Goal: Task Accomplishment & Management: Complete application form

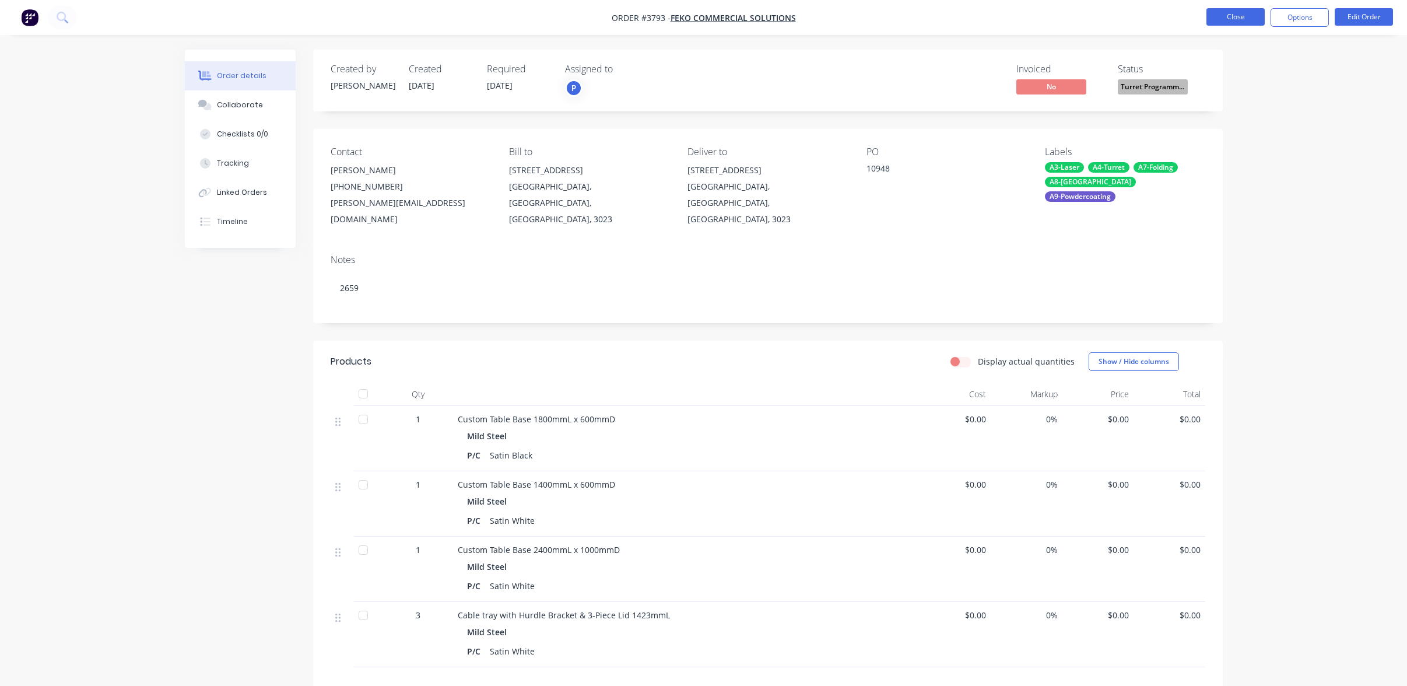
click at [1243, 12] on button "Close" at bounding box center [1236, 16] width 58 height 17
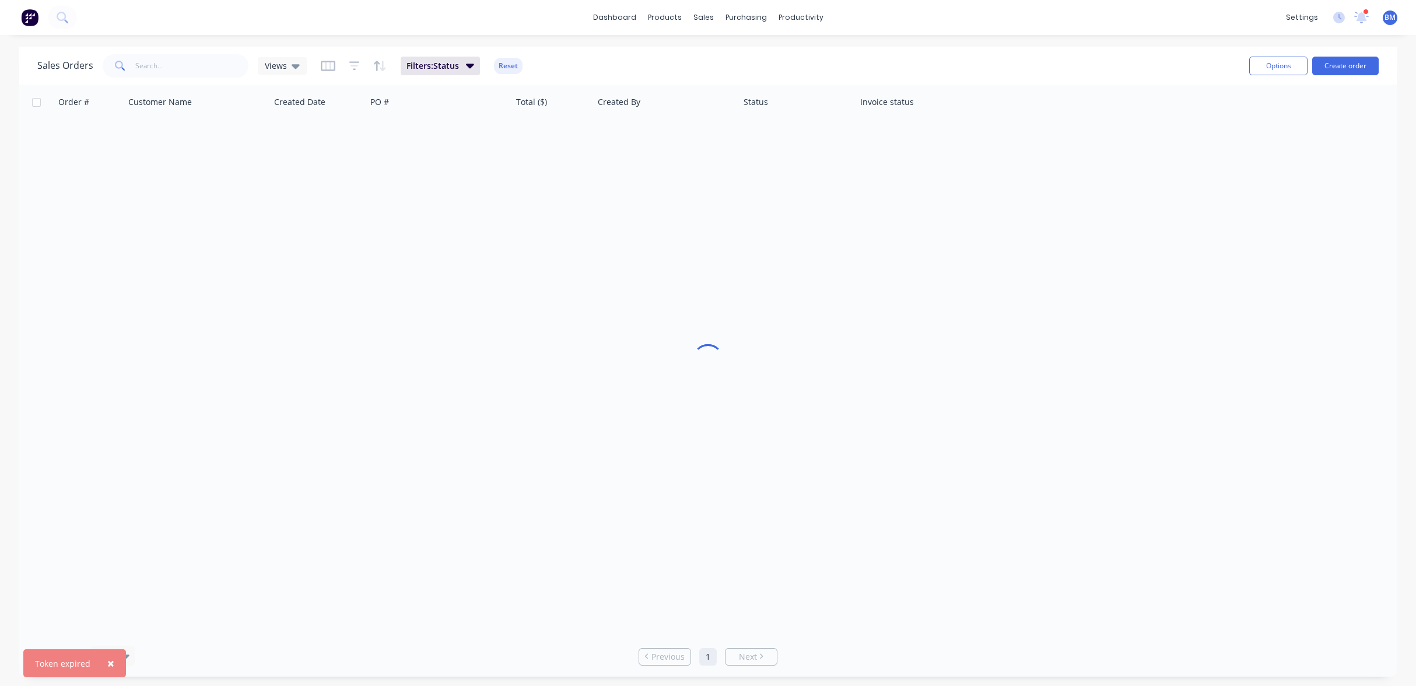
click at [27, 20] on img at bounding box center [29, 17] width 17 height 17
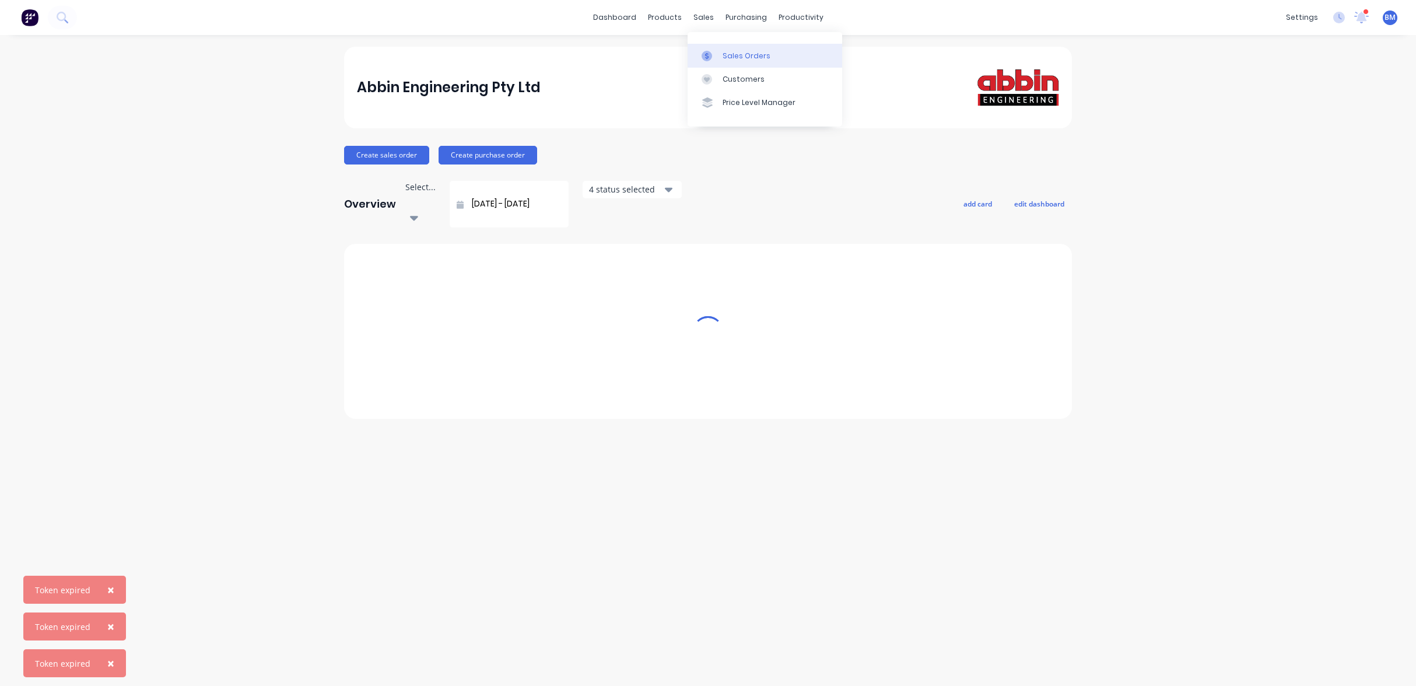
click at [716, 52] on div at bounding box center [710, 56] width 17 height 10
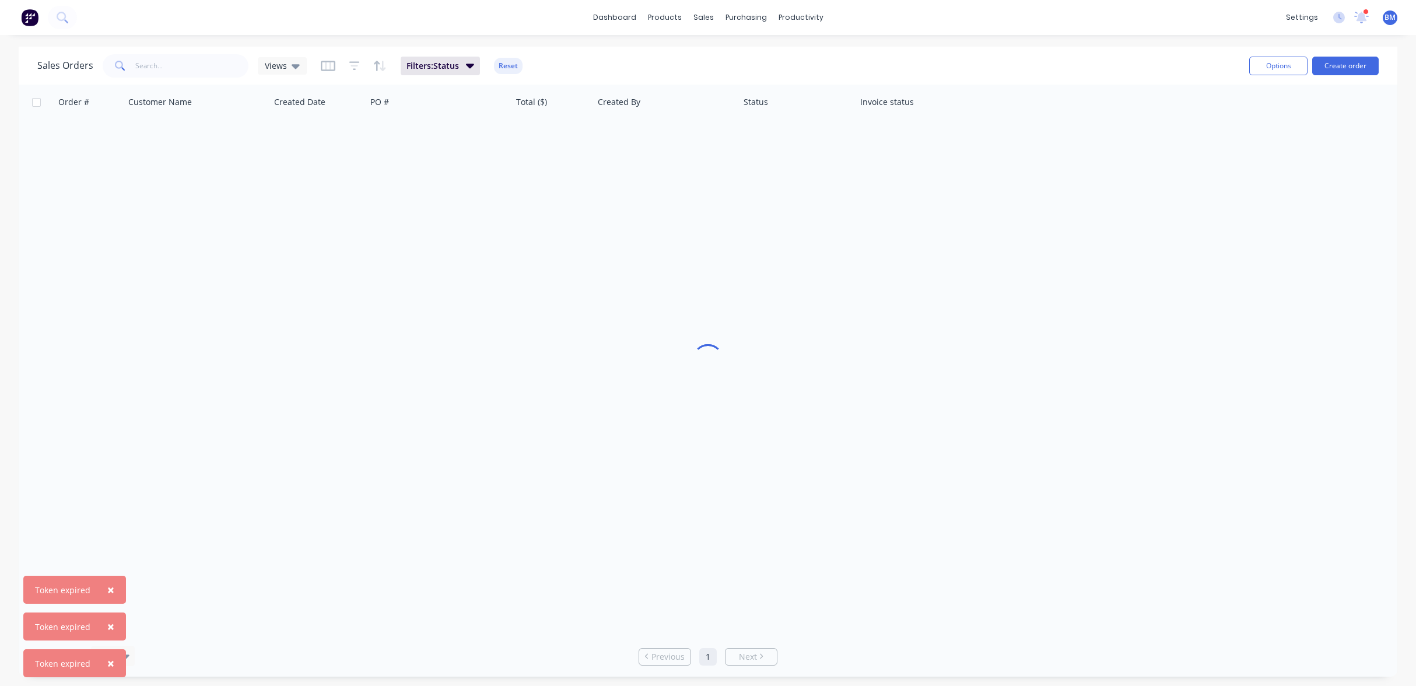
click at [281, 75] on div "Sales Orders Views" at bounding box center [171, 65] width 269 height 23
click at [287, 62] on div "Views" at bounding box center [282, 66] width 35 height 10
click at [306, 315] on div at bounding box center [708, 361] width 1379 height 552
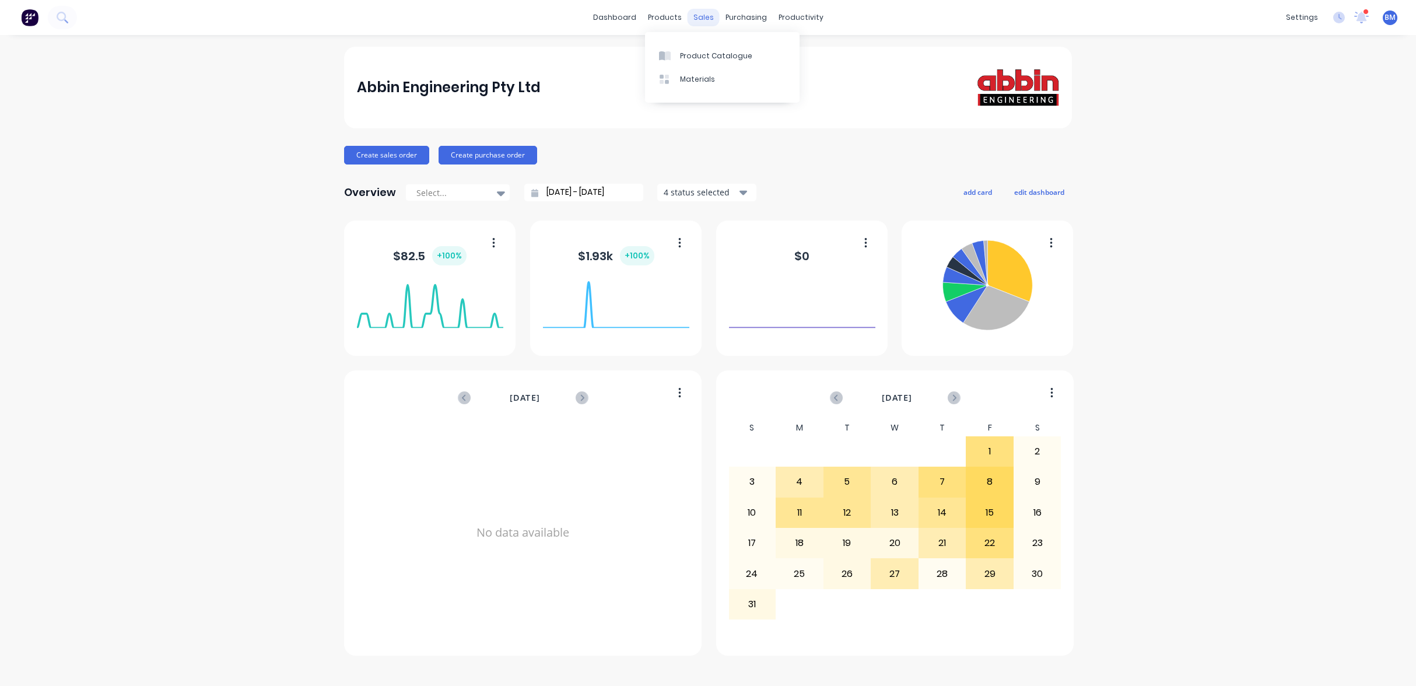
click at [713, 16] on div "sales" at bounding box center [704, 17] width 32 height 17
click at [715, 52] on div at bounding box center [710, 56] width 17 height 10
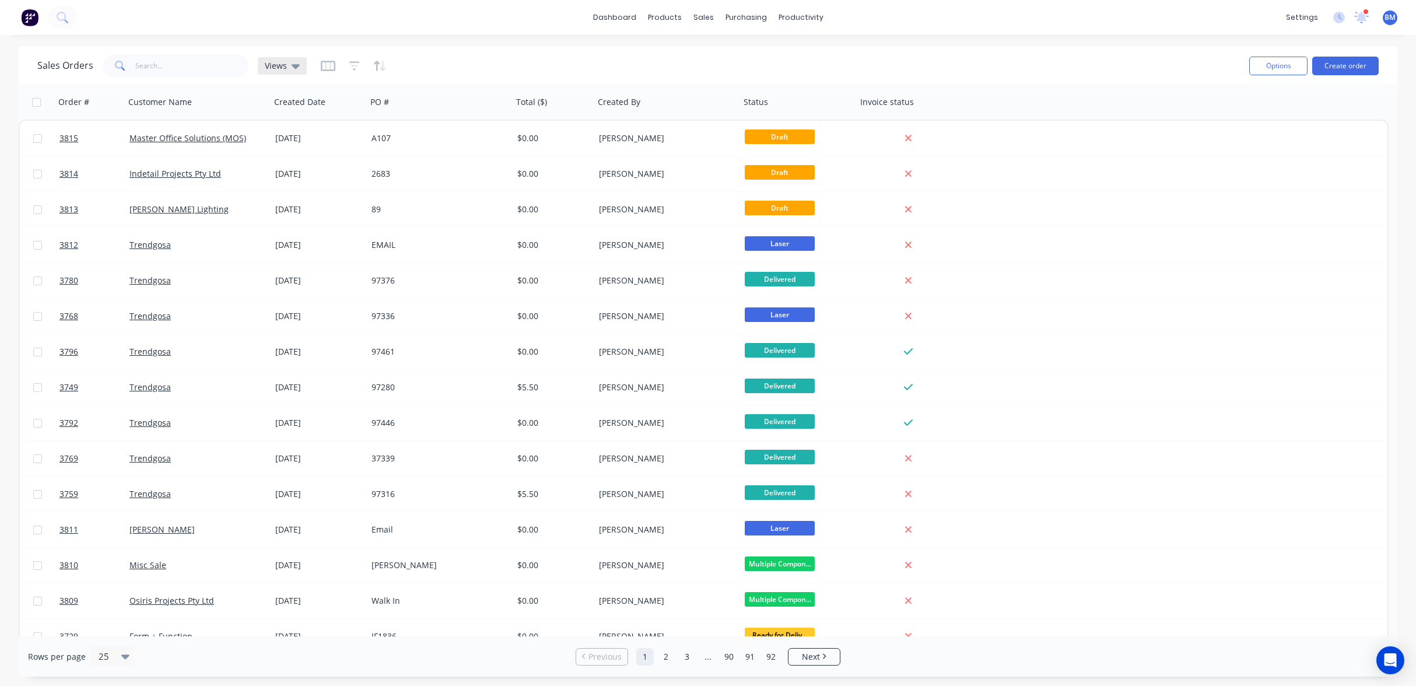
click at [292, 69] on icon at bounding box center [296, 65] width 8 height 13
click at [316, 198] on div "drafts edit" at bounding box center [339, 188] width 156 height 23
click at [282, 197] on div "drafts edit" at bounding box center [339, 188] width 156 height 23
click at [282, 195] on button "drafts" at bounding box center [327, 188] width 133 height 13
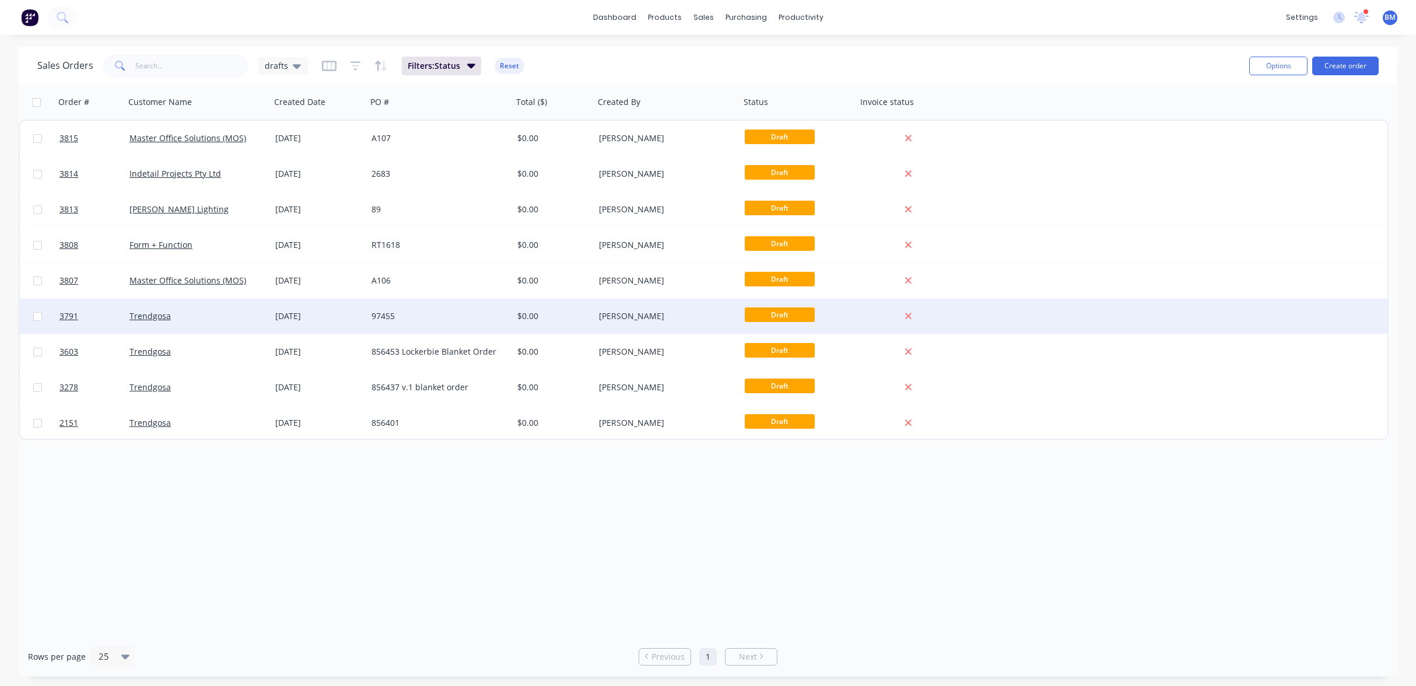
click at [227, 323] on div "Trendgosa" at bounding box center [198, 316] width 146 height 35
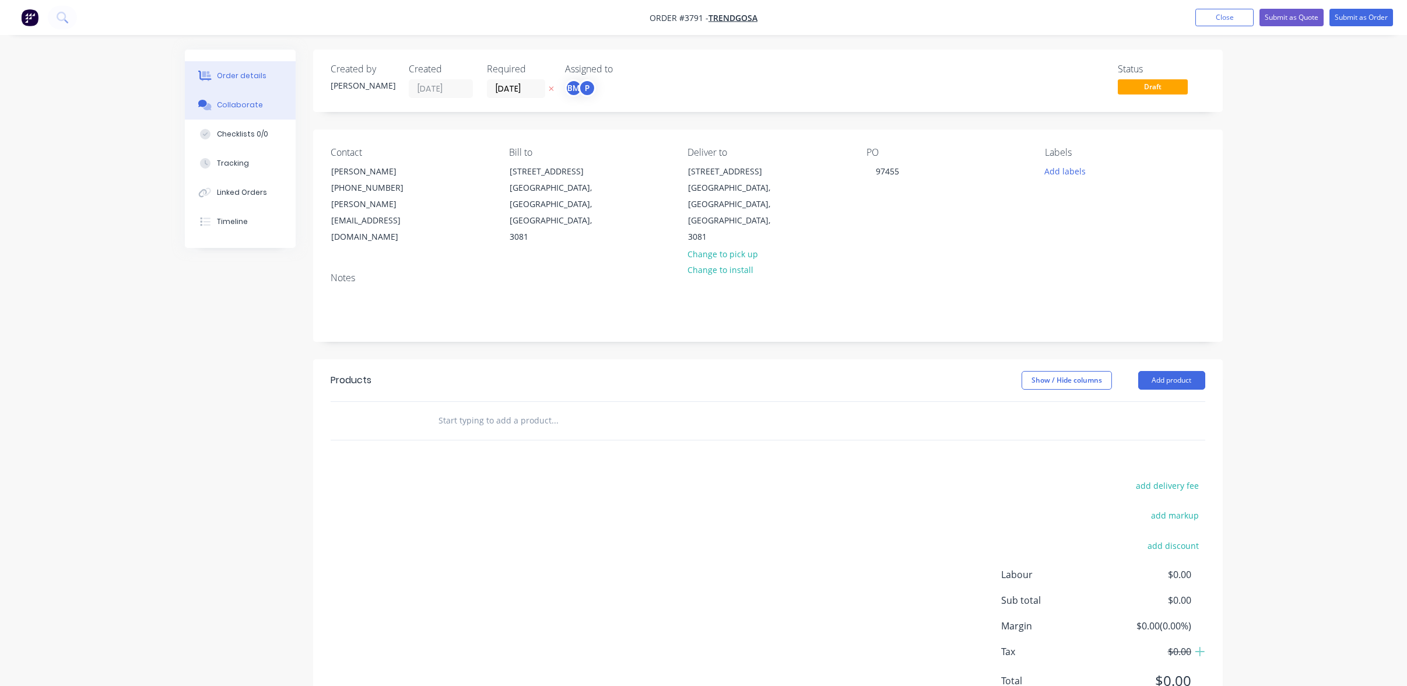
click at [232, 118] on button "Collaborate" at bounding box center [240, 104] width 111 height 29
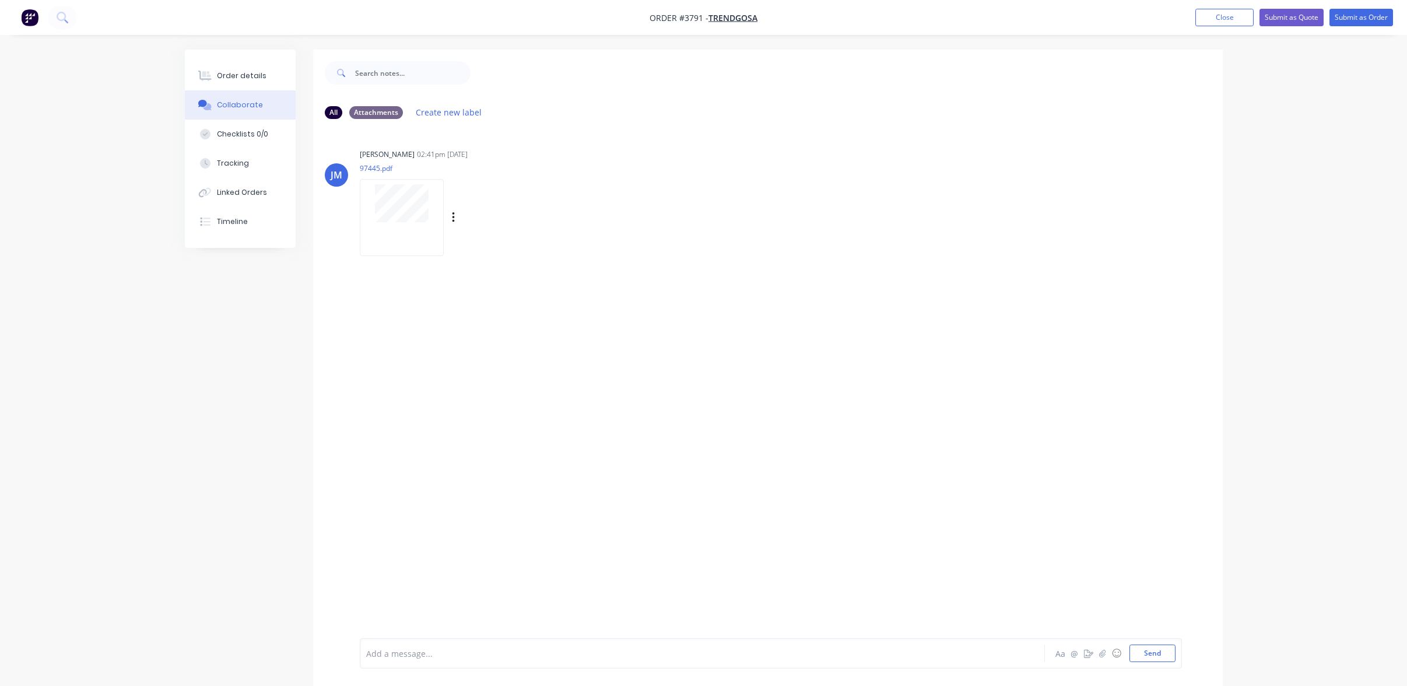
click at [418, 223] on div at bounding box center [402, 217] width 84 height 76
click at [254, 74] on div "Order details" at bounding box center [242, 76] width 50 height 10
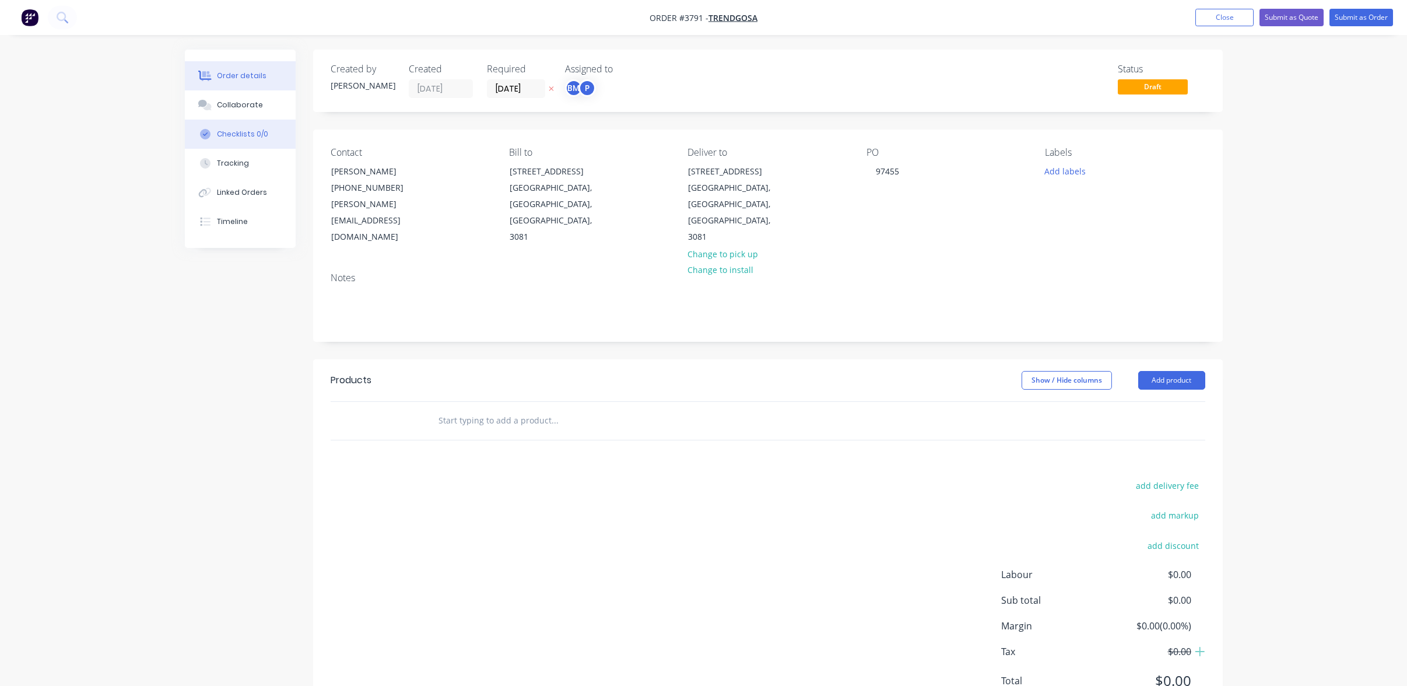
drag, startPoint x: 284, startPoint y: 133, endPoint x: 618, endPoint y: 351, distance: 398.3
click at [423, 371] on div "Products" at bounding box center [424, 380] width 186 height 19
click at [1192, 371] on button "Add product" at bounding box center [1171, 380] width 67 height 19
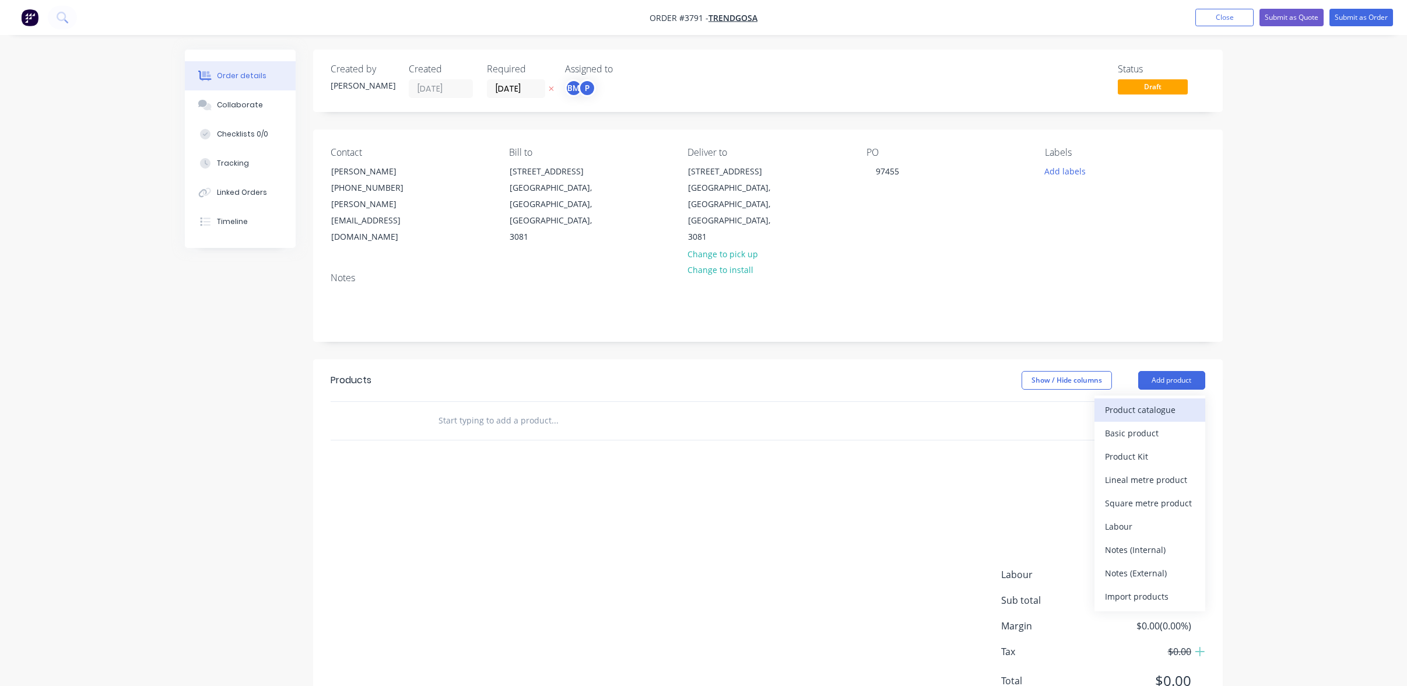
click at [1181, 398] on button "Product catalogue" at bounding box center [1150, 409] width 111 height 23
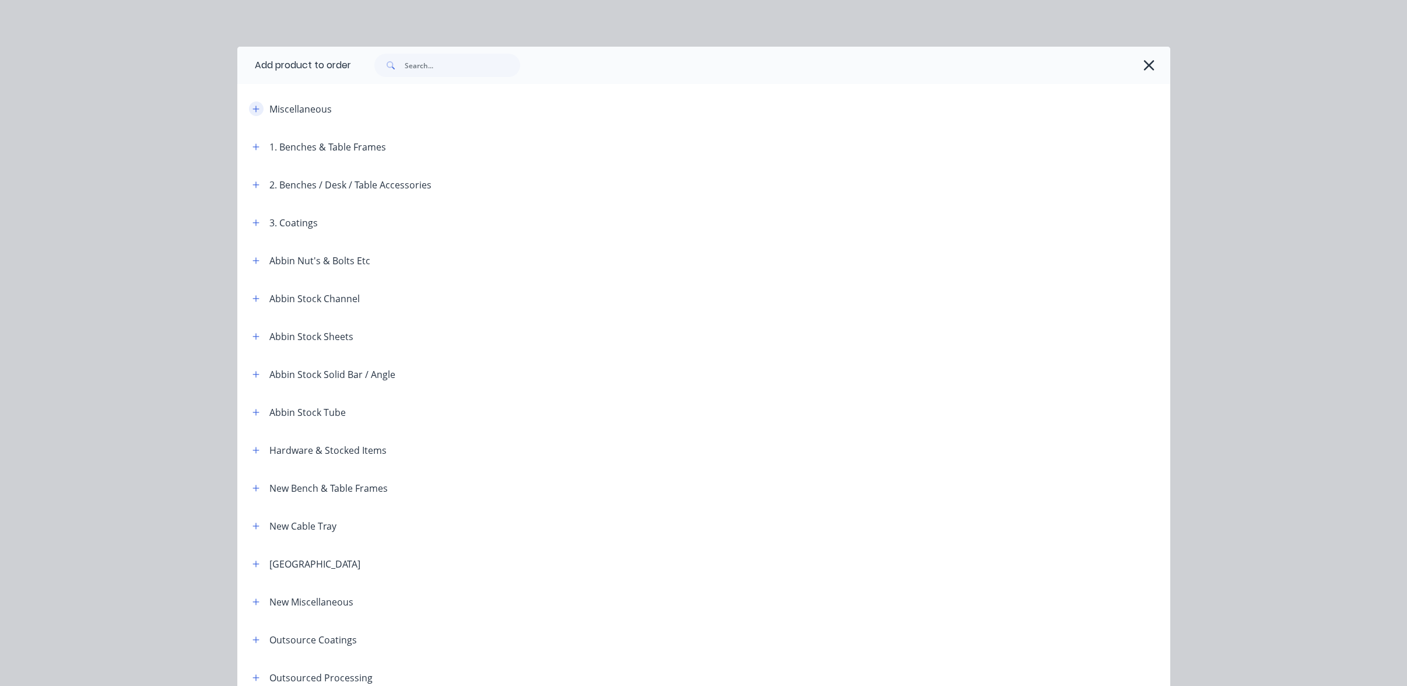
drag, startPoint x: 243, startPoint y: 101, endPoint x: 251, endPoint y: 108, distance: 10.8
click at [244, 103] on div "Miscellaneous" at bounding box center [342, 108] width 198 height 15
click at [253, 110] on icon "button" at bounding box center [256, 109] width 7 height 8
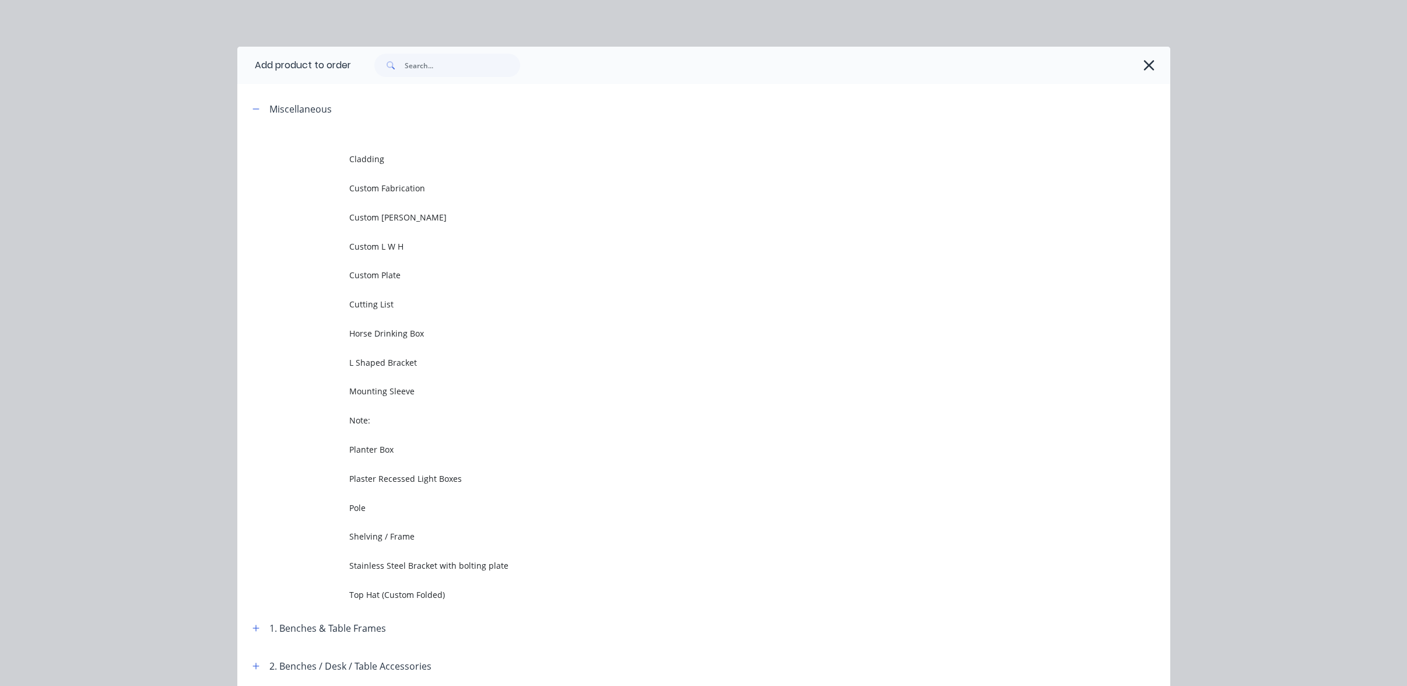
click at [317, 199] on td at bounding box center [293, 188] width 112 height 29
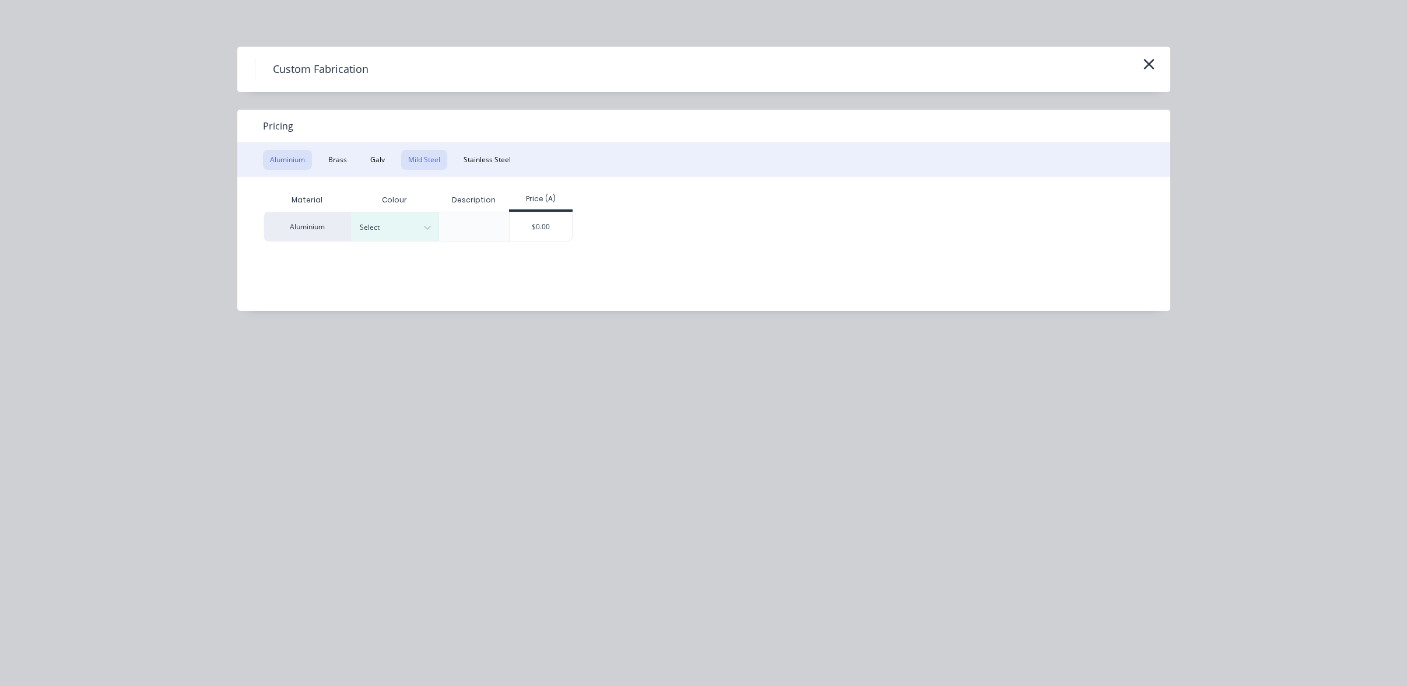
click at [418, 169] on button "Mild Steel" at bounding box center [424, 160] width 46 height 20
click at [481, 227] on div "$0.00" at bounding box center [453, 226] width 62 height 28
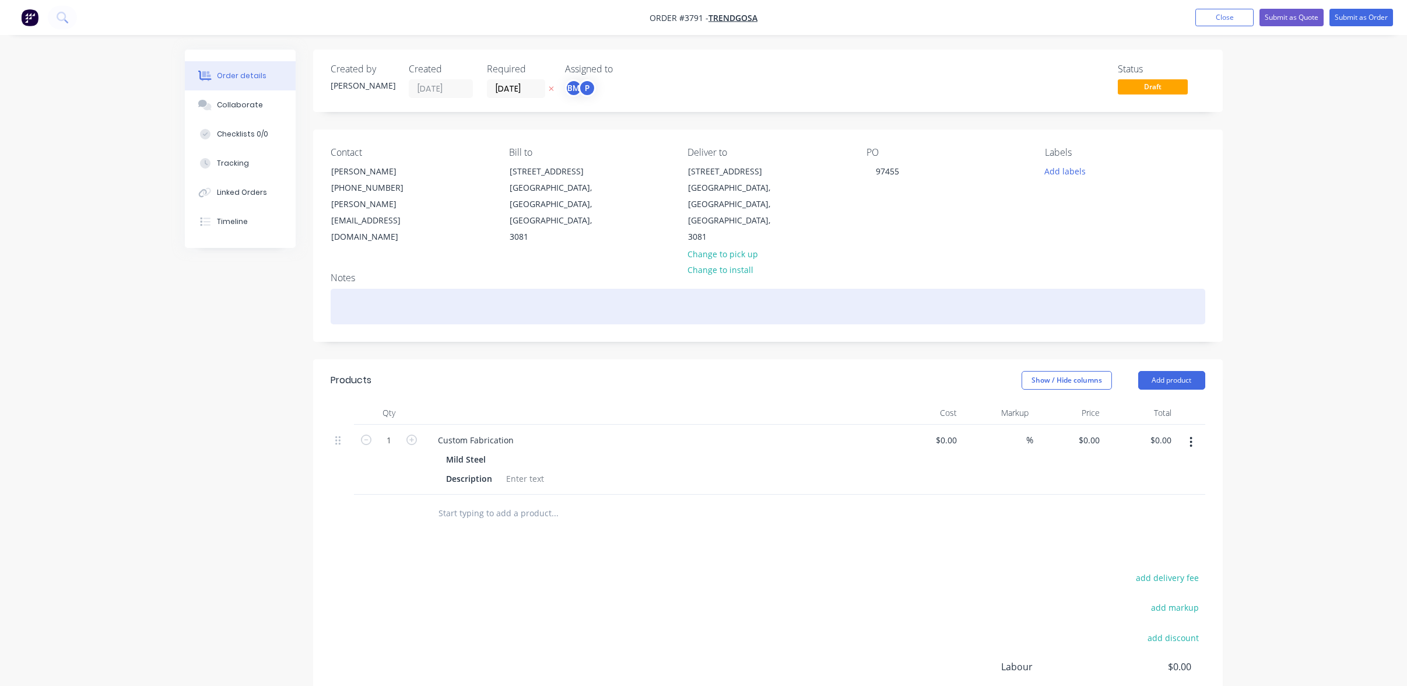
click at [452, 289] on div at bounding box center [768, 307] width 875 height 36
paste div
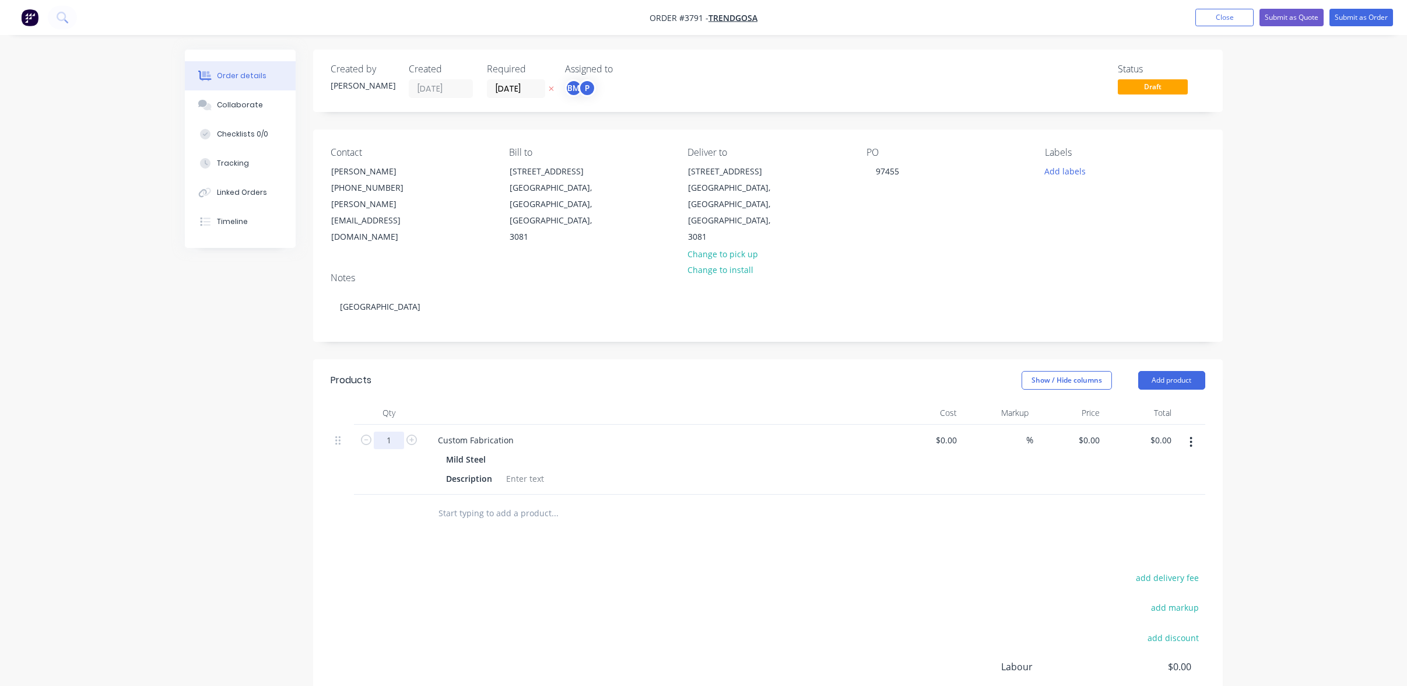
click at [394, 432] on input "1" at bounding box center [389, 440] width 30 height 17
type input "6"
click at [541, 629] on div "add delivery fee add markup add discount Labour $0.00 Sub total $0.00 Margin $0…" at bounding box center [768, 682] width 875 height 225
click at [495, 425] on div "Custom Fabrication Mild Steel Description" at bounding box center [657, 460] width 467 height 70
drag, startPoint x: 517, startPoint y: 405, endPoint x: 810, endPoint y: 398, distance: 293.5
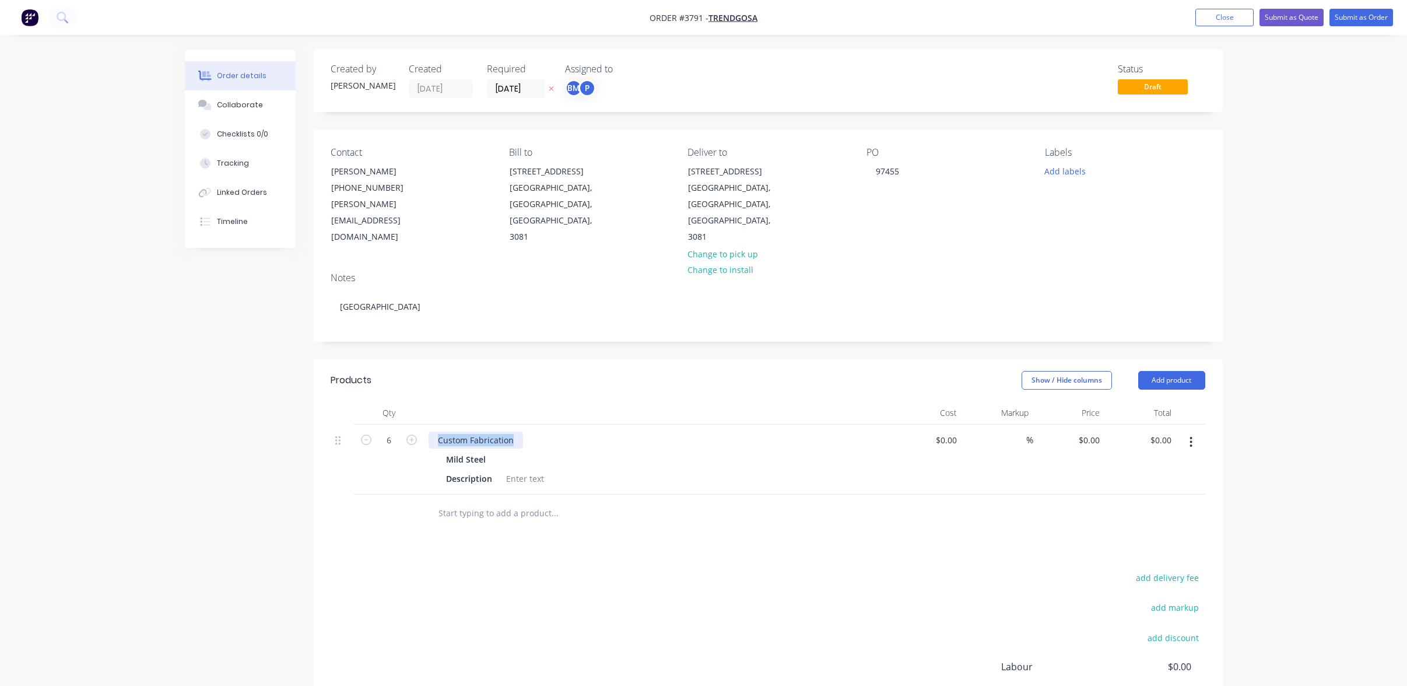
click at [266, 389] on div "Created by [PERSON_NAME] Created [DATE] Required [DATE] Assigned to BM P Status…" at bounding box center [704, 440] width 1038 height 780
paste div
click at [687, 572] on div "add delivery fee add markup add discount Labour $0.00 Sub total $0.00 Margin $0…" at bounding box center [768, 682] width 875 height 225
click at [536, 470] on div at bounding box center [525, 478] width 47 height 17
click at [489, 628] on div "add delivery fee add markup add discount Labour $0.00 Sub total $0.00 Margin $0…" at bounding box center [768, 682] width 875 height 225
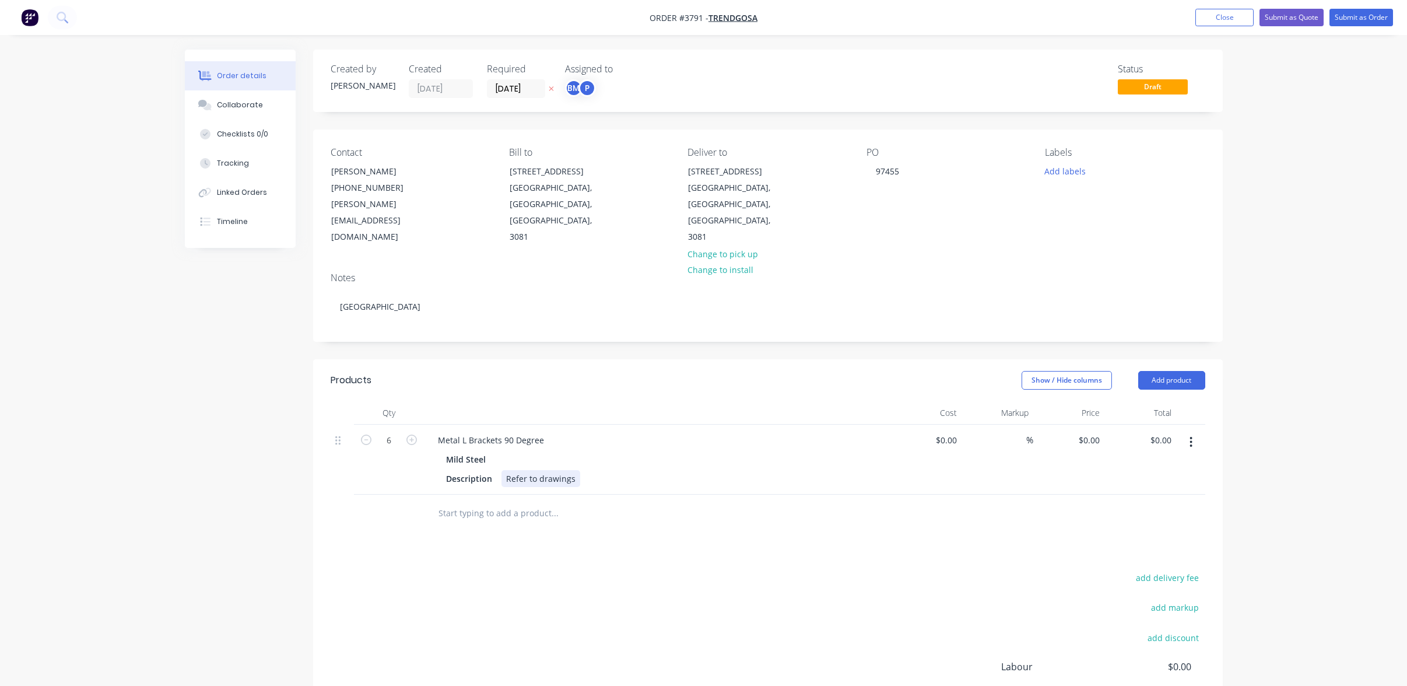
drag, startPoint x: 595, startPoint y: 460, endPoint x: 526, endPoint y: 458, distance: 69.4
click at [587, 460] on div "Metal L Brackets 90 Degree Mild Steel Description Refer to drawings" at bounding box center [657, 460] width 467 height 70
drag, startPoint x: 449, startPoint y: 447, endPoint x: 658, endPoint y: 449, distance: 209.4
click at [658, 470] on div "Description Refer to drawings" at bounding box center [655, 478] width 427 height 17
click at [569, 517] on div "Products Show / Hide columns Add product Qty Cost Markup Price Total 6 Metal L …" at bounding box center [768, 585] width 910 height 453
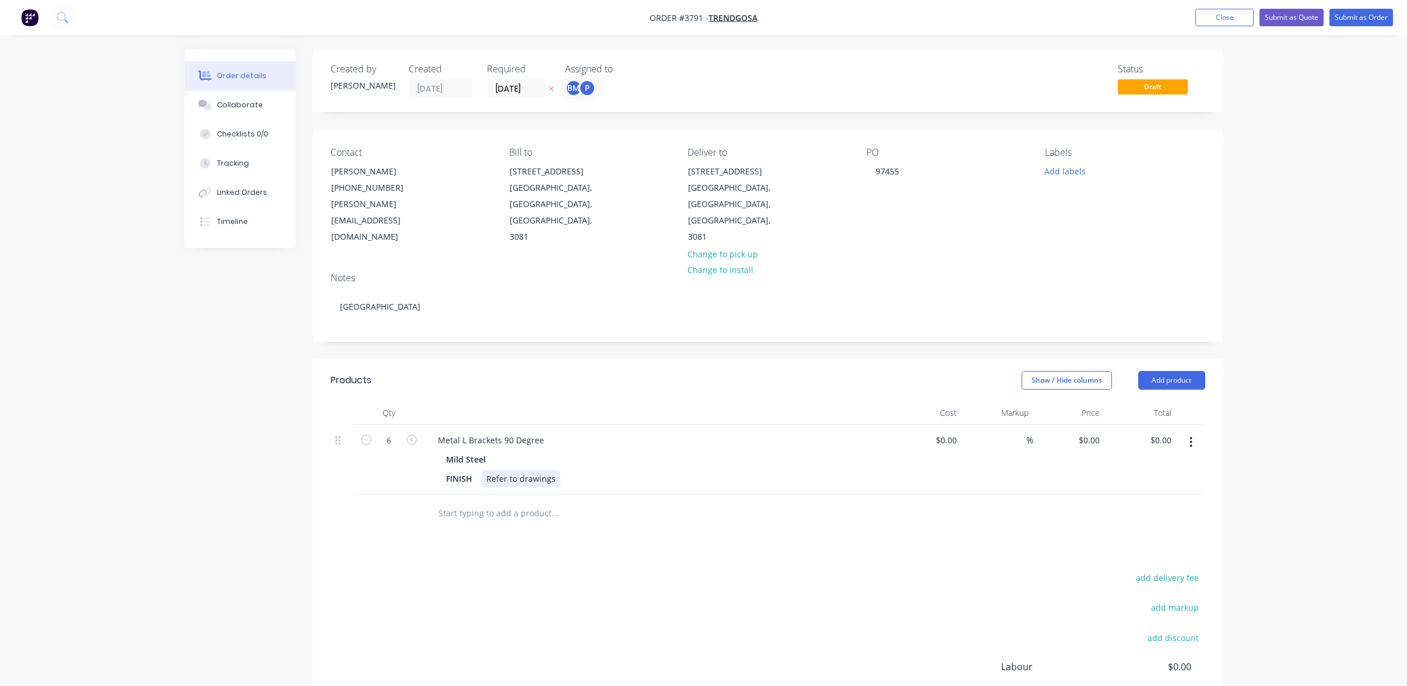
click at [484, 470] on div "Refer to drawings" at bounding box center [521, 478] width 79 height 17
drag, startPoint x: 485, startPoint y: 448, endPoint x: 677, endPoint y: 441, distance: 192.0
click at [677, 470] on div "FINISH Refer to drawings" at bounding box center [655, 478] width 427 height 17
click at [663, 646] on div "add delivery fee add markup add discount Labour $0.00 Sub total $0.00 Margin $0…" at bounding box center [768, 682] width 875 height 225
click at [524, 94] on input "[DATE]" at bounding box center [516, 88] width 57 height 17
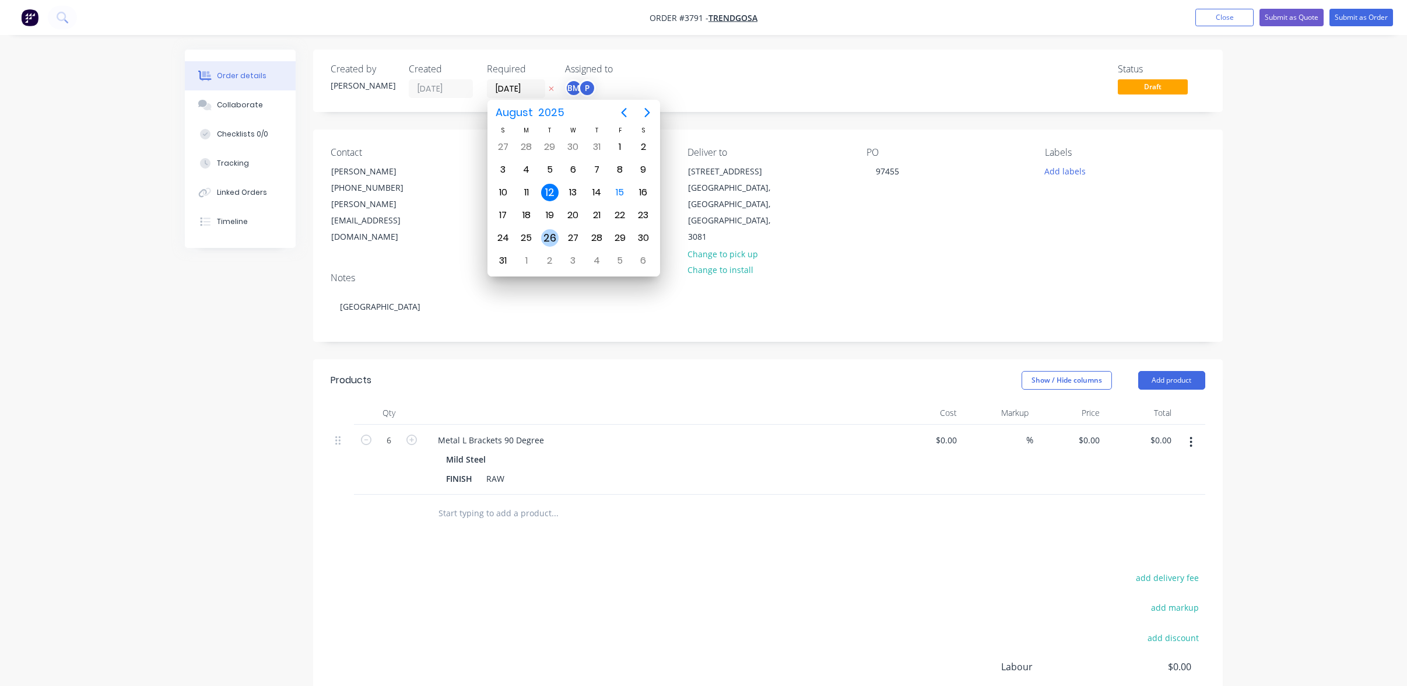
click at [556, 232] on div "26" at bounding box center [549, 237] width 17 height 17
type input "[DATE]"
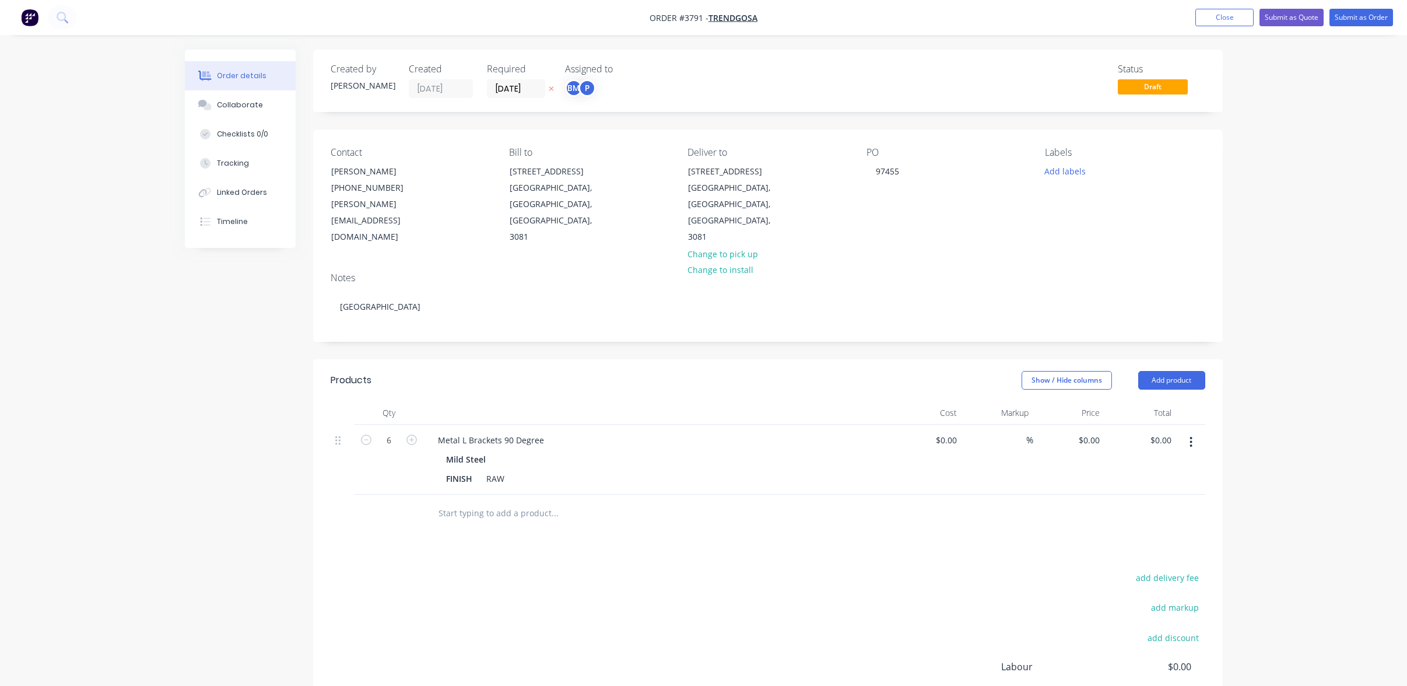
drag, startPoint x: 575, startPoint y: 62, endPoint x: 578, endPoint y: 80, distance: 18.9
click at [576, 62] on div "Created by [PERSON_NAME] Created [DATE] Required [DATE] Assigned to BM P Status…" at bounding box center [768, 81] width 910 height 62
click at [577, 87] on div "BM" at bounding box center [573, 87] width 17 height 17
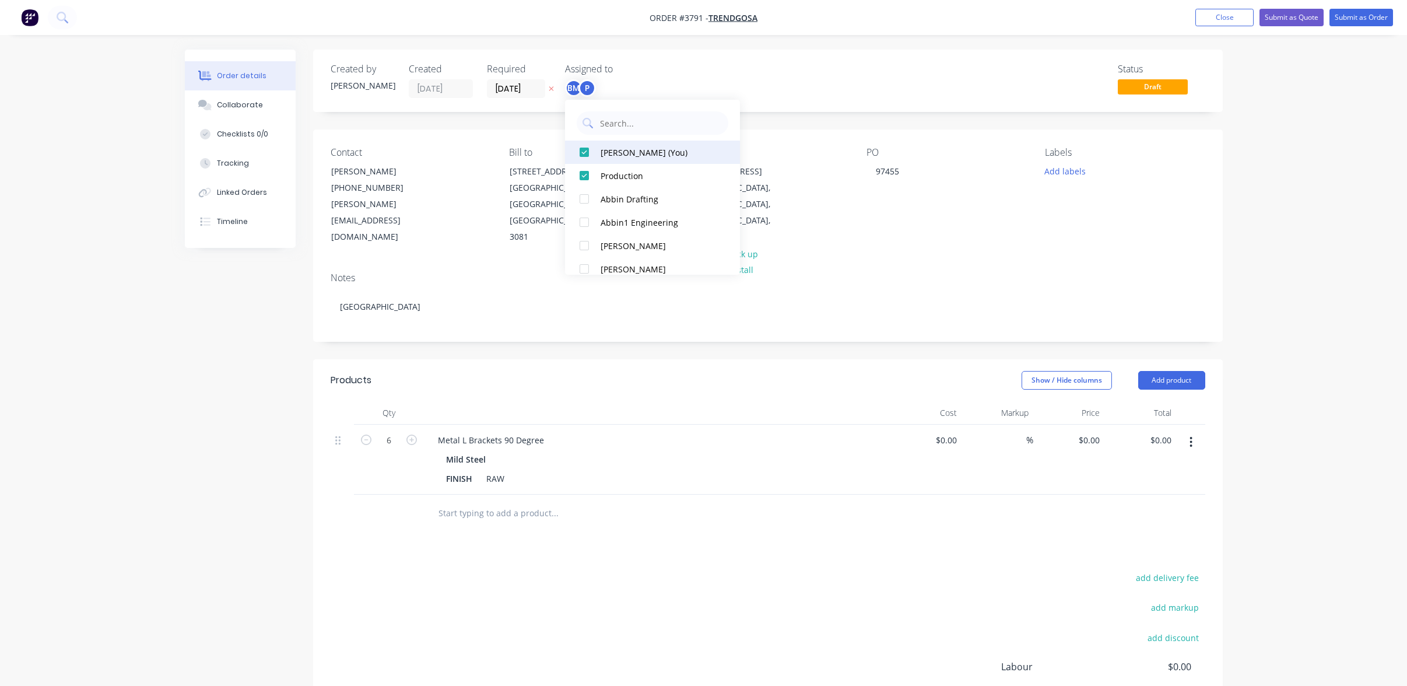
click at [667, 161] on button "[PERSON_NAME] (You)" at bounding box center [652, 152] width 175 height 23
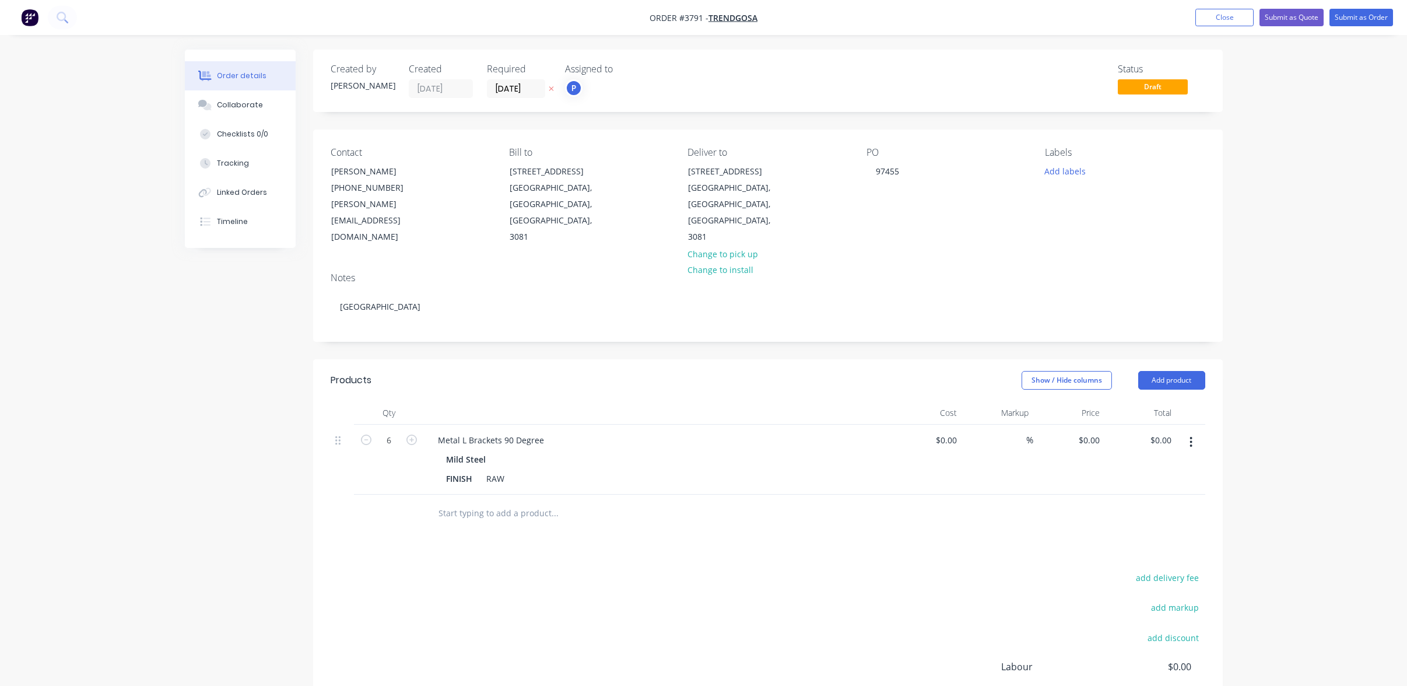
click at [888, 109] on div "Created by [PERSON_NAME] Created [DATE] Required [DATE] Assigned to P Status Dr…" at bounding box center [768, 81] width 910 height 62
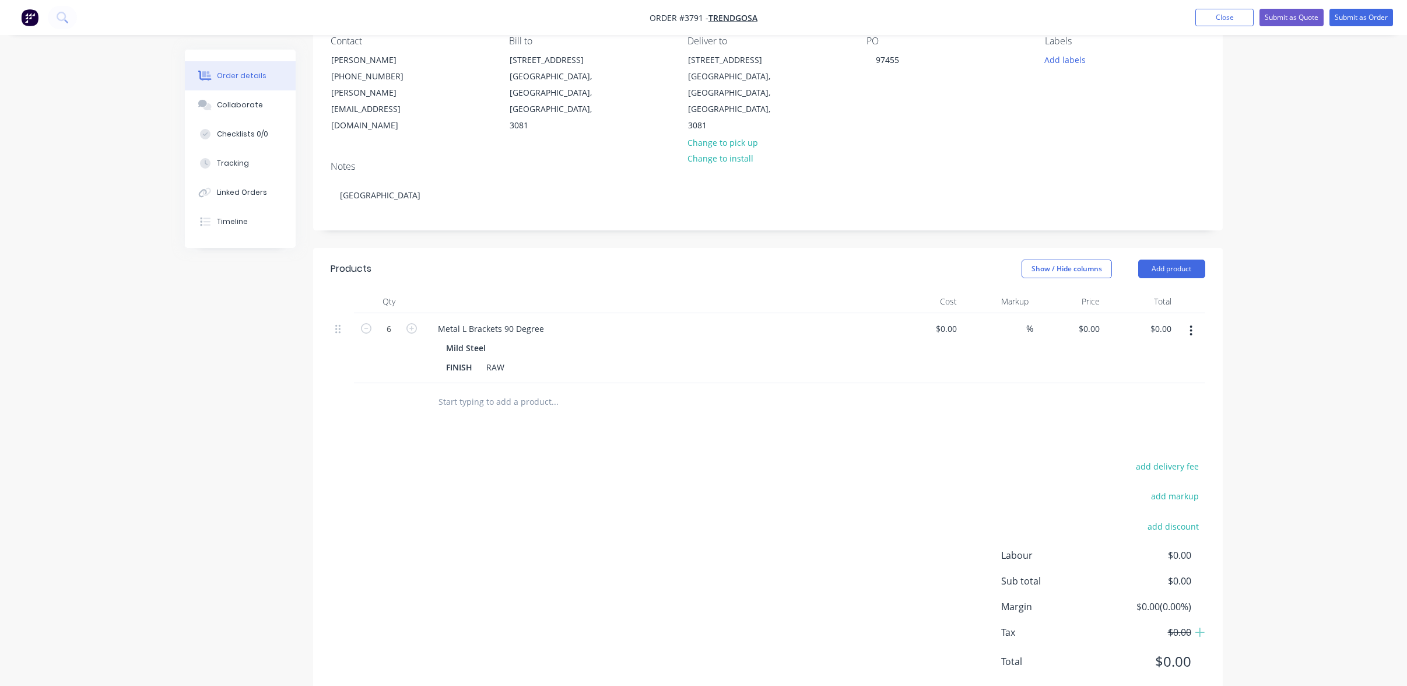
click at [755, 467] on div "add delivery fee add markup add discount Labour $0.00 Sub total $0.00 Margin $0…" at bounding box center [768, 570] width 875 height 225
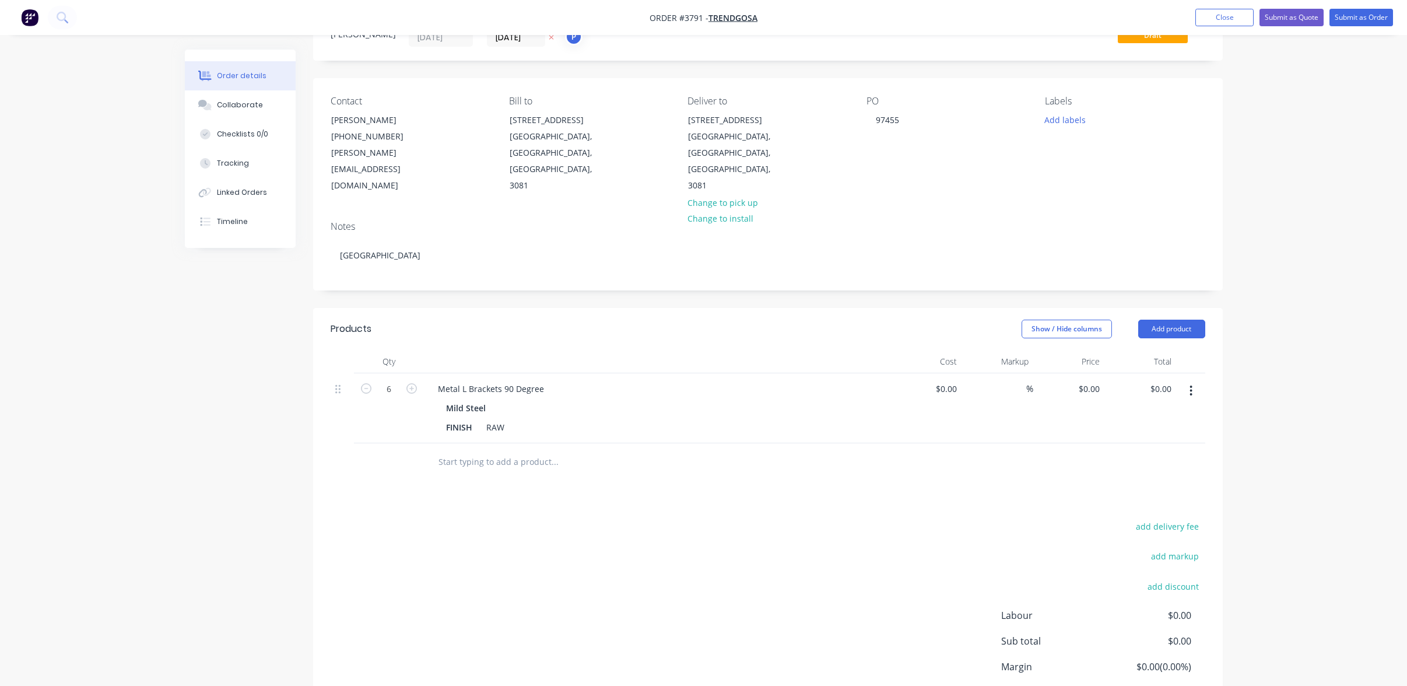
scroll to position [0, 0]
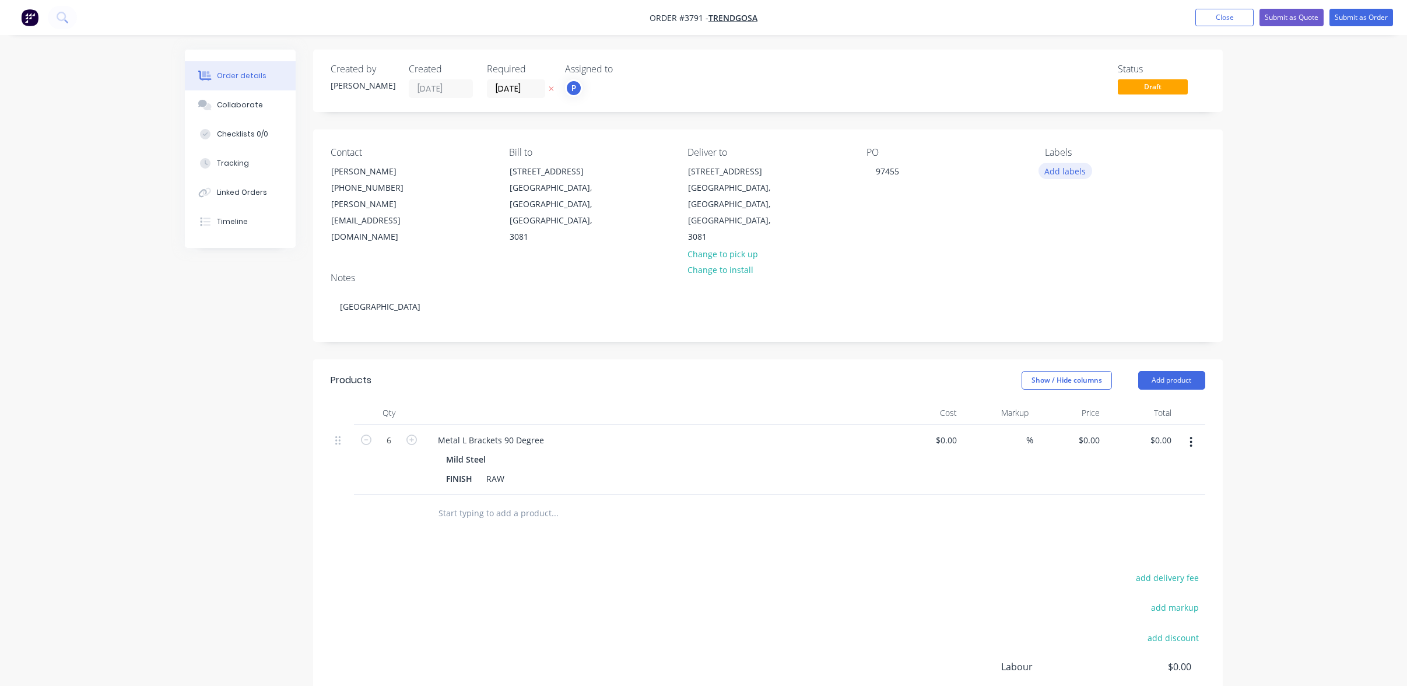
click at [1062, 170] on button "Add labels" at bounding box center [1066, 171] width 54 height 16
click at [1124, 302] on div "A1-Cutting (Saw)" at bounding box center [1110, 298] width 66 height 13
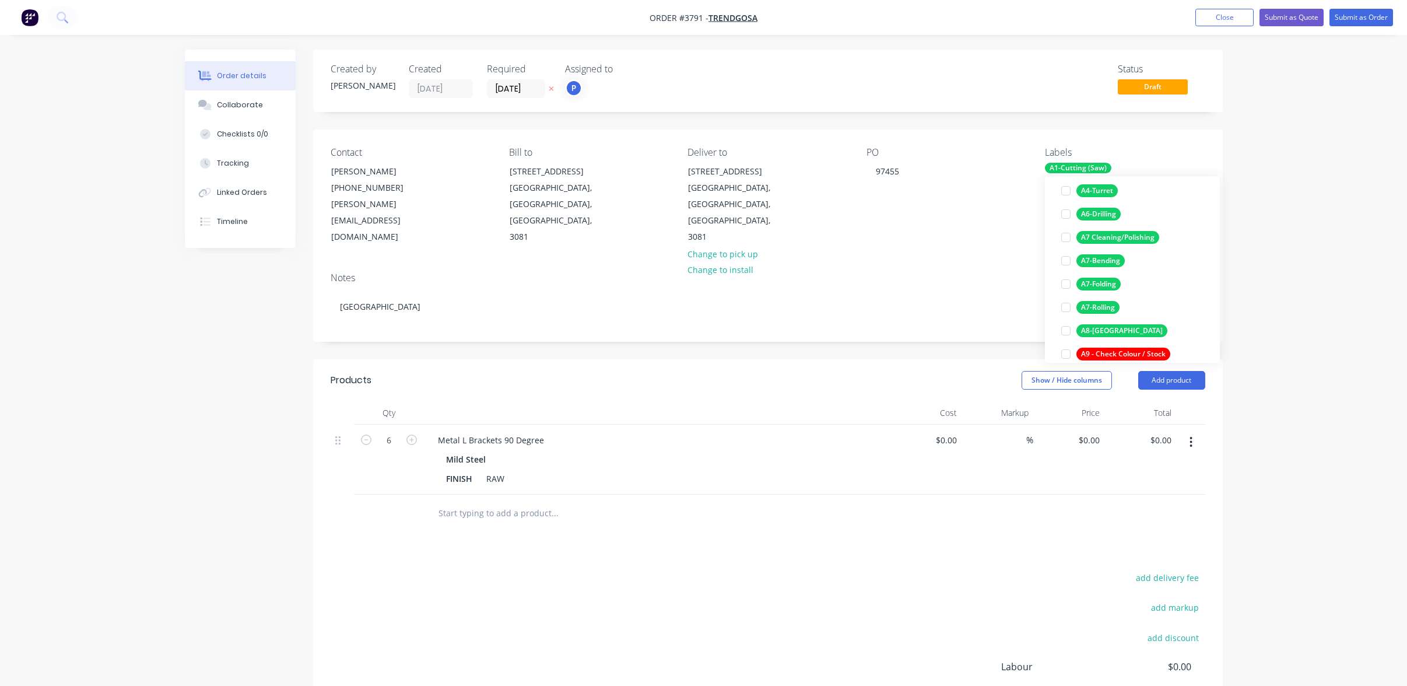
scroll to position [175, 0]
click at [1117, 323] on div "A8-[GEOGRAPHIC_DATA]" at bounding box center [1122, 327] width 91 height 13
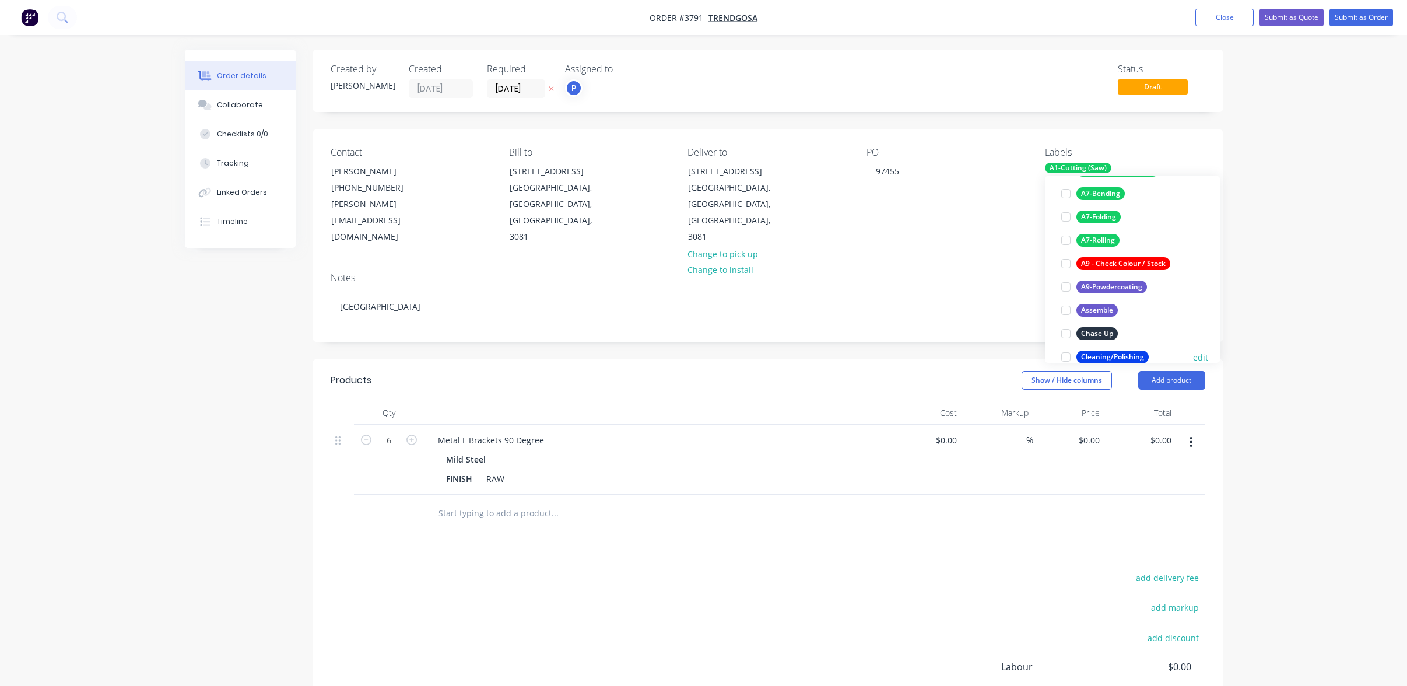
scroll to position [292, 0]
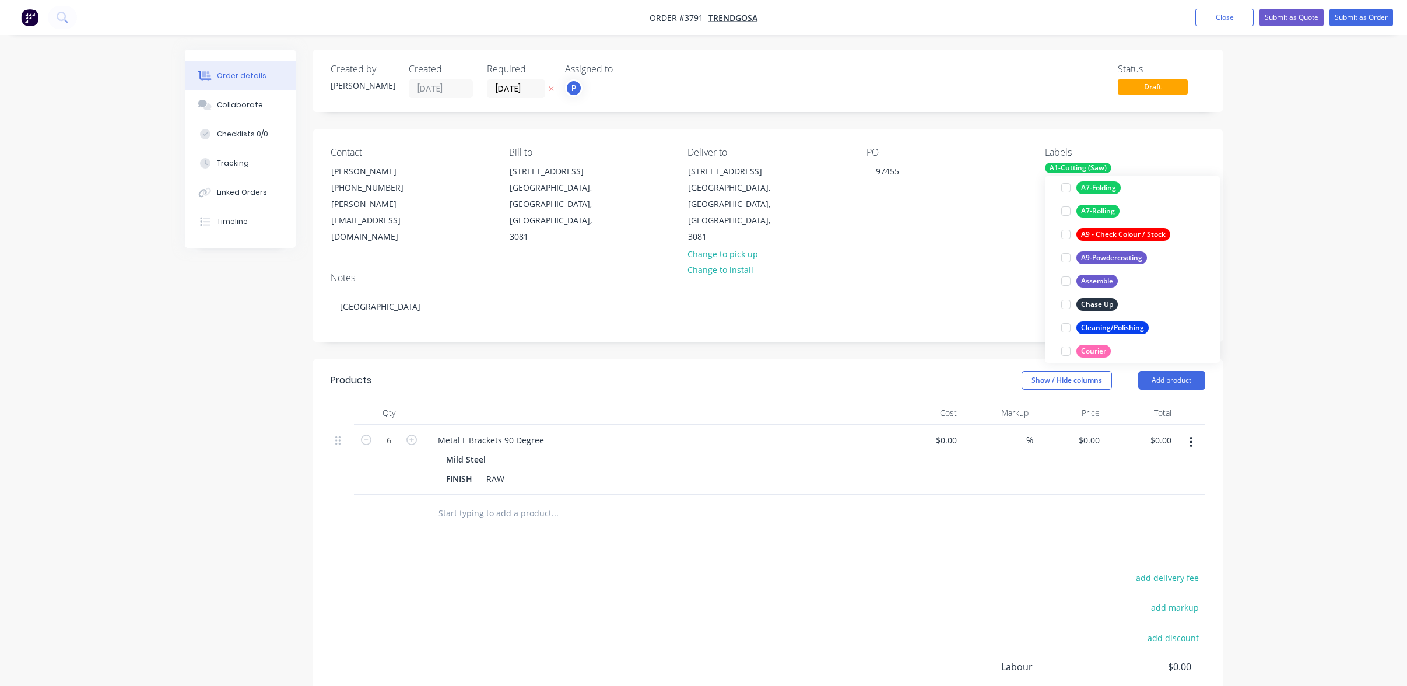
click at [894, 458] on div "$0.00 $0.00" at bounding box center [927, 460] width 72 height 70
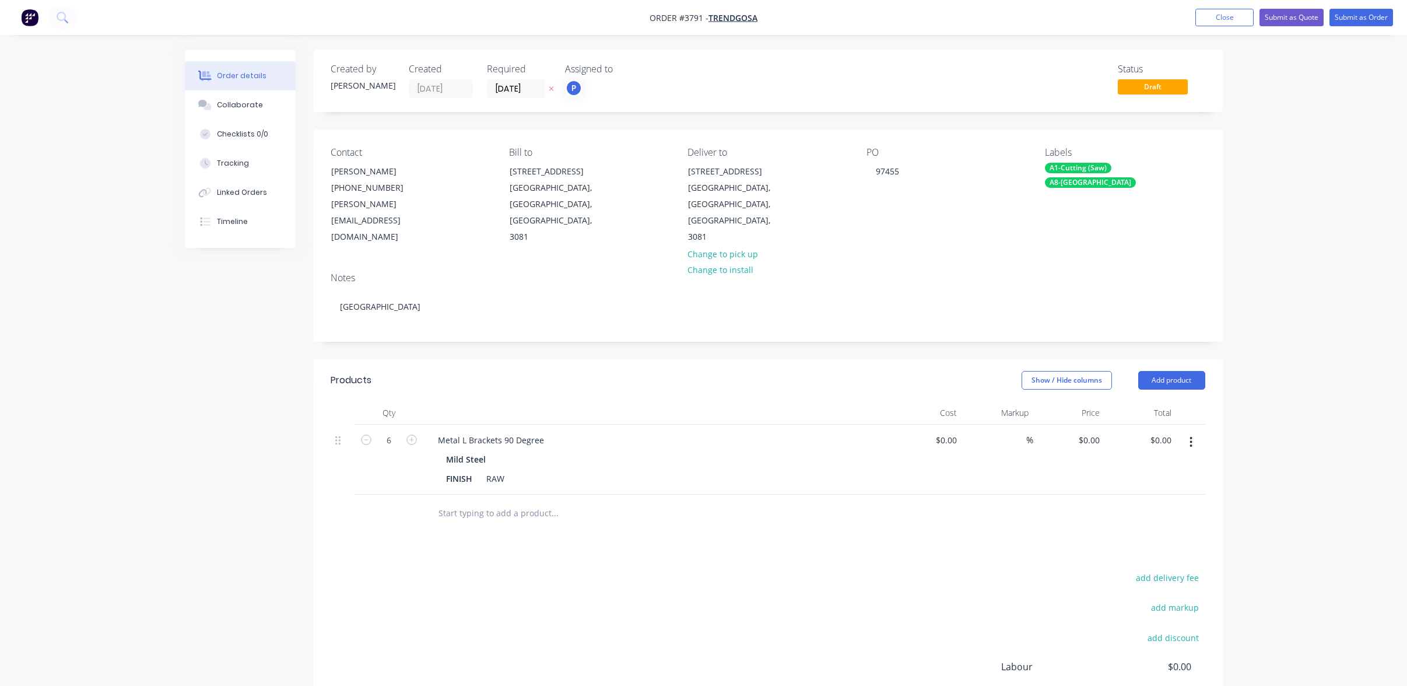
click at [1077, 164] on div "A1-Cutting (Saw)" at bounding box center [1078, 168] width 66 height 10
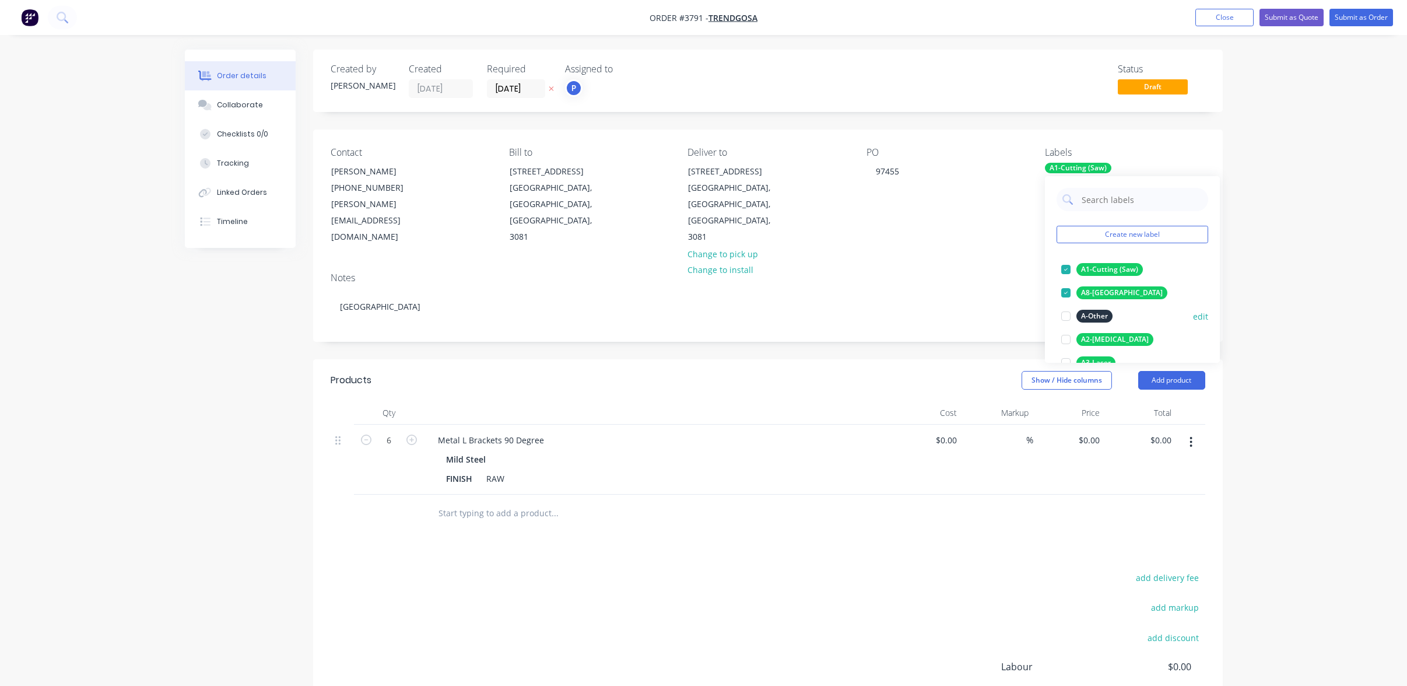
drag, startPoint x: 1103, startPoint y: 361, endPoint x: 1098, endPoint y: 349, distance: 12.6
click at [1102, 361] on div "A3-Laser" at bounding box center [1096, 362] width 39 height 13
click at [831, 524] on div "Products Show / Hide columns Add product Qty Cost Markup Price Total 6 Metal L …" at bounding box center [768, 585] width 910 height 453
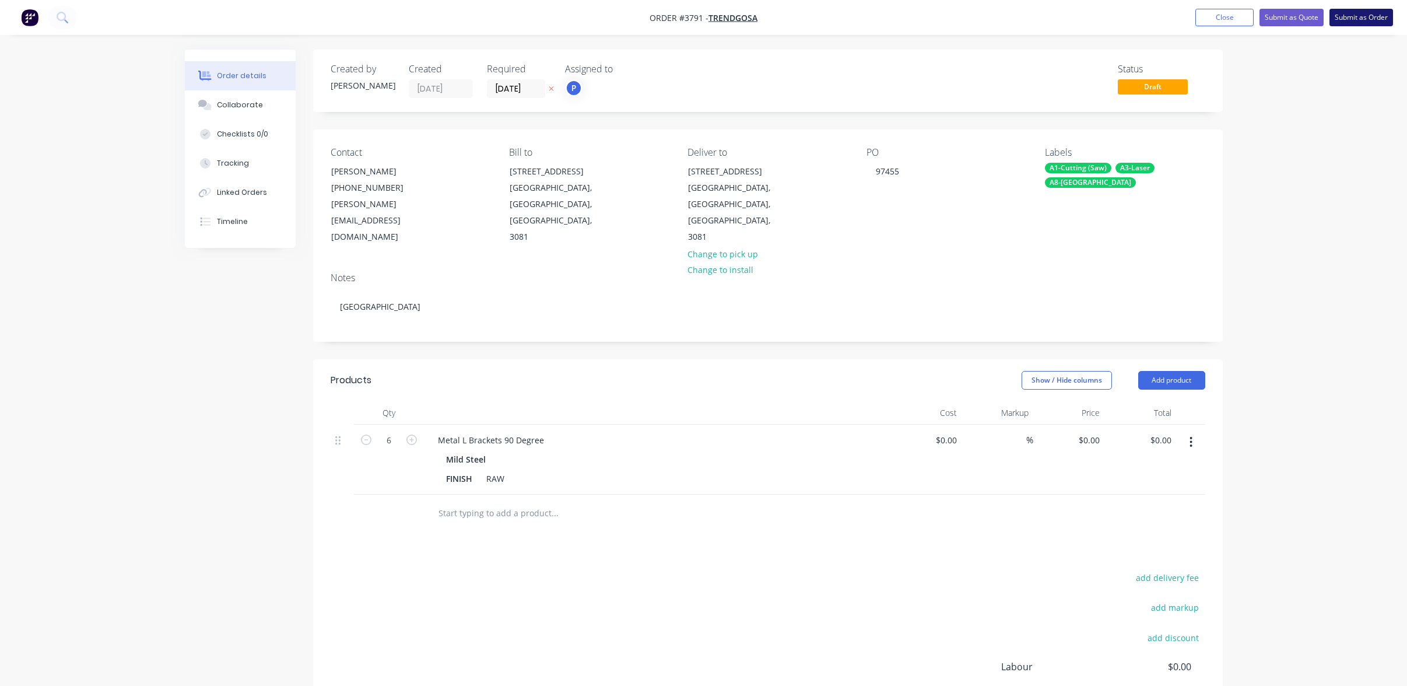
click at [1360, 15] on button "Submit as Order" at bounding box center [1362, 17] width 64 height 17
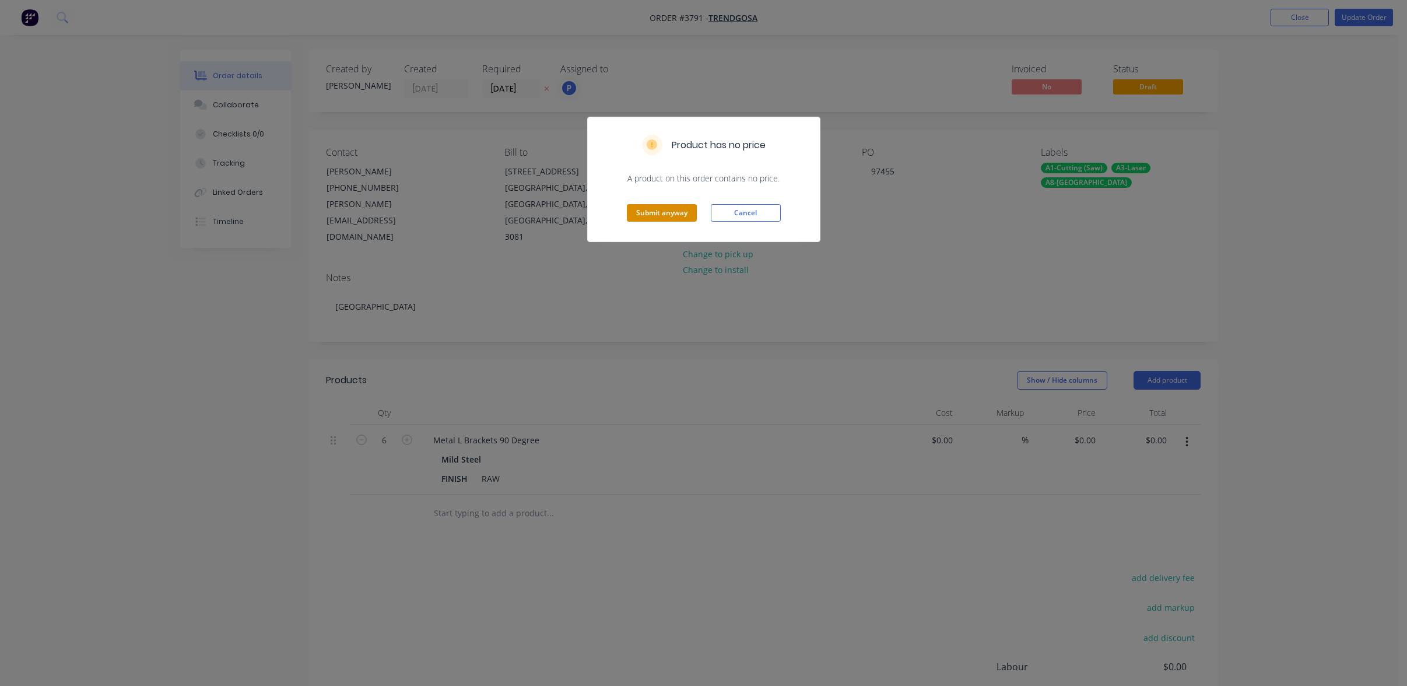
click at [664, 215] on button "Submit anyway" at bounding box center [662, 212] width 70 height 17
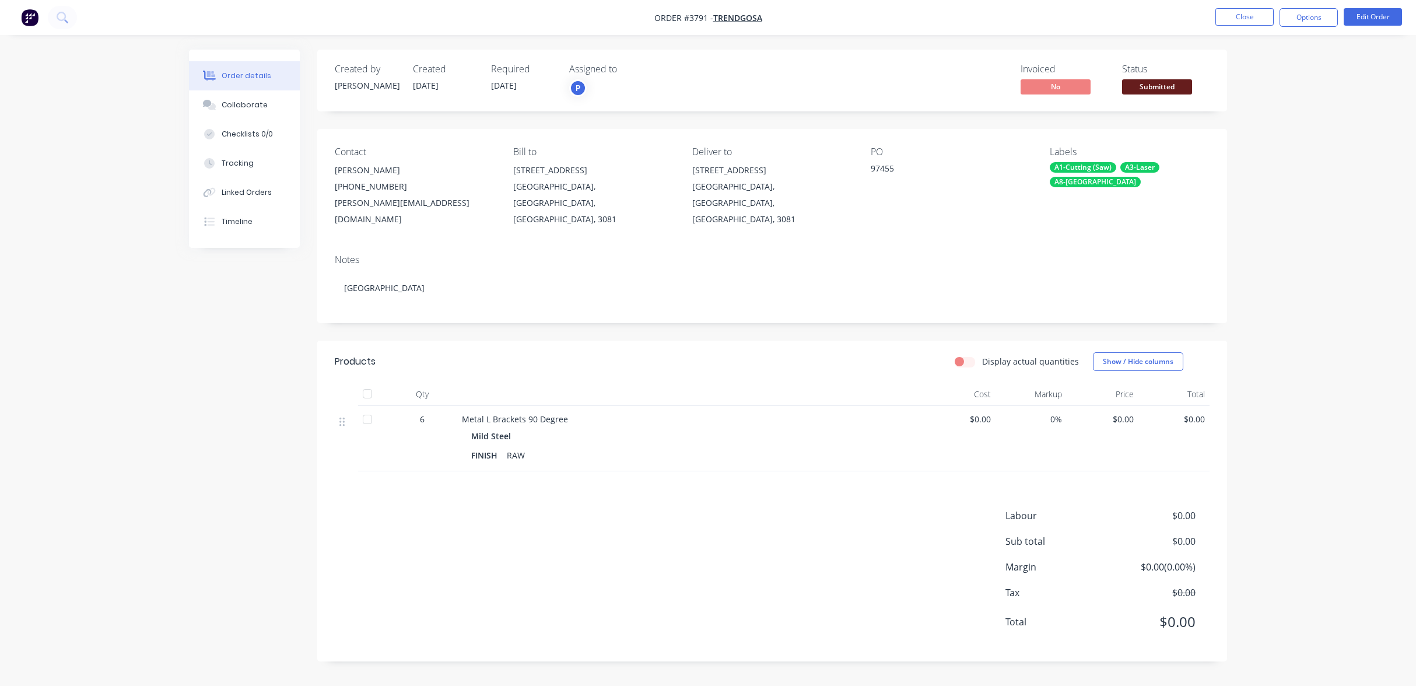
click at [1167, 88] on span "Submitted" at bounding box center [1157, 86] width 70 height 15
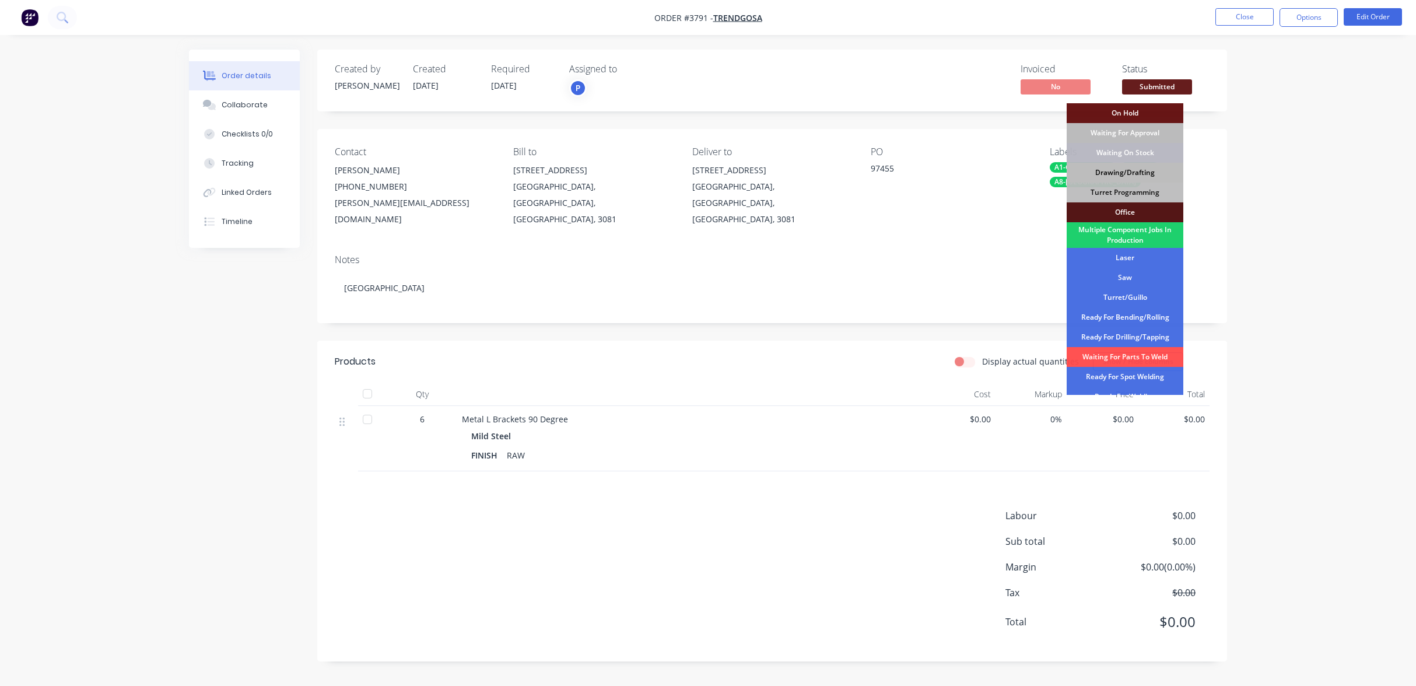
click at [1161, 171] on div "Drawing/Drafting" at bounding box center [1125, 173] width 117 height 20
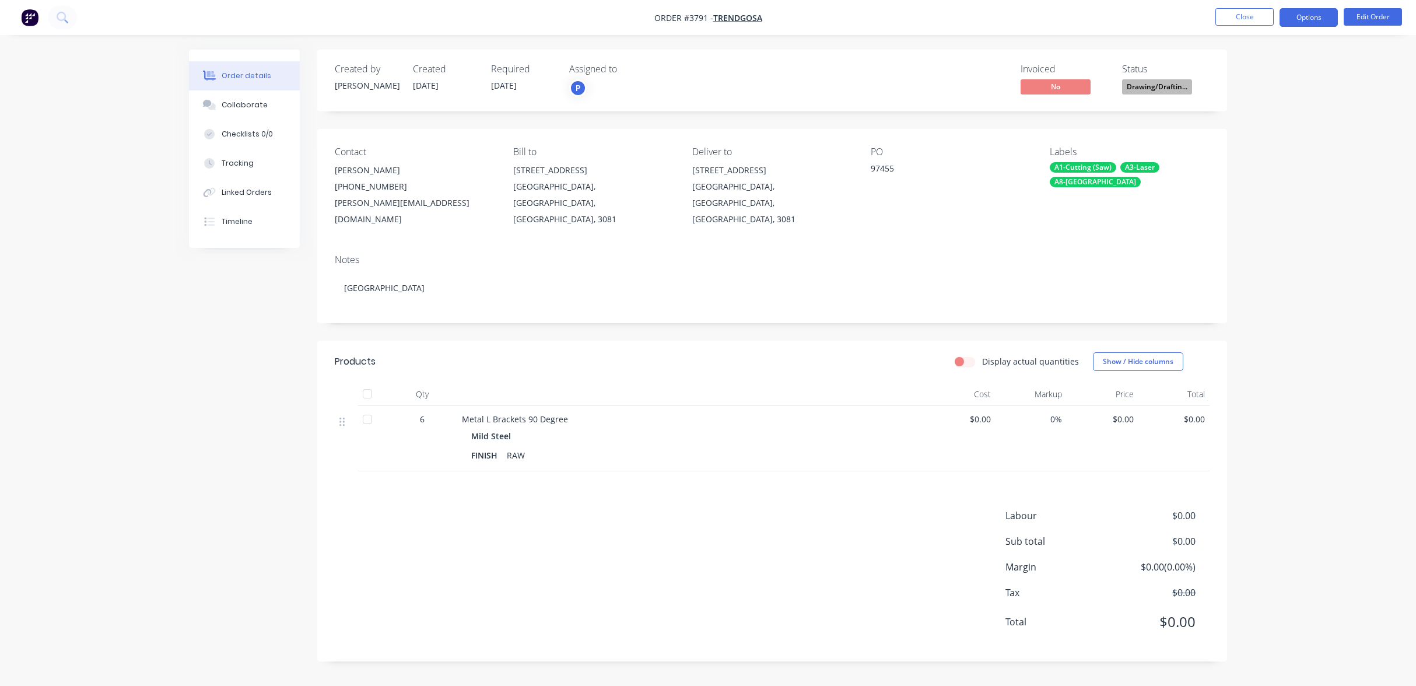
click at [1302, 22] on button "Options" at bounding box center [1309, 17] width 58 height 19
click at [1273, 150] on button "Work Order" at bounding box center [1274, 140] width 128 height 23
click at [1269, 117] on div "Without pricing" at bounding box center [1273, 117] width 107 height 17
click at [110, 162] on div "Order details Collaborate Checklists 0/0 Tracking Linked Orders Timeline Order …" at bounding box center [708, 343] width 1416 height 686
click at [1226, 31] on nav "Order #3791 - Trendgosa Close Options Edit Order" at bounding box center [708, 17] width 1416 height 35
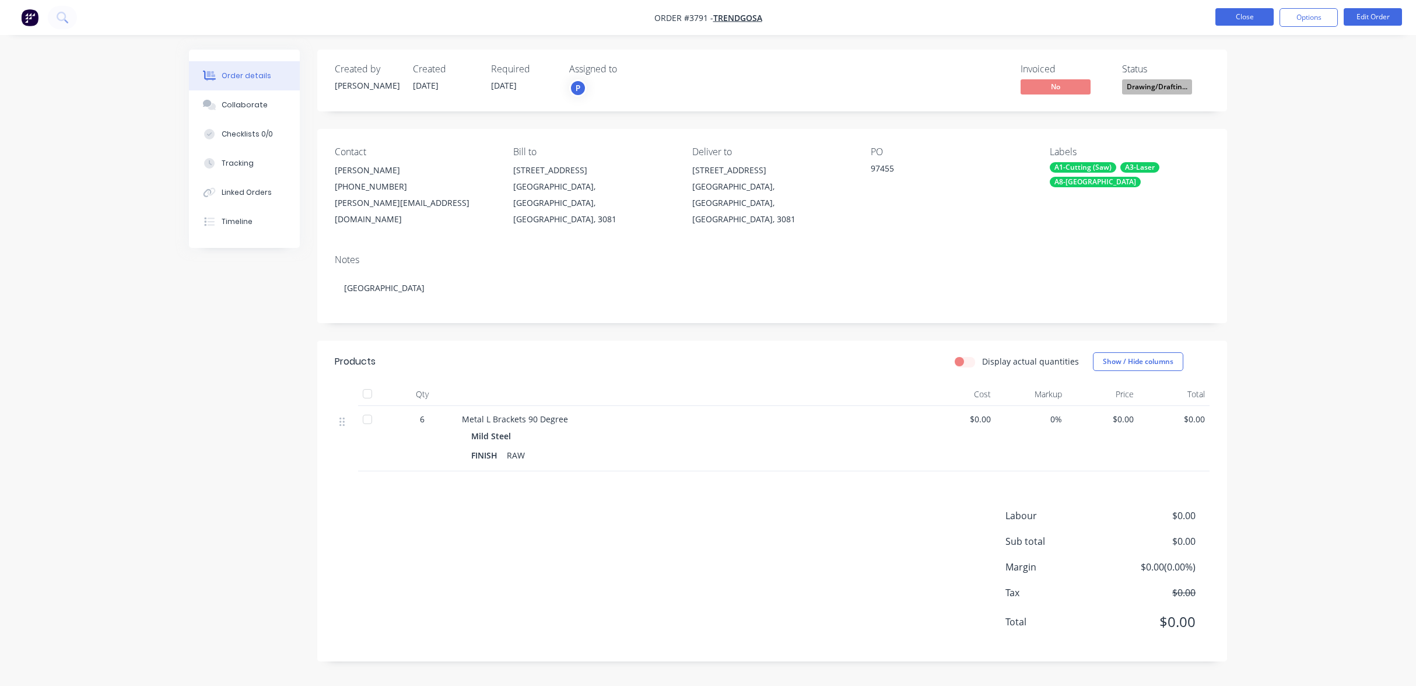
click at [1236, 20] on button "Close" at bounding box center [1244, 16] width 58 height 17
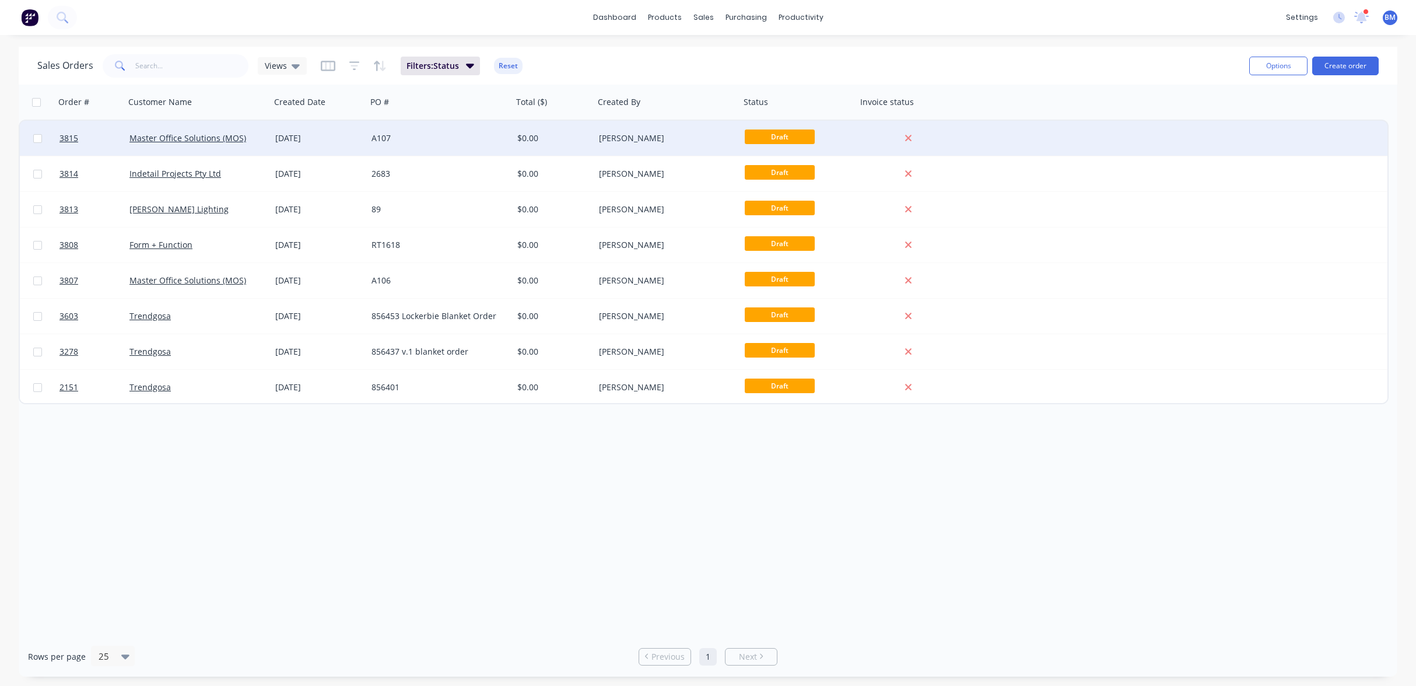
click at [260, 141] on div "Master Office Solutions (MOS)" at bounding box center [197, 138] width 136 height 12
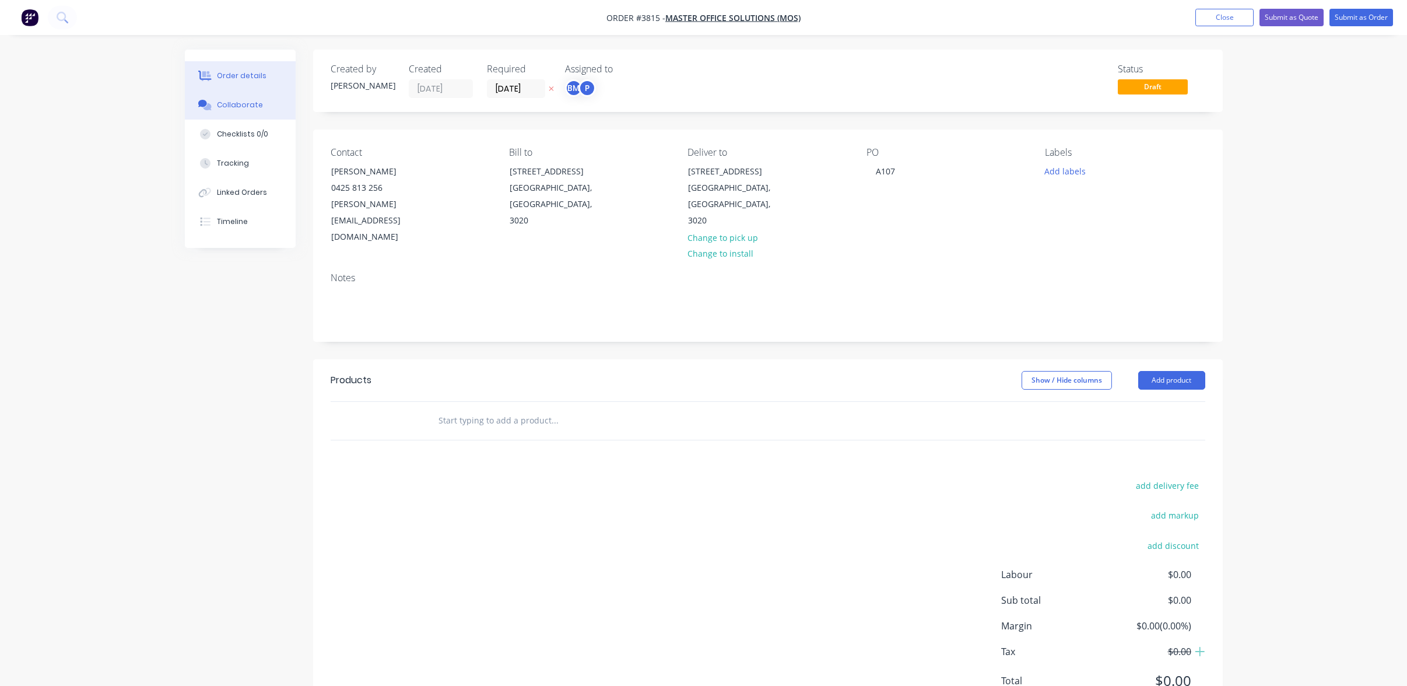
click at [230, 117] on button "Collaborate" at bounding box center [240, 104] width 111 height 29
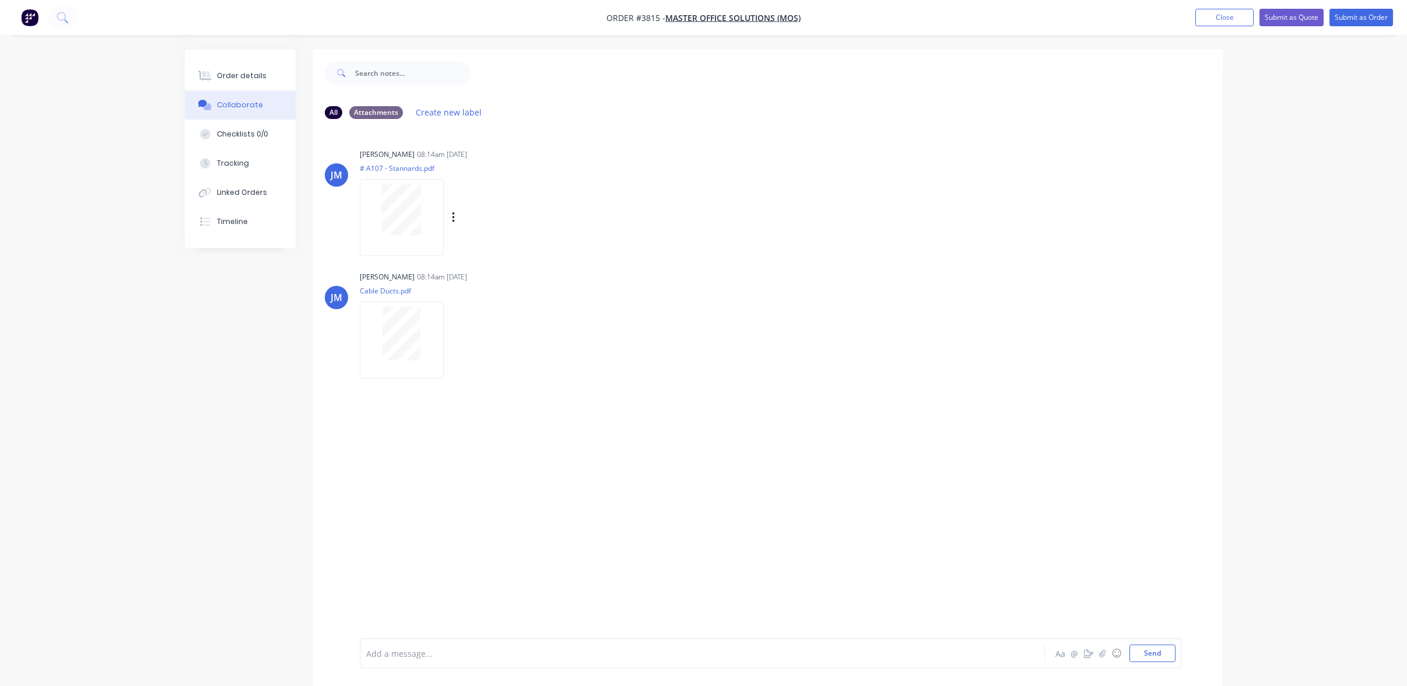
click at [422, 230] on div at bounding box center [401, 209] width 73 height 51
click at [262, 68] on button "Order details" at bounding box center [240, 75] width 111 height 29
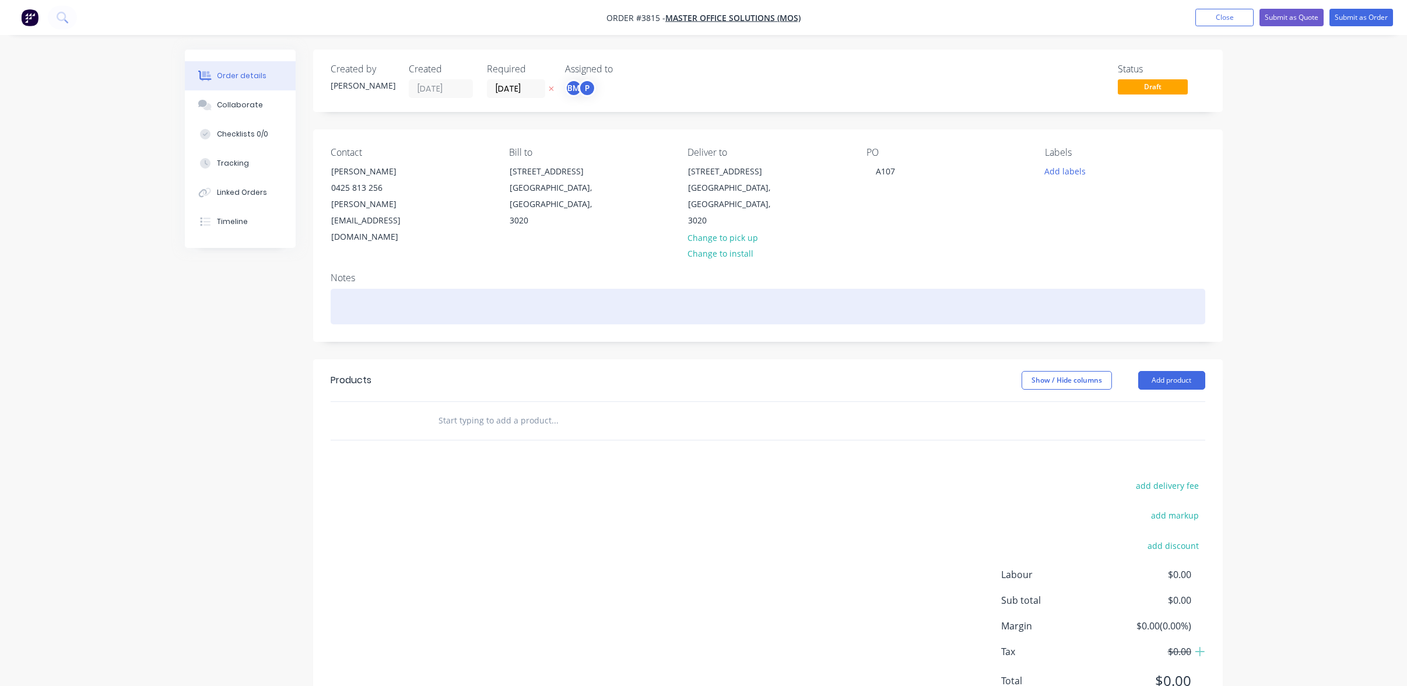
drag, startPoint x: 625, startPoint y: 284, endPoint x: 593, endPoint y: 261, distance: 39.3
click at [622, 289] on div at bounding box center [768, 307] width 875 height 36
paste div
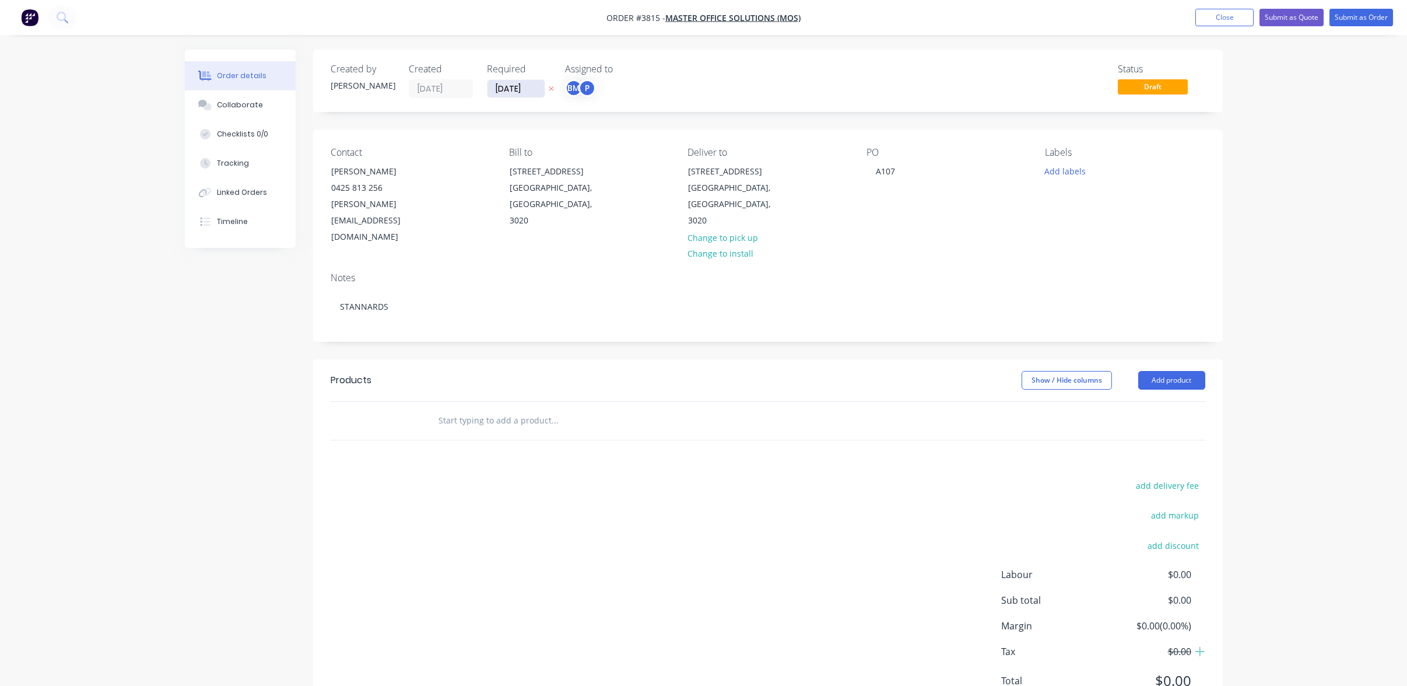
click at [537, 94] on input "[DATE]" at bounding box center [516, 88] width 57 height 17
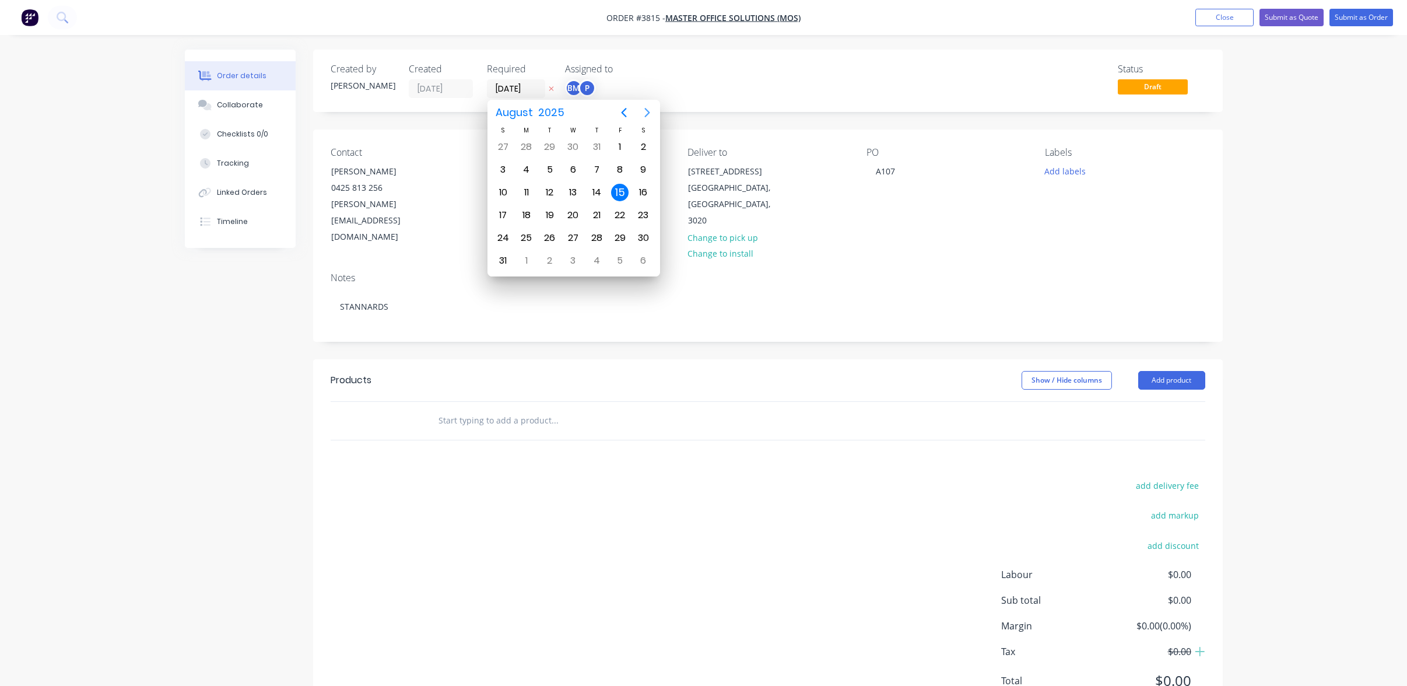
click at [651, 111] on icon "Next page" at bounding box center [647, 113] width 14 height 14
click at [618, 171] on div "12" at bounding box center [619, 169] width 17 height 17
type input "[DATE]"
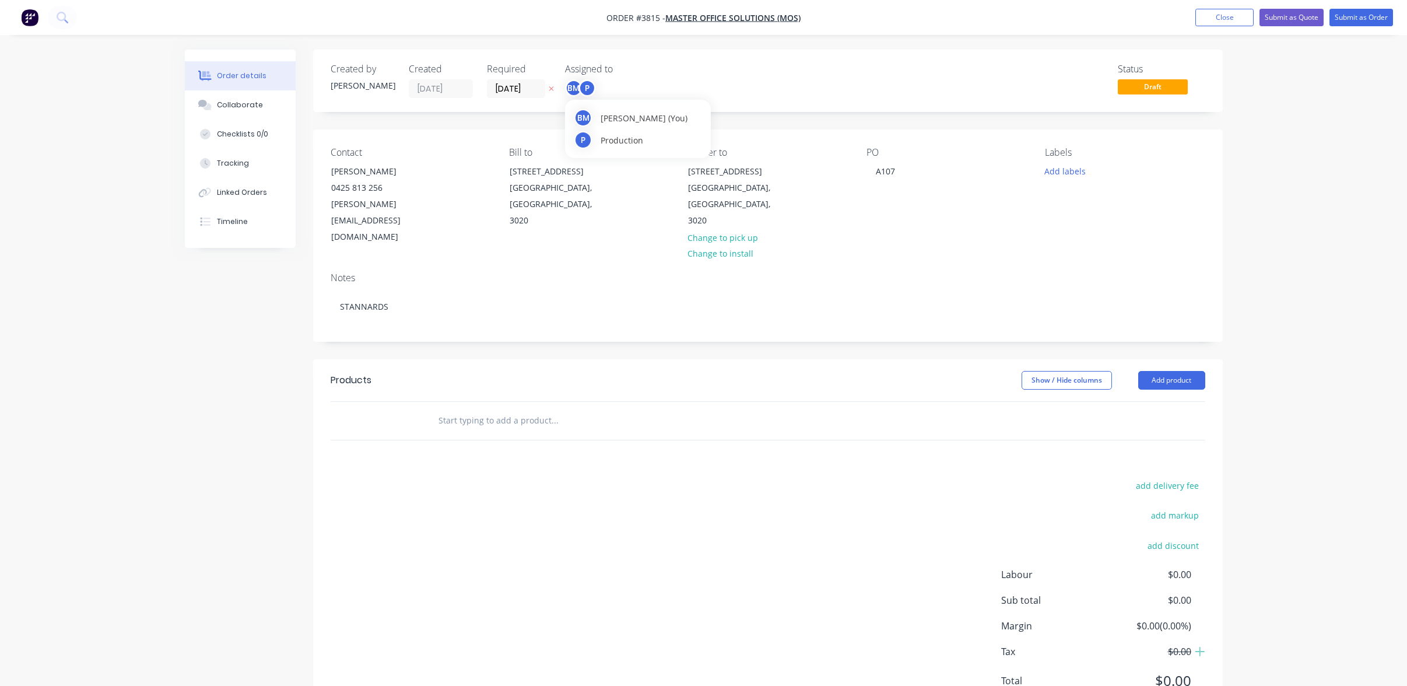
click at [576, 95] on div "BM" at bounding box center [573, 87] width 17 height 17
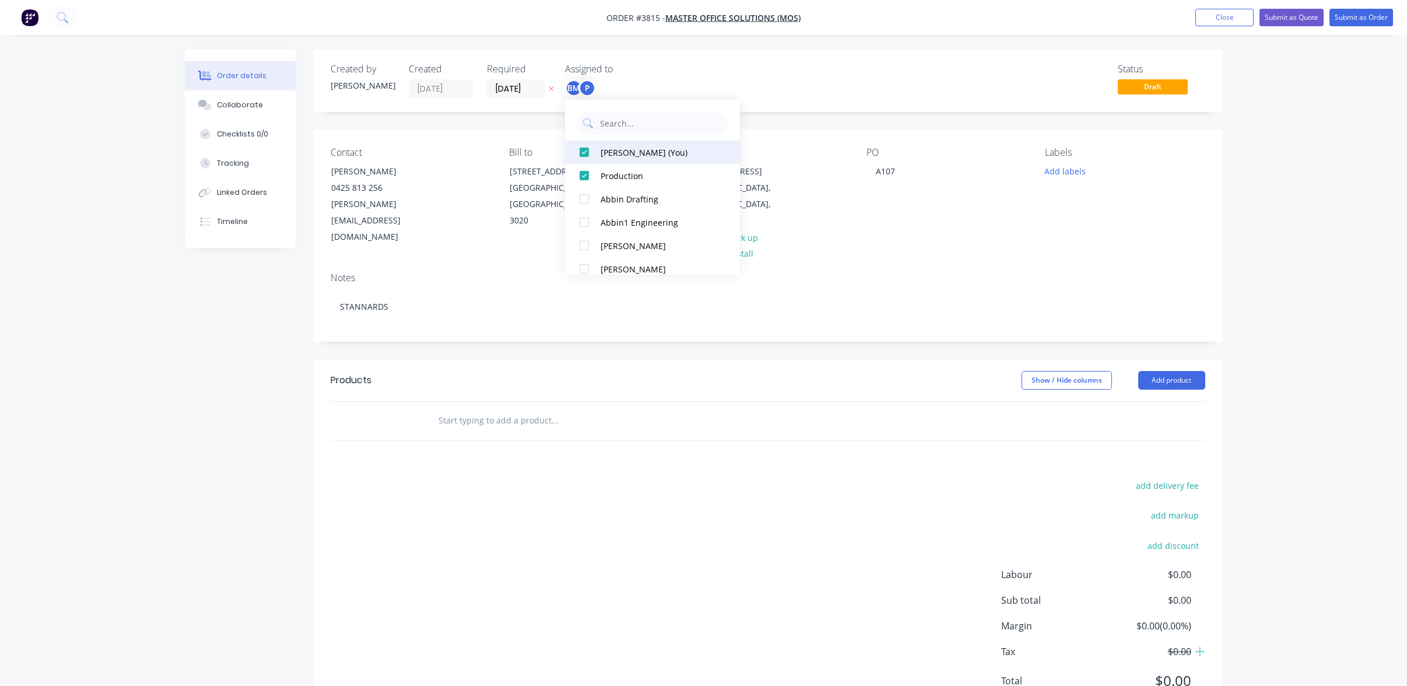
click at [604, 150] on div "[PERSON_NAME] (You)" at bounding box center [659, 152] width 117 height 12
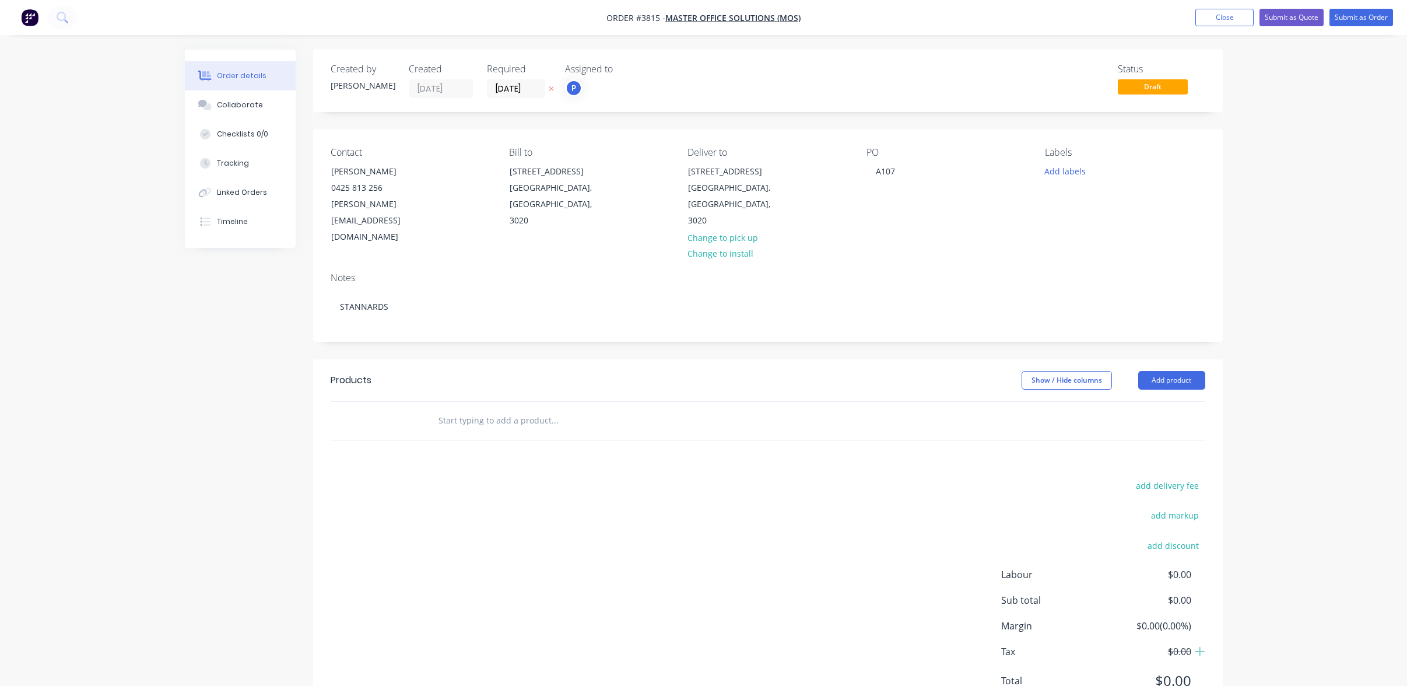
click at [847, 61] on div "Created by [PERSON_NAME] Created [DATE] Required [DATE] Assigned to P Status Dr…" at bounding box center [768, 81] width 910 height 62
click at [1169, 371] on button "Add product" at bounding box center [1171, 380] width 67 height 19
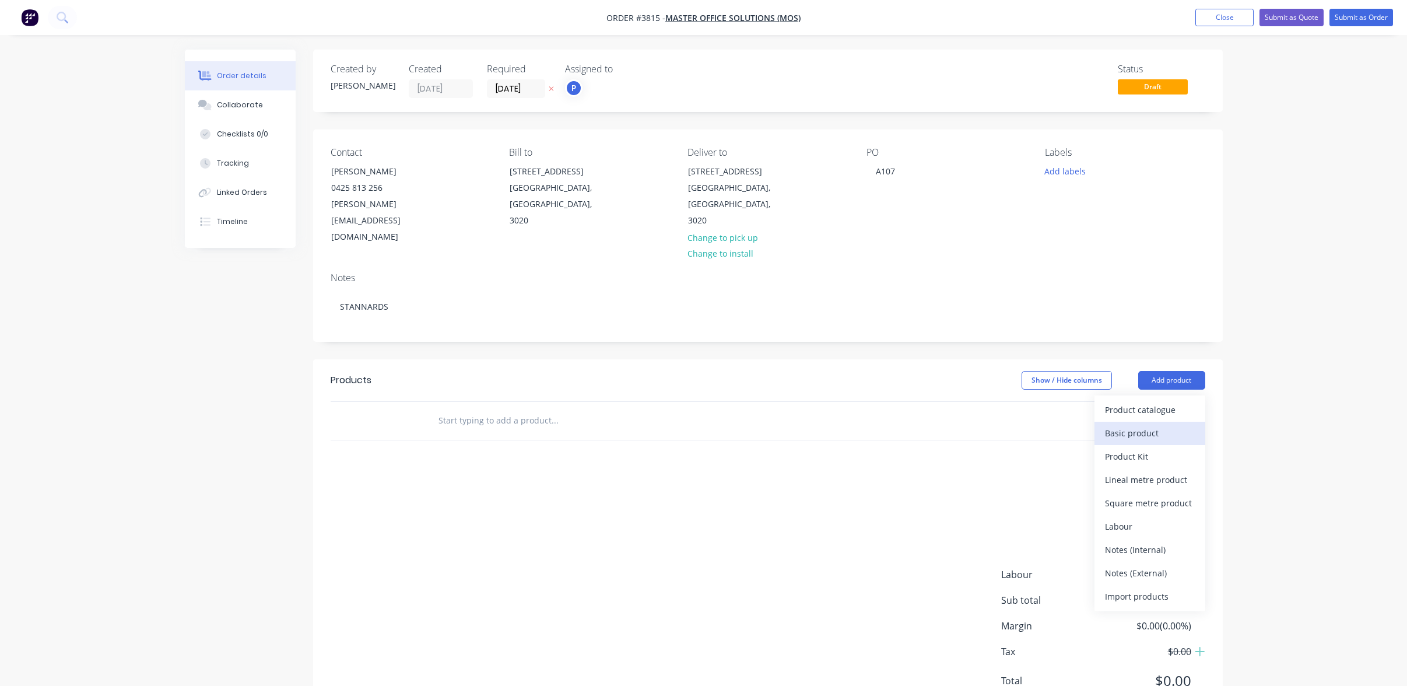
click at [1184, 425] on div "Basic product" at bounding box center [1150, 433] width 90 height 17
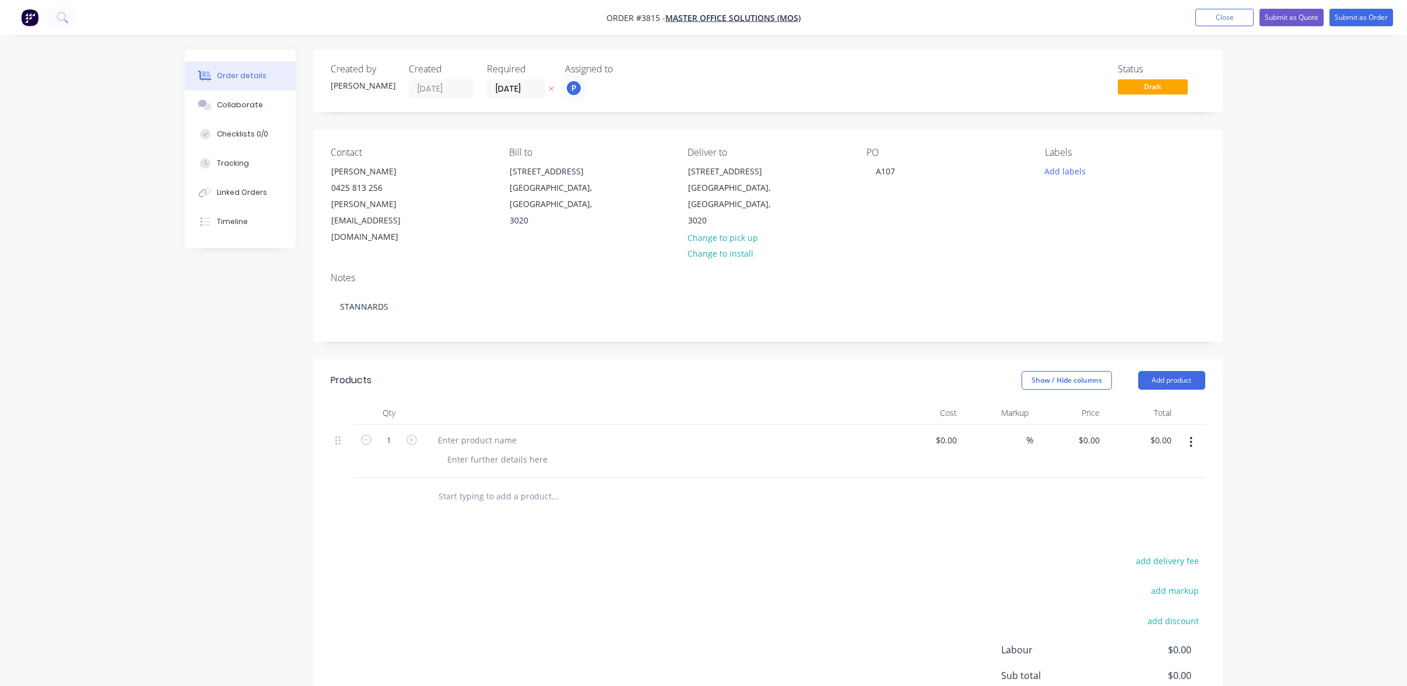
click at [1187, 432] on button "button" at bounding box center [1191, 442] width 27 height 21
drag, startPoint x: 1203, startPoint y: 513, endPoint x: 1197, endPoint y: 506, distance: 9.6
click at [1201, 531] on button "Delete" at bounding box center [1150, 542] width 111 height 23
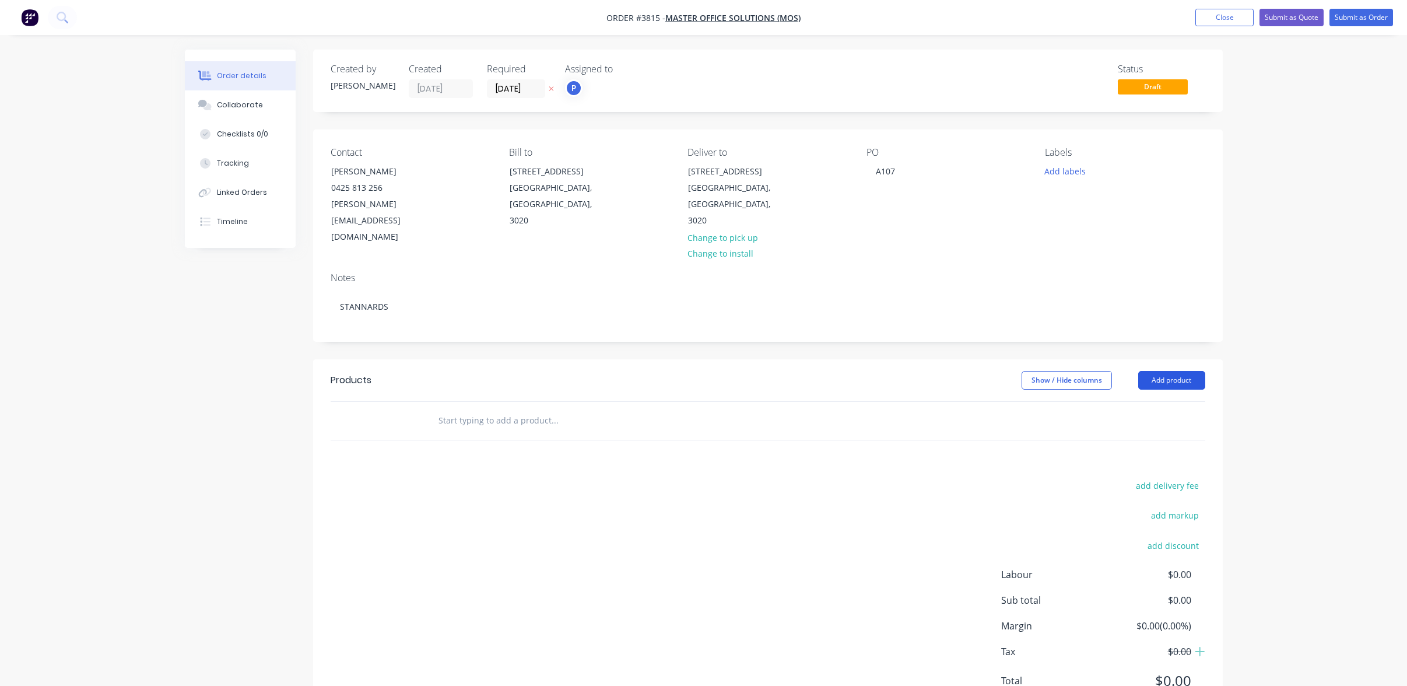
click at [1179, 371] on button "Add product" at bounding box center [1171, 380] width 67 height 19
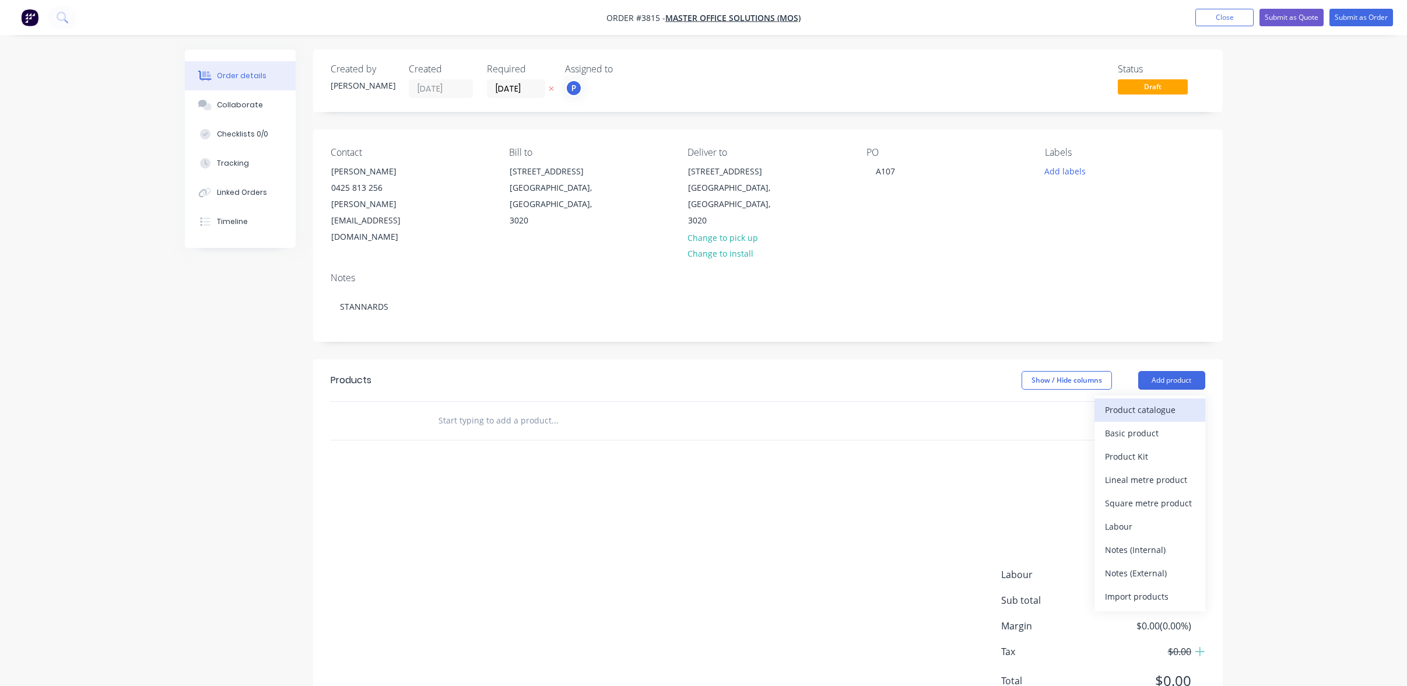
click at [1176, 398] on button "Product catalogue" at bounding box center [1150, 409] width 111 height 23
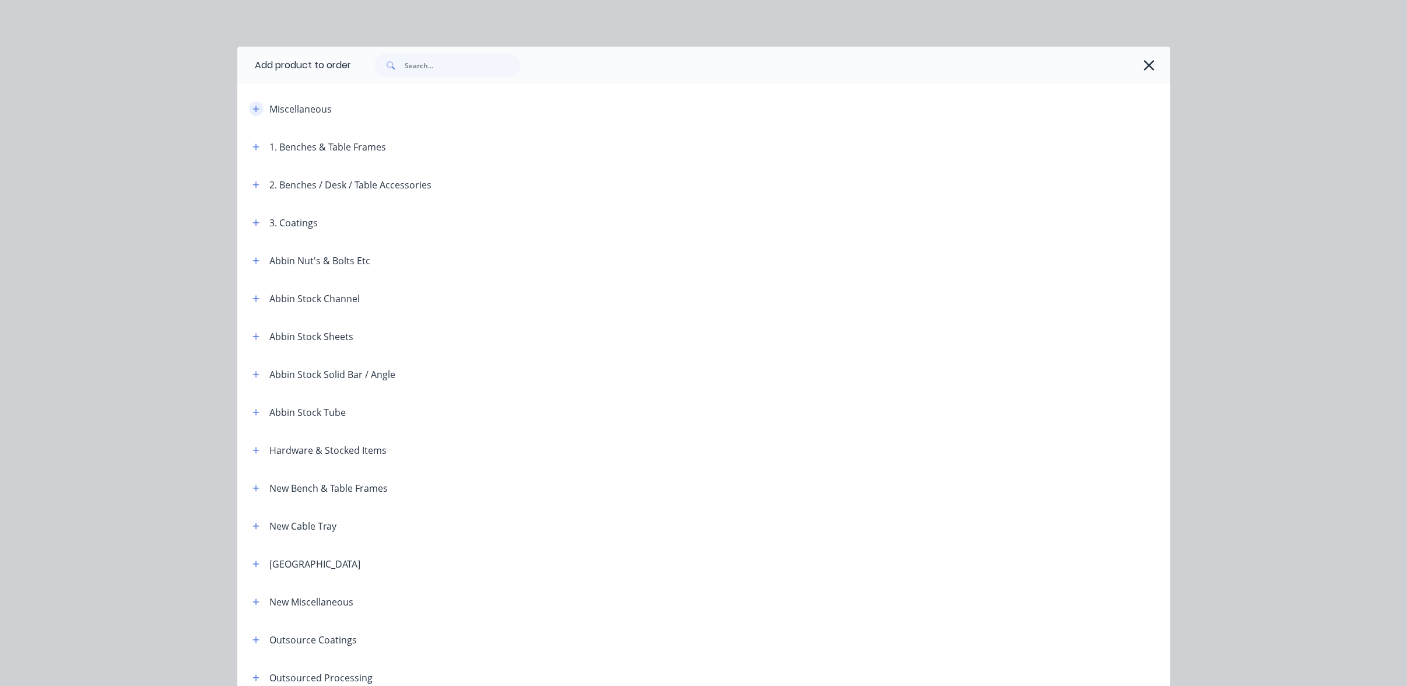
click at [253, 103] on button "button" at bounding box center [256, 108] width 15 height 15
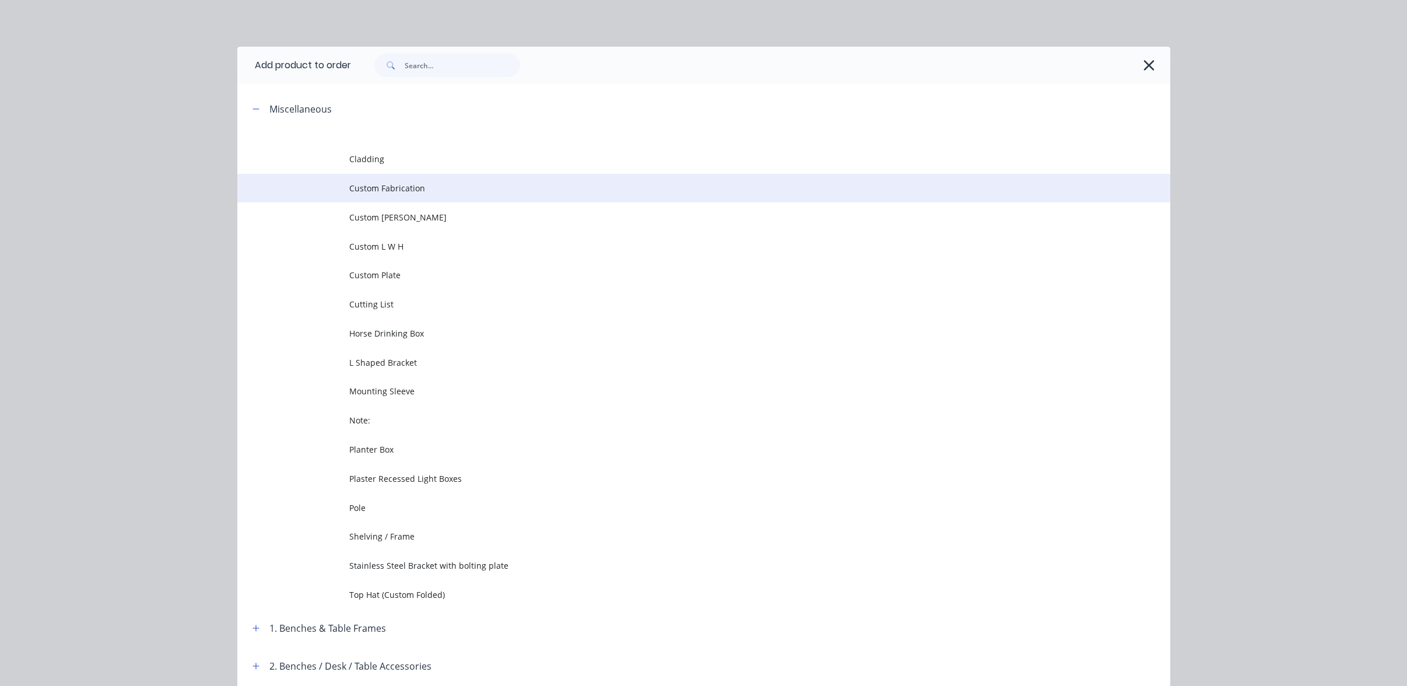
click at [384, 194] on td "Custom Fabrication" at bounding box center [759, 188] width 821 height 29
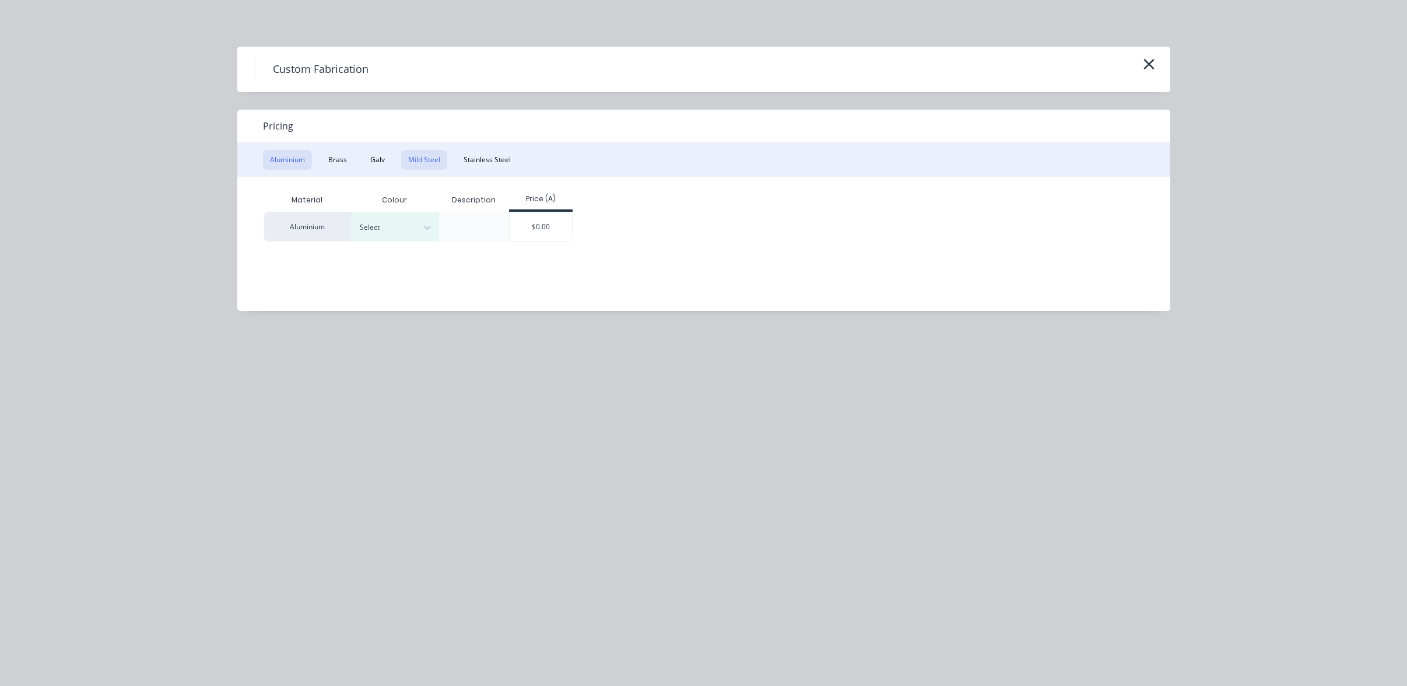
click at [416, 152] on button "Mild Steel" at bounding box center [424, 160] width 46 height 20
click at [442, 217] on div "$0.00" at bounding box center [453, 226] width 62 height 28
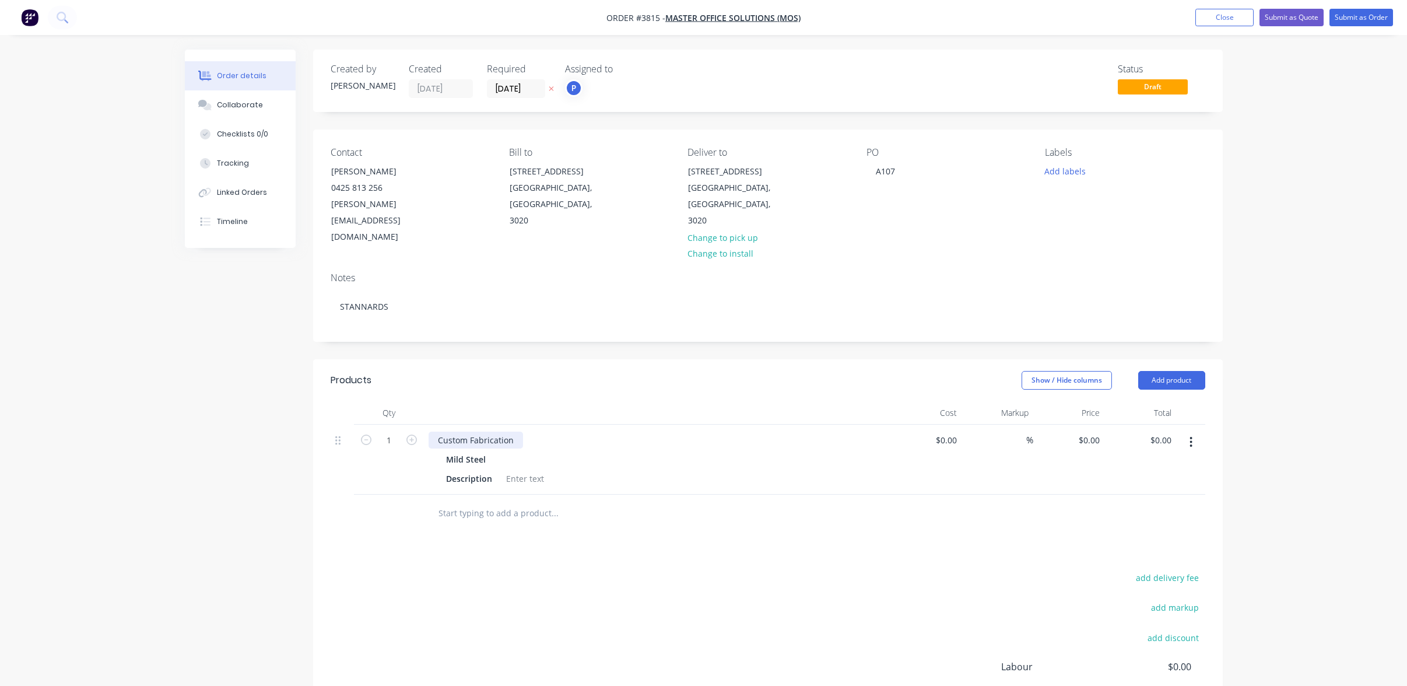
click at [480, 432] on div "Custom Fabrication" at bounding box center [476, 440] width 94 height 17
drag, startPoint x: 519, startPoint y: 407, endPoint x: 283, endPoint y: 411, distance: 235.7
click at [292, 409] on div "Created by [PERSON_NAME] Created [DATE] Required [DATE] Assigned to P Status Dr…" at bounding box center [704, 440] width 1038 height 780
paste div
click at [541, 654] on div "add delivery fee add markup add discount Labour $0.00 Sub total $0.00 Margin $0…" at bounding box center [768, 682] width 875 height 225
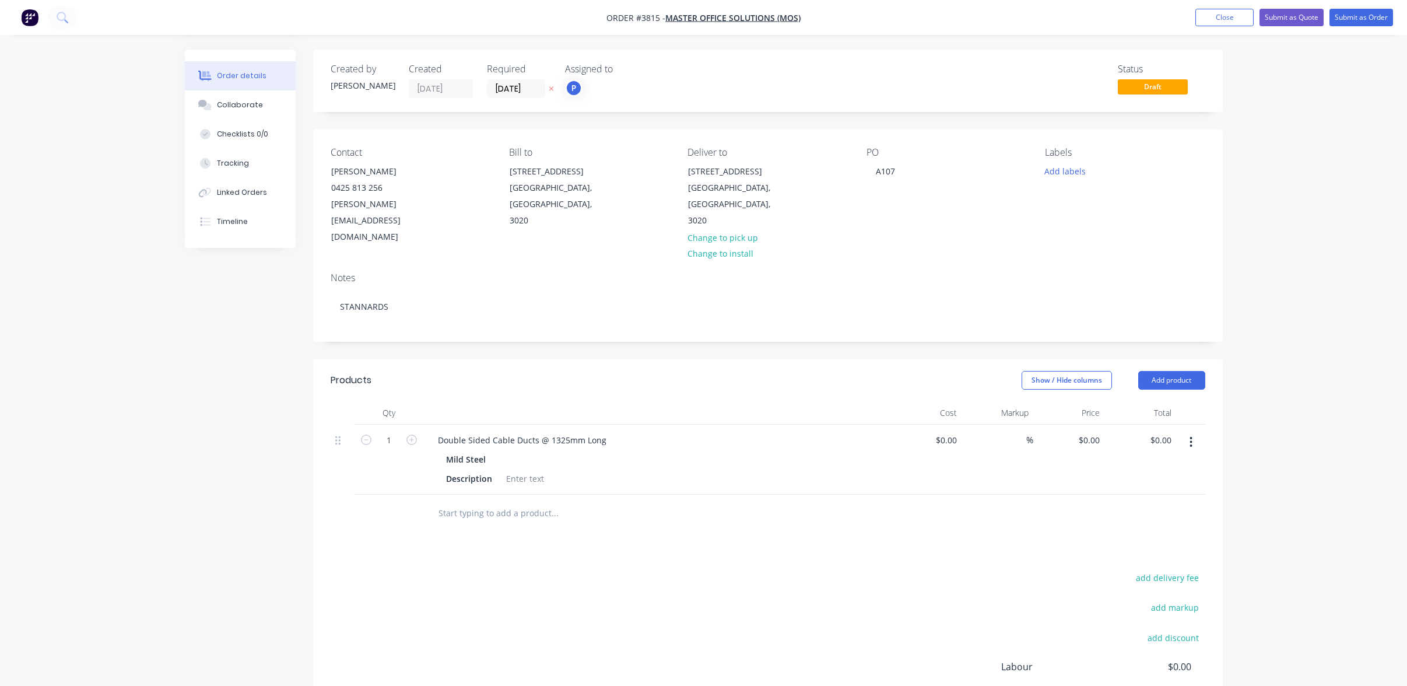
click at [762, 611] on div "add delivery fee add markup add discount Labour $0.00 Sub total $0.00 Margin $0…" at bounding box center [768, 682] width 875 height 225
click at [316, 359] on header "Products Show / Hide columns Add product" at bounding box center [768, 380] width 910 height 42
click at [519, 470] on div at bounding box center [525, 478] width 47 height 17
click at [362, 428] on div "1" at bounding box center [389, 460] width 70 height 70
click at [874, 495] on div at bounding box center [768, 514] width 875 height 38
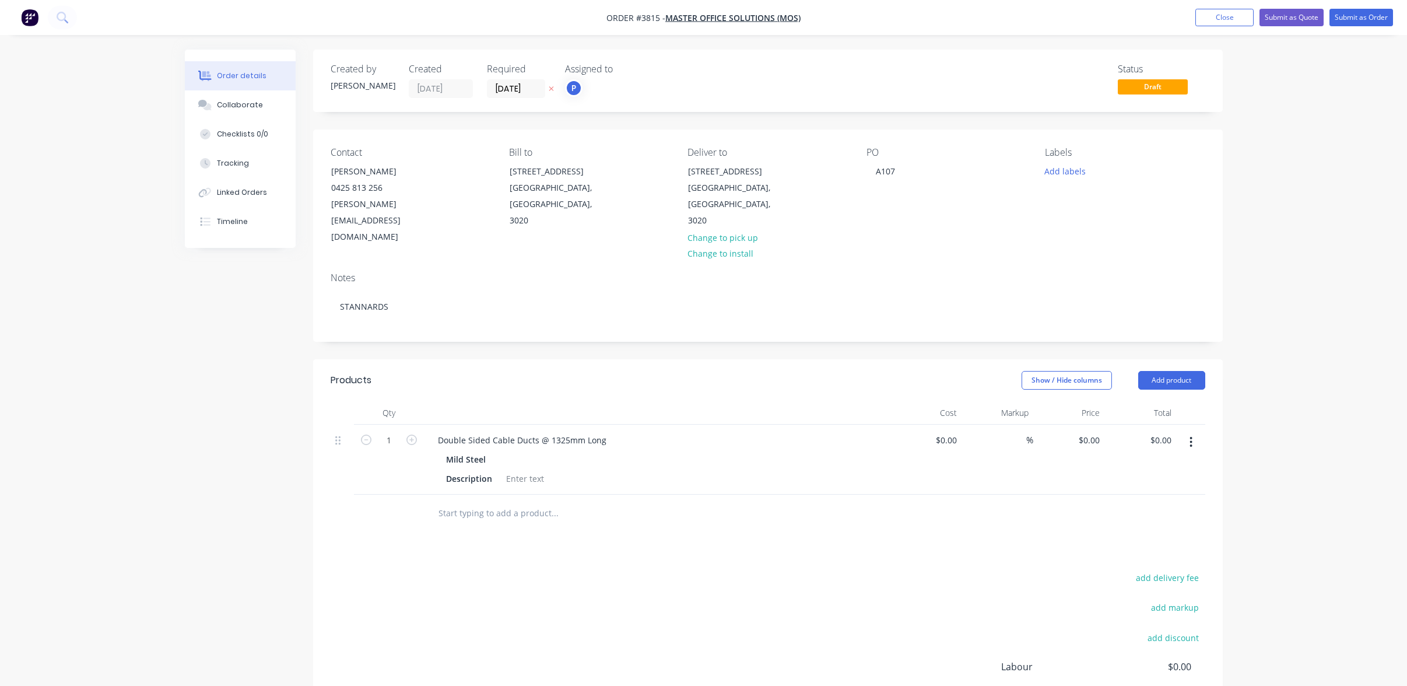
click at [1196, 432] on button "button" at bounding box center [1191, 442] width 27 height 21
click at [1179, 488] on div "Duplicate" at bounding box center [1150, 496] width 90 height 17
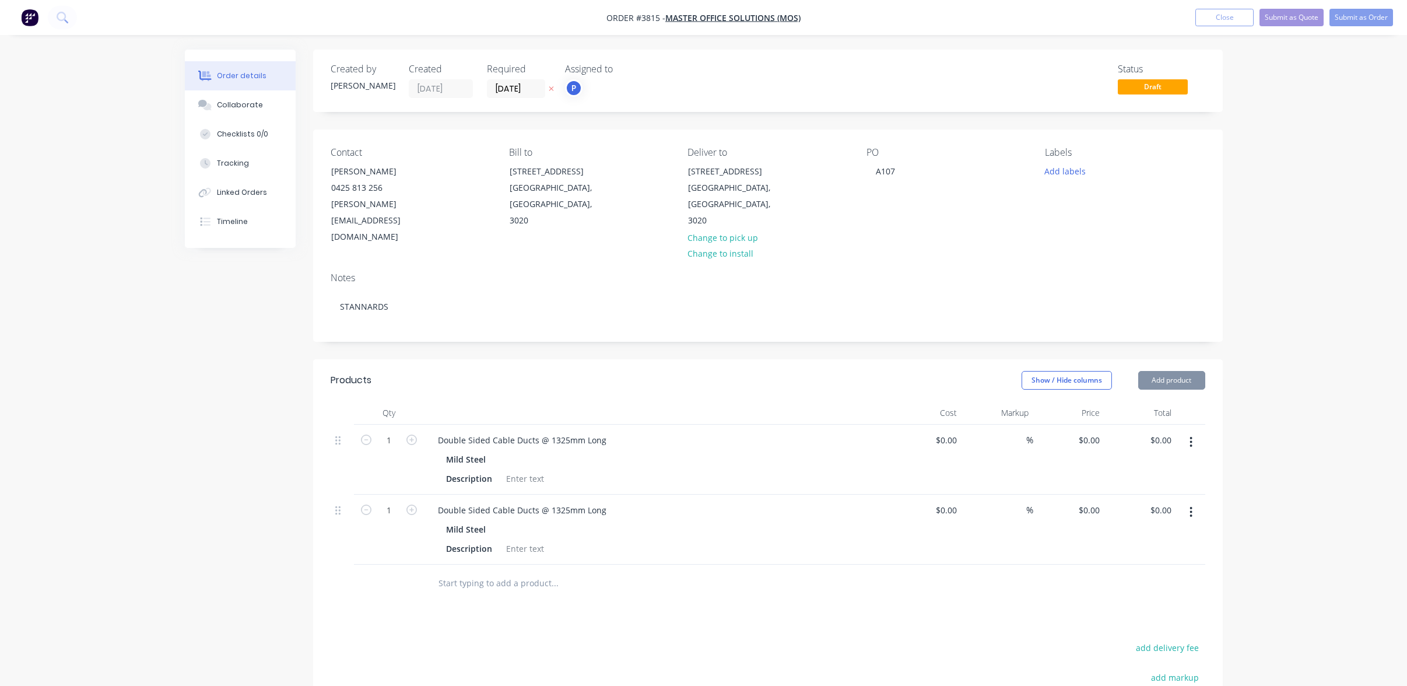
click at [601, 565] on div at bounding box center [634, 584] width 420 height 38
click at [533, 521] on div "Mild Steel" at bounding box center [657, 529] width 422 height 17
click at [541, 502] on div "Double Sided Cable Ducts @ 1325mm Long" at bounding box center [522, 510] width 187 height 17
drag, startPoint x: 607, startPoint y: 481, endPoint x: 136, endPoint y: 465, distance: 470.3
click at [136, 465] on div "Order details Collaborate Checklists 0/0 Tracking Linked Orders Timeline Order …" at bounding box center [703, 450] width 1407 height 900
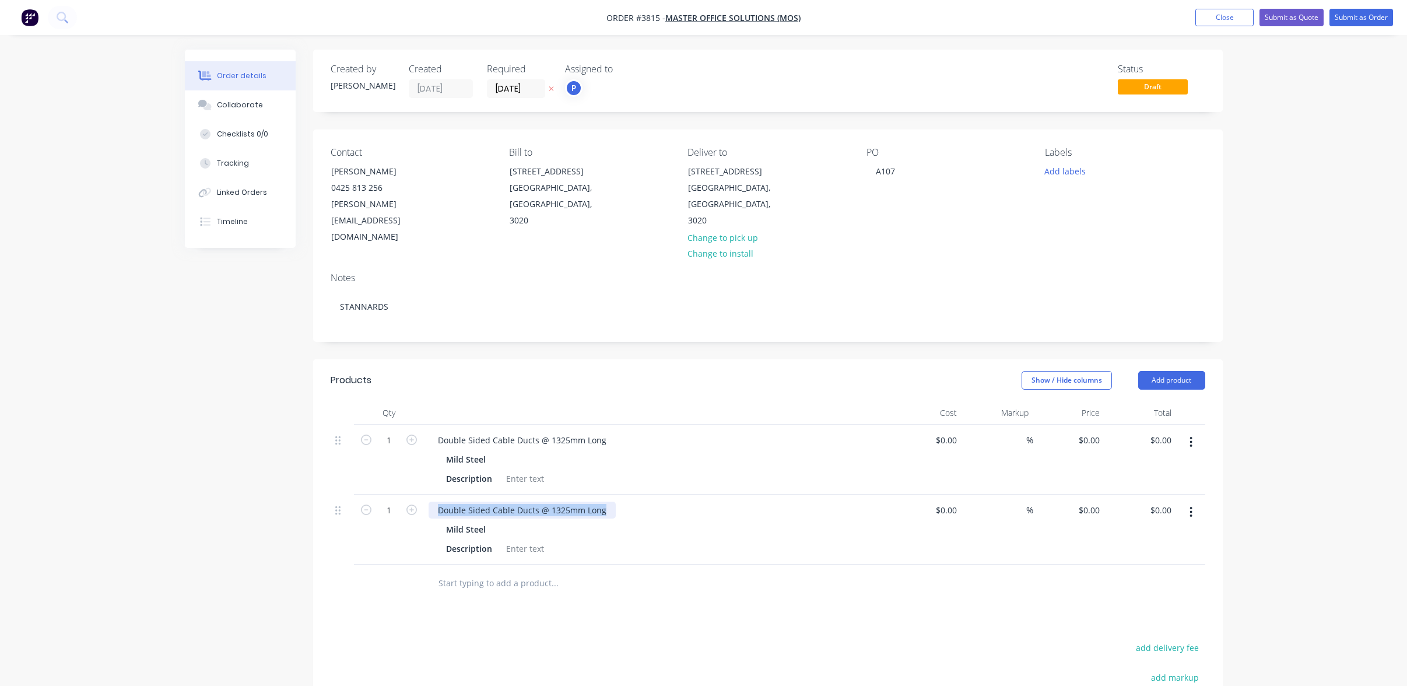
paste div
click at [426, 585] on div "Products Show / Hide columns Add product Qty Cost Markup Price Total 1 Double S…" at bounding box center [768, 620] width 910 height 523
drag, startPoint x: 601, startPoint y: 481, endPoint x: 227, endPoint y: 463, distance: 374.3
click at [227, 463] on div "Created by [PERSON_NAME] Created [DATE] Required [DATE] Assigned to P Status Dr…" at bounding box center [704, 475] width 1038 height 850
click at [518, 578] on div "Products Show / Hide columns Add product Qty Cost Markup Price Total 1 Double S…" at bounding box center [768, 620] width 910 height 523
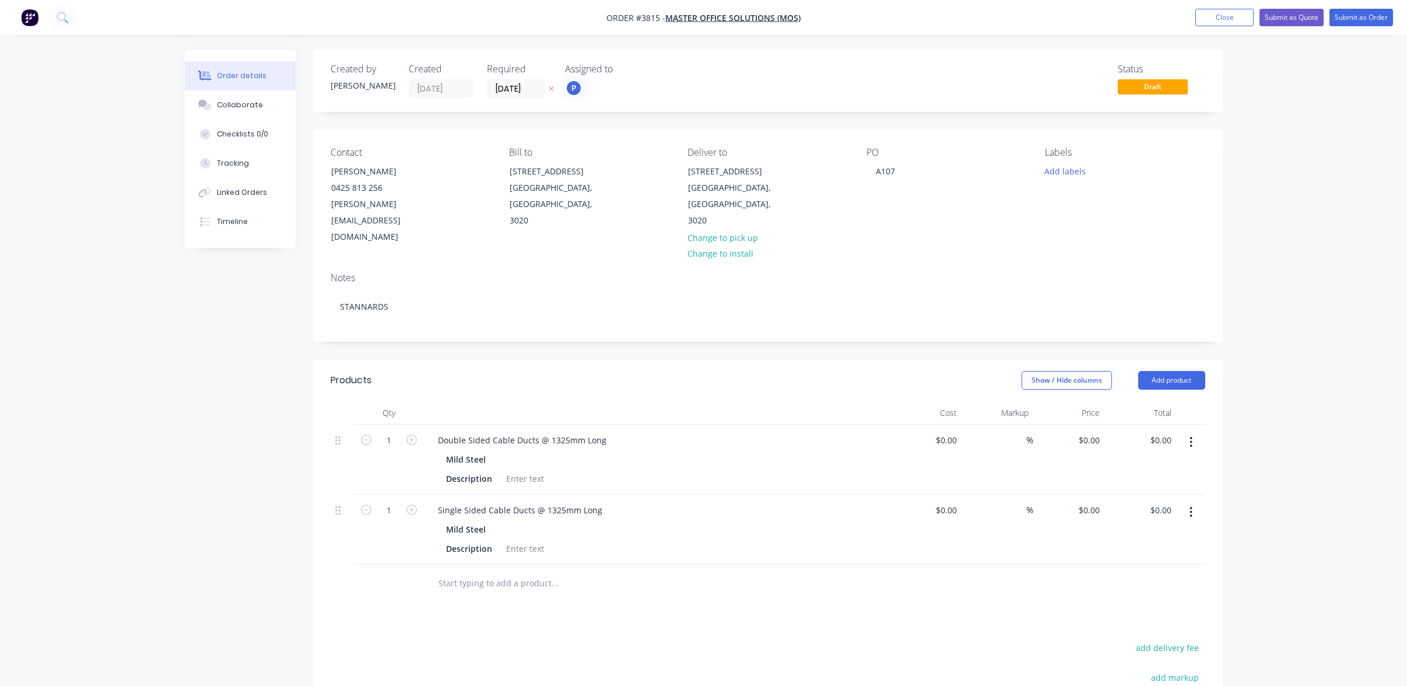
click at [240, 422] on div "Created by [PERSON_NAME] Created [DATE] Required [DATE] Assigned to P Status Dr…" at bounding box center [704, 475] width 1038 height 850
click at [416, 430] on form "1" at bounding box center [389, 438] width 61 height 17
click at [411, 435] on icon "button" at bounding box center [412, 440] width 10 height 10
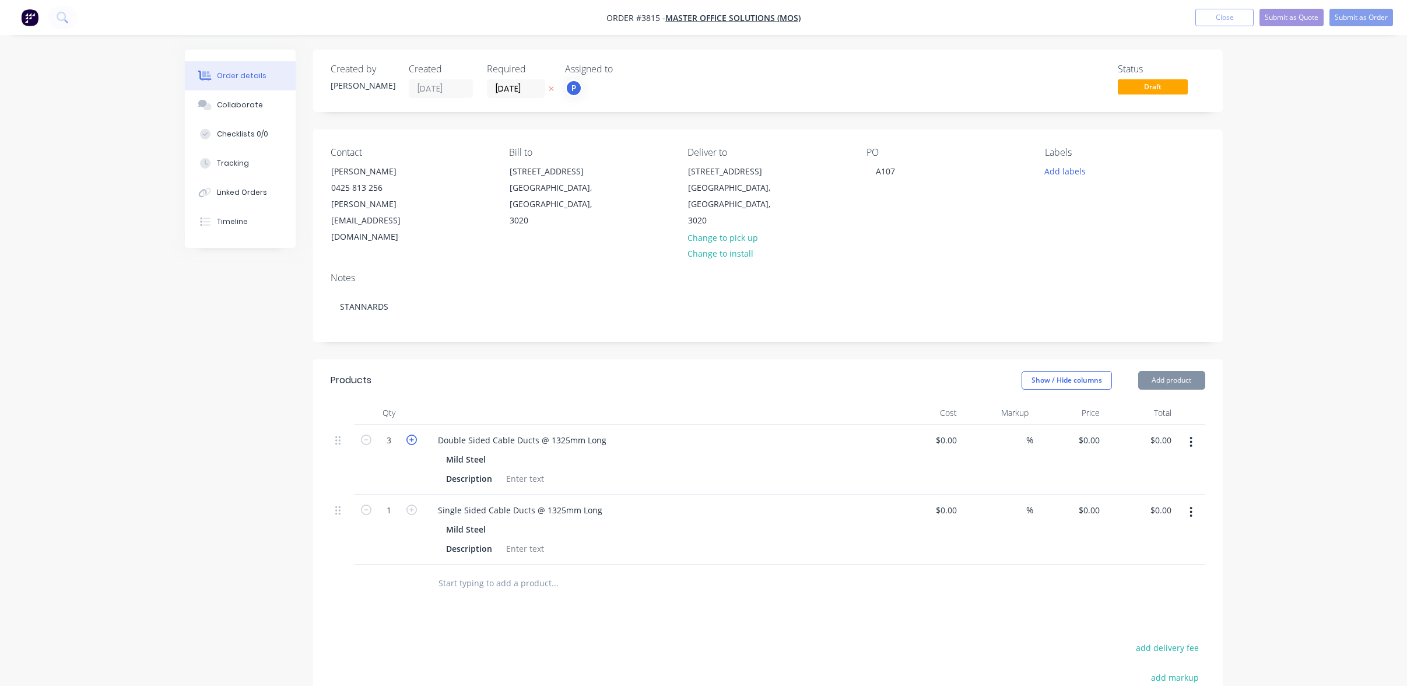
type input "4"
click at [414, 505] on icon "button" at bounding box center [412, 510] width 10 height 10
type input "4"
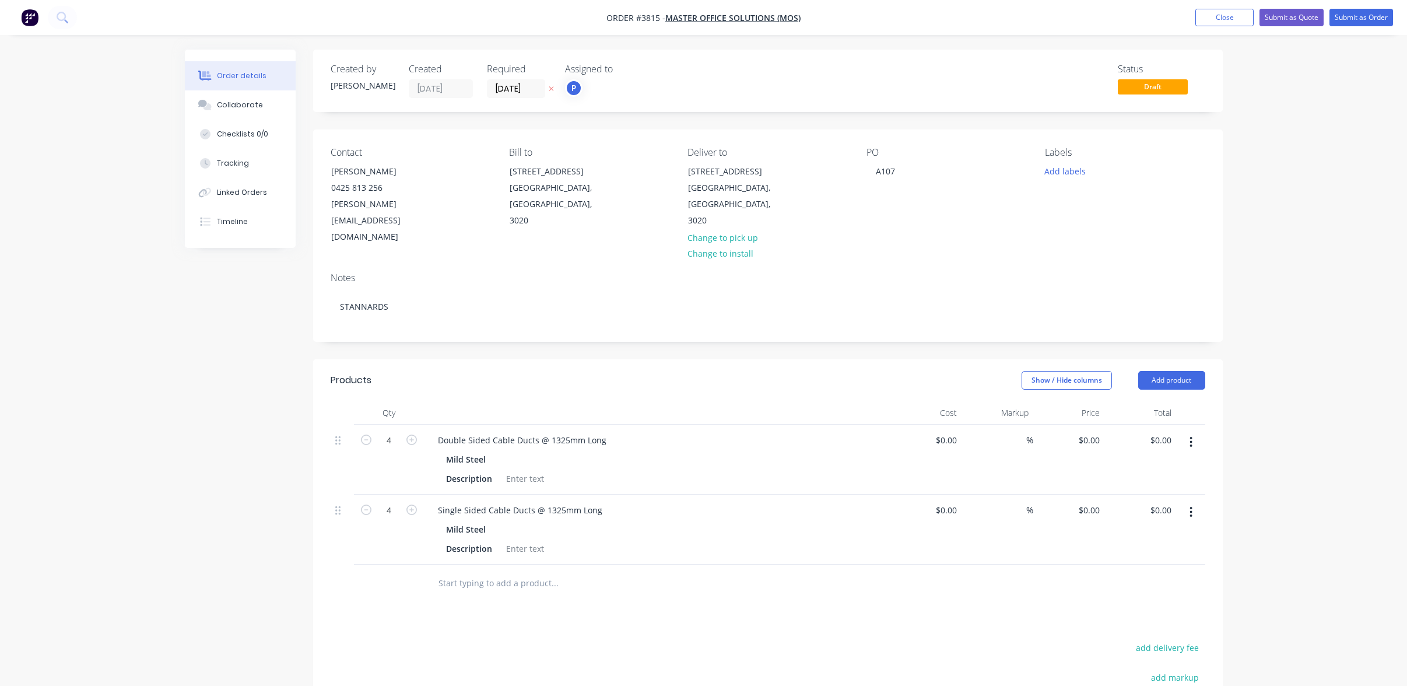
click at [537, 570] on div "Products Show / Hide columns Add product Qty Cost Markup Price Total 4 Double S…" at bounding box center [768, 620] width 910 height 523
click at [532, 451] on div "Mild Steel" at bounding box center [657, 459] width 422 height 17
click at [533, 470] on div at bounding box center [525, 478] width 47 height 17
click at [673, 521] on div "Mild Steel" at bounding box center [657, 529] width 422 height 17
click at [519, 540] on div at bounding box center [525, 548] width 47 height 17
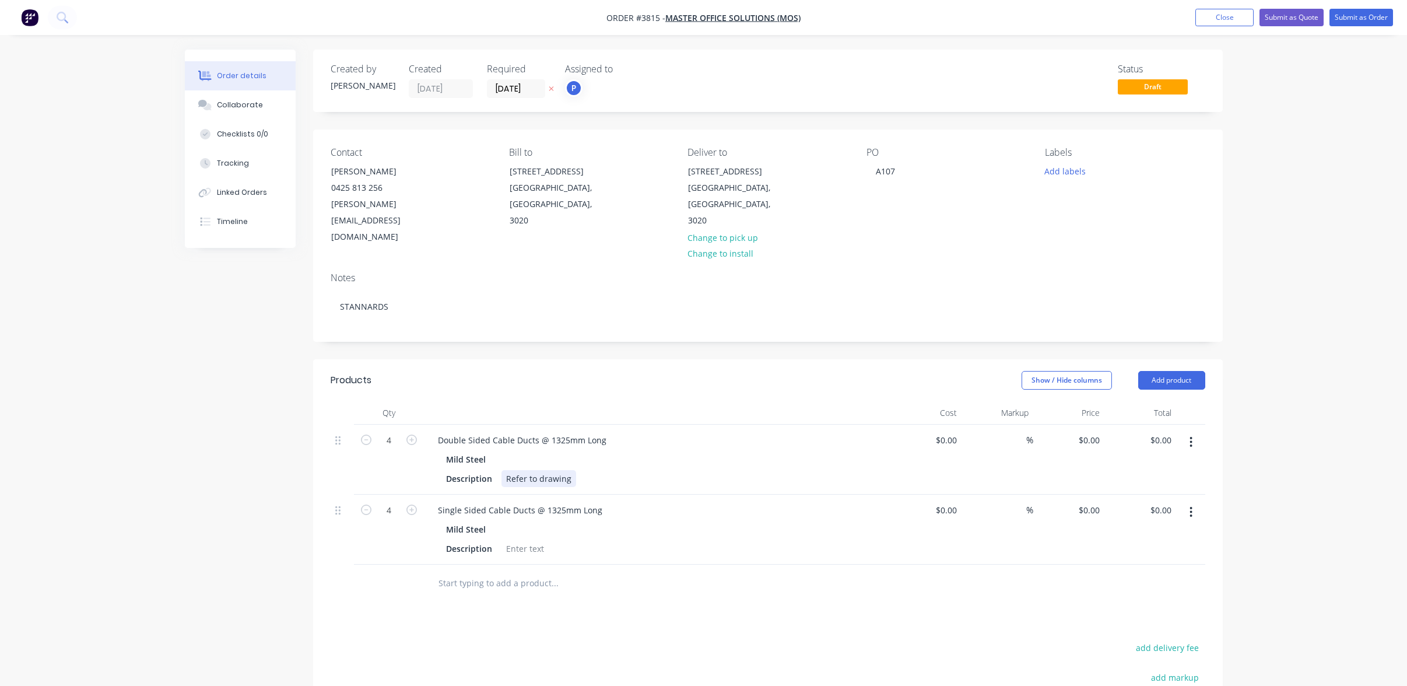
click at [547, 470] on div "Refer to drawing" at bounding box center [539, 478] width 75 height 17
drag, startPoint x: 456, startPoint y: 446, endPoint x: 449, endPoint y: 437, distance: 10.4
click at [429, 451] on div "Mild Steel Description Refer to drawing" at bounding box center [657, 469] width 457 height 36
copy div "Refer to drawing"
click at [533, 540] on div at bounding box center [525, 548] width 47 height 17
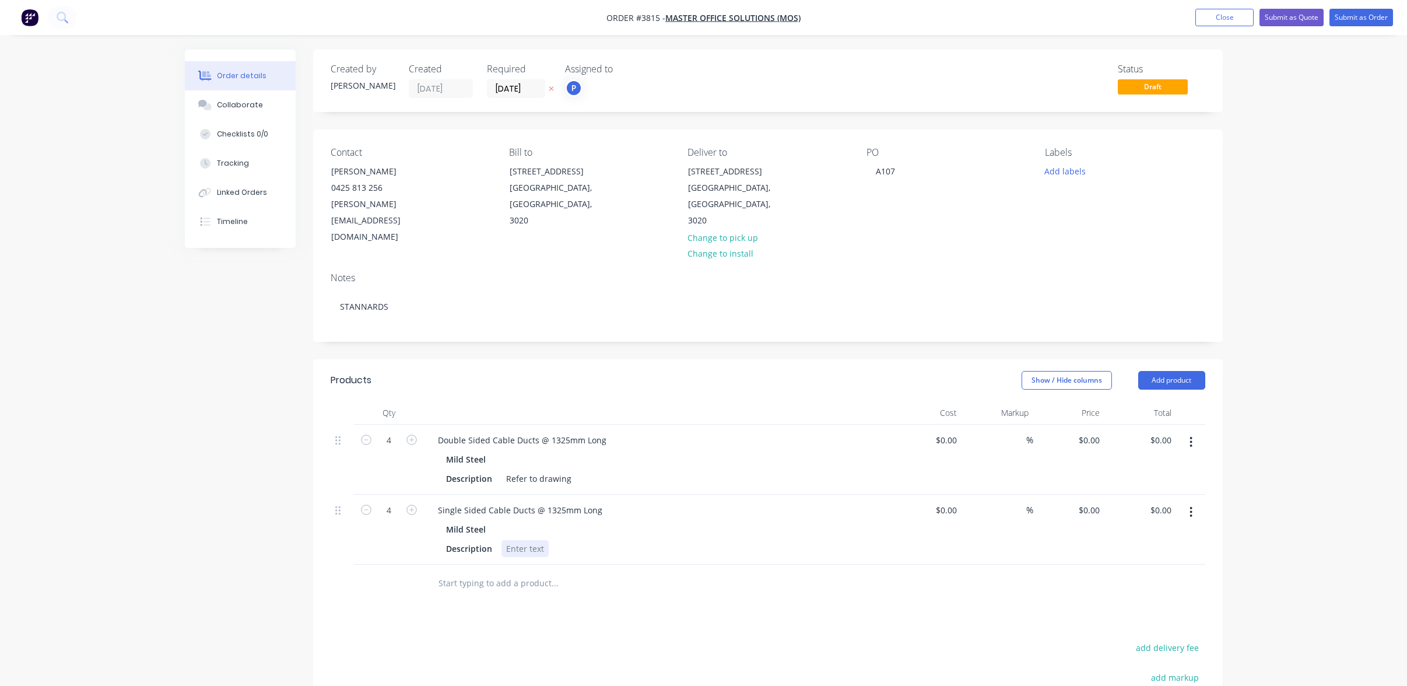
paste div
click at [279, 430] on div "Created by [PERSON_NAME] Created [DATE] Required [DATE] Assigned to P Status Dr…" at bounding box center [704, 475] width 1038 height 850
click at [545, 572] on input "text" at bounding box center [554, 583] width 233 height 23
click at [1187, 502] on button "button" at bounding box center [1191, 512] width 27 height 21
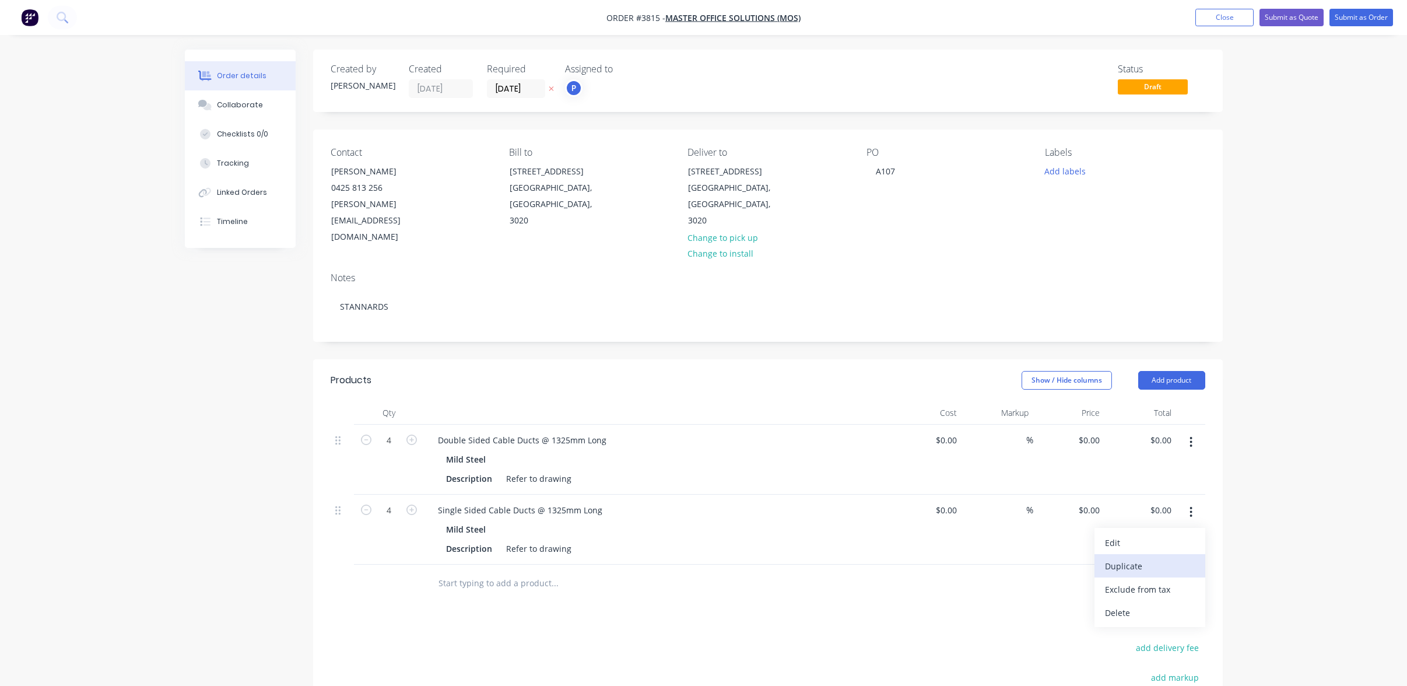
click at [1140, 558] on div "Duplicate" at bounding box center [1150, 566] width 90 height 17
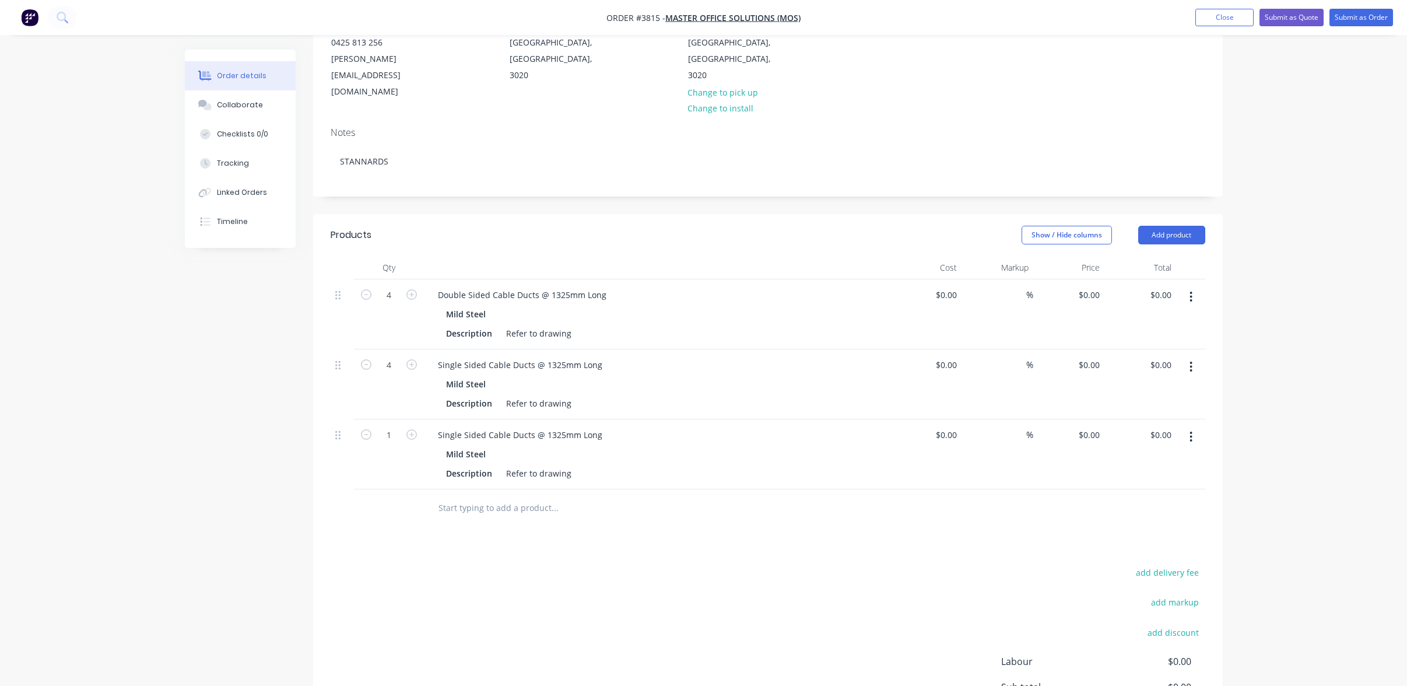
scroll to position [233, 0]
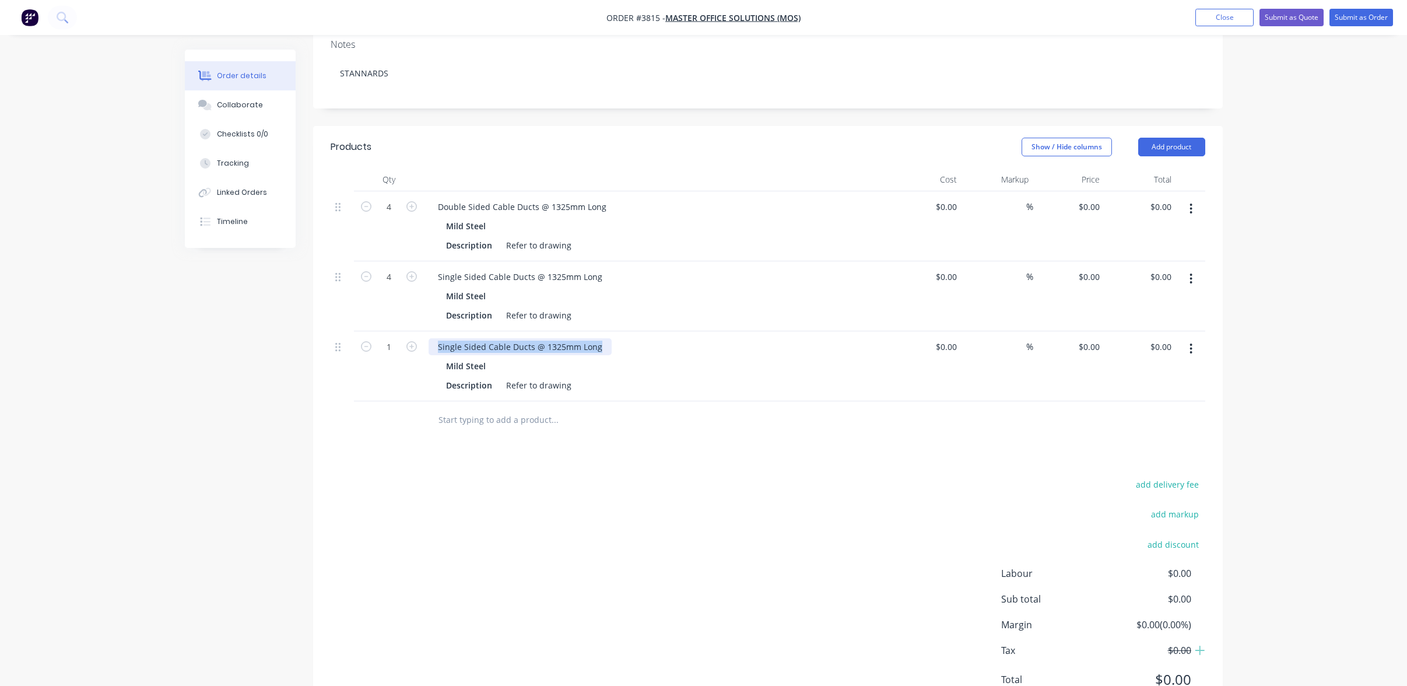
drag, startPoint x: 430, startPoint y: 312, endPoint x: 671, endPoint y: 306, distance: 240.4
click at [671, 338] on div "Single Sided Cable Ducts @ 1325mm Long" at bounding box center [657, 346] width 457 height 17
paste div
click at [644, 437] on div "Products Show / Hide columns Add product Qty Cost Markup Price Total 4 Double S…" at bounding box center [768, 422] width 910 height 593
click at [411, 341] on icon "button" at bounding box center [412, 346] width 10 height 10
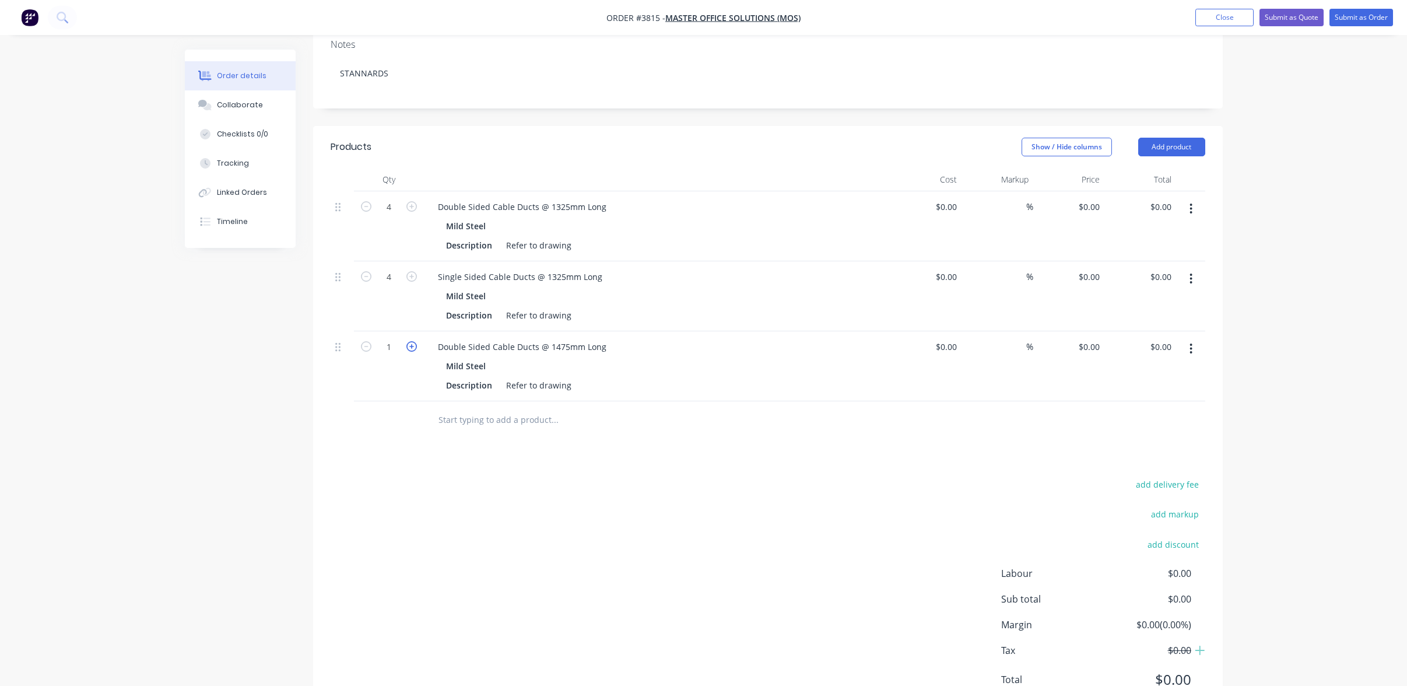
type input "2"
click at [122, 302] on div "Order details Collaborate Checklists 0/0 Tracking Linked Orders Timeline Order …" at bounding box center [703, 252] width 1407 height 970
click at [1189, 338] on button "button" at bounding box center [1191, 348] width 27 height 21
click at [1169, 391] on button "Duplicate" at bounding box center [1150, 402] width 111 height 23
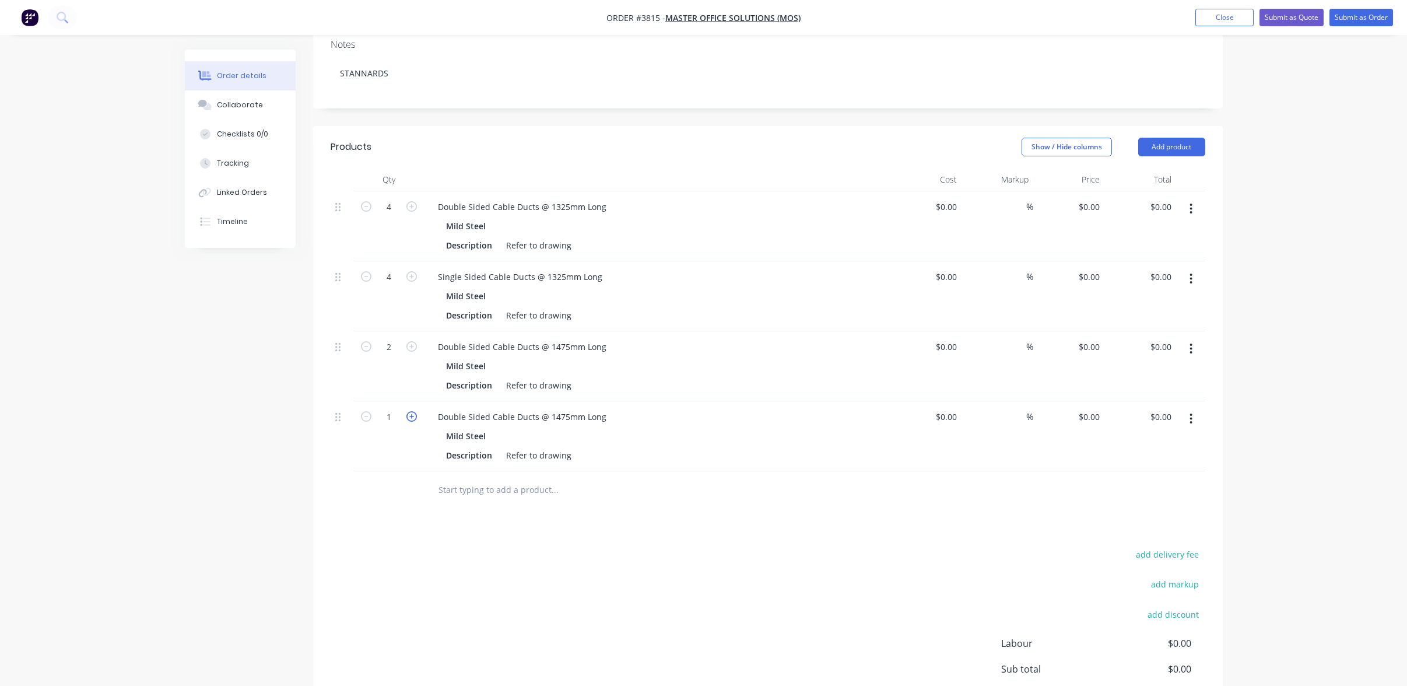
click at [410, 411] on icon "button" at bounding box center [412, 416] width 10 height 10
click at [370, 411] on icon "button" at bounding box center [366, 416] width 10 height 10
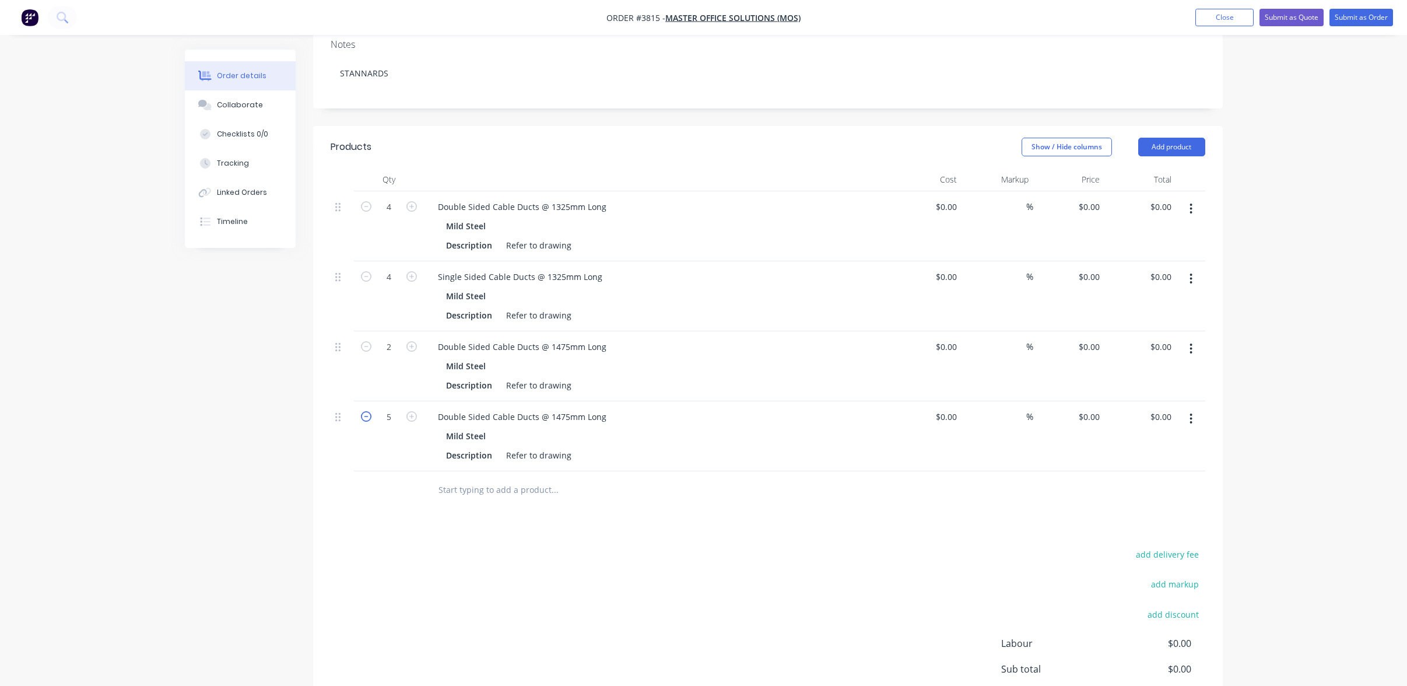
type input "4"
click at [489, 401] on div "Double Sided Cable Ducts @ 1475mm Long Mild Steel Description Refer to drawing" at bounding box center [657, 436] width 467 height 70
drag, startPoint x: 433, startPoint y: 381, endPoint x: 775, endPoint y: 374, distance: 341.8
click at [775, 401] on div "Double Sided Cable Ducts @ 1475mm Long Mild Steel Description Refer to drawing" at bounding box center [657, 436] width 467 height 70
paste div
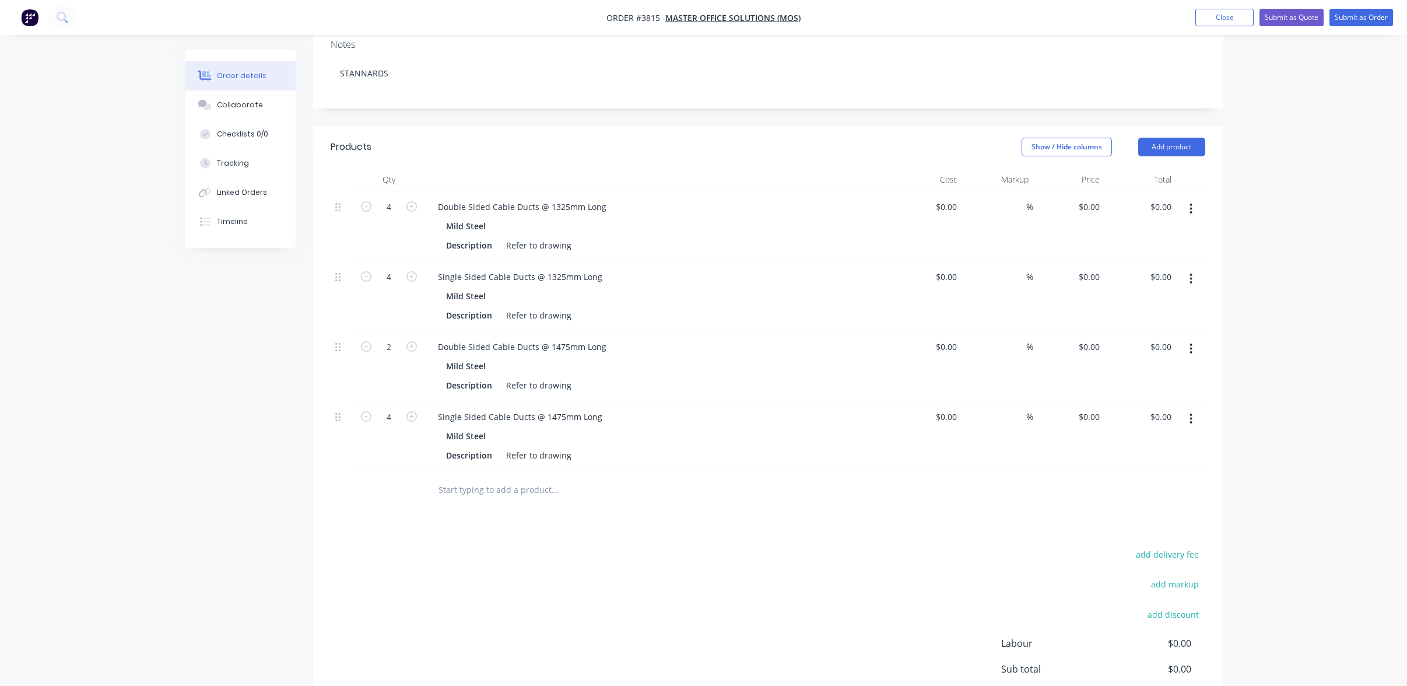
click at [689, 490] on div "Products Show / Hide columns Add product Qty Cost Markup Price Total 4 Double S…" at bounding box center [768, 457] width 910 height 663
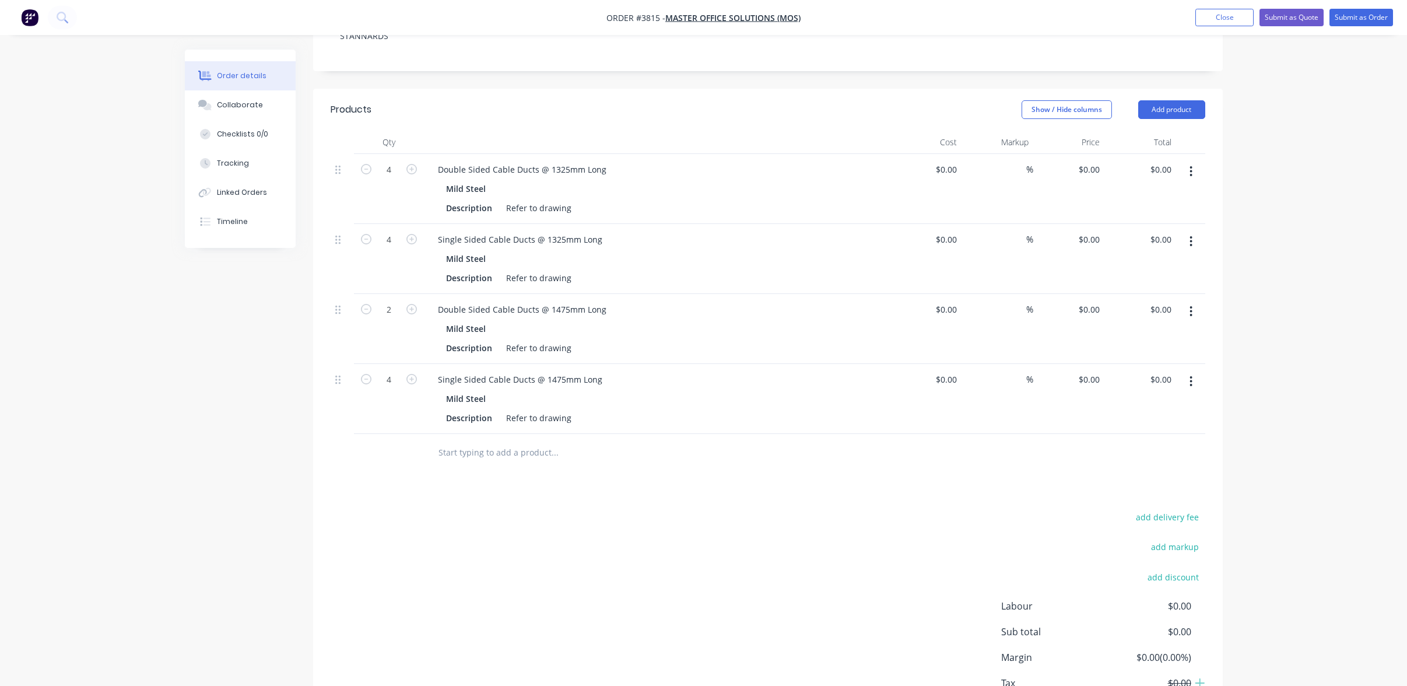
scroll to position [292, 0]
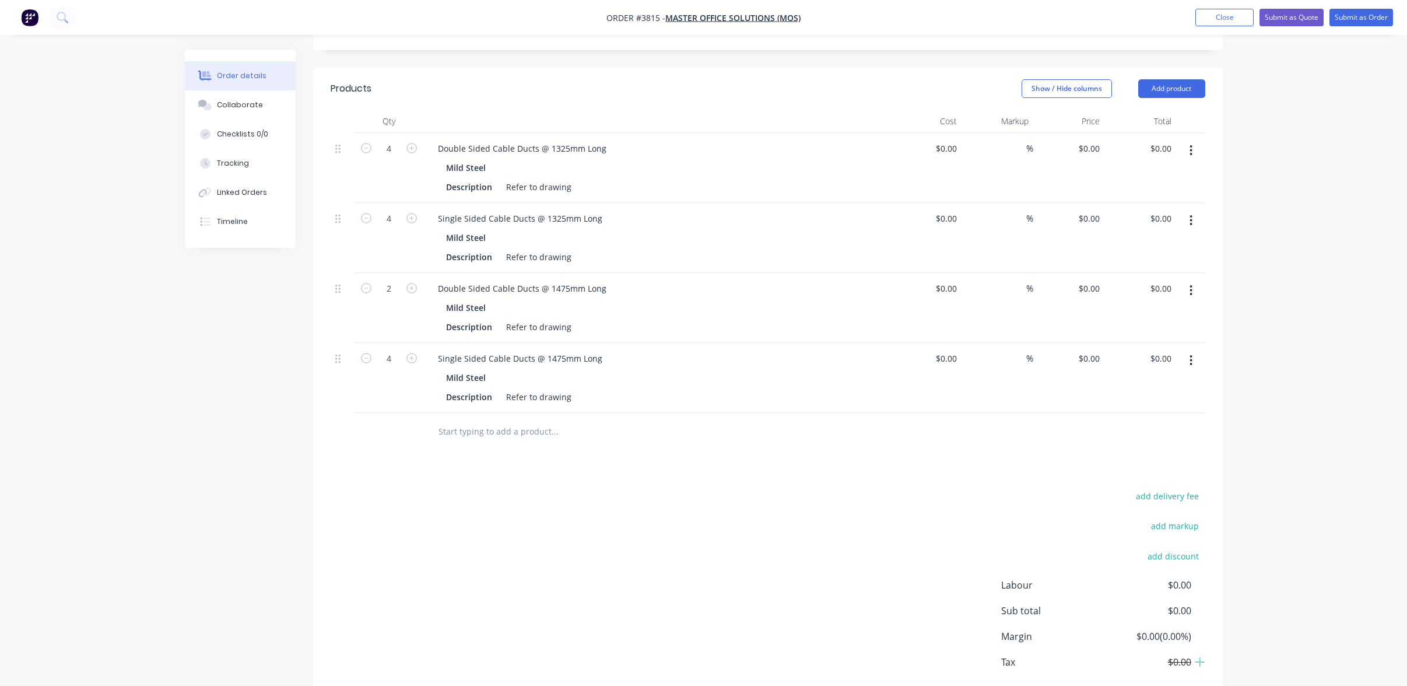
drag, startPoint x: 477, startPoint y: 398, endPoint x: 485, endPoint y: 404, distance: 10.4
click at [478, 420] on input "text" at bounding box center [554, 431] width 233 height 23
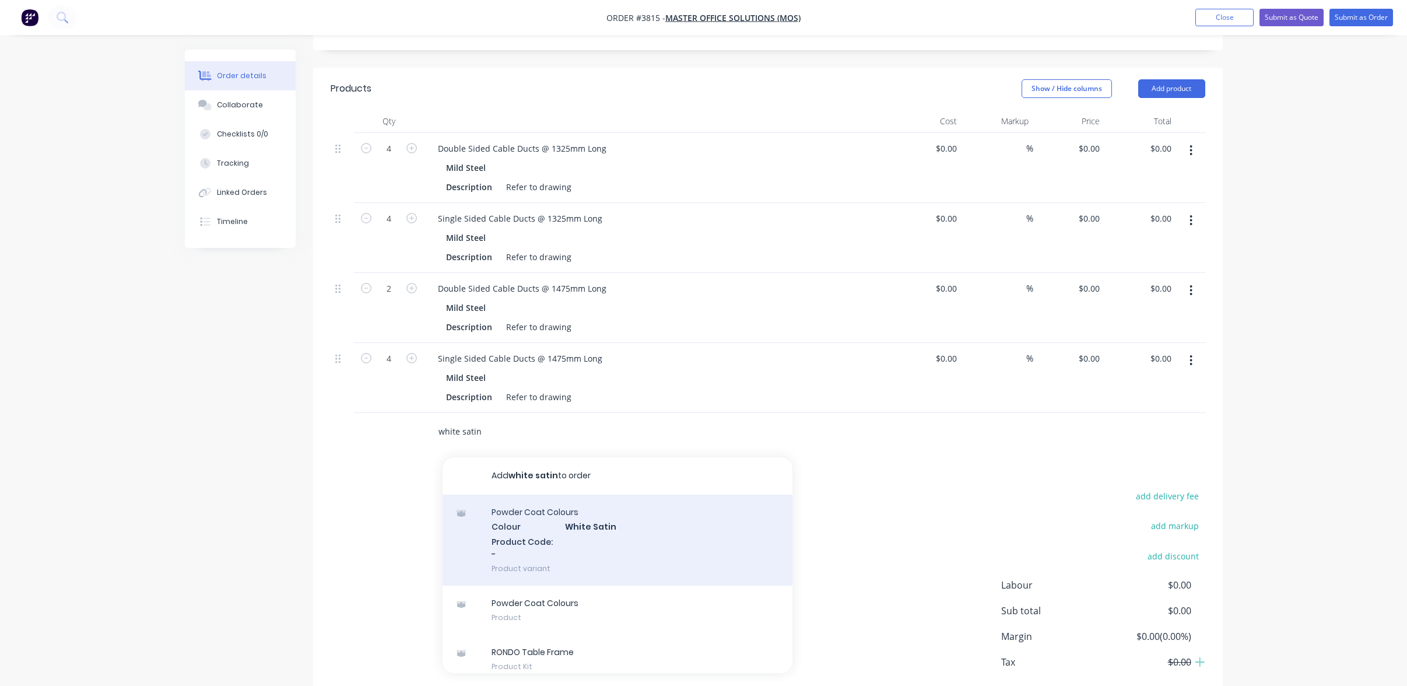
type input "white satin"
click at [605, 516] on div "Powder Coat Colours Colour White Satin Product Code: - Product variant" at bounding box center [618, 540] width 350 height 91
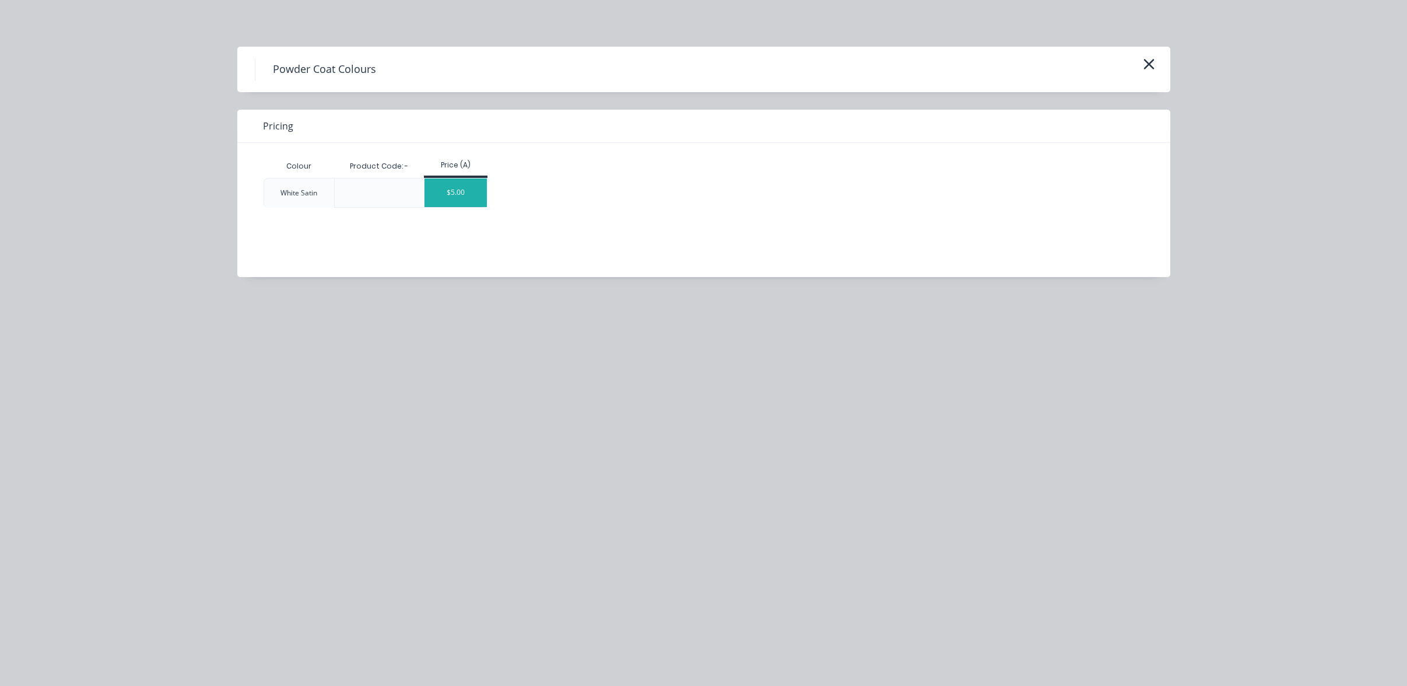
click at [477, 190] on div "$5.00" at bounding box center [456, 192] width 62 height 29
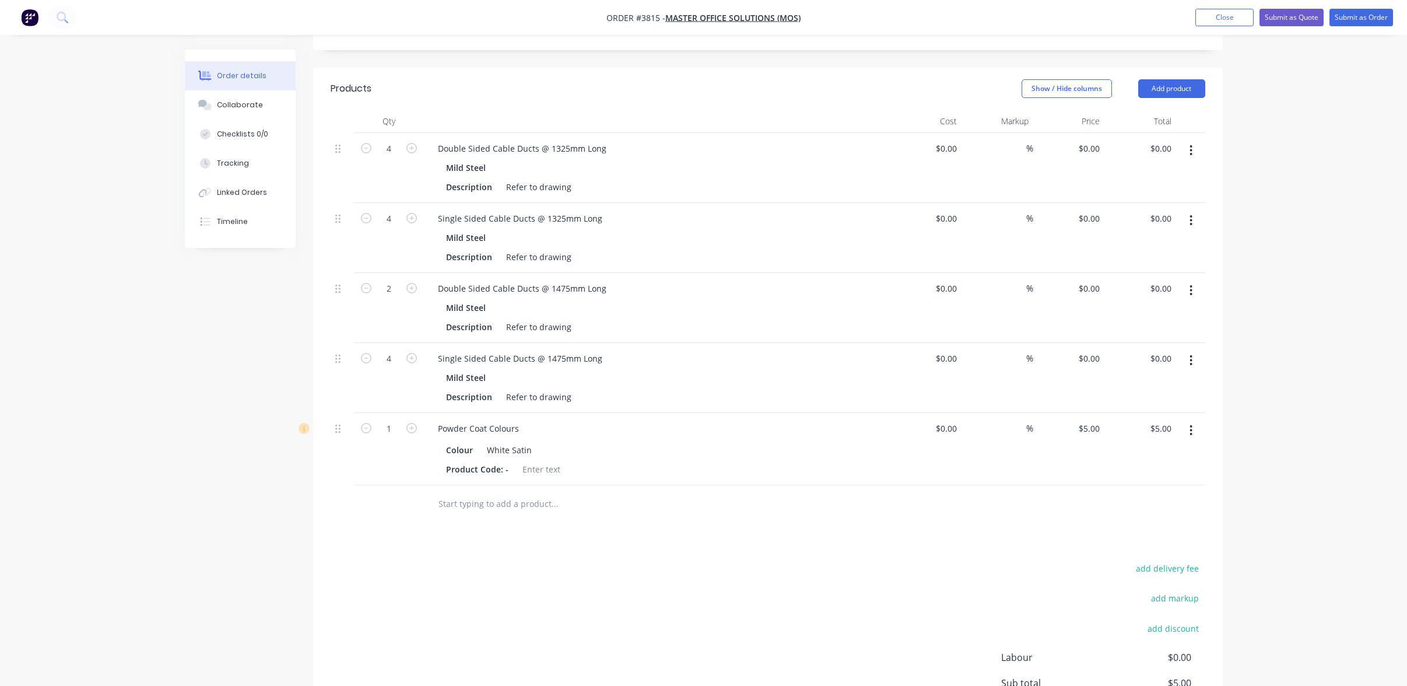
drag, startPoint x: 1061, startPoint y: 425, endPoint x: 1093, endPoint y: 415, distance: 33.4
click at [1093, 415] on div "$5.00 $5.00" at bounding box center [1070, 449] width 72 height 72
type input "5.00"
click at [1171, 420] on input "5.00" at bounding box center [1165, 428] width 22 height 17
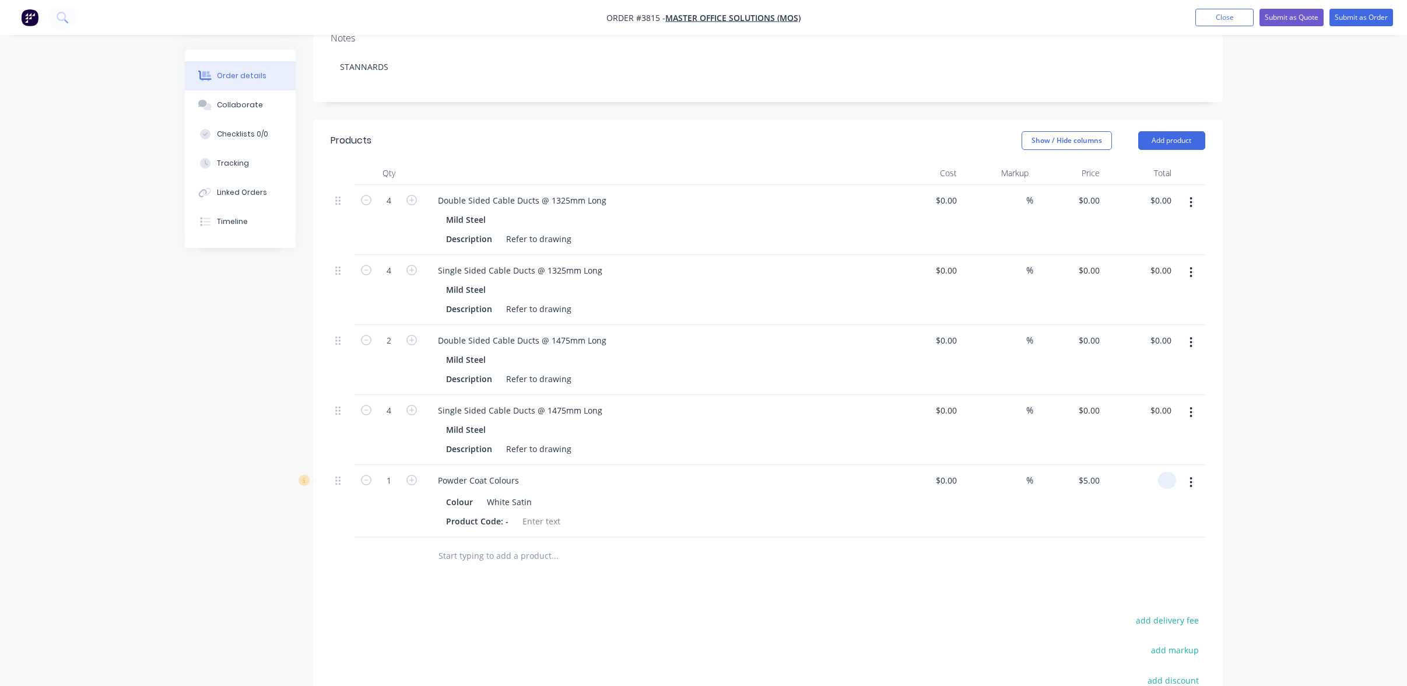
type input "$0.00"
click at [231, 548] on div "Created by [PERSON_NAME] Created [DATE] Required [DATE] Assigned to P Status Dr…" at bounding box center [704, 341] width 1038 height 1063
click at [264, 629] on div "Created by [PERSON_NAME] Created [DATE] Required [DATE] Assigned to P Status Dr…" at bounding box center [704, 341] width 1038 height 1063
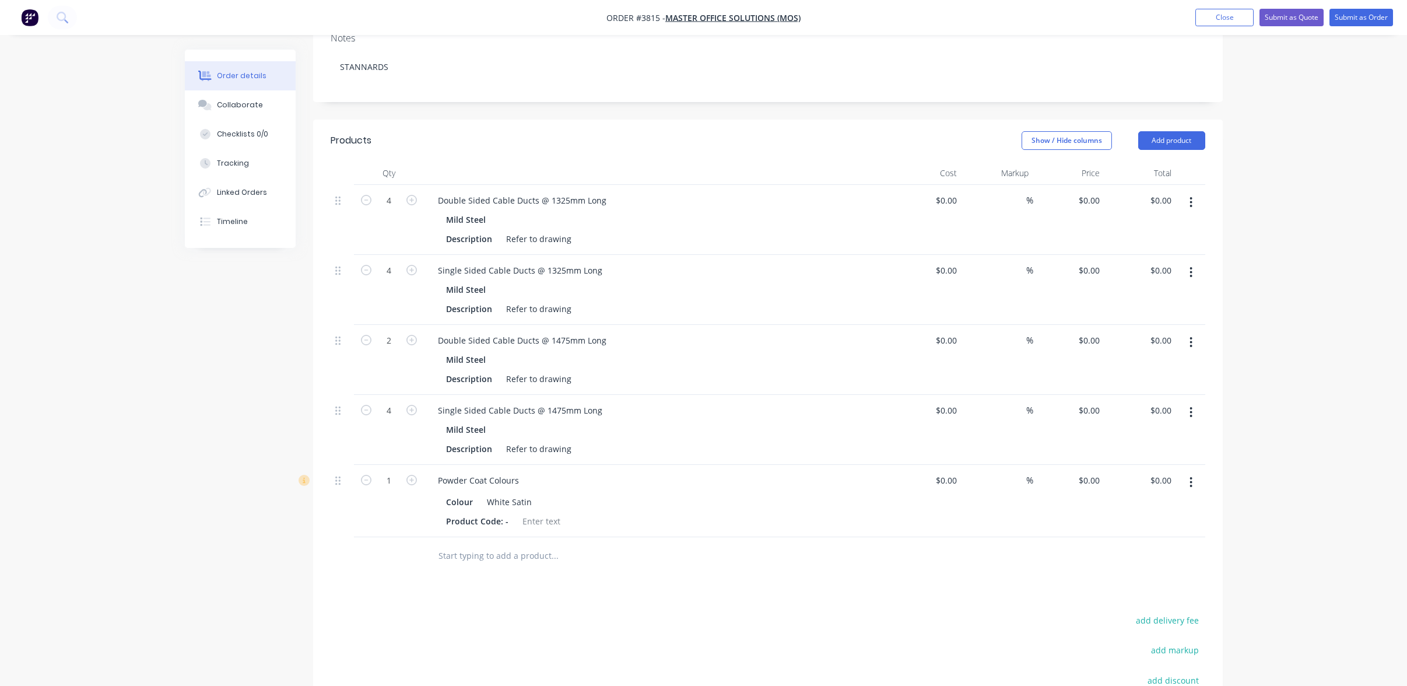
drag, startPoint x: 619, startPoint y: 626, endPoint x: 612, endPoint y: 628, distance: 6.6
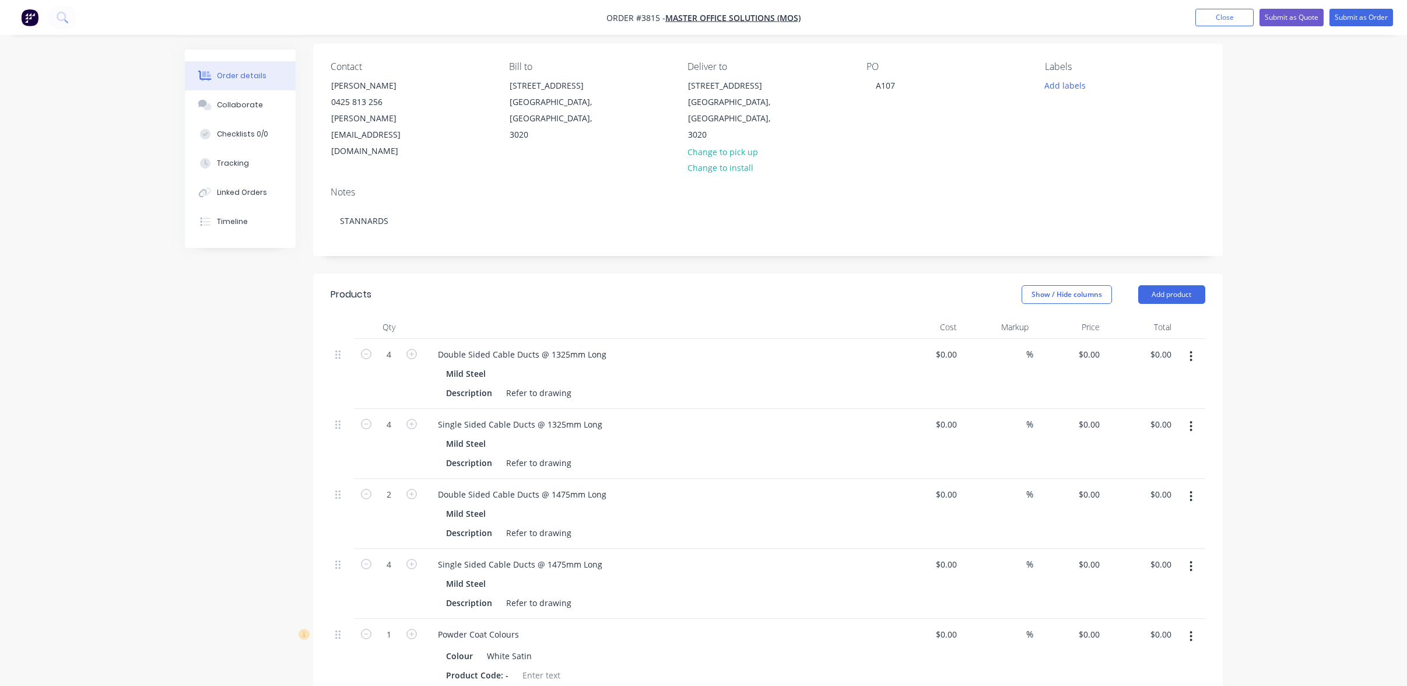
scroll to position [65, 0]
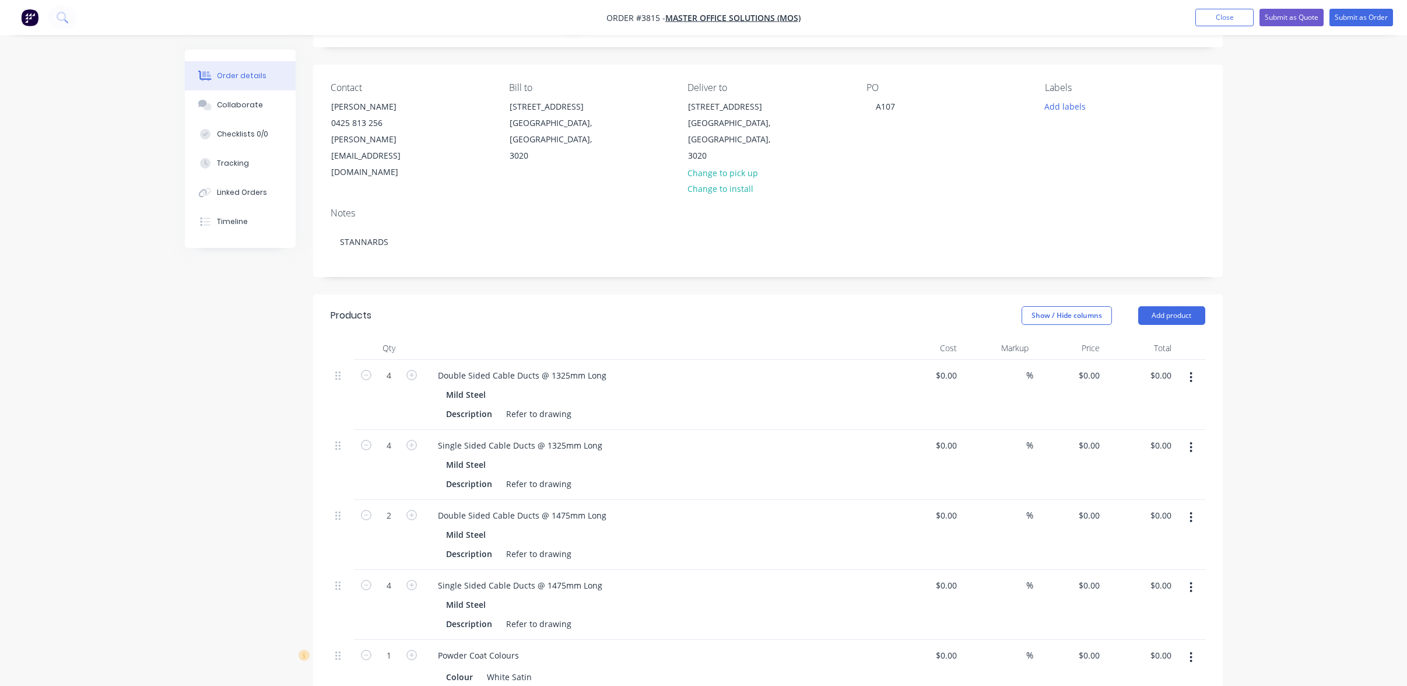
click at [404, 589] on div "4" at bounding box center [389, 605] width 70 height 70
click at [431, 526] on div "Mild Steel Description Refer to drawing" at bounding box center [657, 544] width 457 height 36
click at [420, 450] on div "4" at bounding box center [389, 465] width 70 height 70
click at [409, 368] on div "4" at bounding box center [389, 395] width 70 height 70
click at [393, 598] on div "4" at bounding box center [389, 605] width 70 height 70
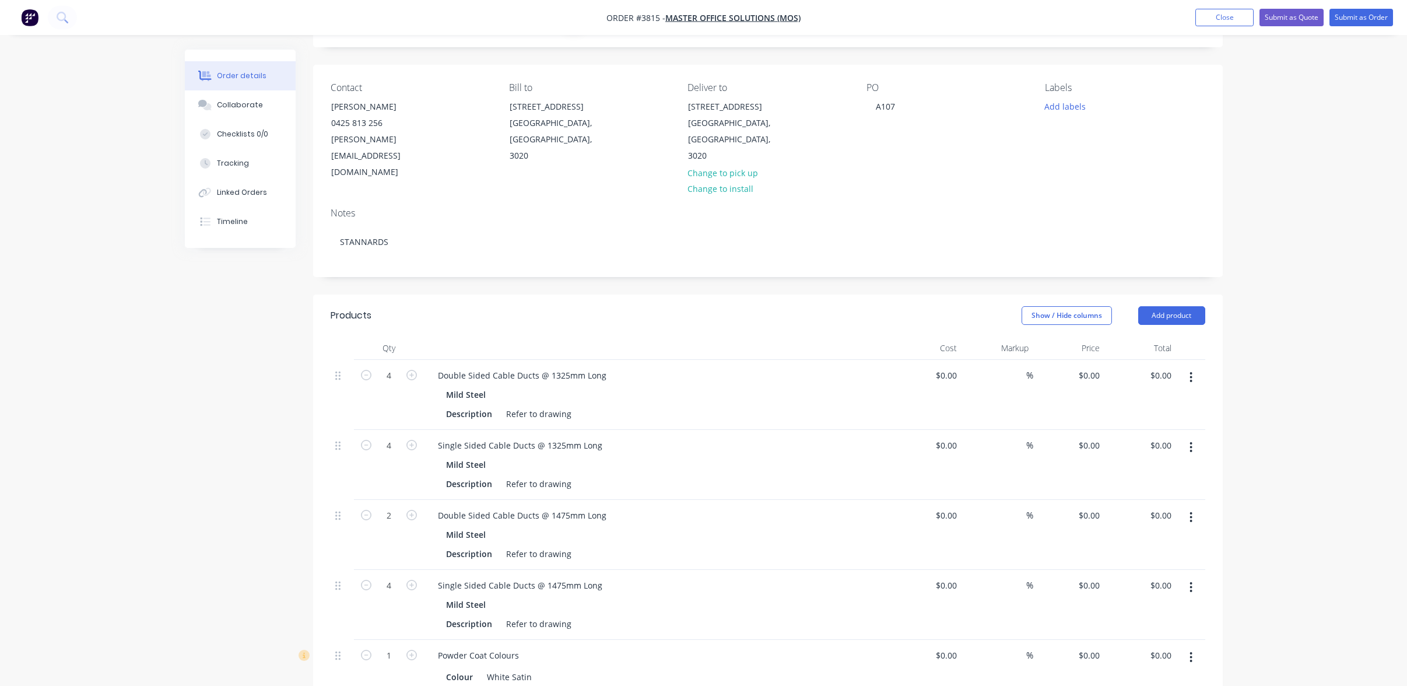
click at [396, 519] on div "2" at bounding box center [389, 535] width 70 height 70
click at [387, 447] on div "4" at bounding box center [389, 465] width 70 height 70
click at [384, 376] on div "4" at bounding box center [389, 395] width 70 height 70
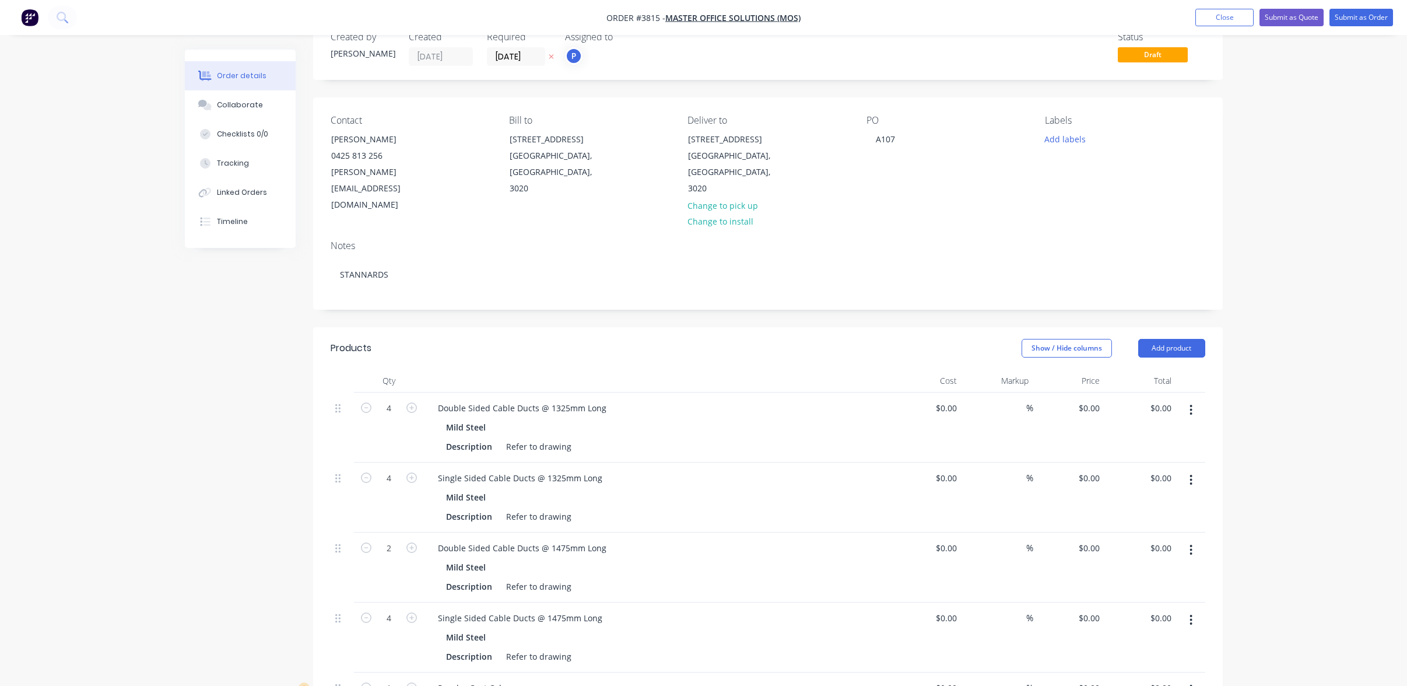
scroll to position [0, 0]
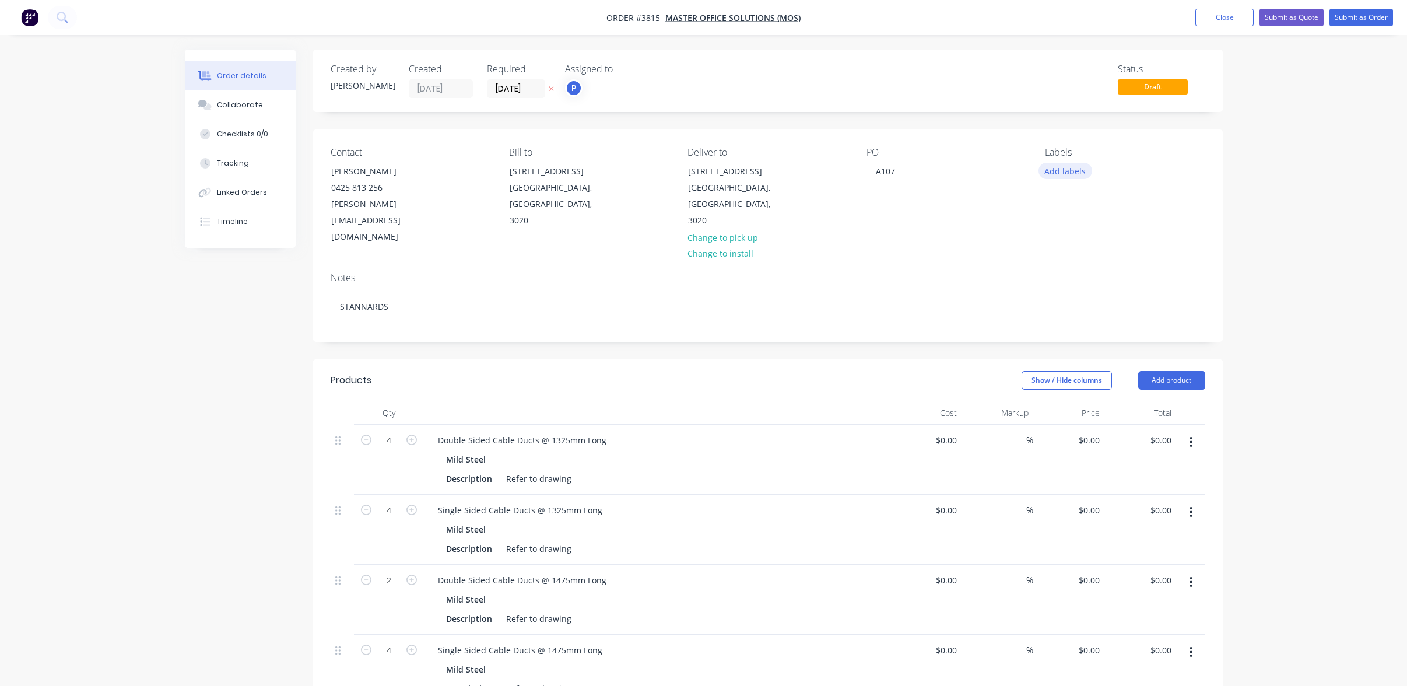
click at [1060, 169] on button "Add labels" at bounding box center [1066, 171] width 54 height 16
click at [1101, 365] on div "A4-Turret" at bounding box center [1097, 368] width 41 height 13
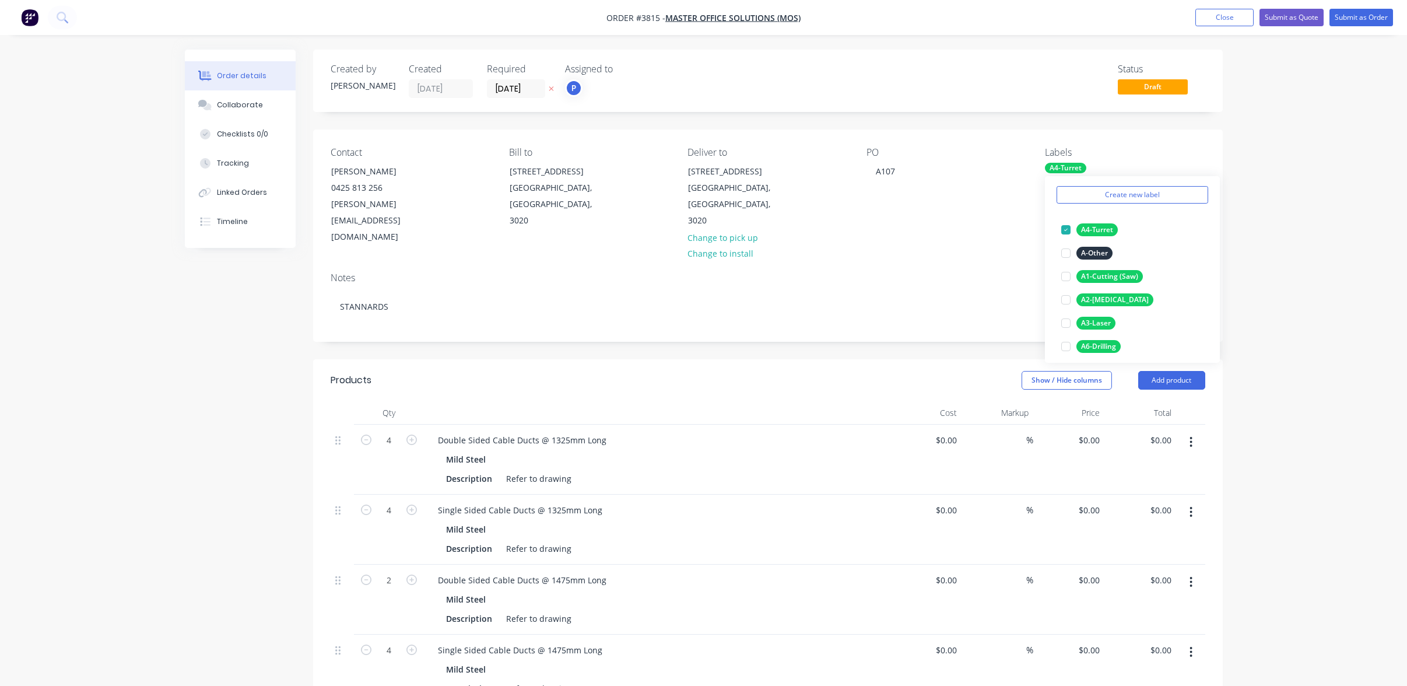
scroll to position [117, 0]
click at [1110, 339] on div "A7-Folding" at bounding box center [1099, 339] width 44 height 13
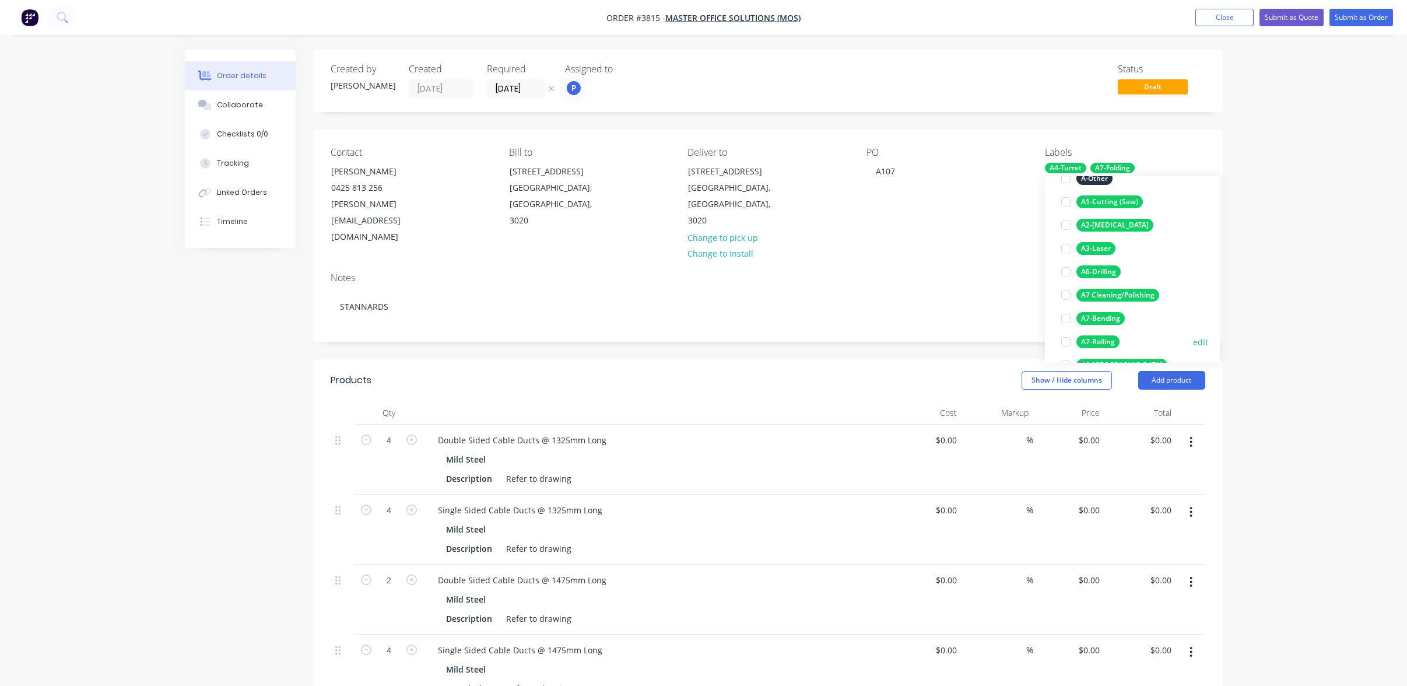
scroll to position [175, 0]
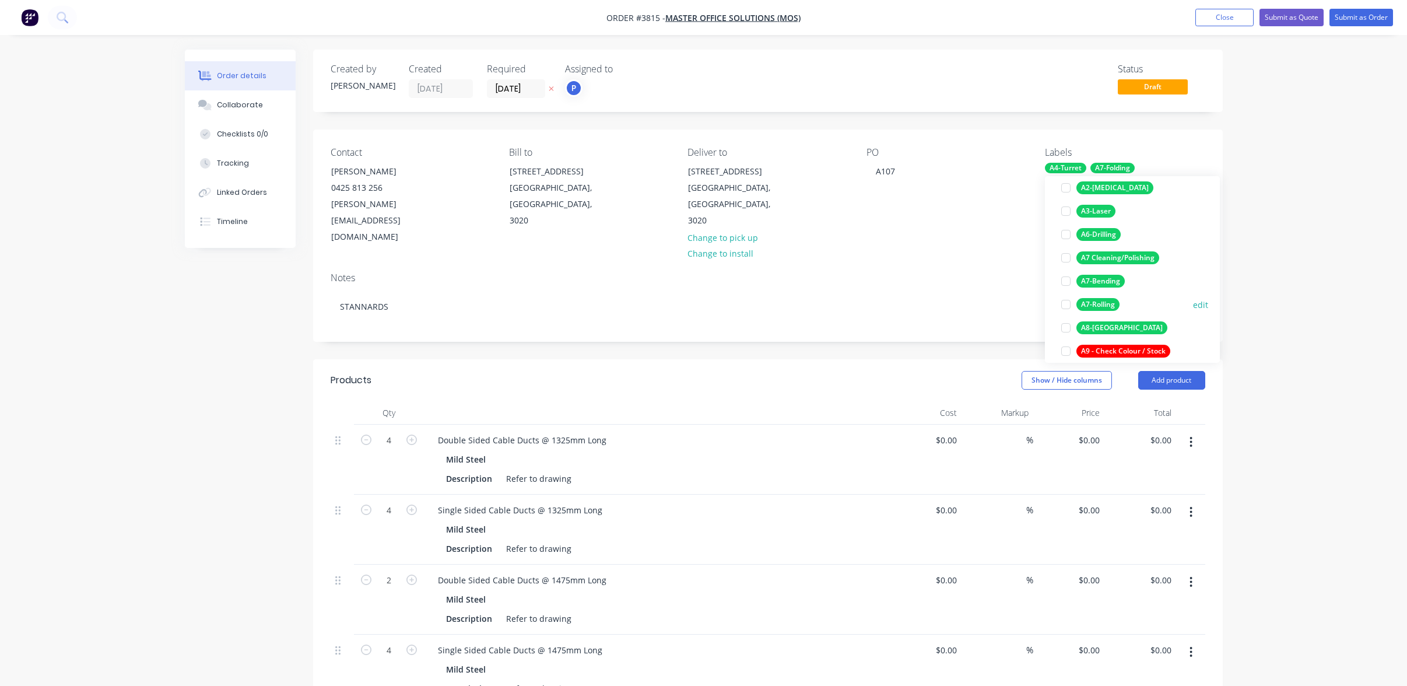
click at [1106, 328] on div "A8-[GEOGRAPHIC_DATA]" at bounding box center [1122, 327] width 91 height 13
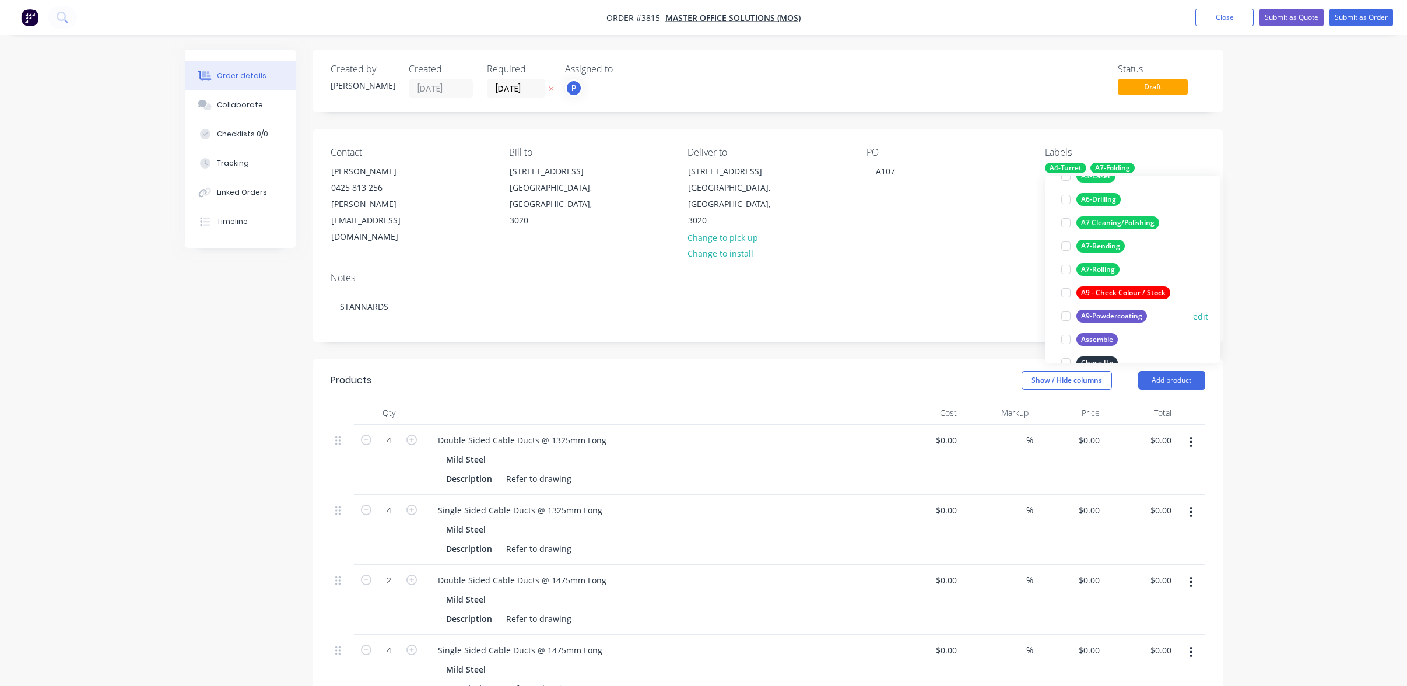
click at [1108, 313] on div "A9-Powdercoating" at bounding box center [1112, 316] width 71 height 13
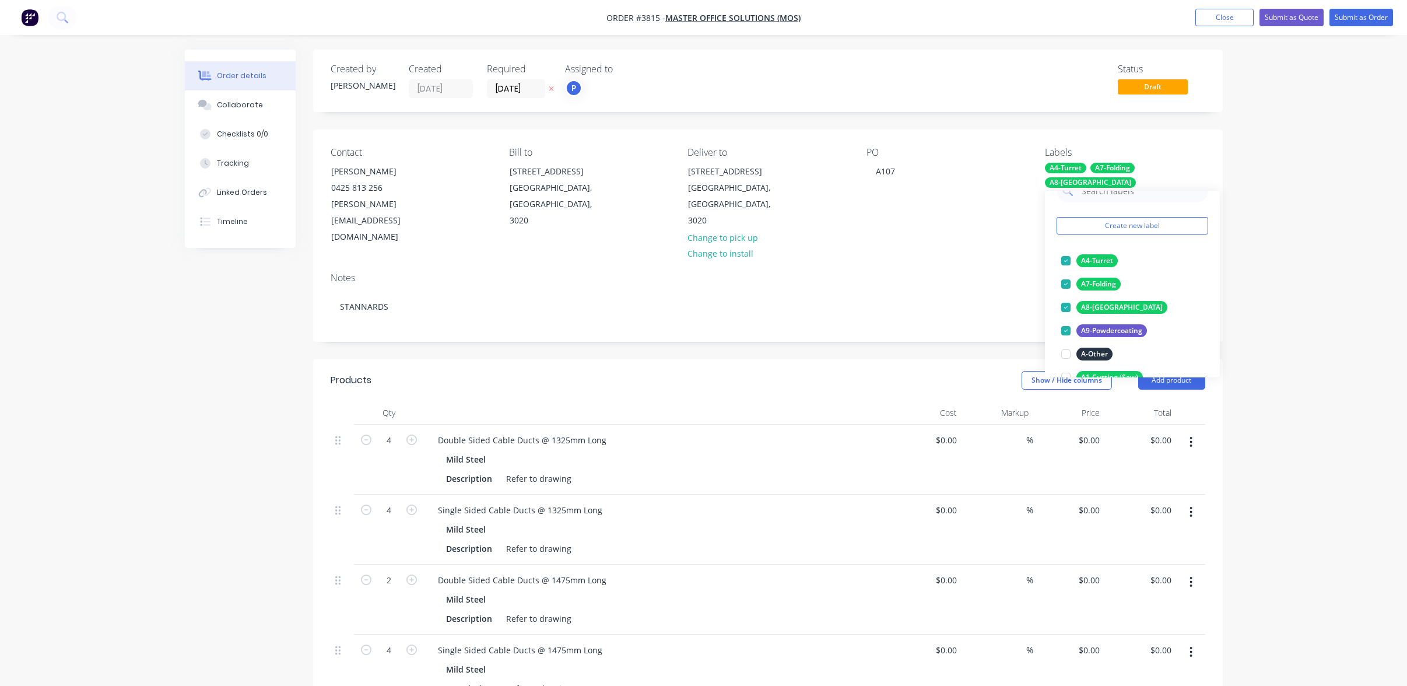
click at [1337, 295] on div "Order details Collaborate Checklists 0/0 Tracking Linked Orders Timeline Order …" at bounding box center [703, 556] width 1407 height 1112
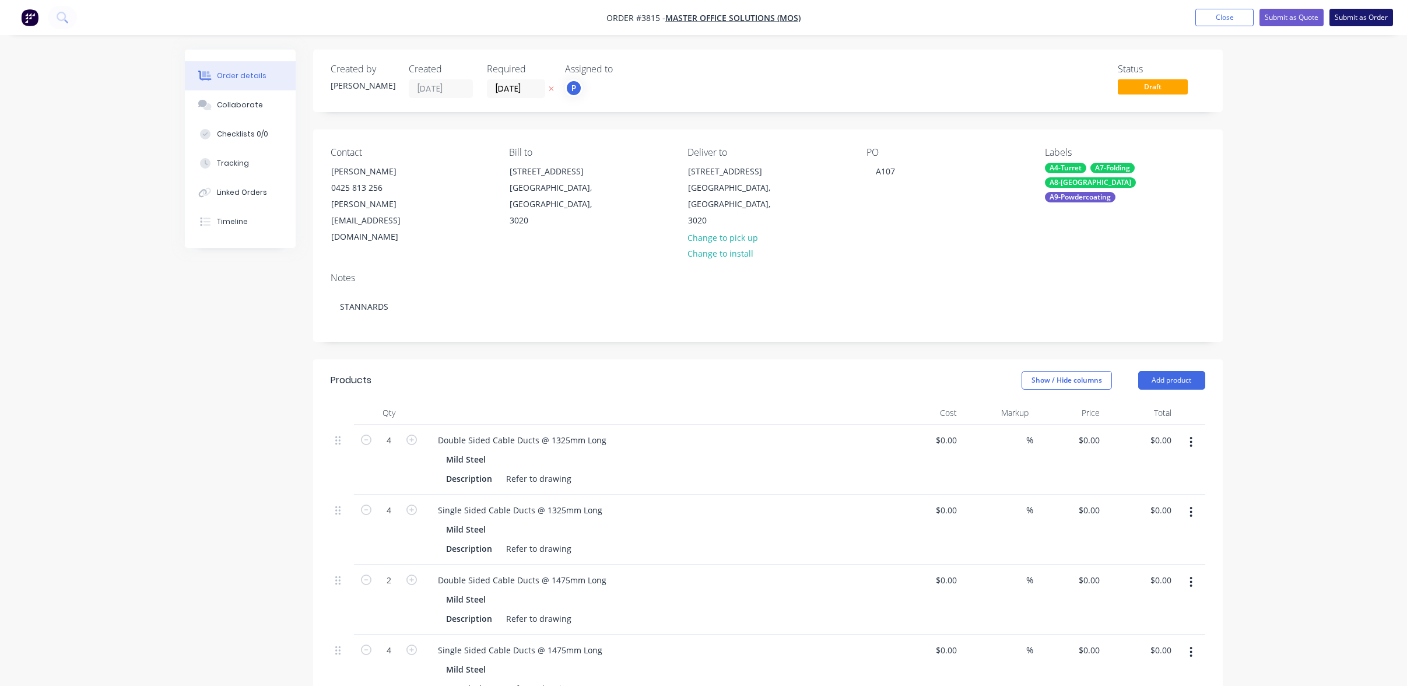
click at [1349, 25] on button "Submit as Order" at bounding box center [1362, 17] width 64 height 17
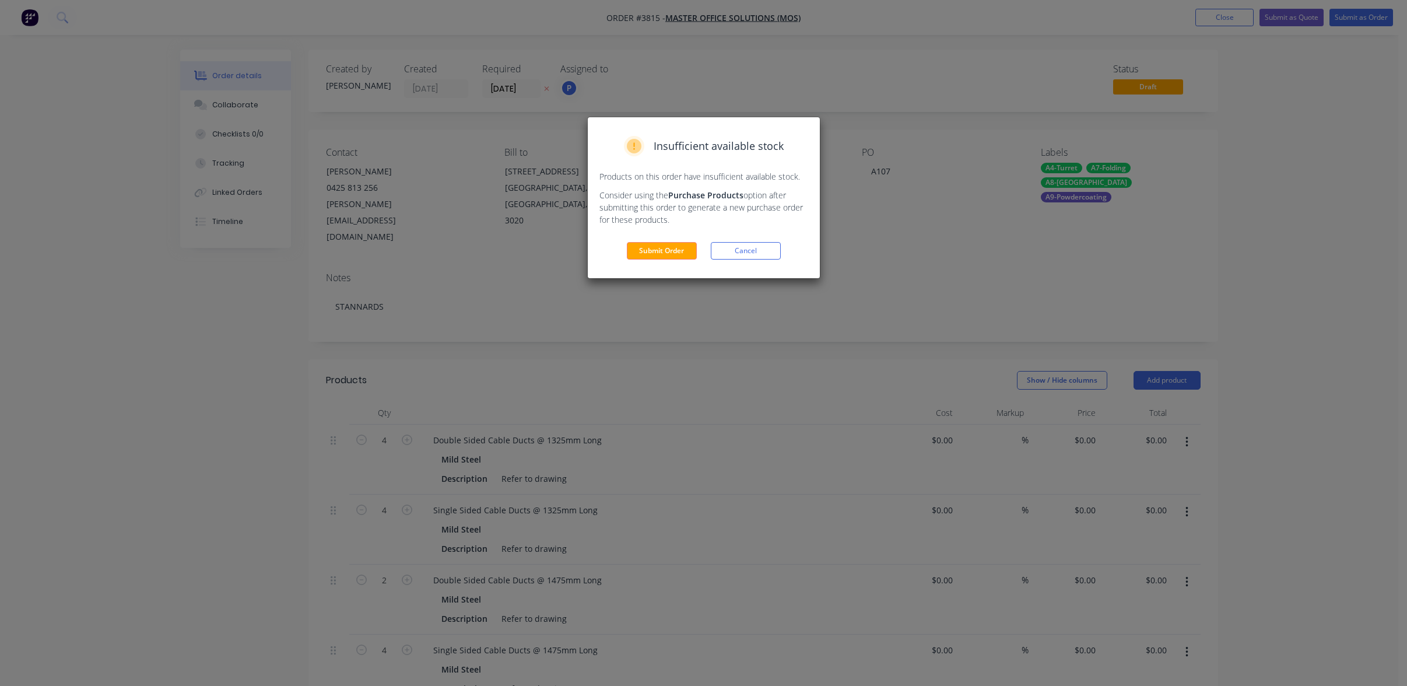
click at [646, 241] on div "Insufficient available stock Products on this order have insufficient available…" at bounding box center [704, 197] width 232 height 161
click at [643, 253] on button "Submit Order" at bounding box center [662, 250] width 70 height 17
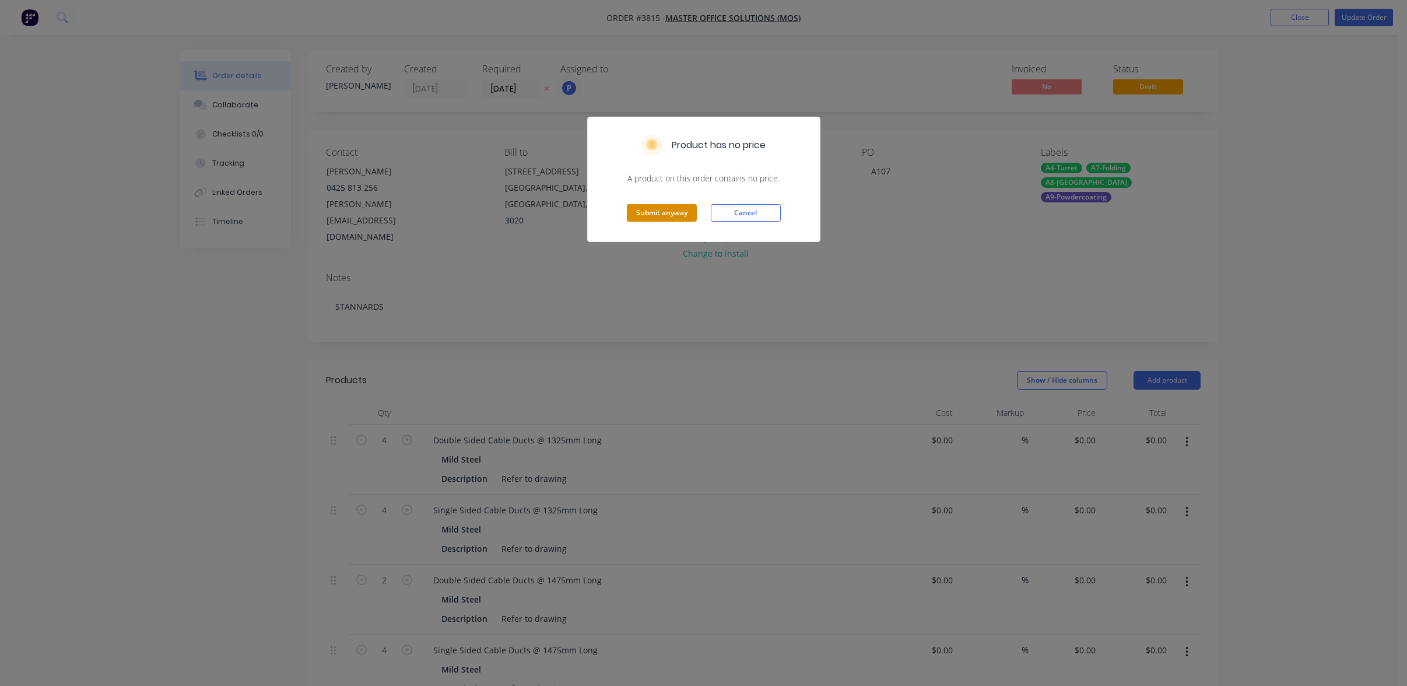
click at [643, 207] on button "Submit anyway" at bounding box center [662, 212] width 70 height 17
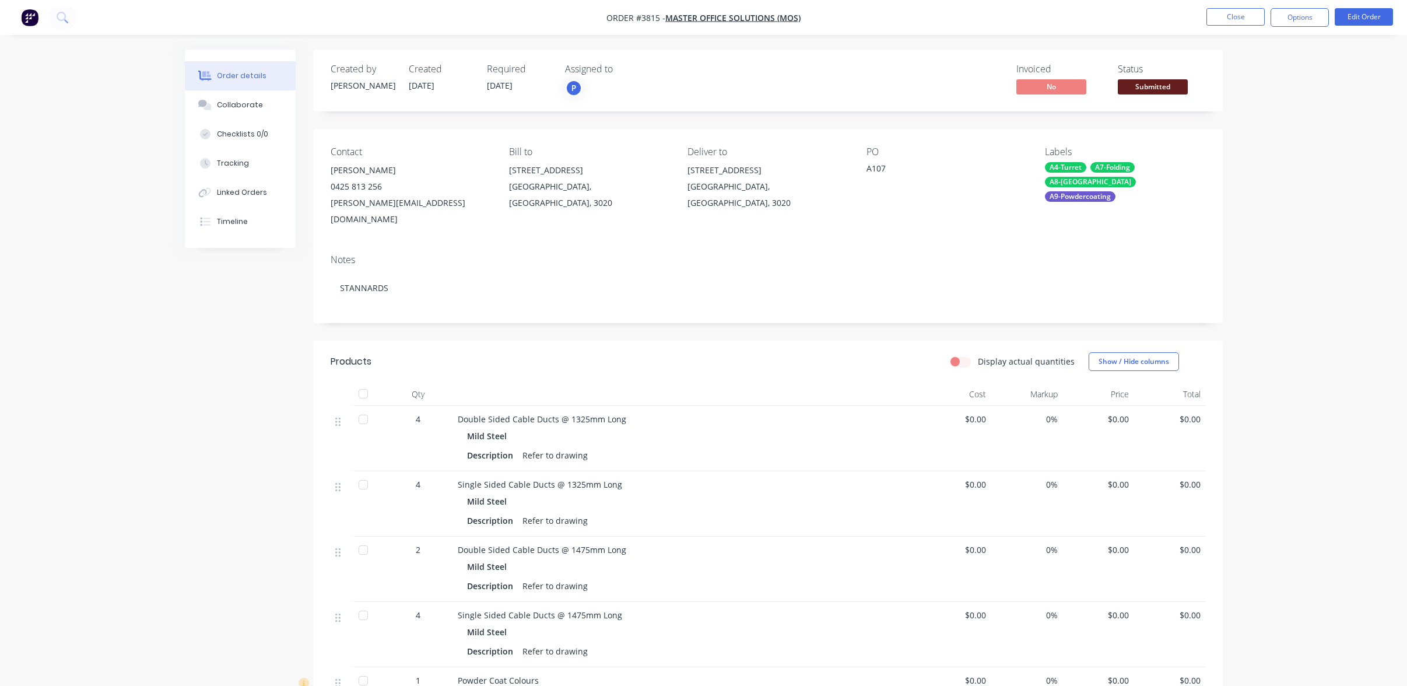
click at [1141, 90] on span "Submitted" at bounding box center [1153, 86] width 70 height 15
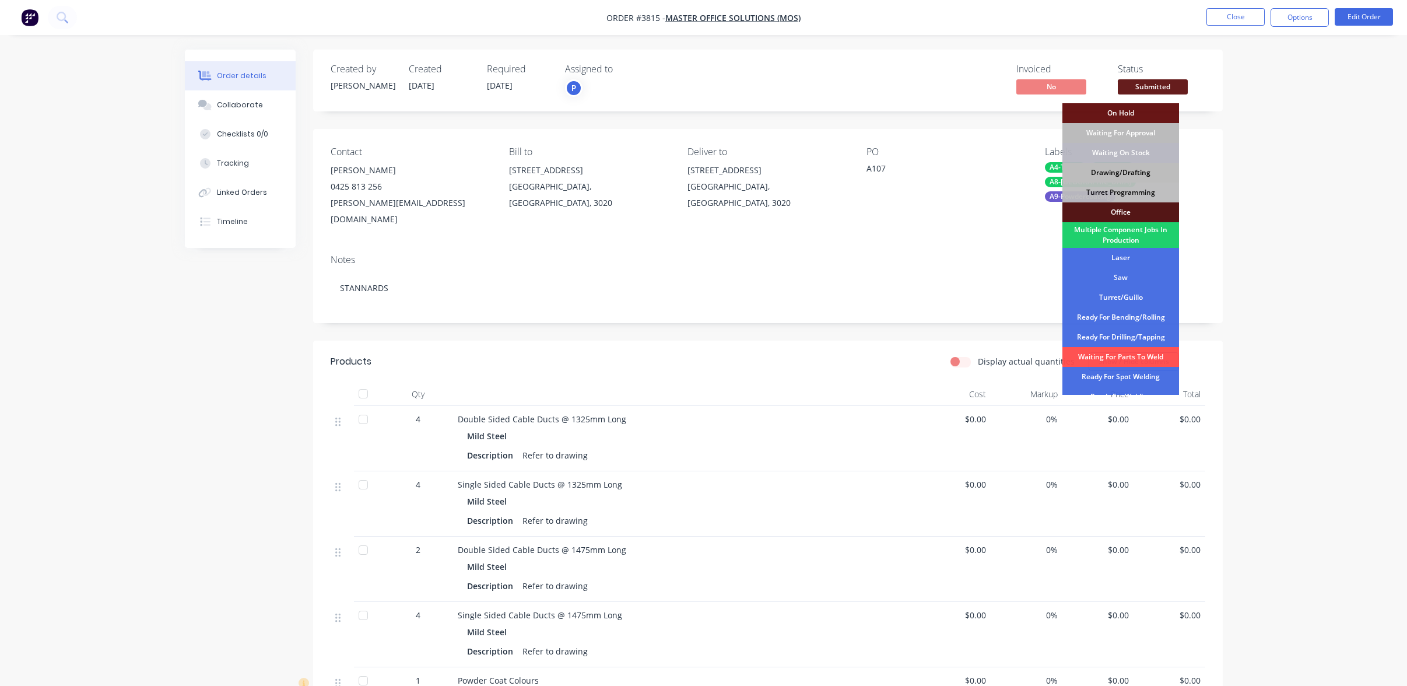
click at [1155, 176] on div "Drawing/Drafting" at bounding box center [1121, 173] width 117 height 20
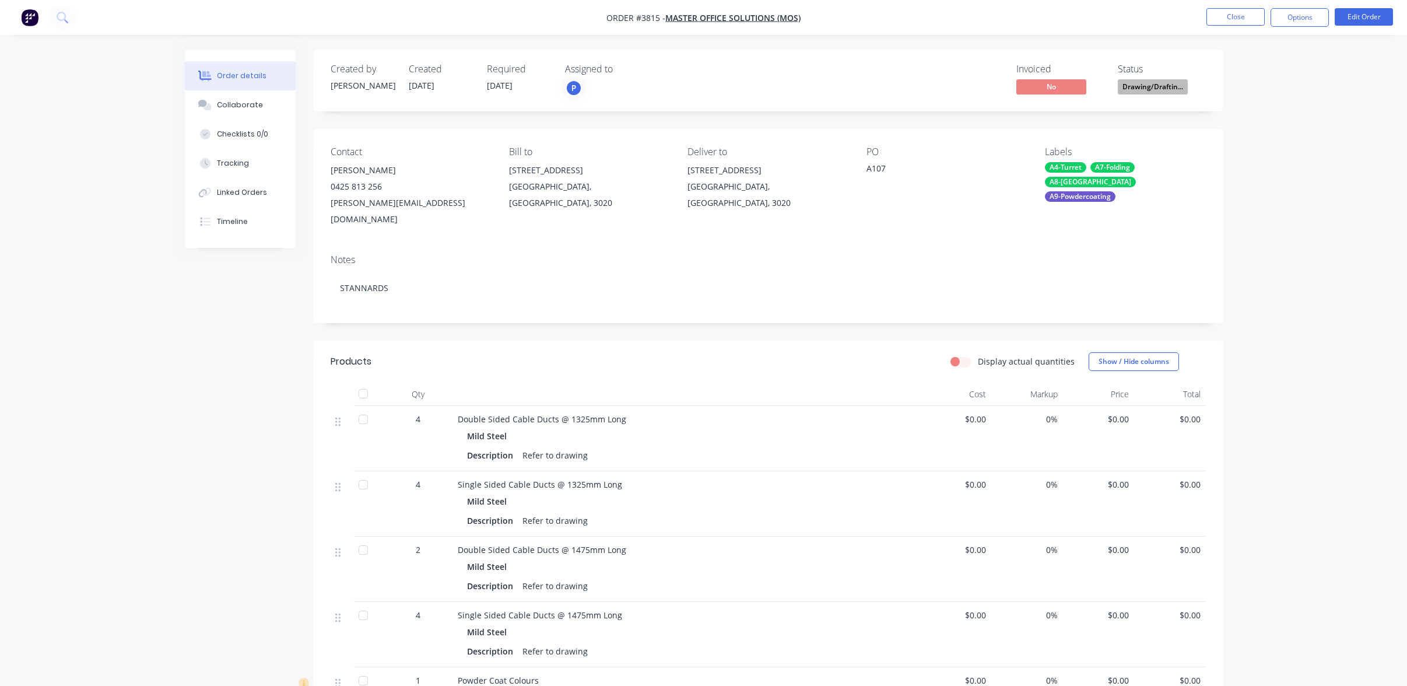
click at [1311, 162] on div "Order details Collaborate Checklists 0/0 Tracking Linked Orders Timeline Order …" at bounding box center [703, 471] width 1407 height 943
click at [1295, 4] on nav "Order #3815 - Master Office Solutions (MOS) Close Options Edit Order" at bounding box center [703, 17] width 1407 height 35
click at [1298, 12] on button "Options" at bounding box center [1300, 17] width 58 height 19
click at [1296, 143] on div "Work Order" at bounding box center [1264, 140] width 107 height 17
click at [1291, 126] on button "Without pricing" at bounding box center [1265, 117] width 128 height 23
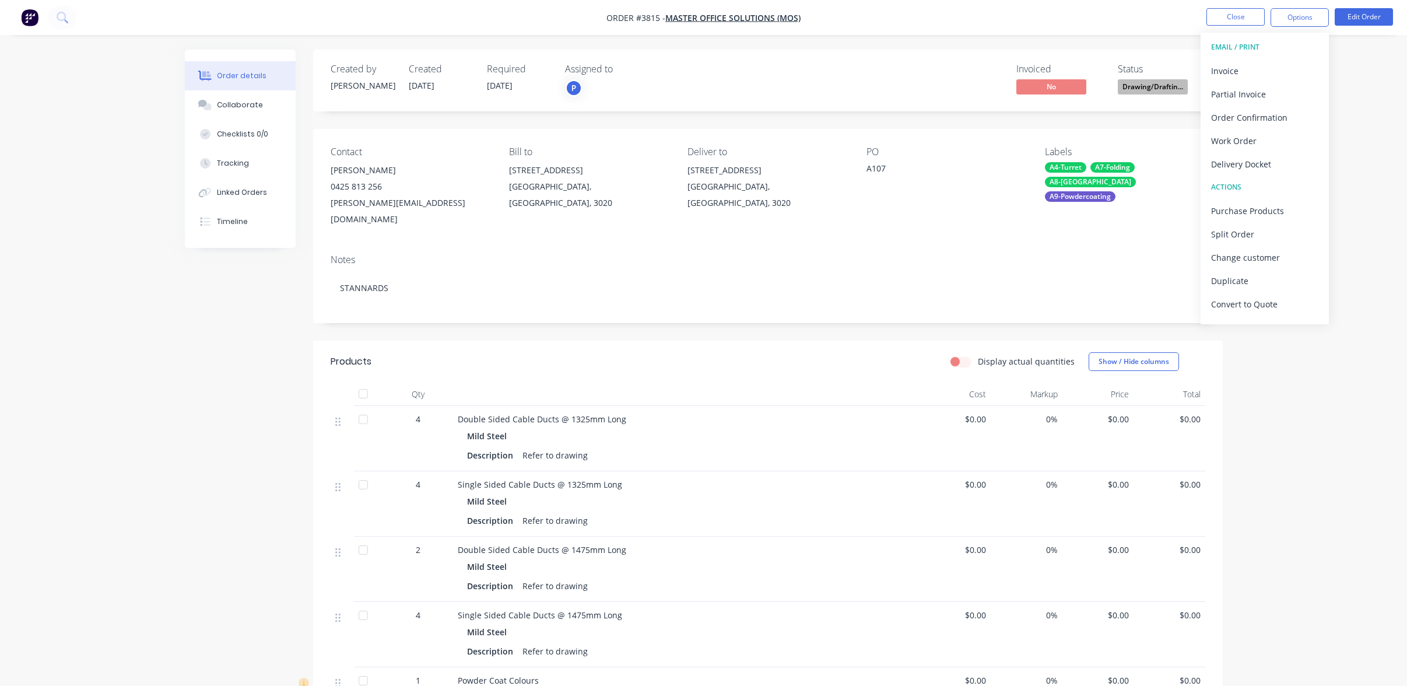
drag, startPoint x: 1113, startPoint y: 85, endPoint x: 1133, endPoint y: 86, distance: 19.8
click at [1116, 85] on div "Invoiced No Status Drawing/Draftin..." at bounding box center [944, 81] width 524 height 34
click at [1133, 86] on span "Drawing/Draftin..." at bounding box center [1153, 86] width 70 height 15
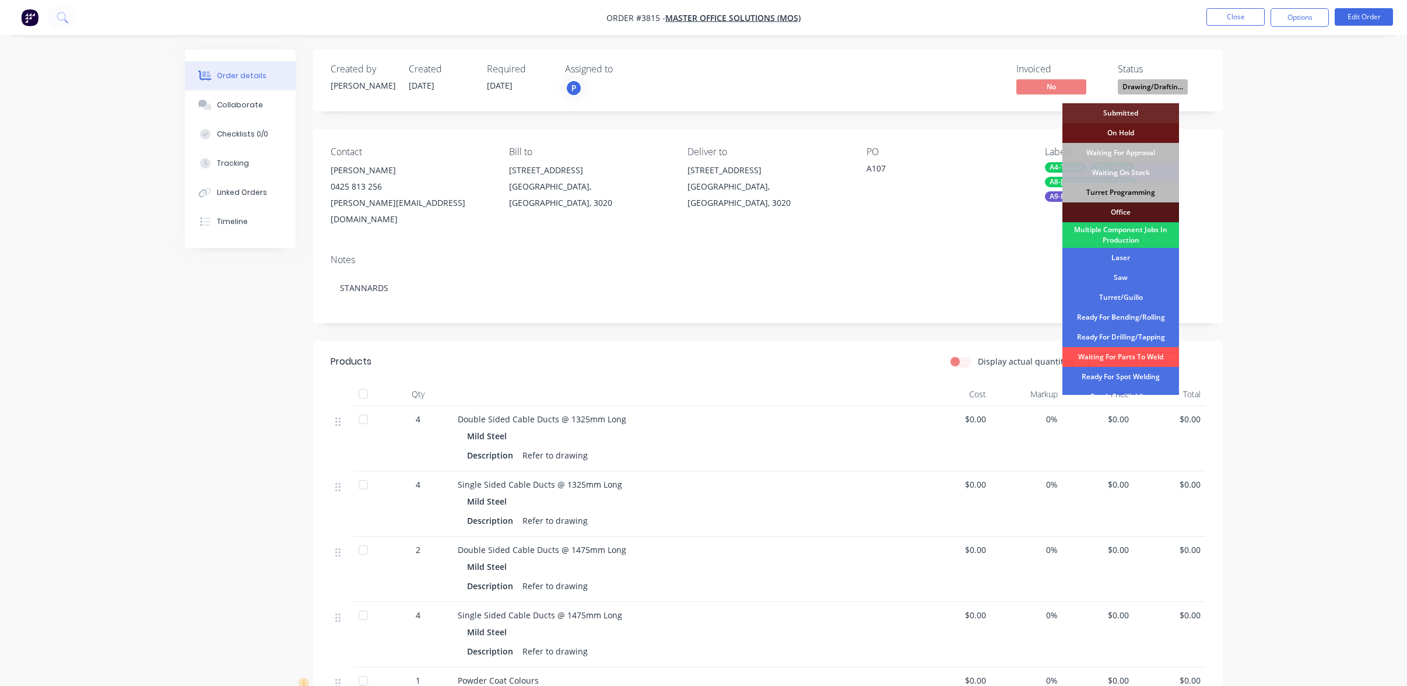
click at [1143, 191] on div "Turret Programming" at bounding box center [1121, 193] width 117 height 20
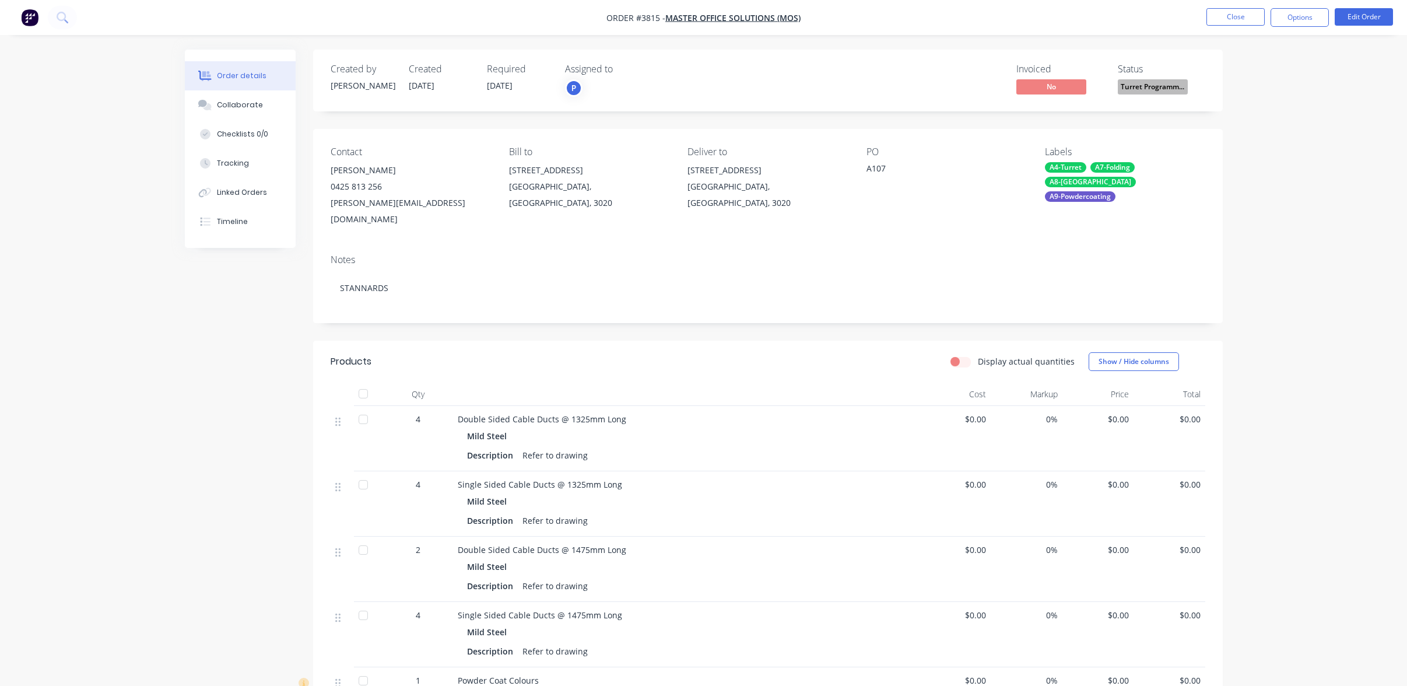
click at [1305, 178] on div "Order details Collaborate Checklists 0/0 Tracking Linked Orders Timeline Order …" at bounding box center [703, 471] width 1407 height 943
click at [169, 585] on div "Order details Collaborate Checklists 0/0 Tracking Linked Orders Timeline Order …" at bounding box center [703, 471] width 1407 height 943
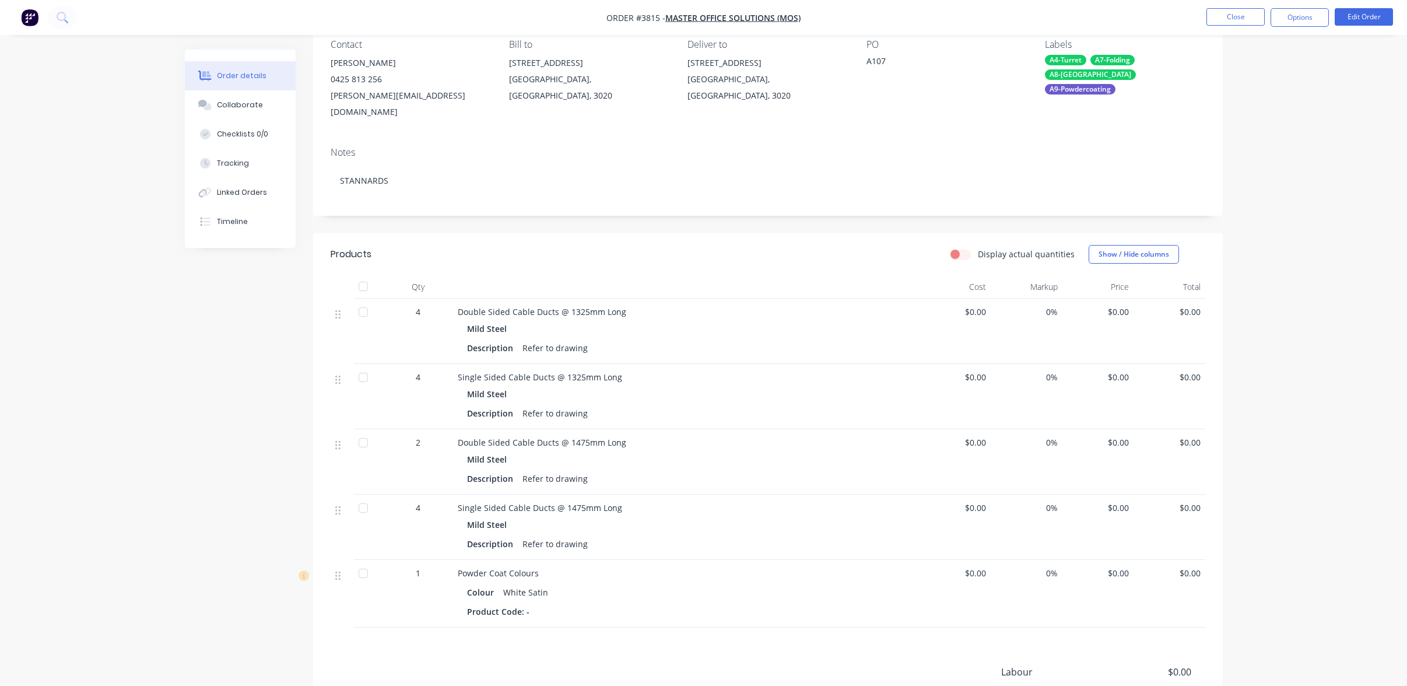
scroll to position [117, 0]
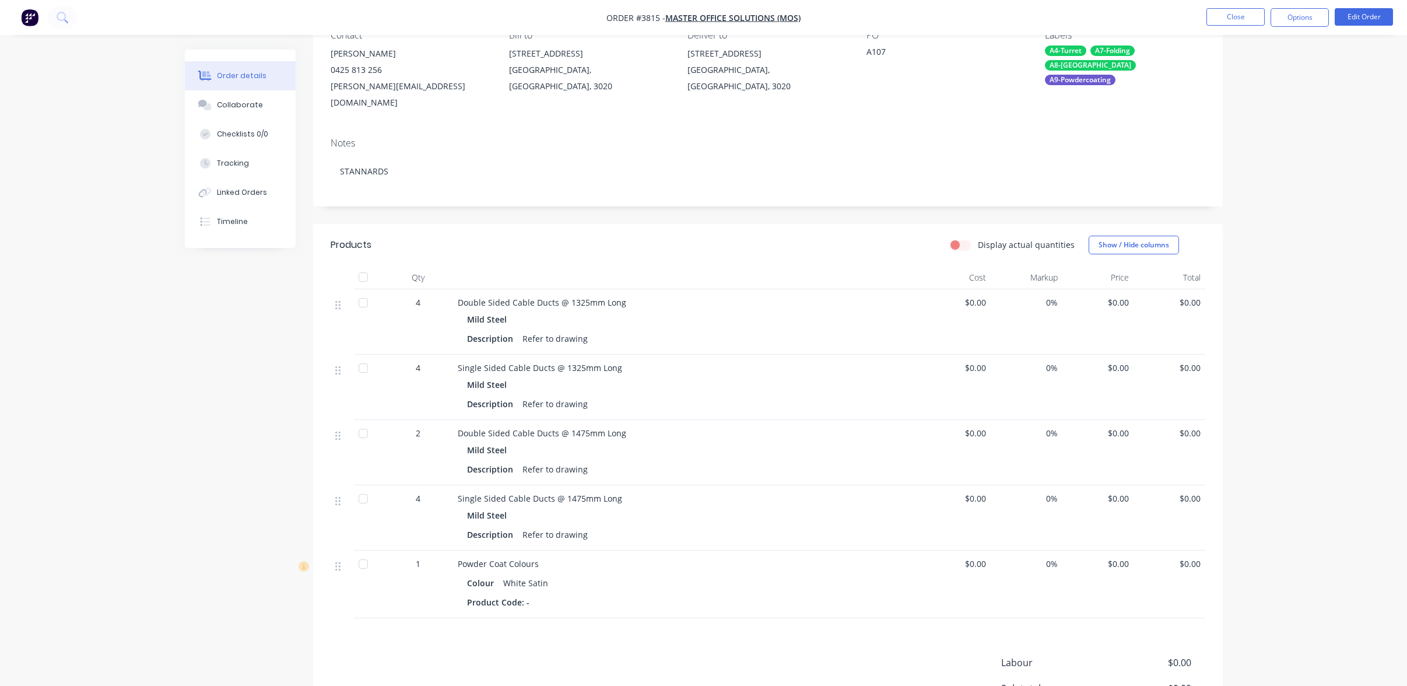
click at [721, 612] on div "Products Display actual quantities Show / Hide columns Qty Cost Markup Price To…" at bounding box center [768, 516] width 910 height 584
click at [173, 489] on div "Order details Collaborate Checklists 0/0 Tracking Linked Orders Timeline Order …" at bounding box center [704, 379] width 1062 height 893
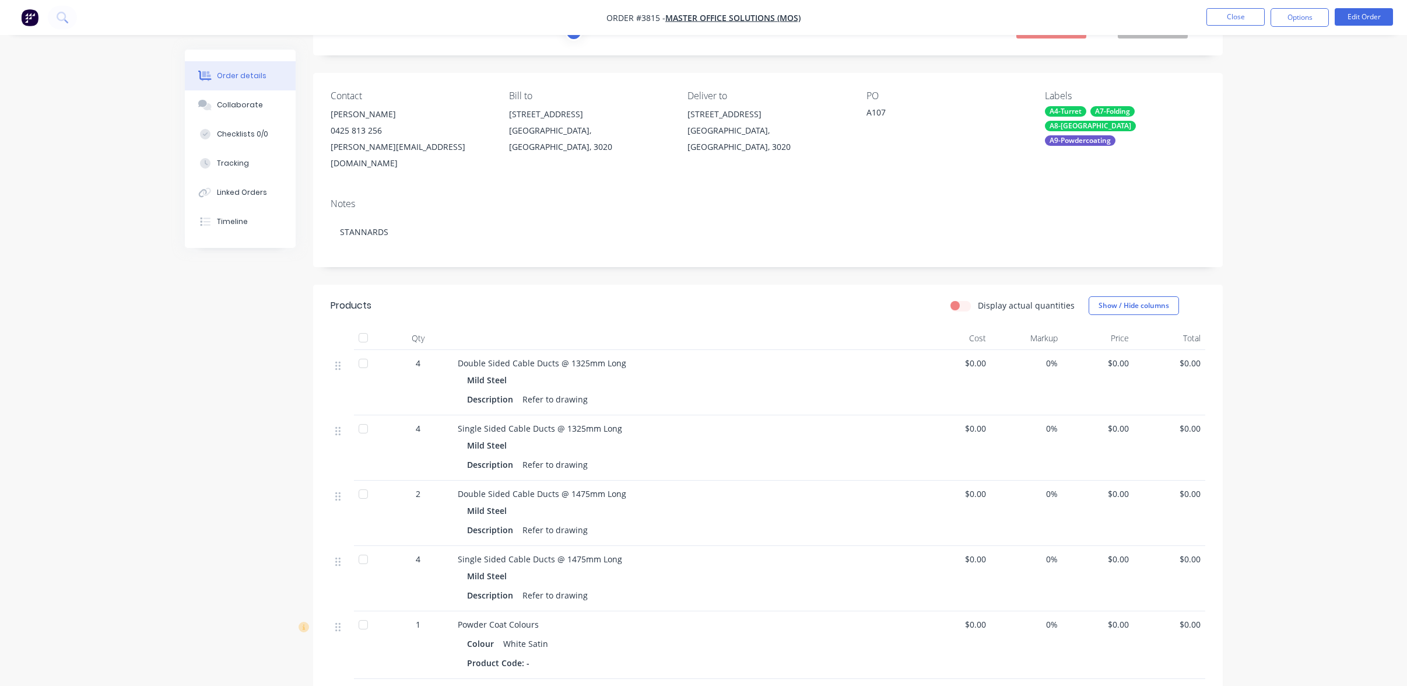
scroll to position [0, 0]
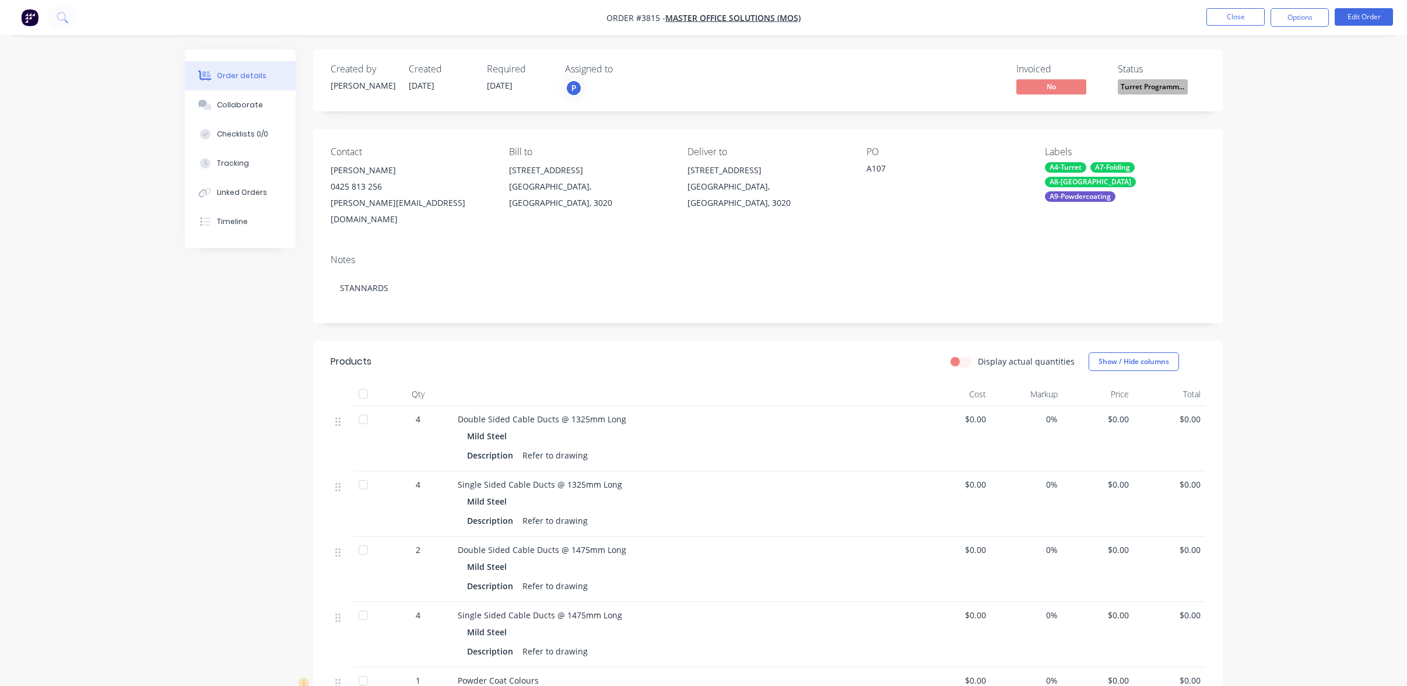
click at [1347, 71] on div "Order details Collaborate Checklists 0/0 Tracking Linked Orders Timeline Order …" at bounding box center [703, 471] width 1407 height 943
click at [1236, 20] on button "Close" at bounding box center [1236, 16] width 58 height 17
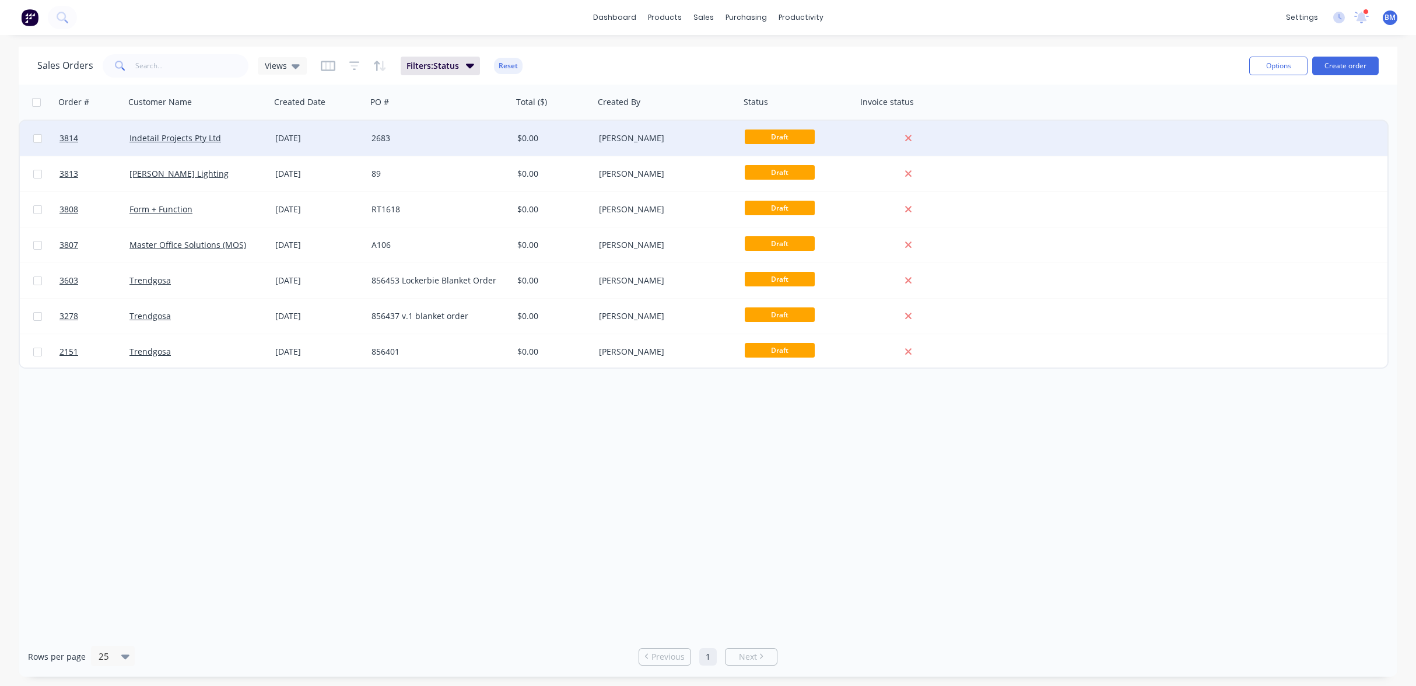
click at [562, 144] on div "$0.00" at bounding box center [554, 138] width 82 height 35
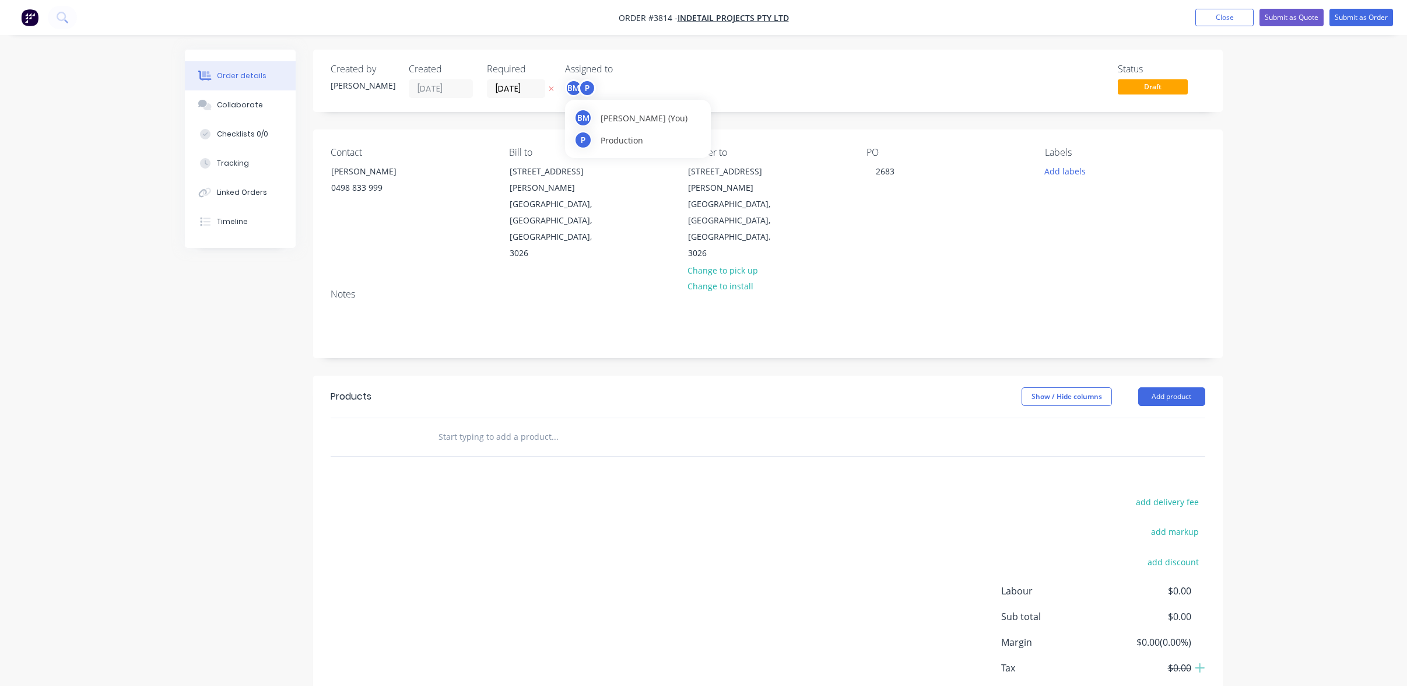
click at [589, 89] on div "P" at bounding box center [587, 87] width 17 height 17
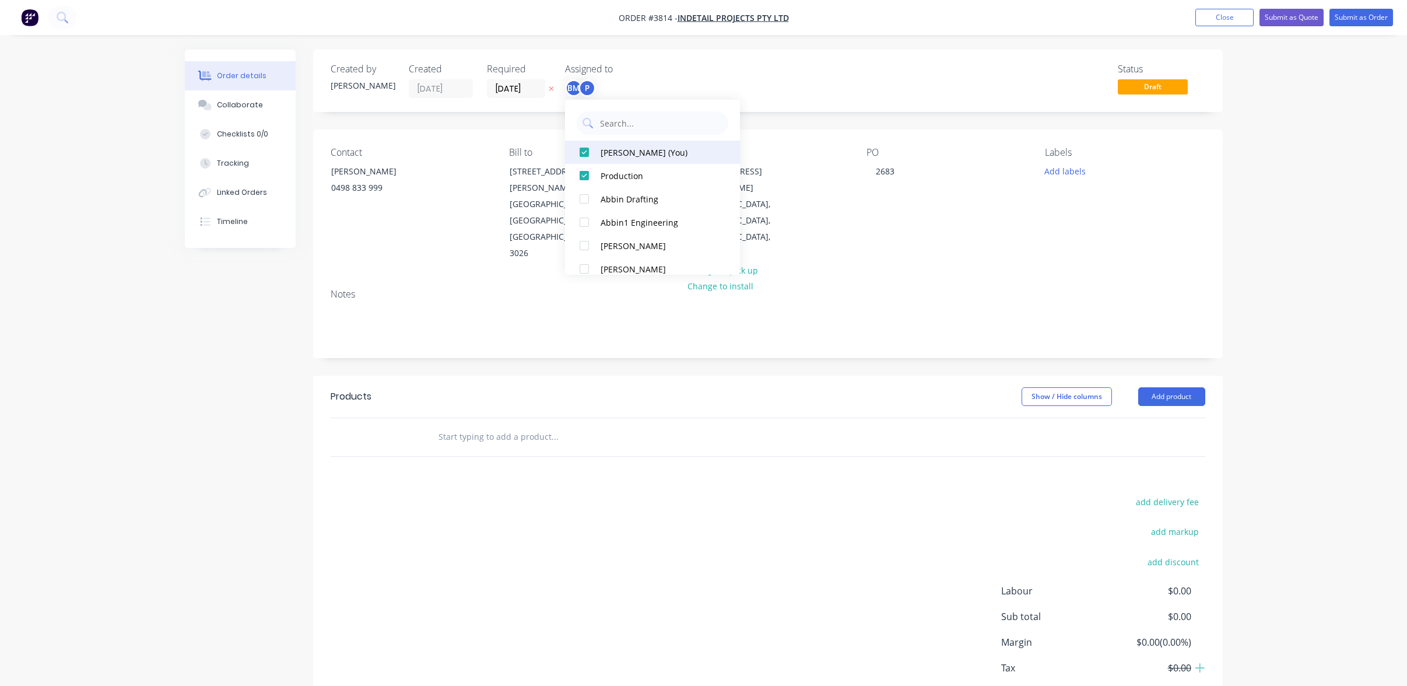
click at [601, 146] on div "[PERSON_NAME] (You)" at bounding box center [659, 152] width 117 height 12
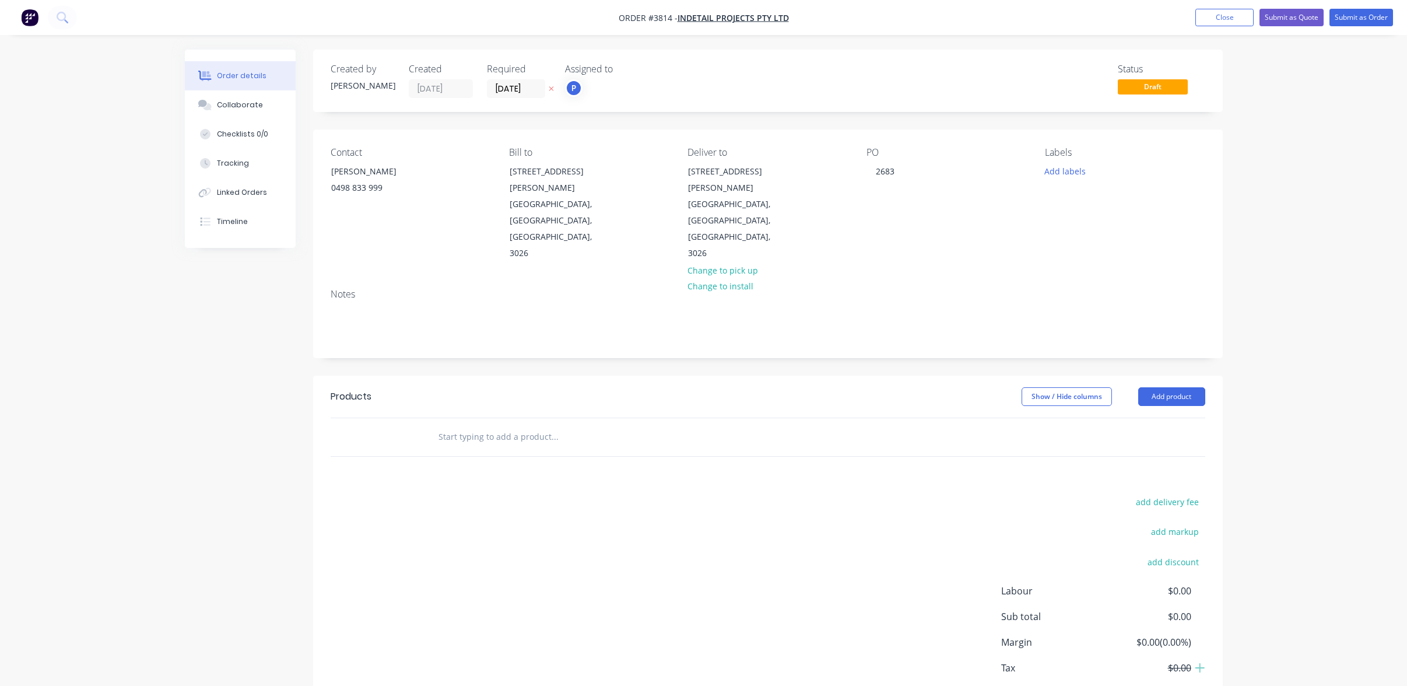
click at [787, 64] on div "Status Draft" at bounding box center [944, 81] width 524 height 34
click at [210, 107] on icon at bounding box center [207, 106] width 8 height 7
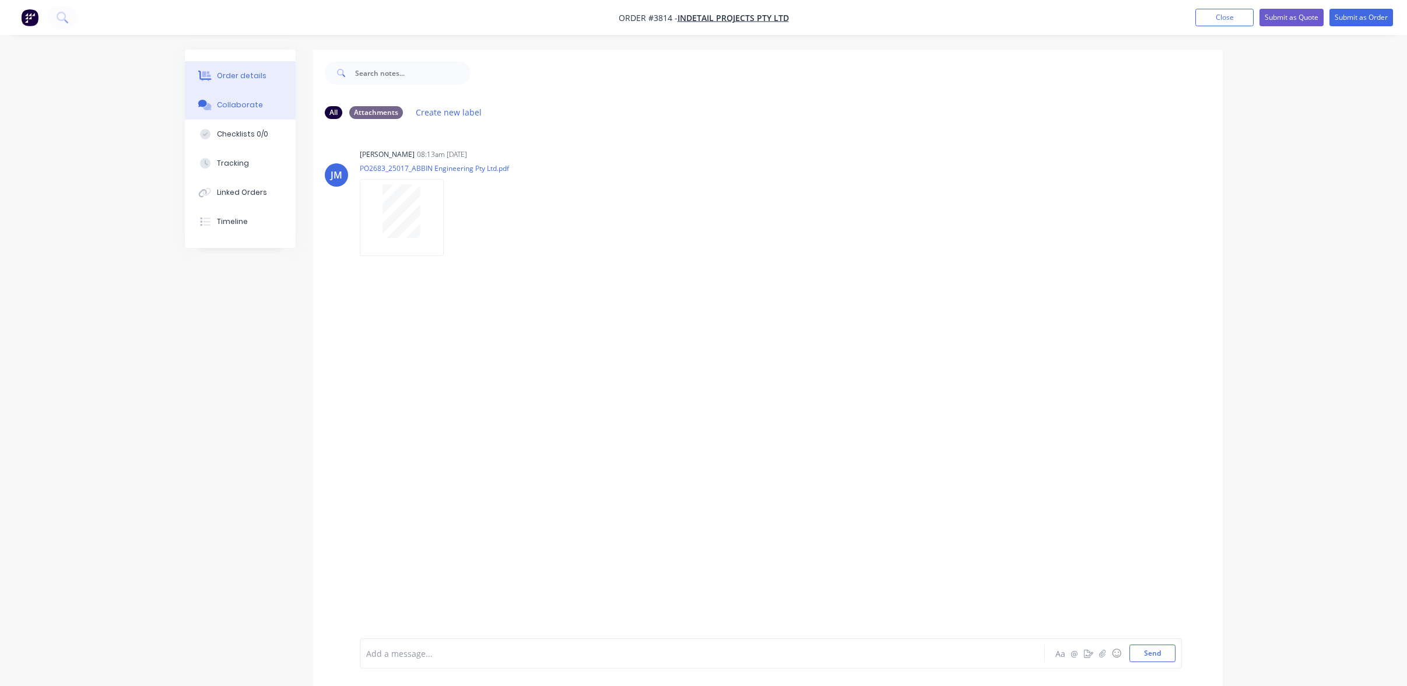
click at [203, 71] on icon at bounding box center [204, 76] width 13 height 10
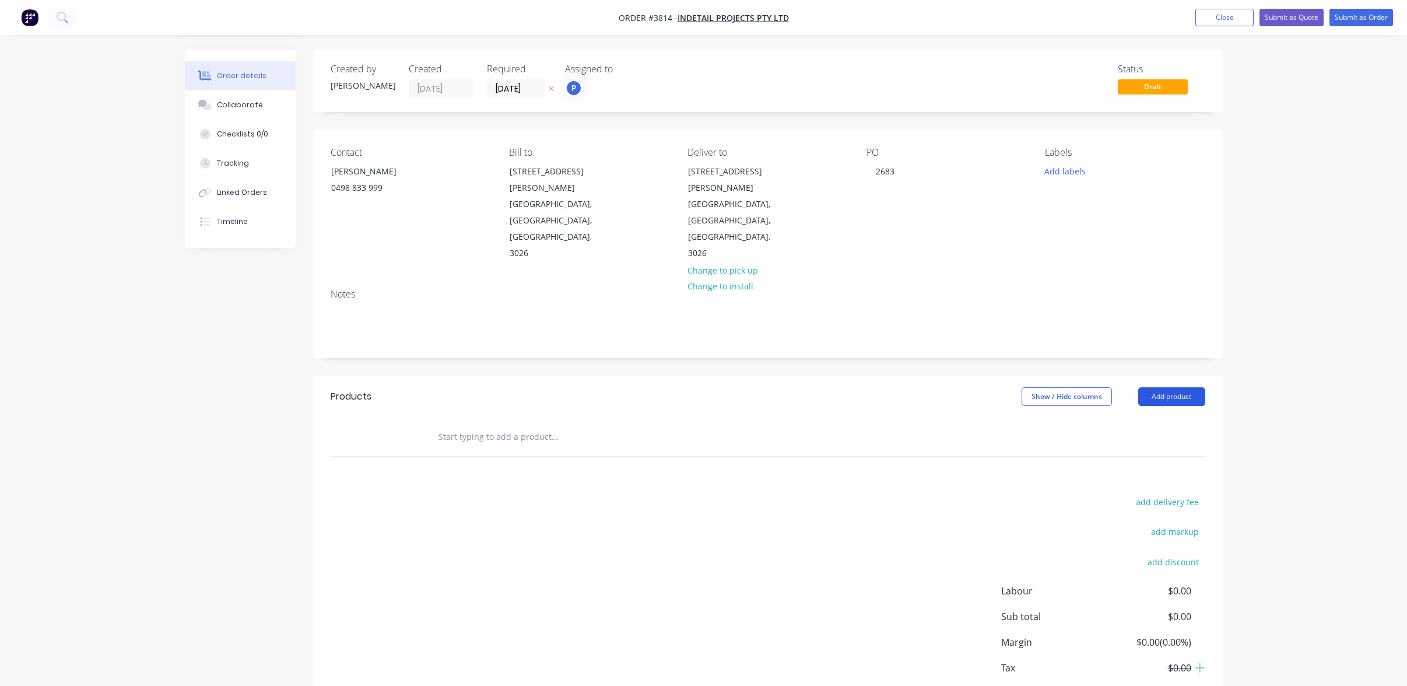
click at [1169, 387] on button "Add product" at bounding box center [1171, 396] width 67 height 19
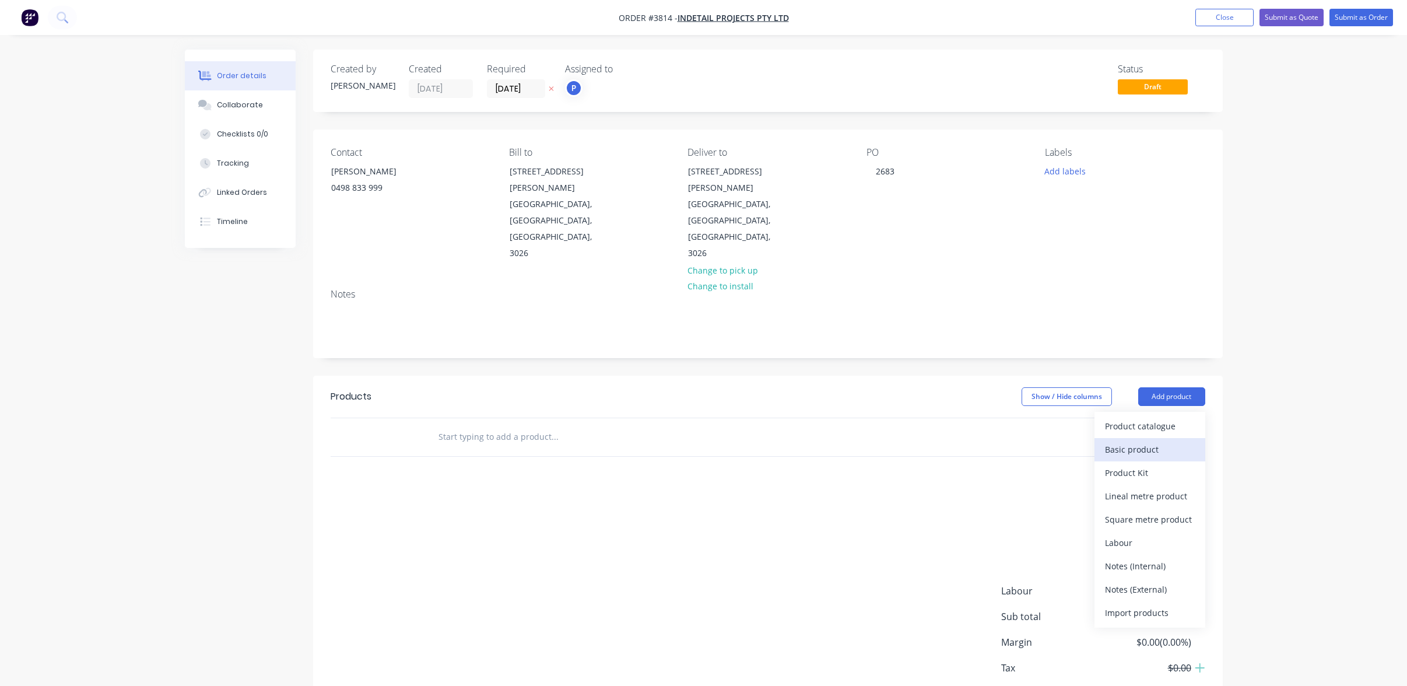
drag, startPoint x: 1170, startPoint y: 399, endPoint x: 1148, endPoint y: 412, distance: 25.6
click at [1148, 412] on div "Product catalogue Basic product Product Kit Lineal metre product Square metre p…" at bounding box center [1150, 520] width 111 height 216
click at [1148, 441] on div "Basic product" at bounding box center [1150, 449] width 90 height 17
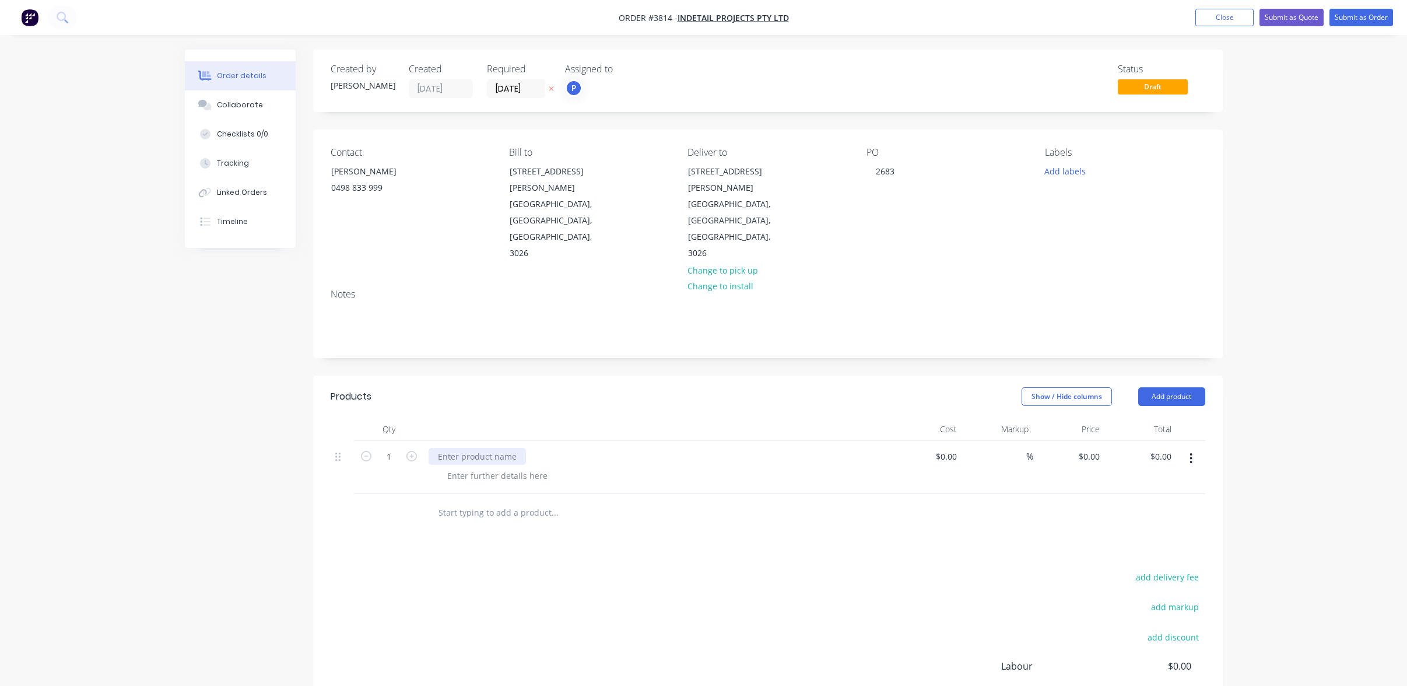
click at [499, 448] on div at bounding box center [477, 456] width 97 height 17
click at [483, 516] on div at bounding box center [497, 524] width 119 height 17
click at [397, 448] on input "1" at bounding box center [389, 456] width 30 height 17
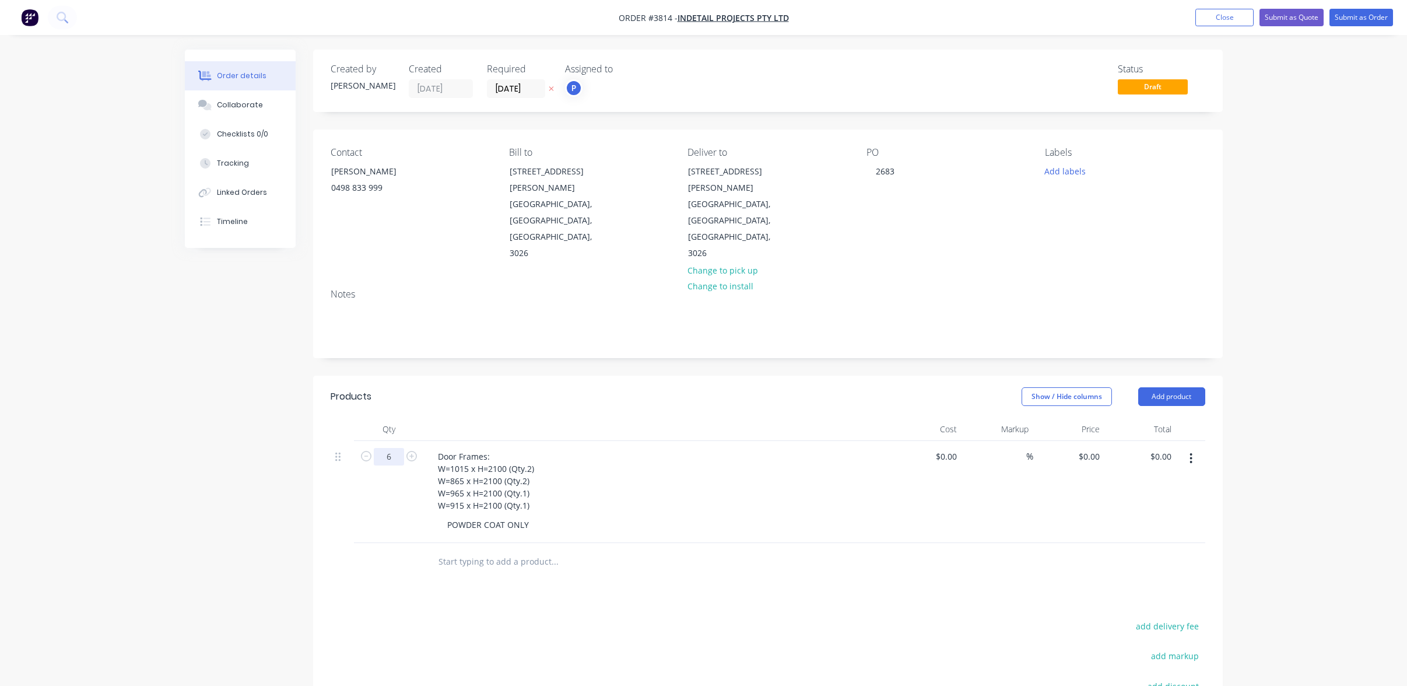
type input "6"
click at [1175, 387] on button "Add product" at bounding box center [1171, 396] width 67 height 19
click at [1169, 418] on div "Product catalogue" at bounding box center [1150, 426] width 90 height 17
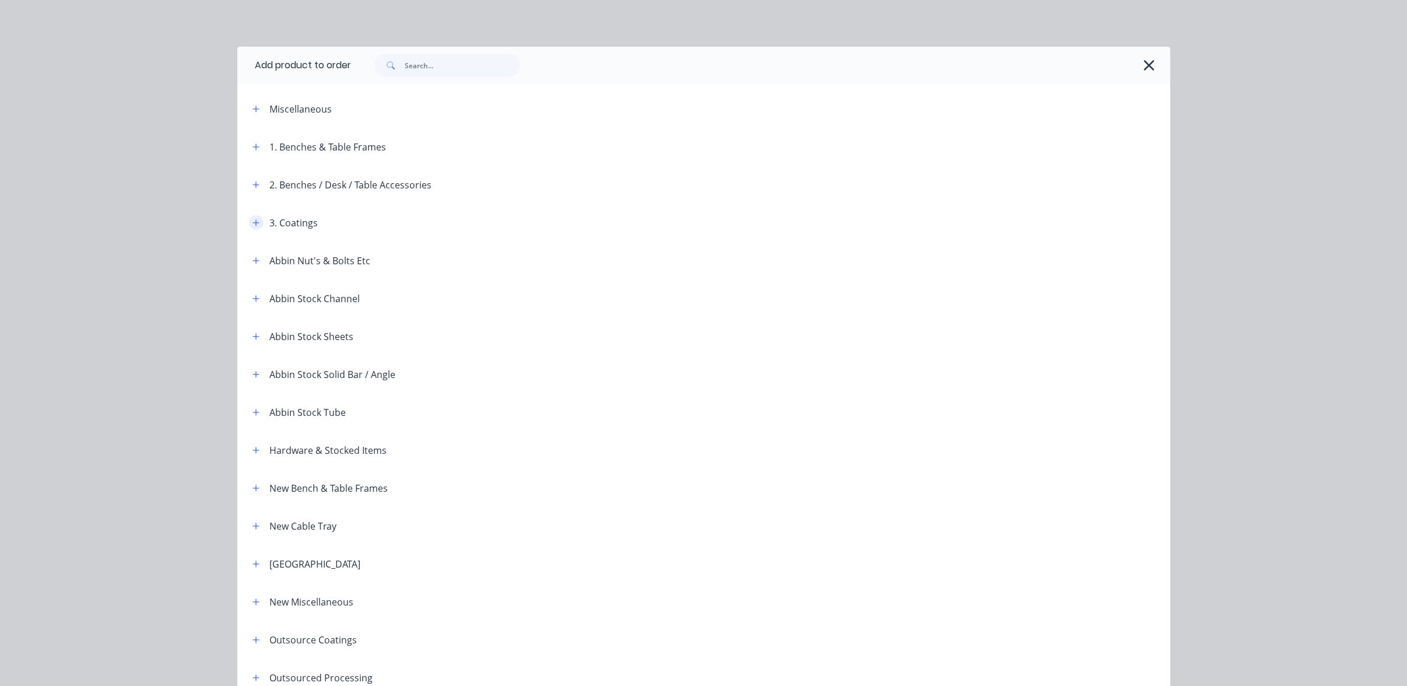
click at [249, 219] on button "button" at bounding box center [256, 222] width 15 height 15
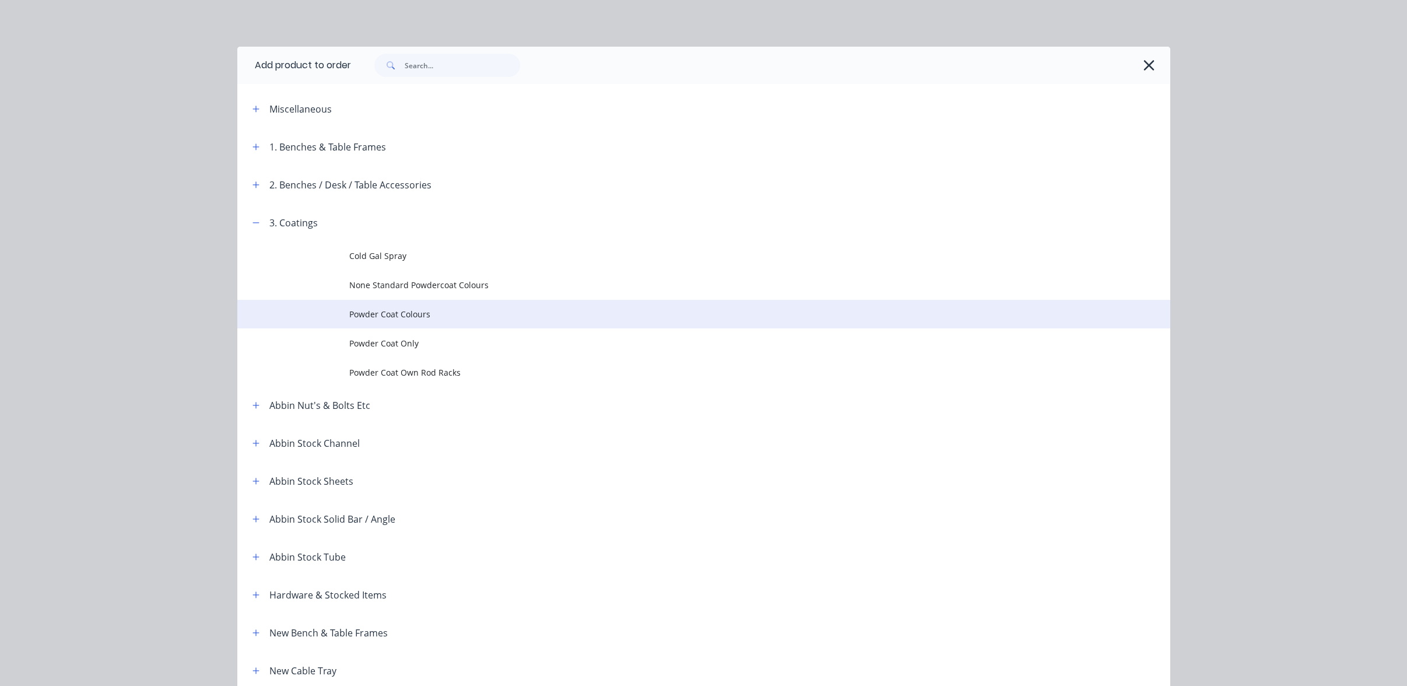
click at [349, 316] on span "Powder Coat Colours" at bounding box center [677, 314] width 657 height 12
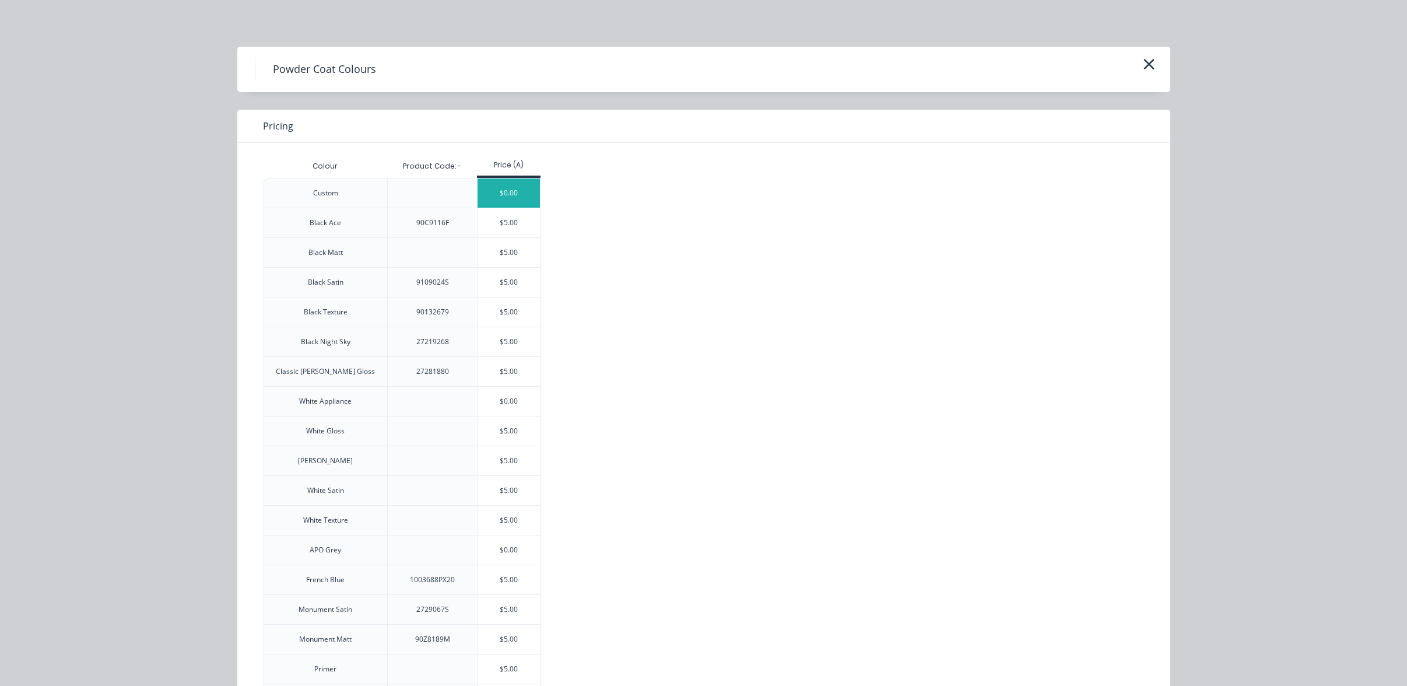
click at [488, 189] on div "$0.00" at bounding box center [509, 192] width 62 height 29
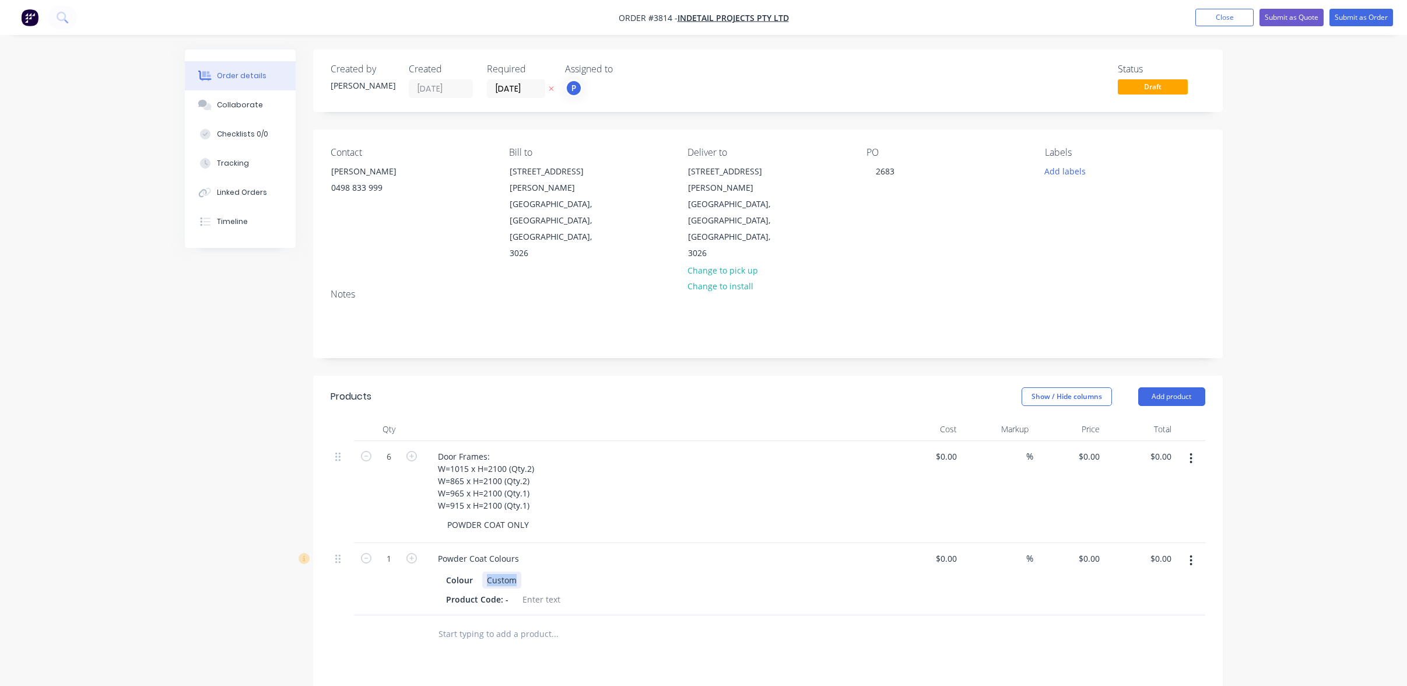
drag, startPoint x: 518, startPoint y: 551, endPoint x: 438, endPoint y: 535, distance: 81.4
click at [360, 543] on div "1 Powder Coat Colours Colour Custom Product Code: - $0.00 $0.00 % $0.00 $0.00 $…" at bounding box center [768, 579] width 875 height 72
paste div
click at [672, 616] on div at bounding box center [634, 634] width 420 height 38
click at [549, 622] on input "text" at bounding box center [554, 633] width 233 height 23
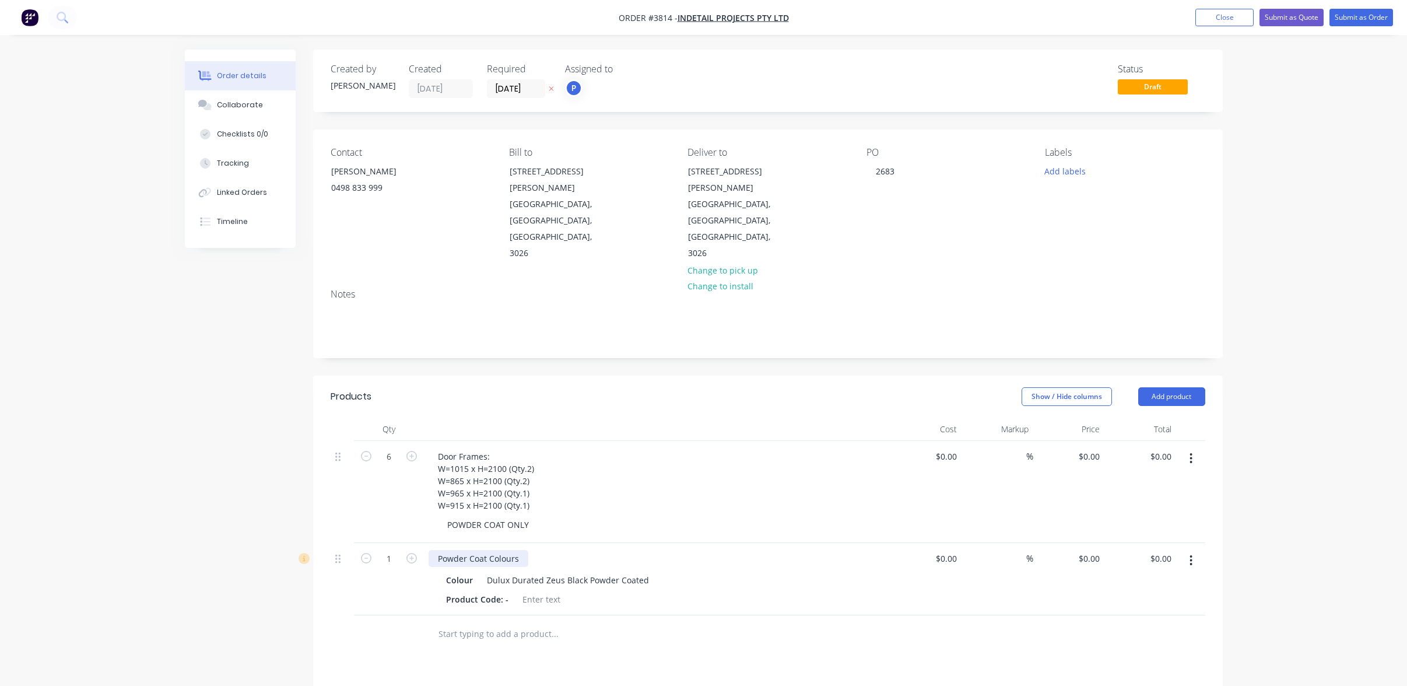
click at [520, 550] on div "Powder Coat Colours" at bounding box center [479, 558] width 100 height 17
click at [514, 550] on div "Powder Coat Colours" at bounding box center [479, 558] width 100 height 17
click at [602, 591] on div "Product Code: -" at bounding box center [655, 599] width 427 height 17
click at [1088, 171] on button "Add labels" at bounding box center [1066, 171] width 54 height 16
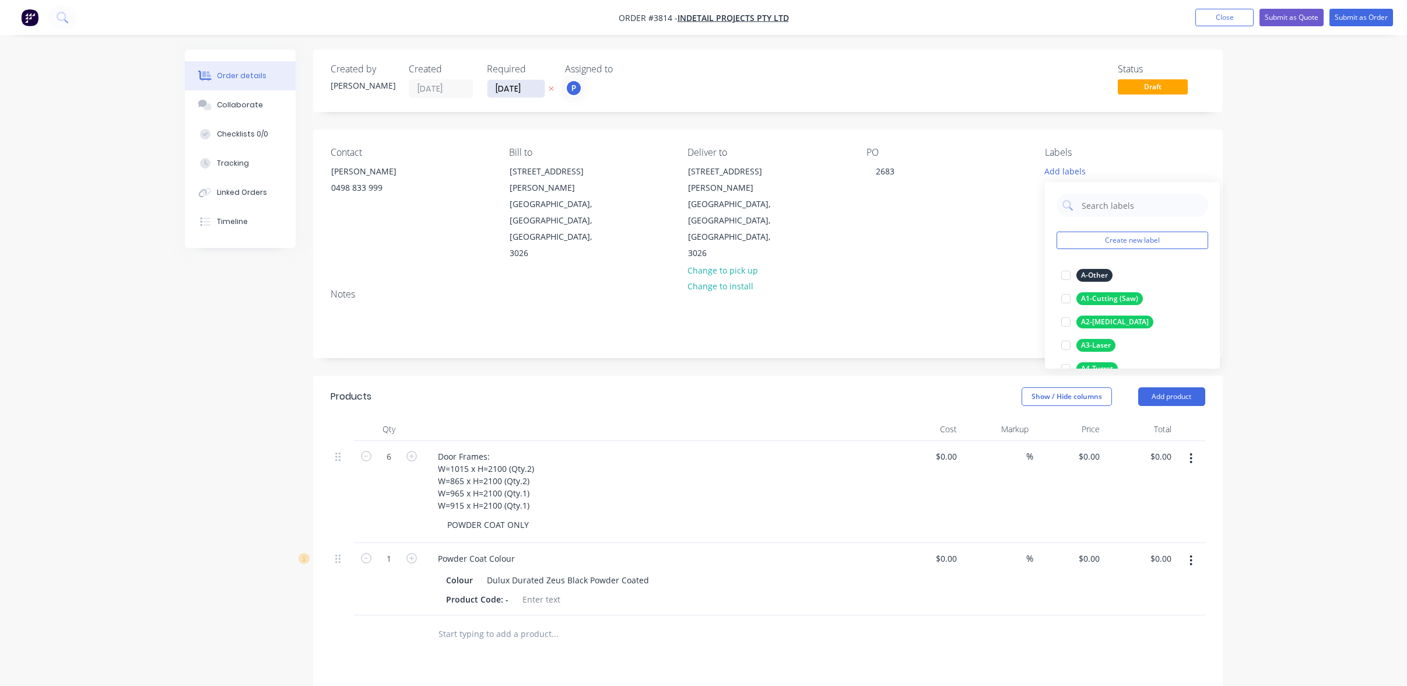
click at [510, 89] on input "[DATE]" at bounding box center [516, 88] width 57 height 17
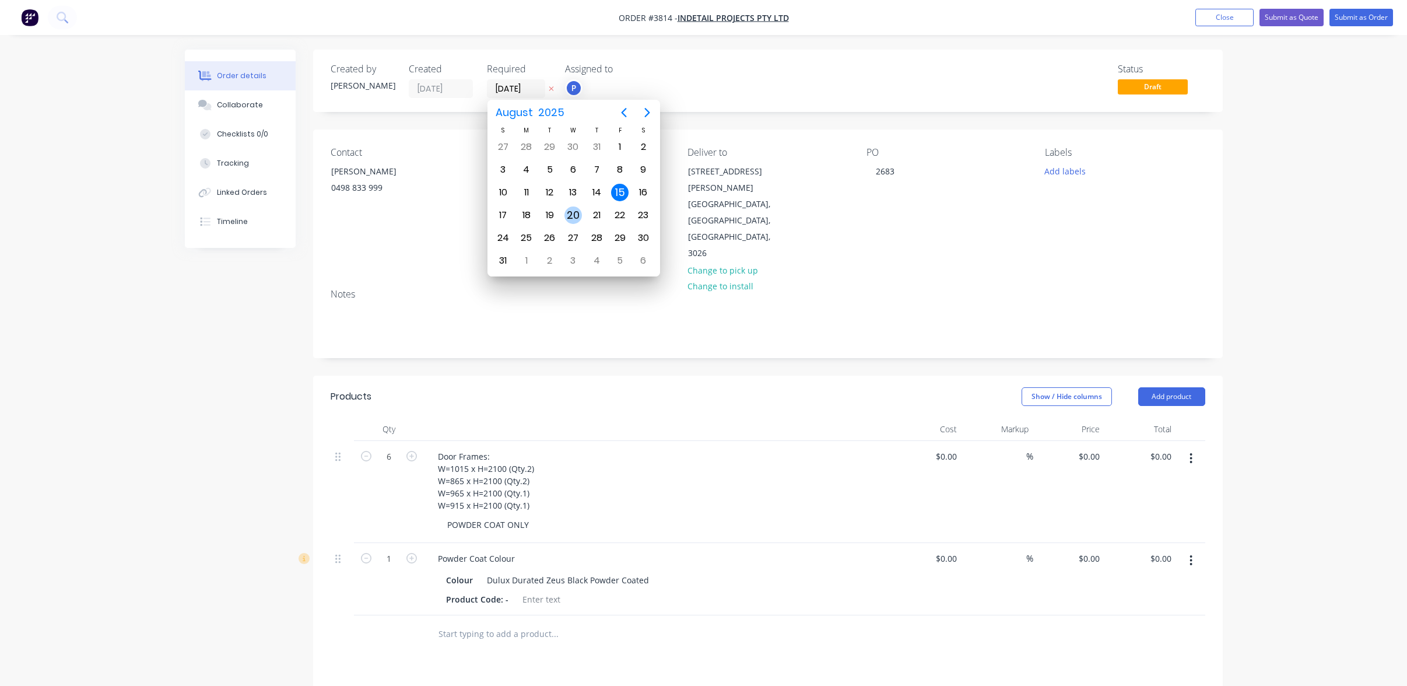
click at [575, 212] on div "20" at bounding box center [573, 214] width 17 height 17
type input "[DATE]"
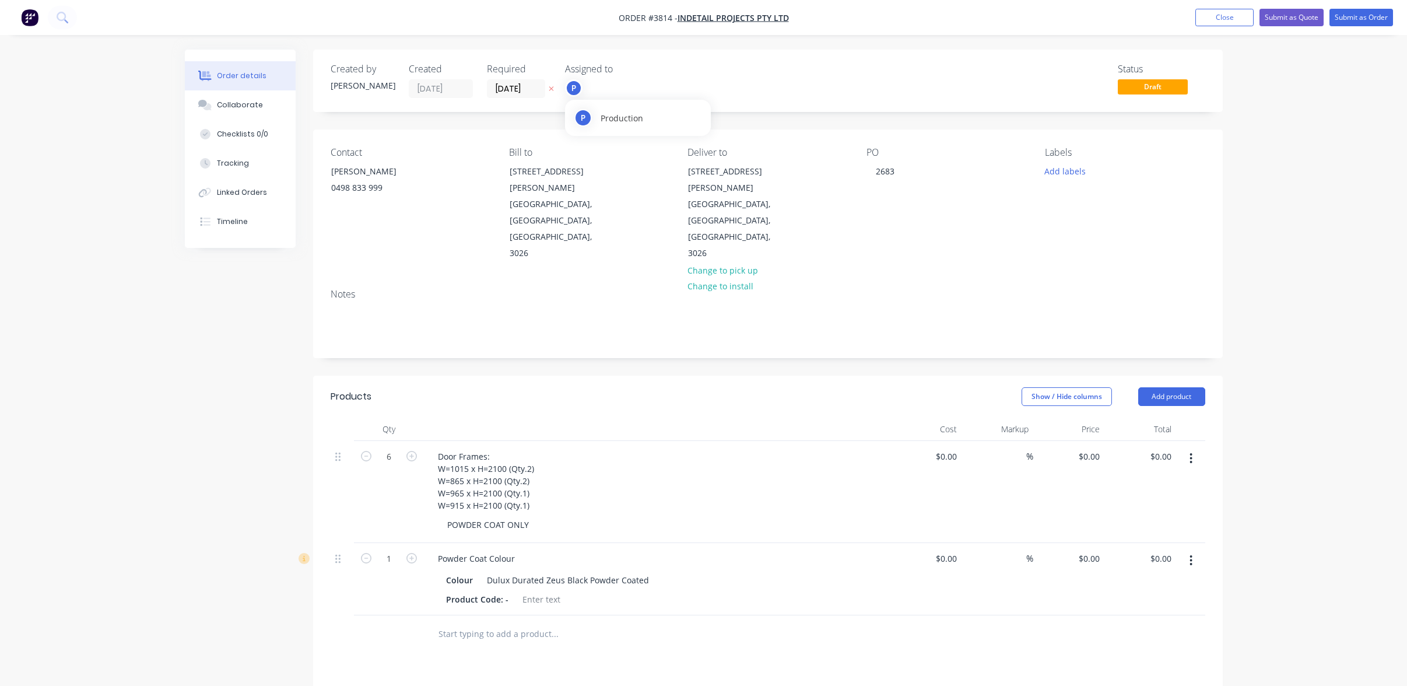
click at [575, 84] on div "P" at bounding box center [573, 87] width 17 height 17
click at [788, 86] on div "Status Draft" at bounding box center [944, 81] width 524 height 34
click at [1050, 173] on button "Add labels" at bounding box center [1066, 171] width 54 height 16
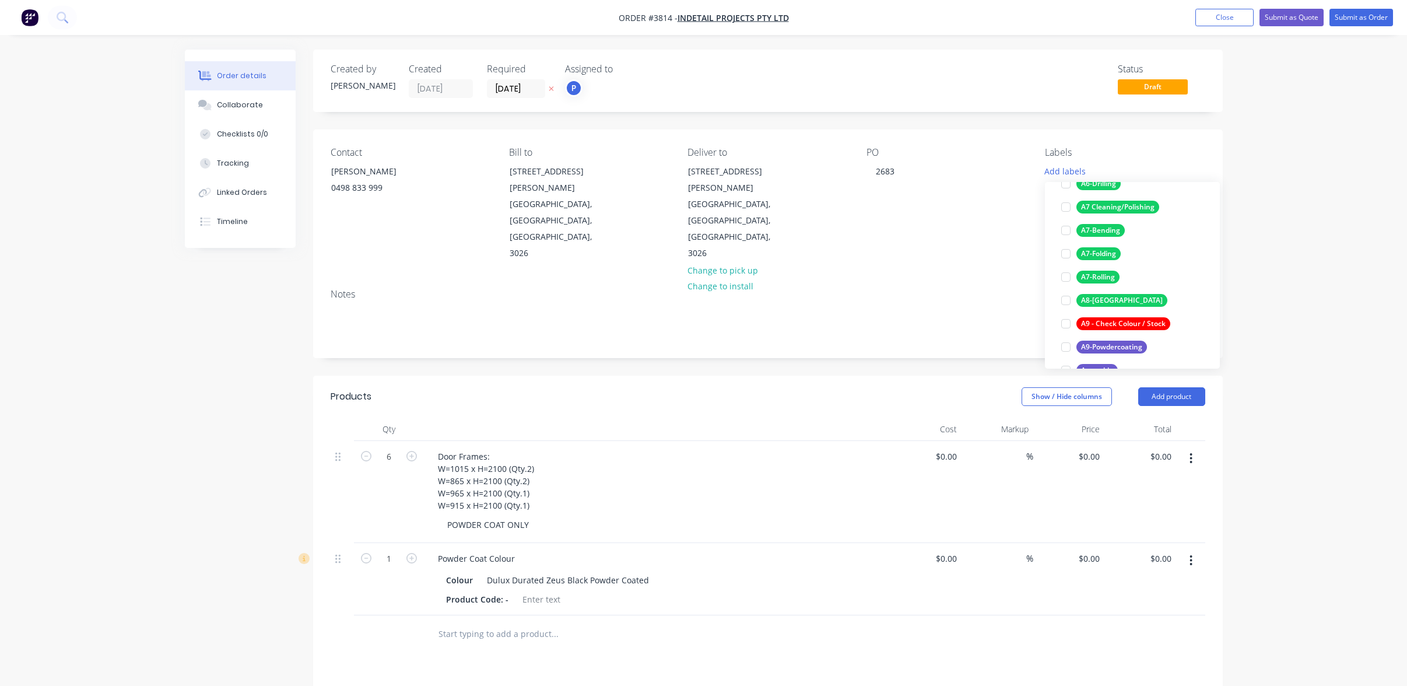
scroll to position [292, 0]
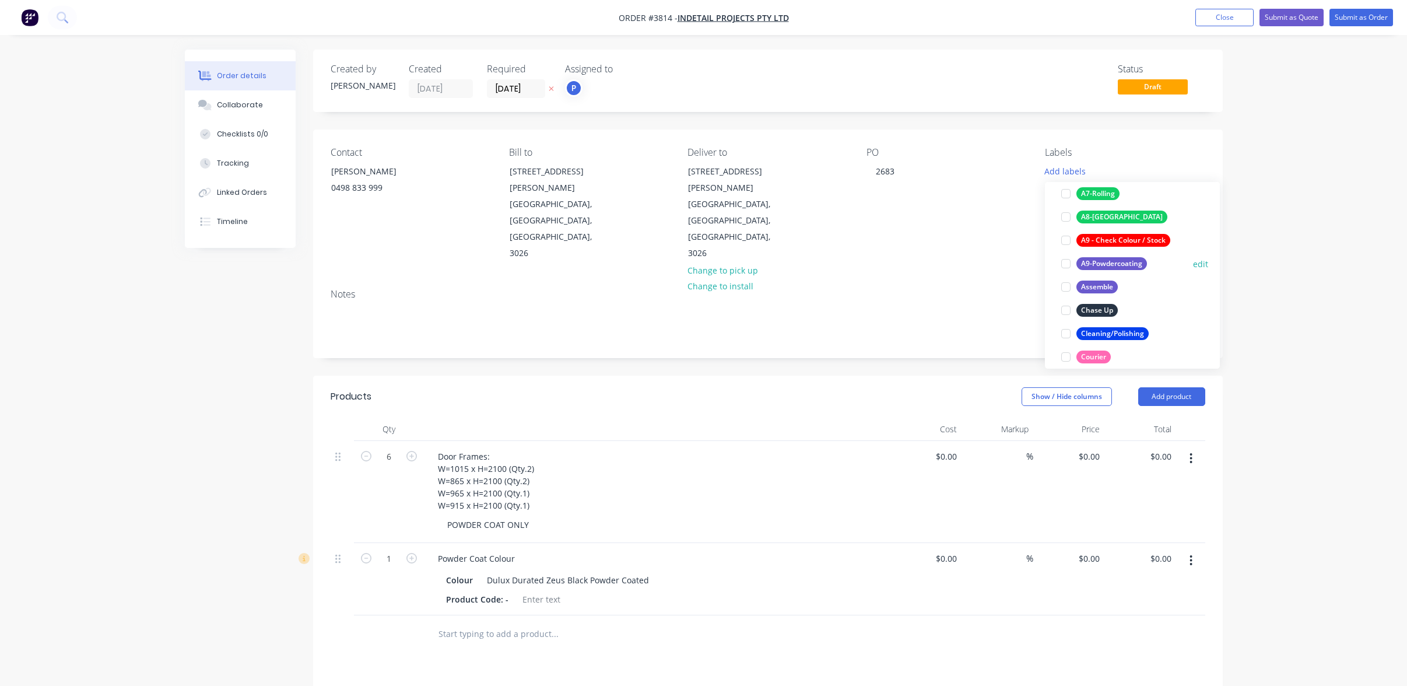
click at [1129, 261] on div "A9-Powdercoating" at bounding box center [1112, 263] width 71 height 13
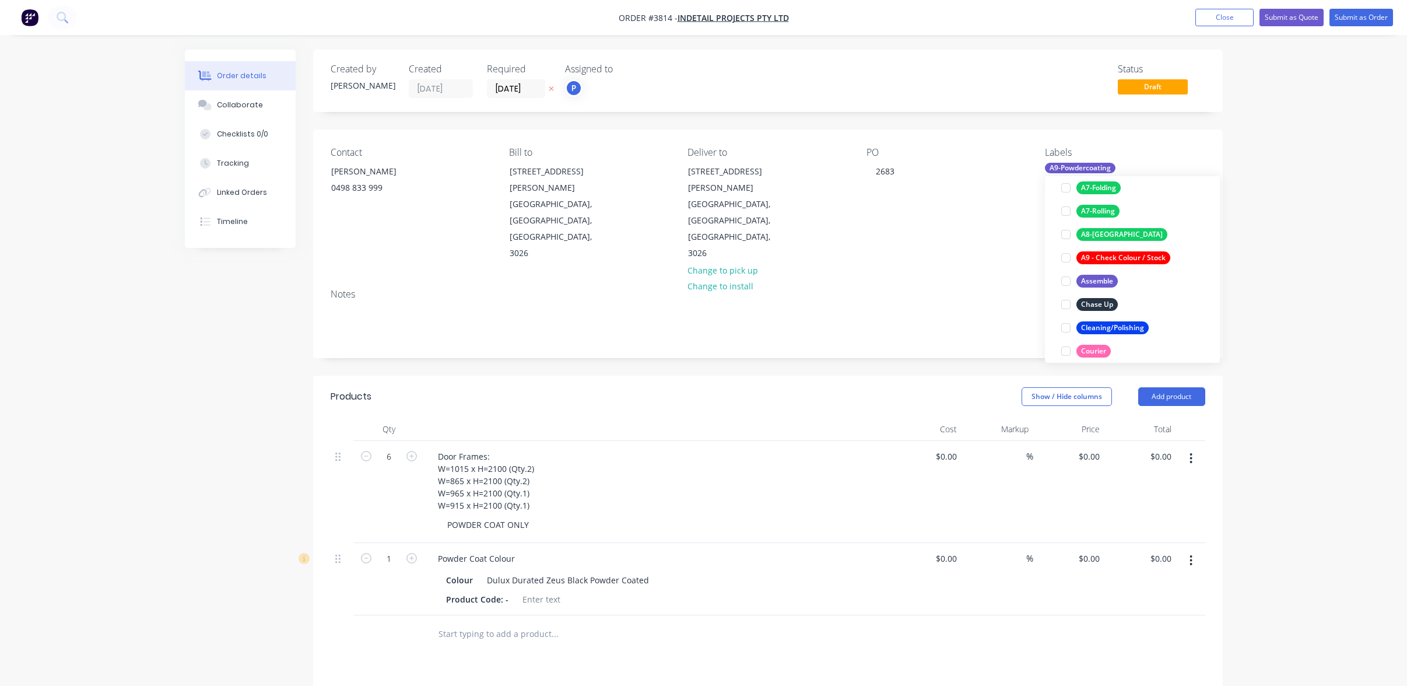
scroll to position [12, 0]
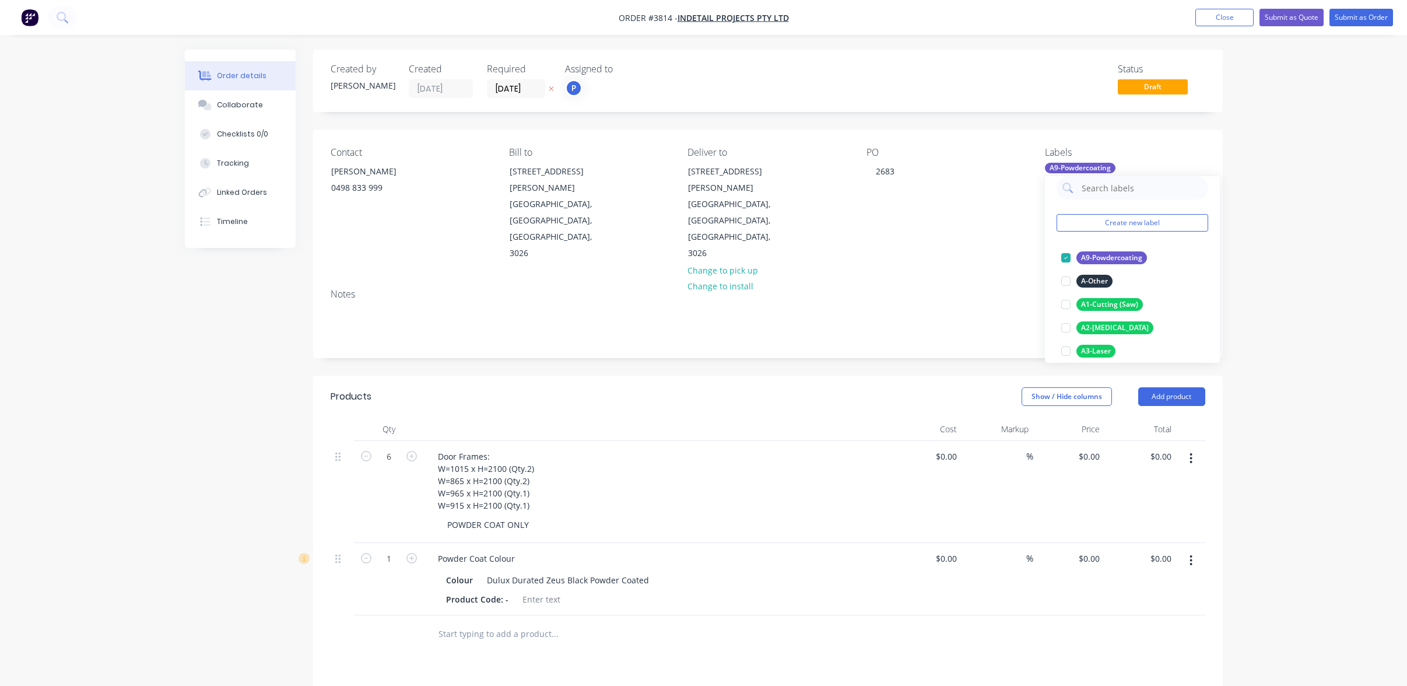
click at [1315, 255] on div "Order details Collaborate Checklists 0/0 Tracking Linked Orders Timeline Order …" at bounding box center [703, 475] width 1407 height 951
click at [689, 448] on div "Door Frames: W=1015 x H=2100 (Qty.2) W=865 x H=2100 (Qty.2) W=965 x H=2100 (Qty…" at bounding box center [657, 481] width 457 height 66
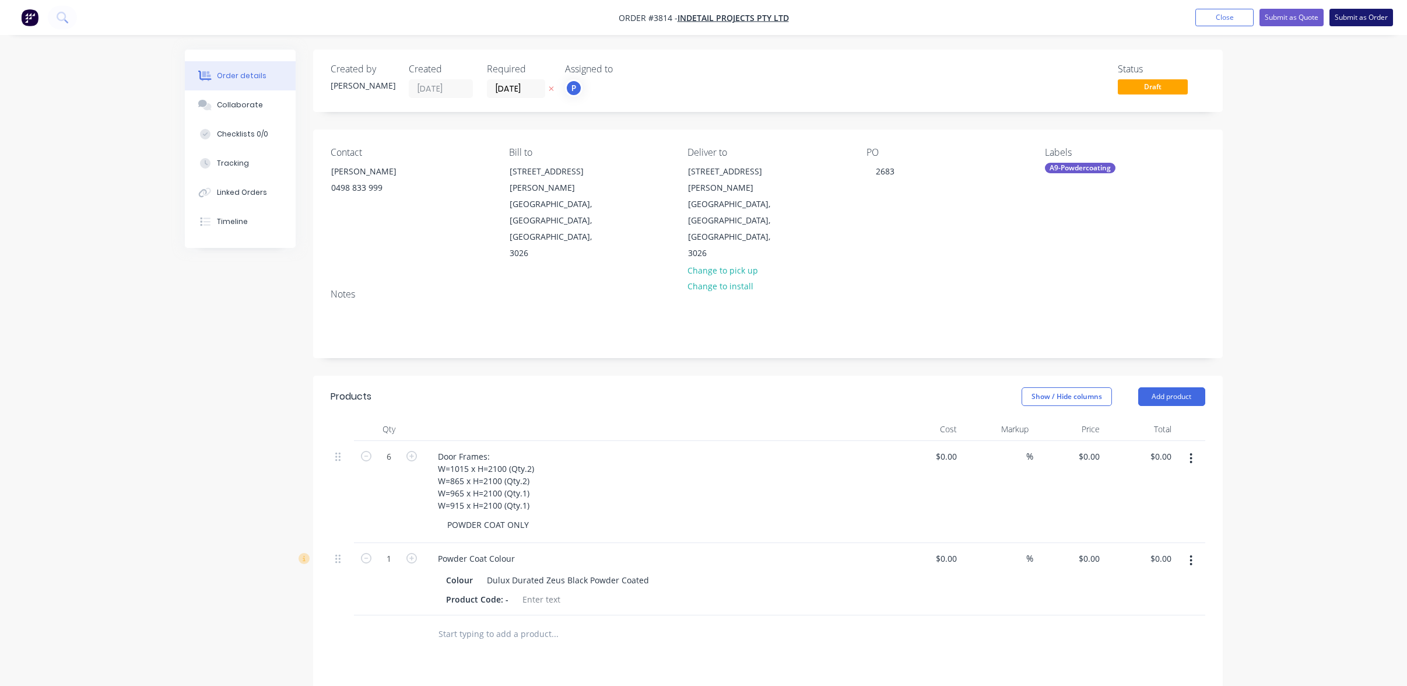
click at [1351, 20] on button "Submit as Order" at bounding box center [1362, 17] width 64 height 17
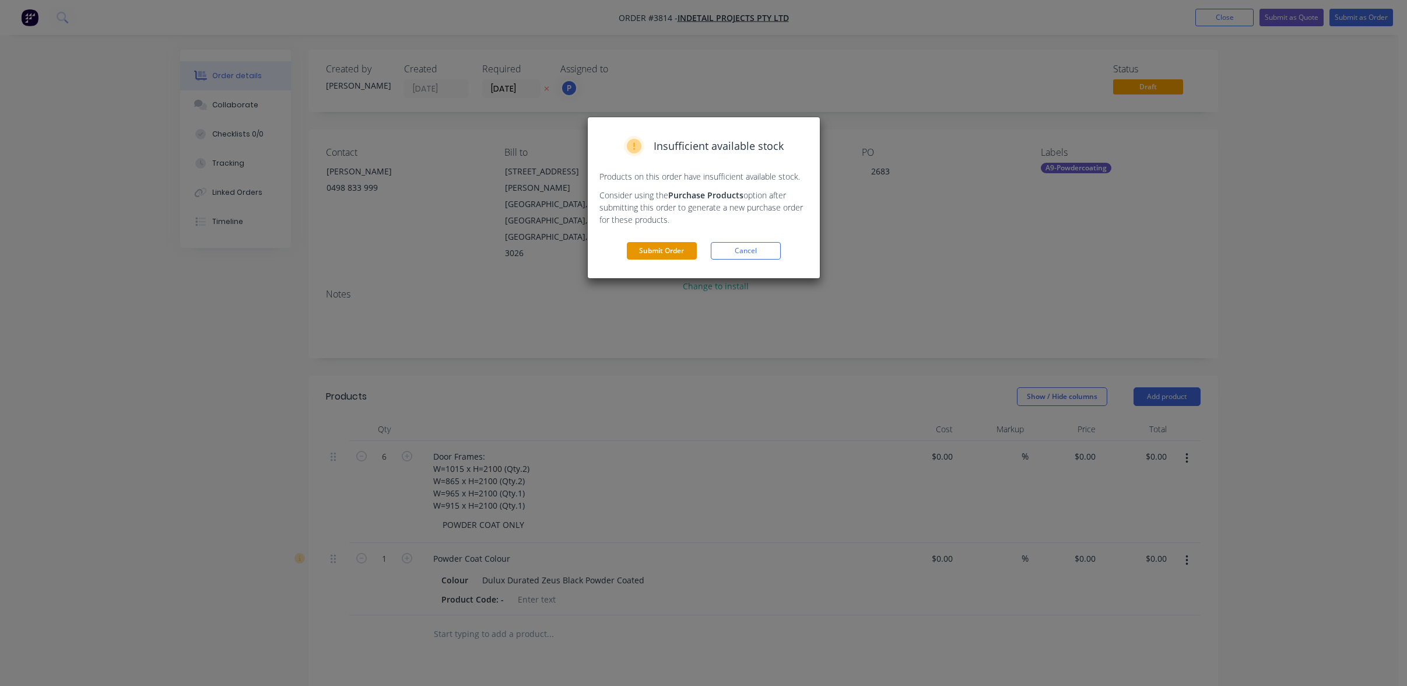
click at [667, 248] on button "Submit Order" at bounding box center [662, 250] width 70 height 17
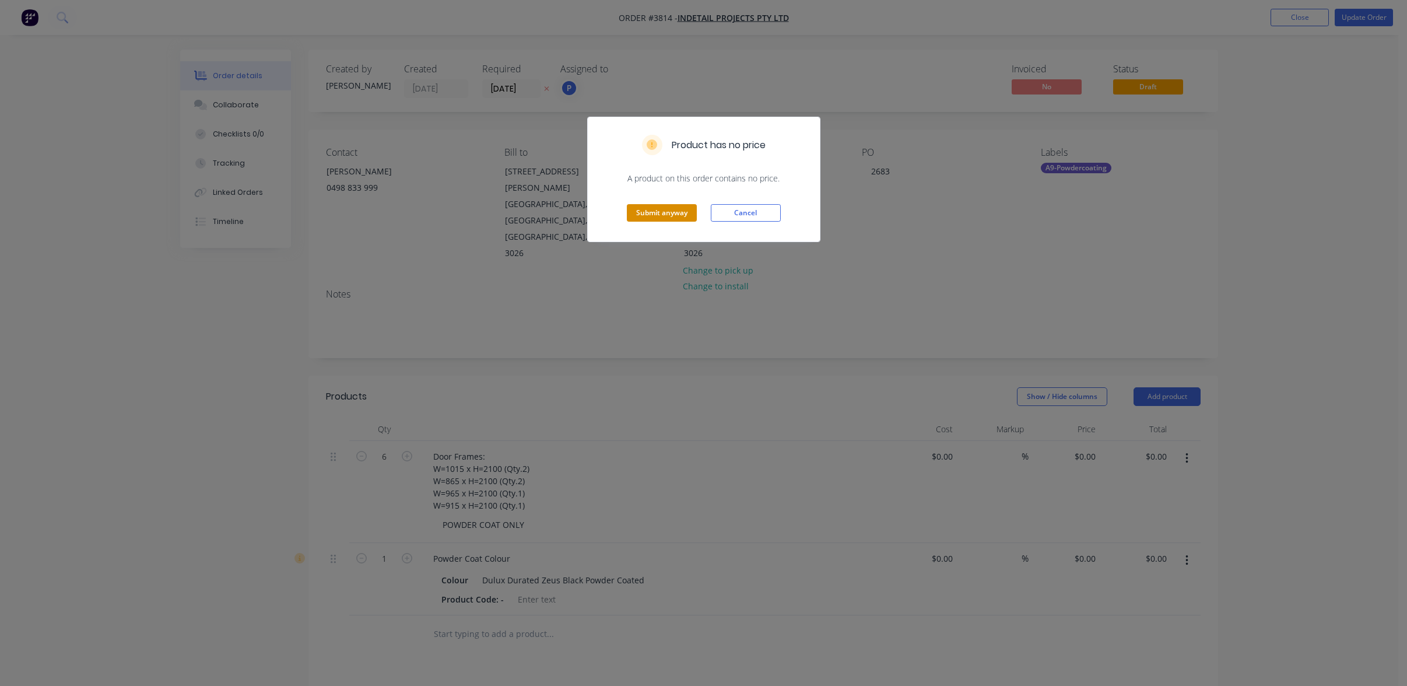
click at [669, 212] on button "Submit anyway" at bounding box center [662, 212] width 70 height 17
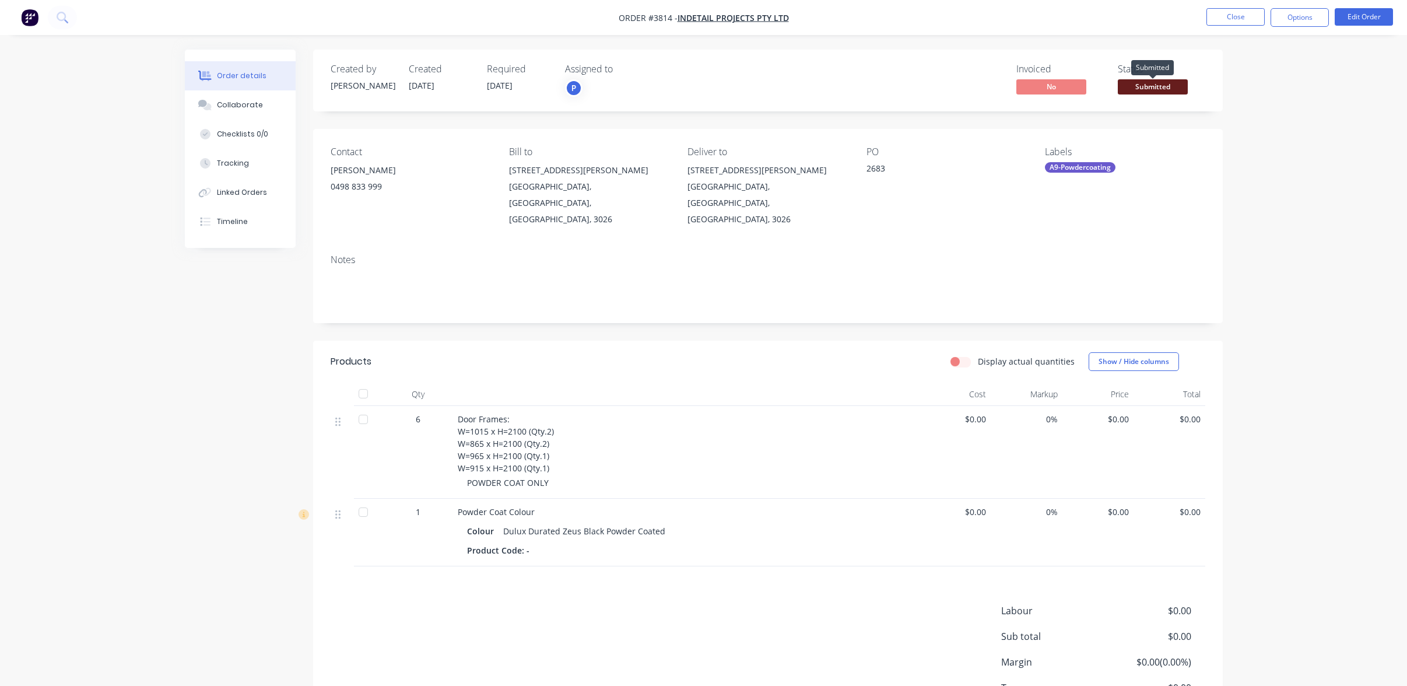
click at [1178, 89] on span "Submitted" at bounding box center [1153, 86] width 70 height 15
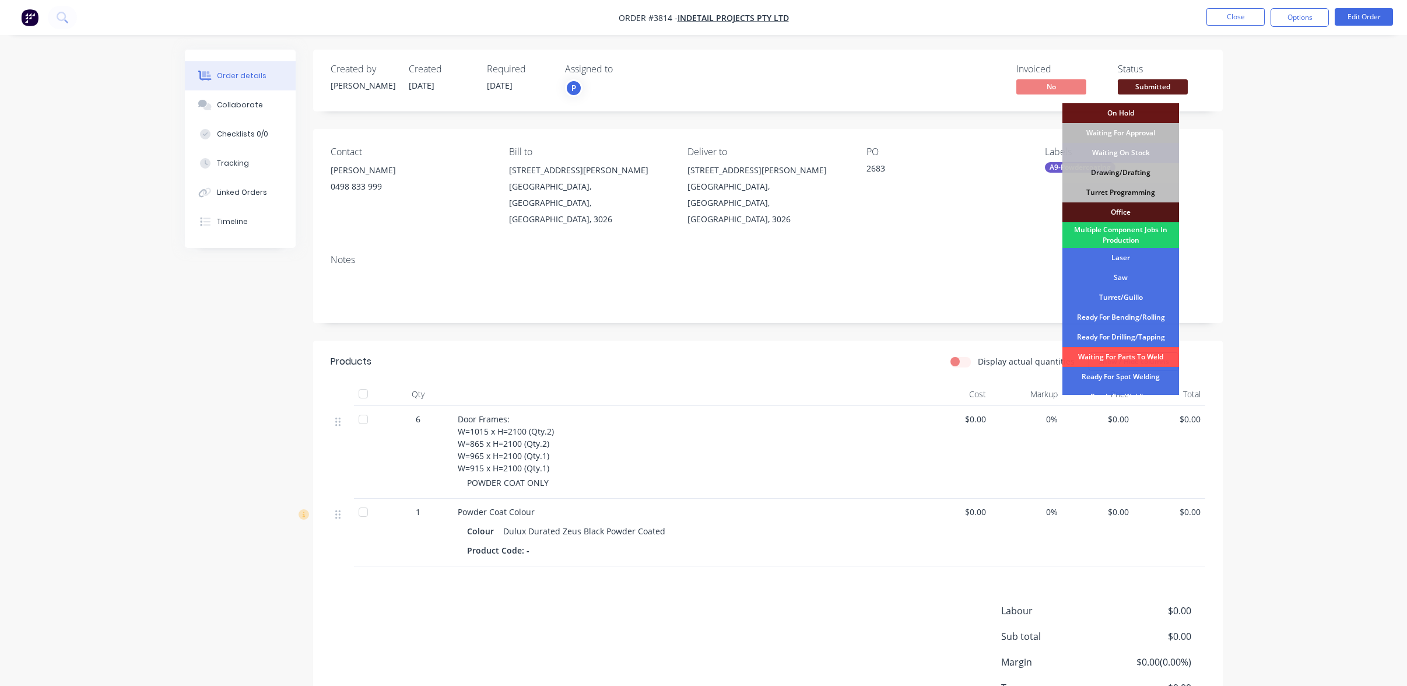
click at [1374, 103] on div "Order details Collaborate Checklists 0/0 Tracking Linked Orders Timeline Order …" at bounding box center [703, 387] width 1407 height 774
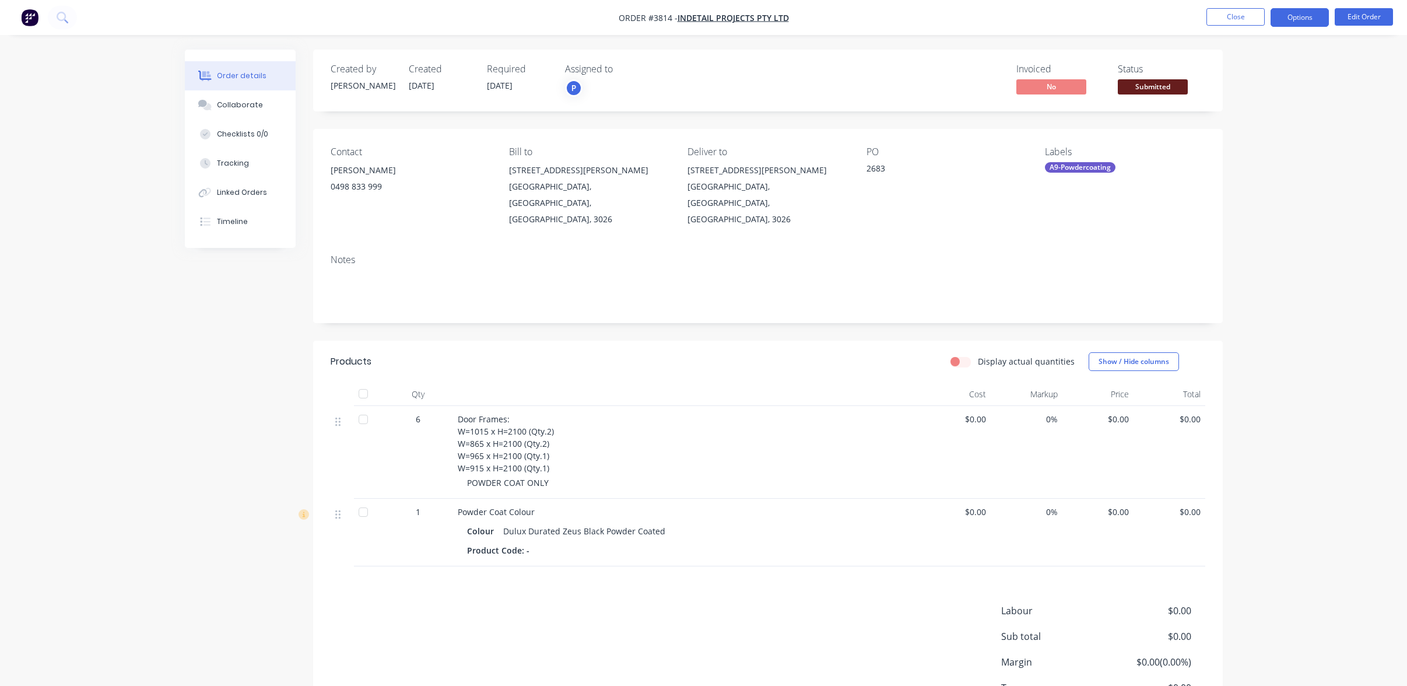
click at [1319, 18] on button "Options" at bounding box center [1300, 17] width 58 height 19
click at [1259, 139] on div "Work Order" at bounding box center [1264, 140] width 107 height 17
click at [1252, 124] on div "Without pricing" at bounding box center [1264, 117] width 107 height 17
click at [145, 275] on div "Order details Collaborate Checklists 0/0 Tracking Linked Orders Timeline Order …" at bounding box center [703, 387] width 1407 height 774
drag, startPoint x: 1220, startPoint y: 10, endPoint x: 1159, endPoint y: 82, distance: 93.9
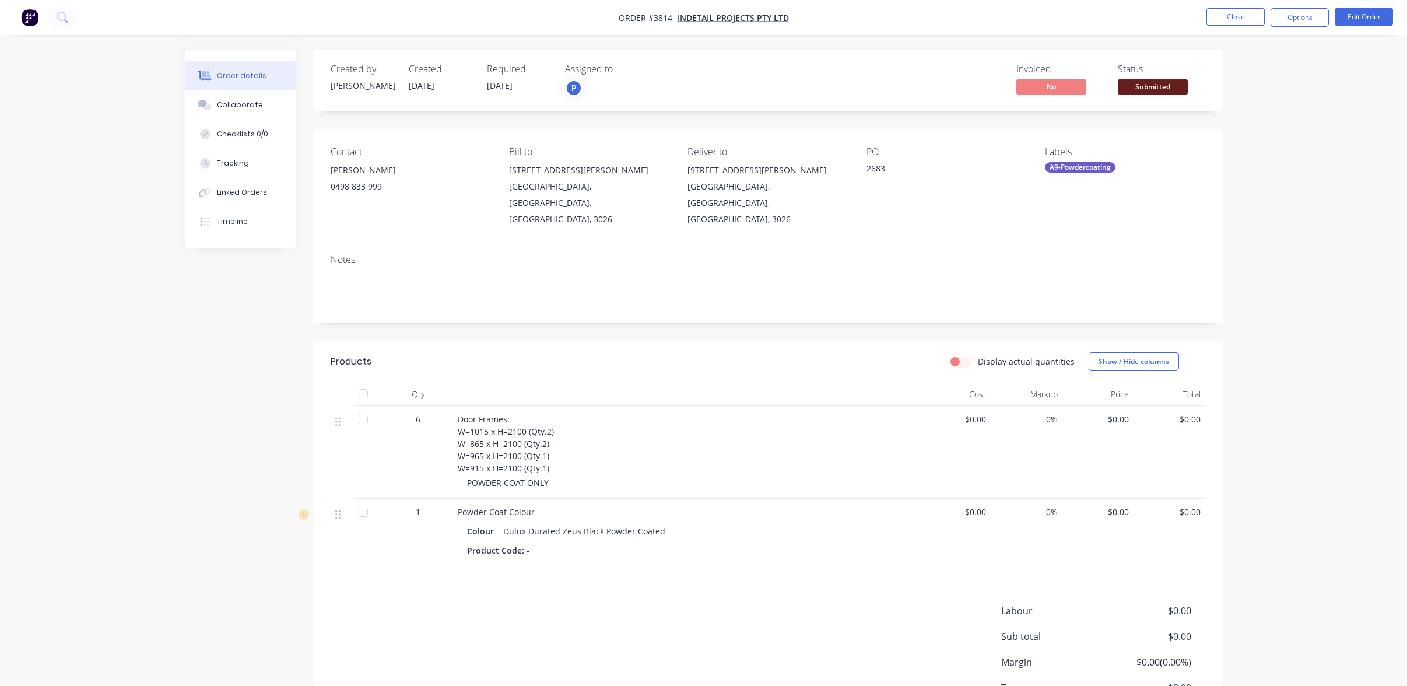
click at [1159, 82] on div "Order #3814 - Indetail Projects Pty Ltd Close Options Edit Order Order details …" at bounding box center [703, 387] width 1407 height 774
click at [1159, 82] on span "Submitted" at bounding box center [1153, 86] width 70 height 15
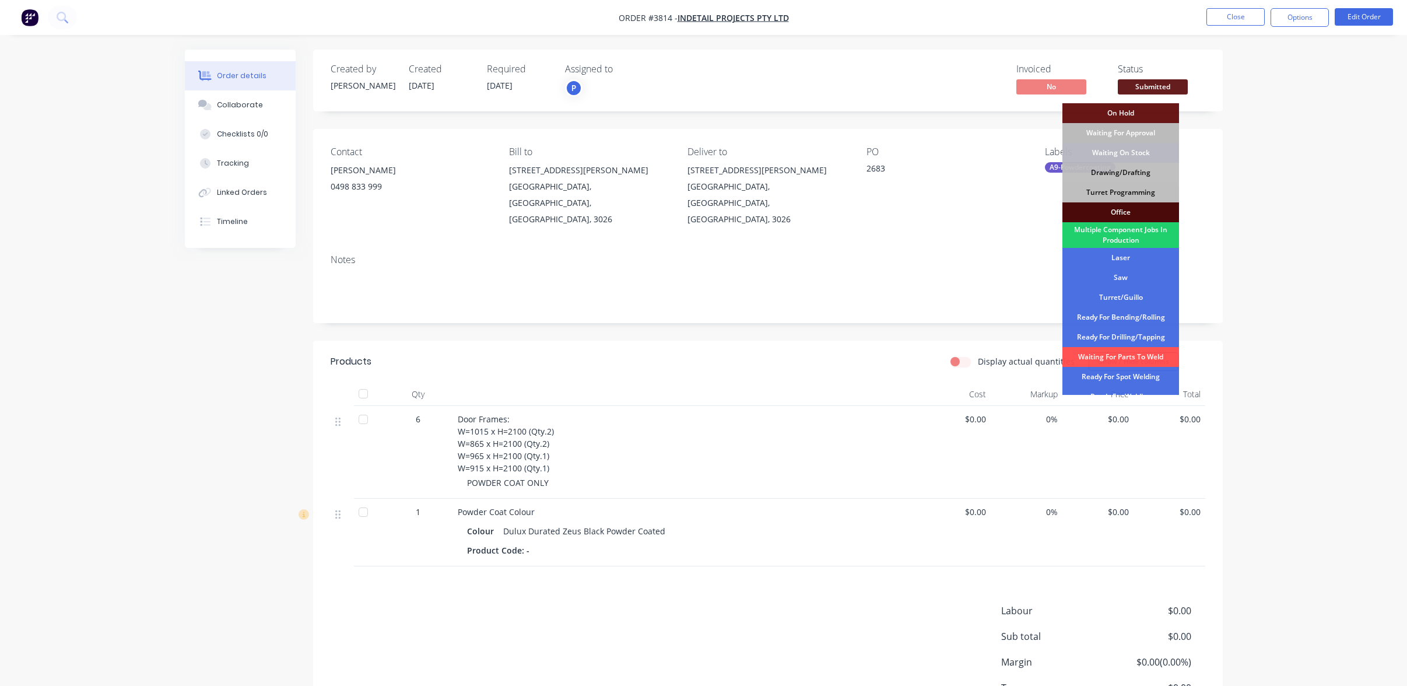
click at [1129, 215] on div "Office" at bounding box center [1121, 212] width 117 height 20
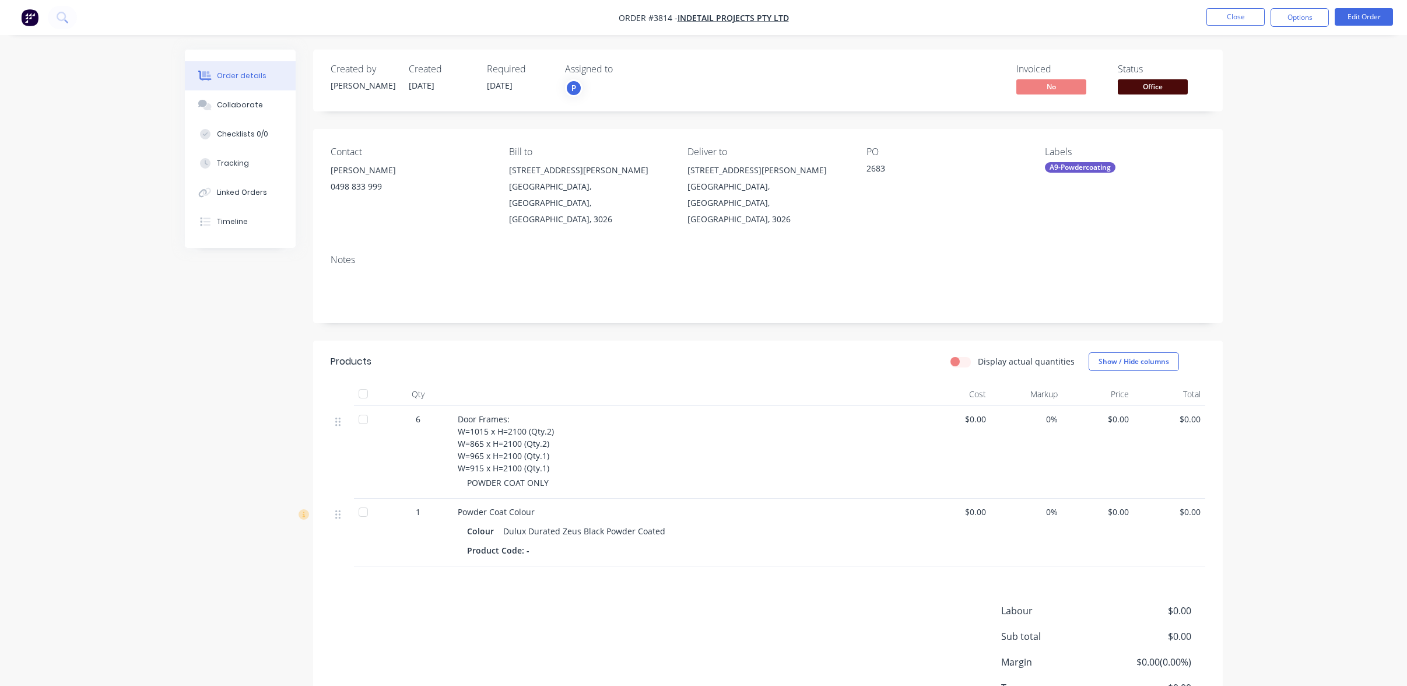
click at [1142, 92] on span "Office" at bounding box center [1153, 86] width 70 height 15
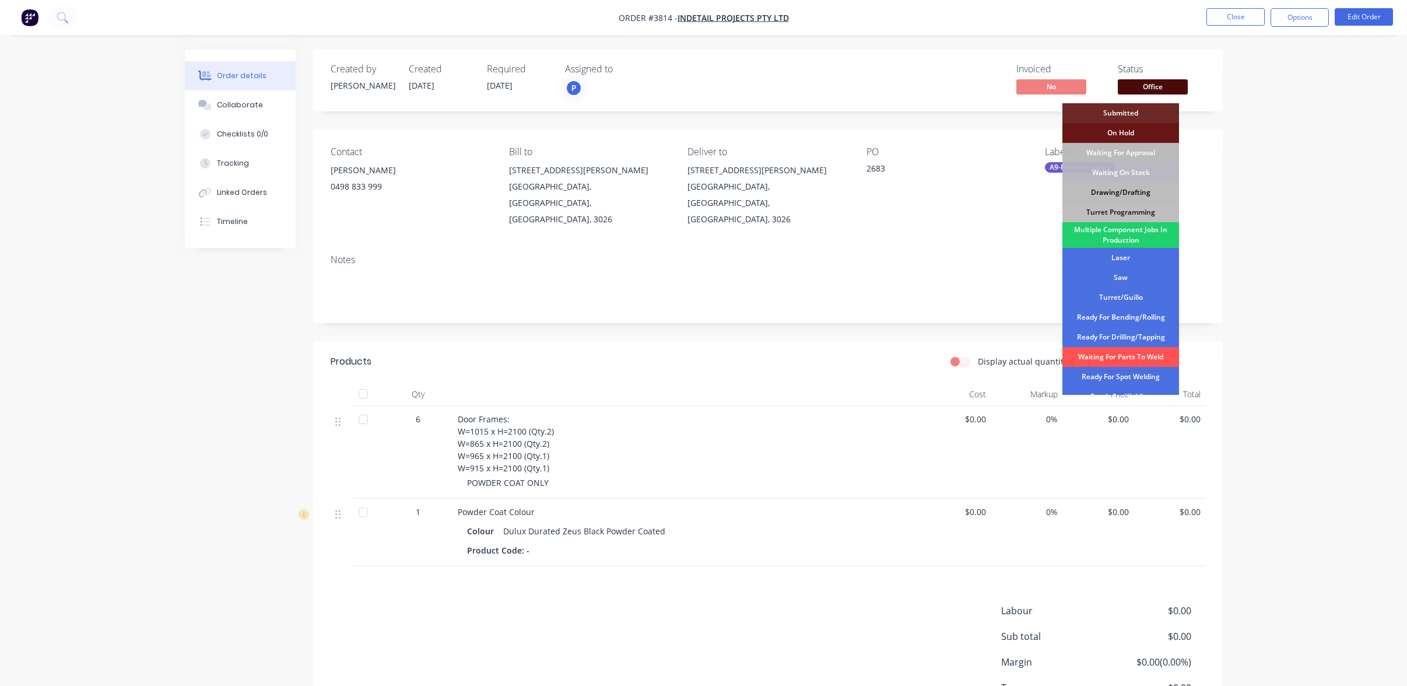
click at [1123, 192] on div "Drawing/Drafting" at bounding box center [1121, 193] width 117 height 20
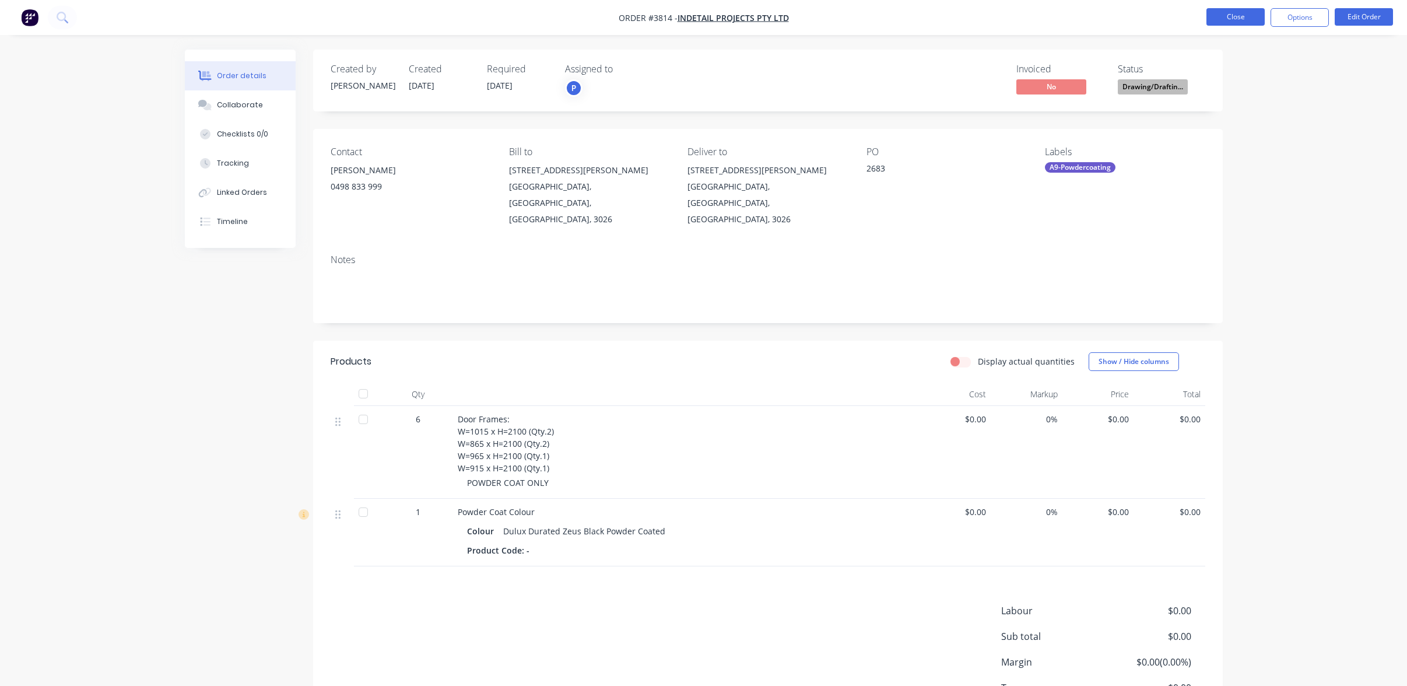
click at [1243, 17] on button "Close" at bounding box center [1236, 16] width 58 height 17
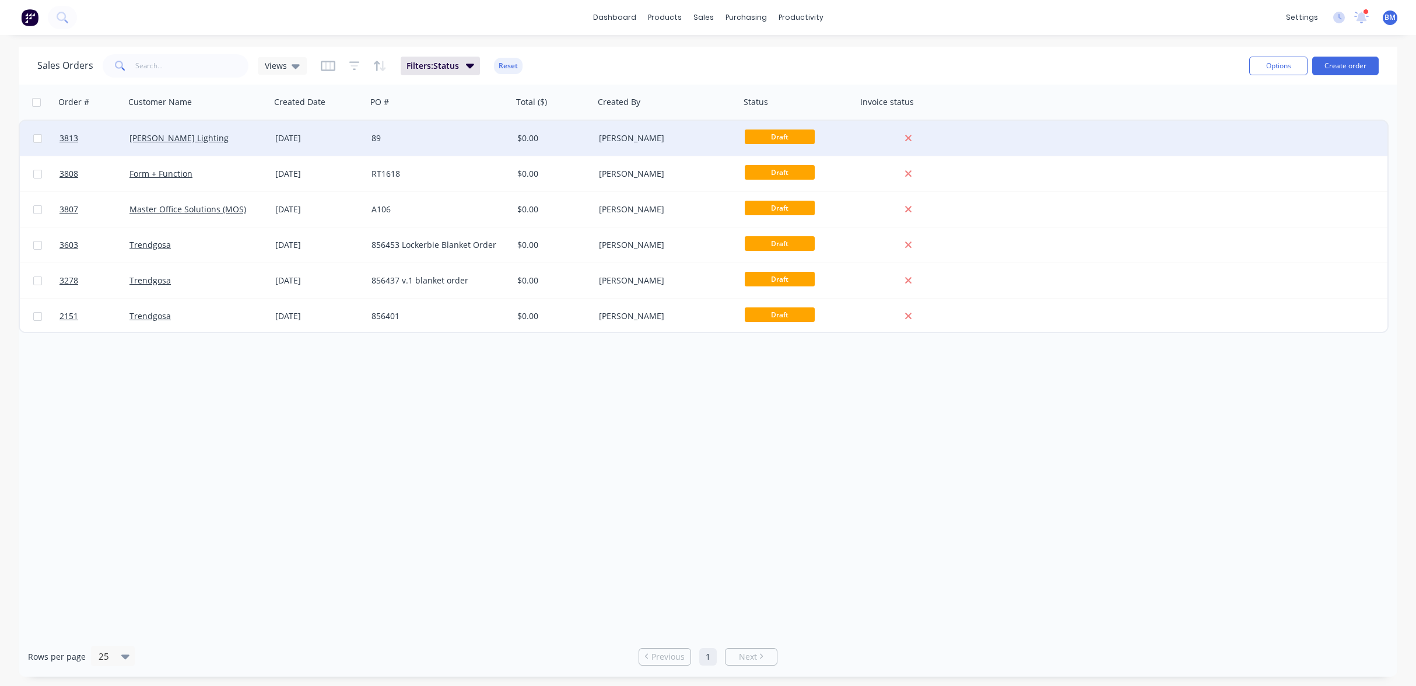
click at [199, 145] on div "[PERSON_NAME] Lighting" at bounding box center [198, 138] width 146 height 35
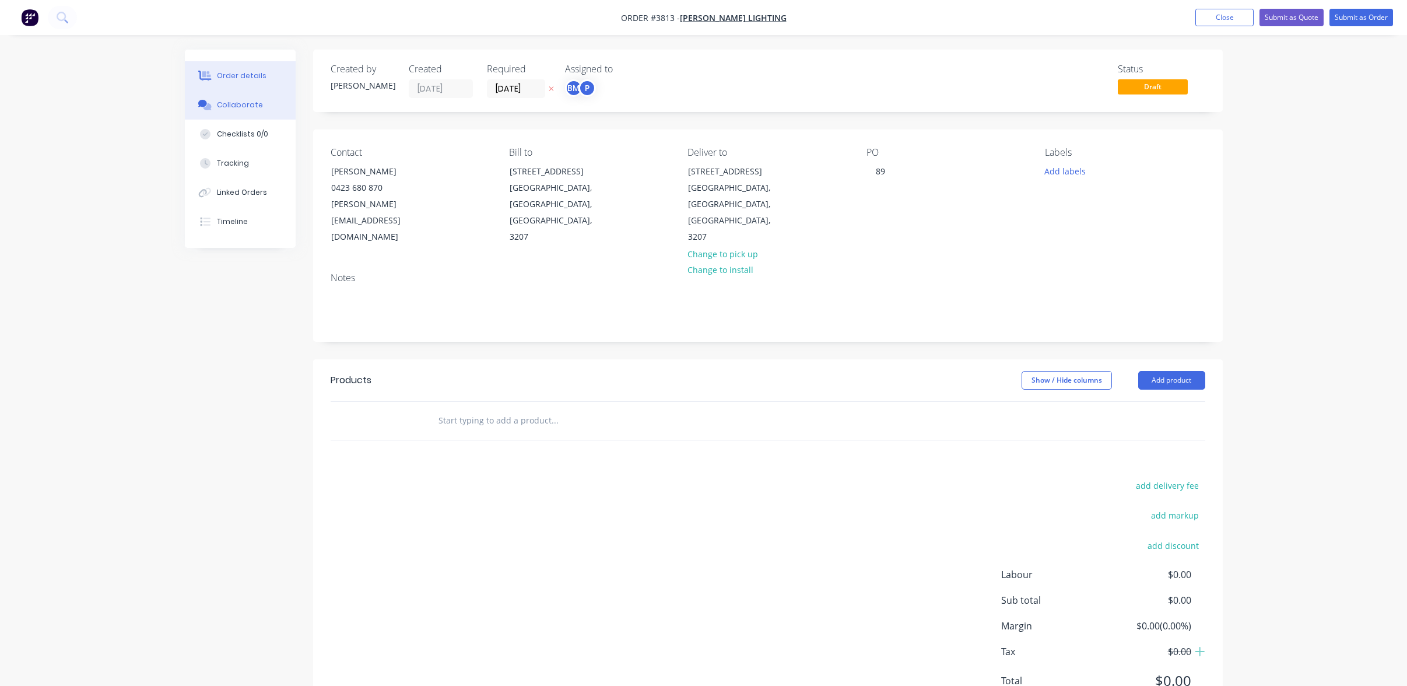
click at [192, 104] on button "Collaborate" at bounding box center [240, 104] width 111 height 29
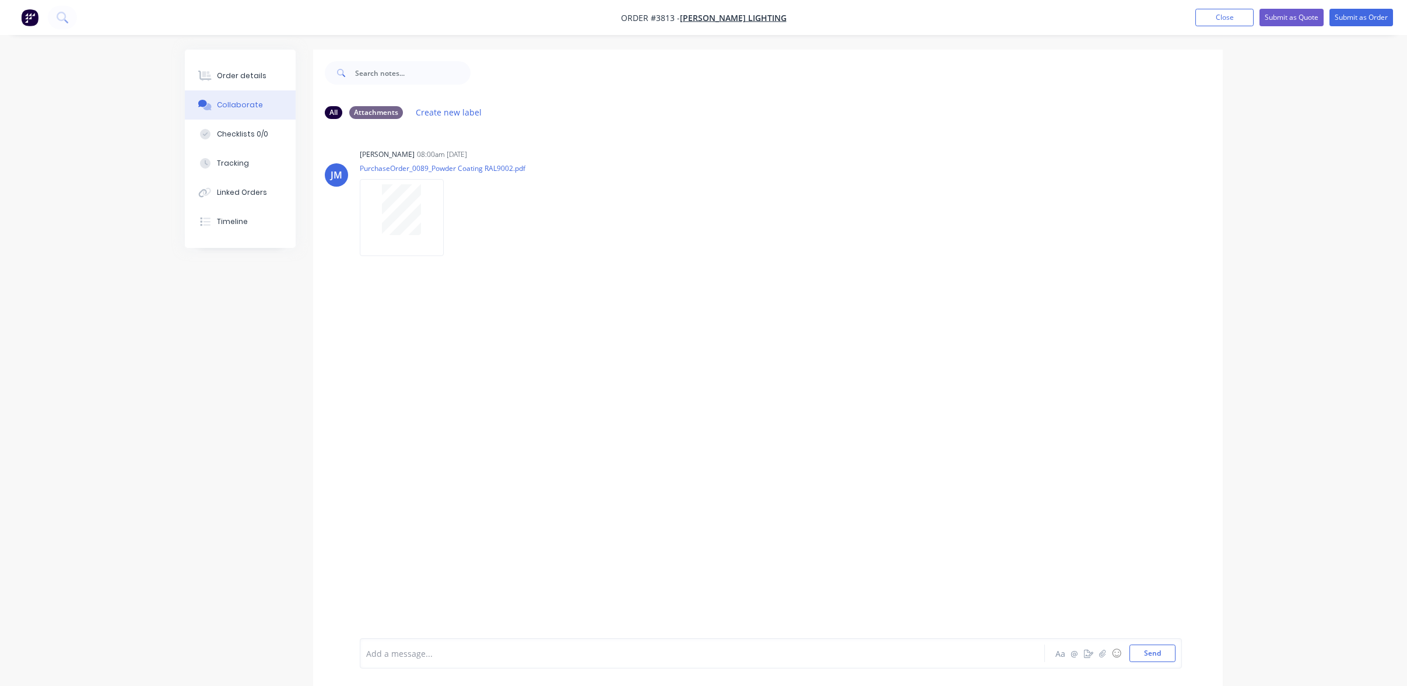
click at [666, 601] on div "[PERSON_NAME] 08:00am [DATE] PurchaseOrder_0089_Powder Coating RAL9002.pdf Labe…" at bounding box center [768, 383] width 910 height 510
drag, startPoint x: 136, startPoint y: 632, endPoint x: 130, endPoint y: 635, distance: 7.0
click at [224, 84] on button "Order details" at bounding box center [240, 75] width 111 height 29
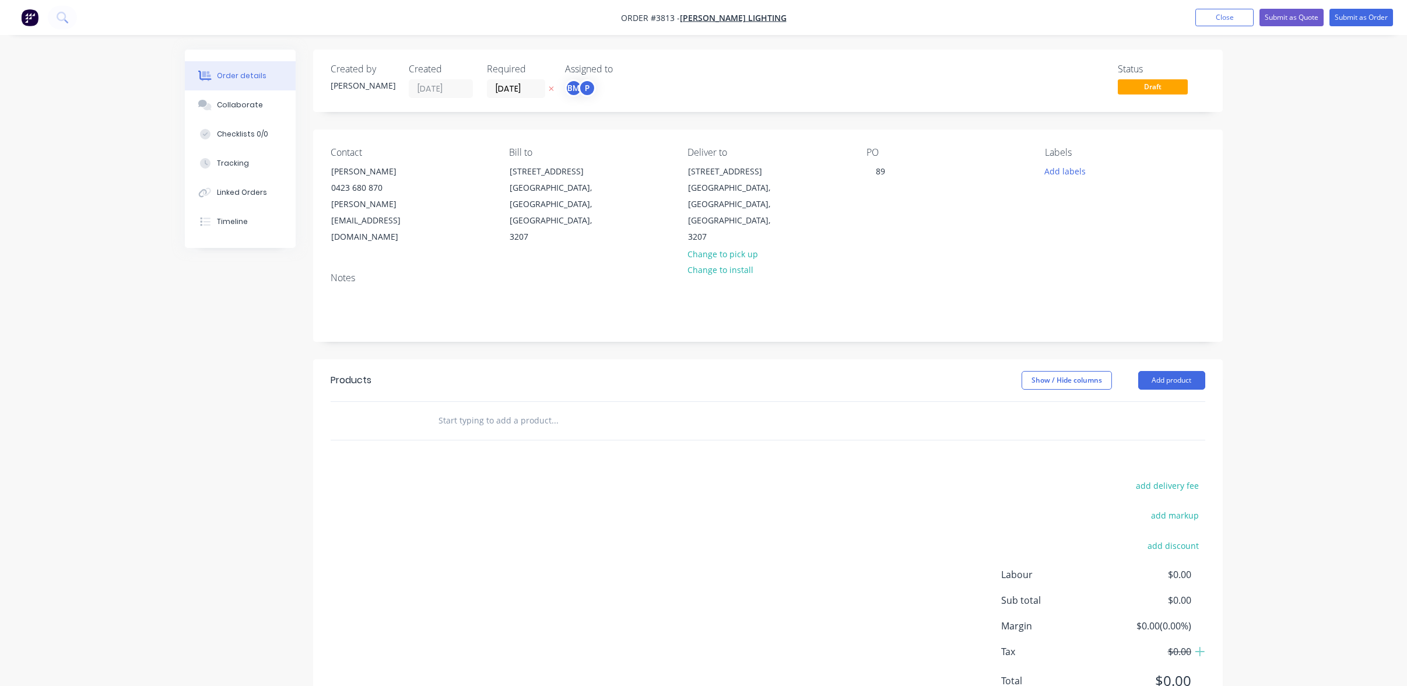
click at [1249, 1] on nav "Order #3813 - [PERSON_NAME] Lighting Add product Close Submit as Quote Submit a…" at bounding box center [703, 17] width 1407 height 35
click at [1241, 12] on button "Close" at bounding box center [1225, 17] width 58 height 17
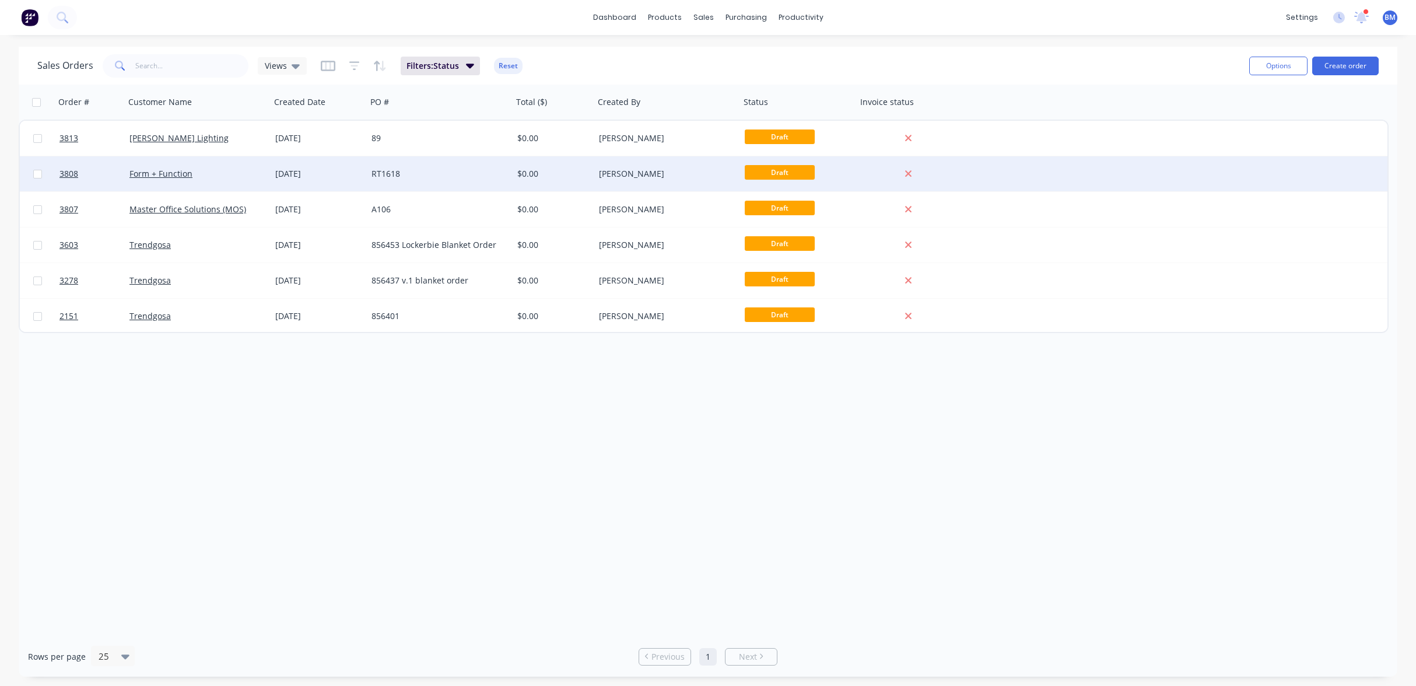
click at [237, 177] on div "Form + Function" at bounding box center [193, 174] width 129 height 12
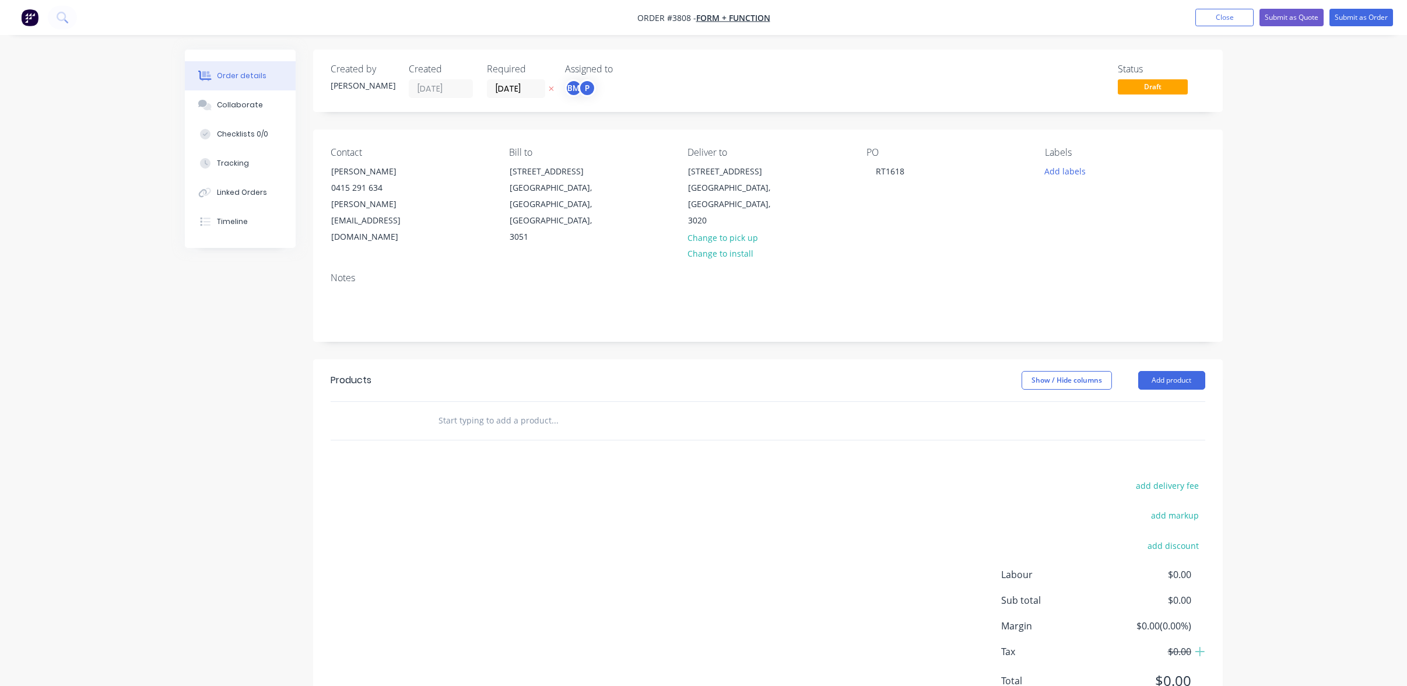
drag, startPoint x: 425, startPoint y: 738, endPoint x: 132, endPoint y: 314, distance: 515.3
click at [129, 318] on div "Order details Collaborate Checklists 0/0 Tracking Linked Orders Timeline Order …" at bounding box center [703, 369] width 1407 height 738
click at [230, 320] on div "Created by [PERSON_NAME] Created [DATE] Required [DATE] Assigned to BM P Status…" at bounding box center [704, 394] width 1038 height 688
click at [60, 232] on div "Order details Collaborate Checklists 0/0 Tracking Linked Orders Timeline Order …" at bounding box center [703, 369] width 1407 height 738
click at [1243, 26] on button "Close" at bounding box center [1225, 17] width 58 height 17
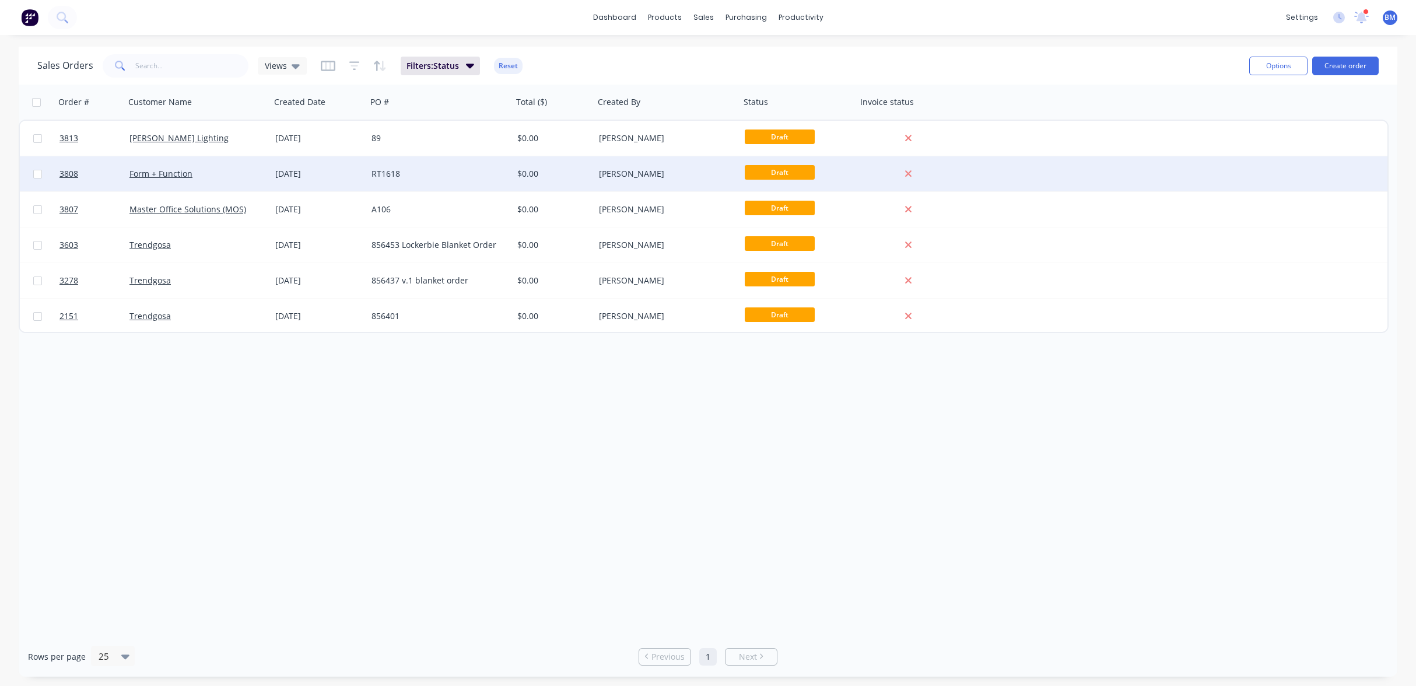
click at [304, 181] on div "[DATE]" at bounding box center [319, 173] width 96 height 35
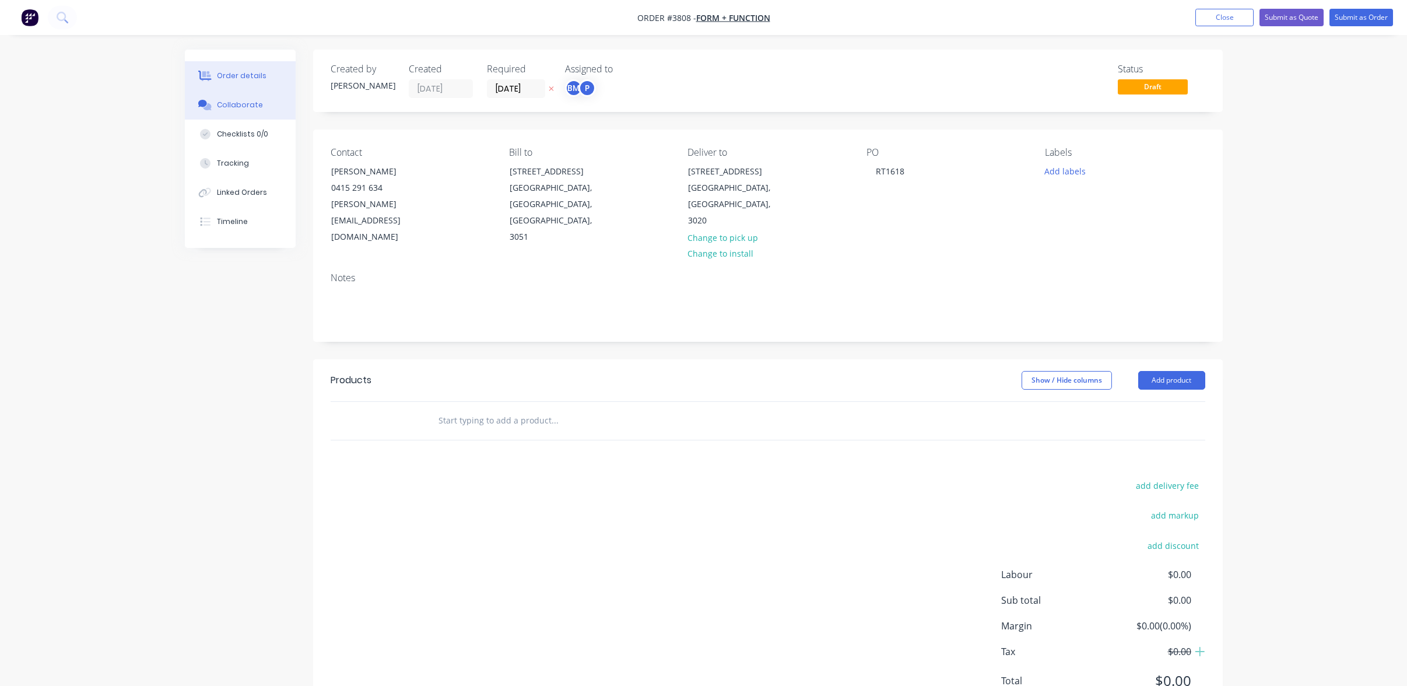
click at [276, 99] on button "Collaborate" at bounding box center [240, 104] width 111 height 29
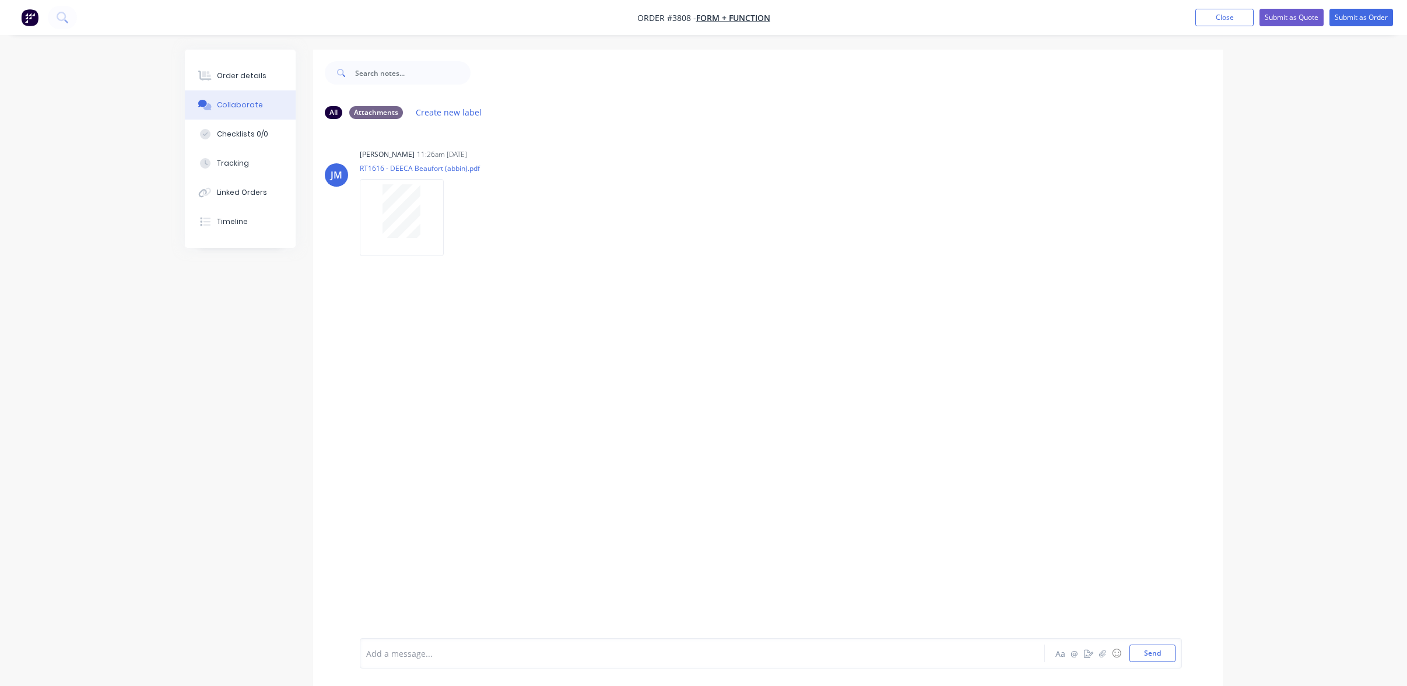
click at [234, 59] on div "Order details Collaborate Checklists 0/0 Tracking Linked Orders Timeline" at bounding box center [240, 149] width 111 height 198
click at [234, 66] on button "Order details" at bounding box center [240, 75] width 111 height 29
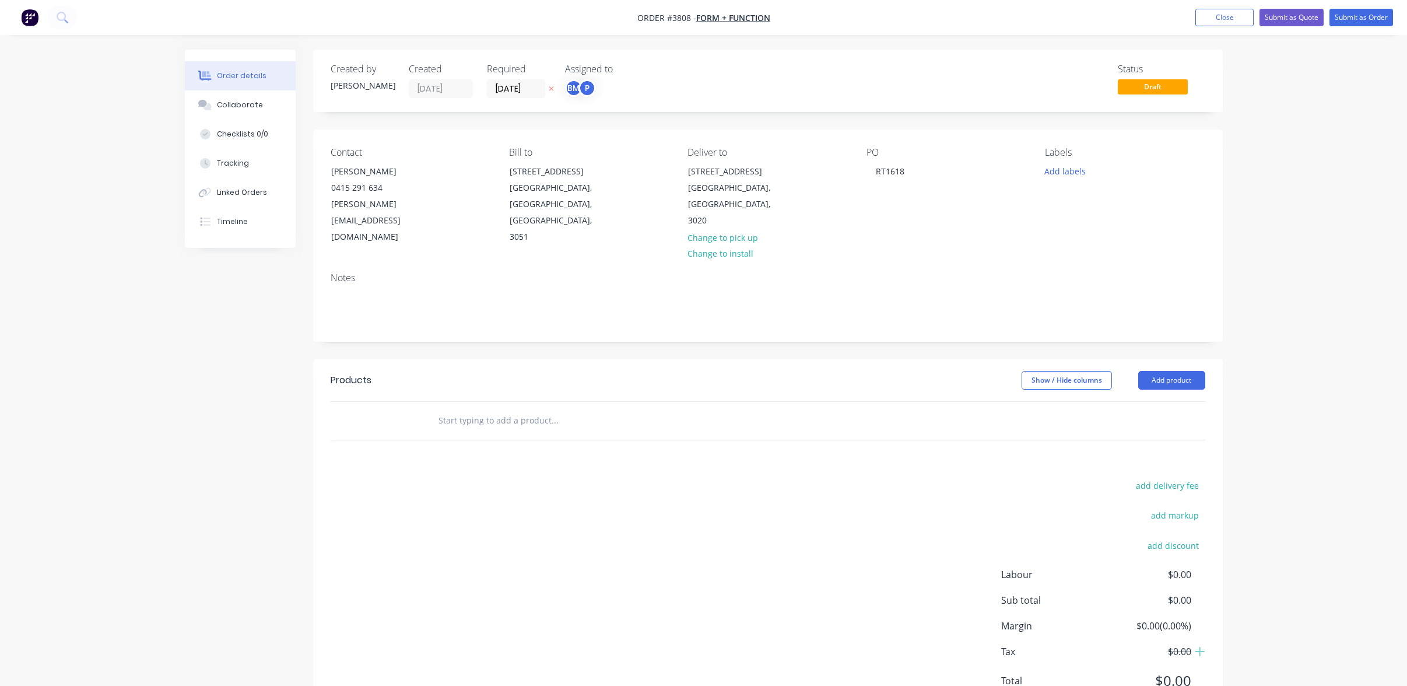
drag, startPoint x: 474, startPoint y: 233, endPoint x: 471, endPoint y: 254, distance: 21.2
click at [474, 236] on div "Contact [PERSON_NAME] [PHONE_NUMBER] [PERSON_NAME][EMAIL_ADDRESS][DOMAIN_NAME] …" at bounding box center [768, 196] width 910 height 134
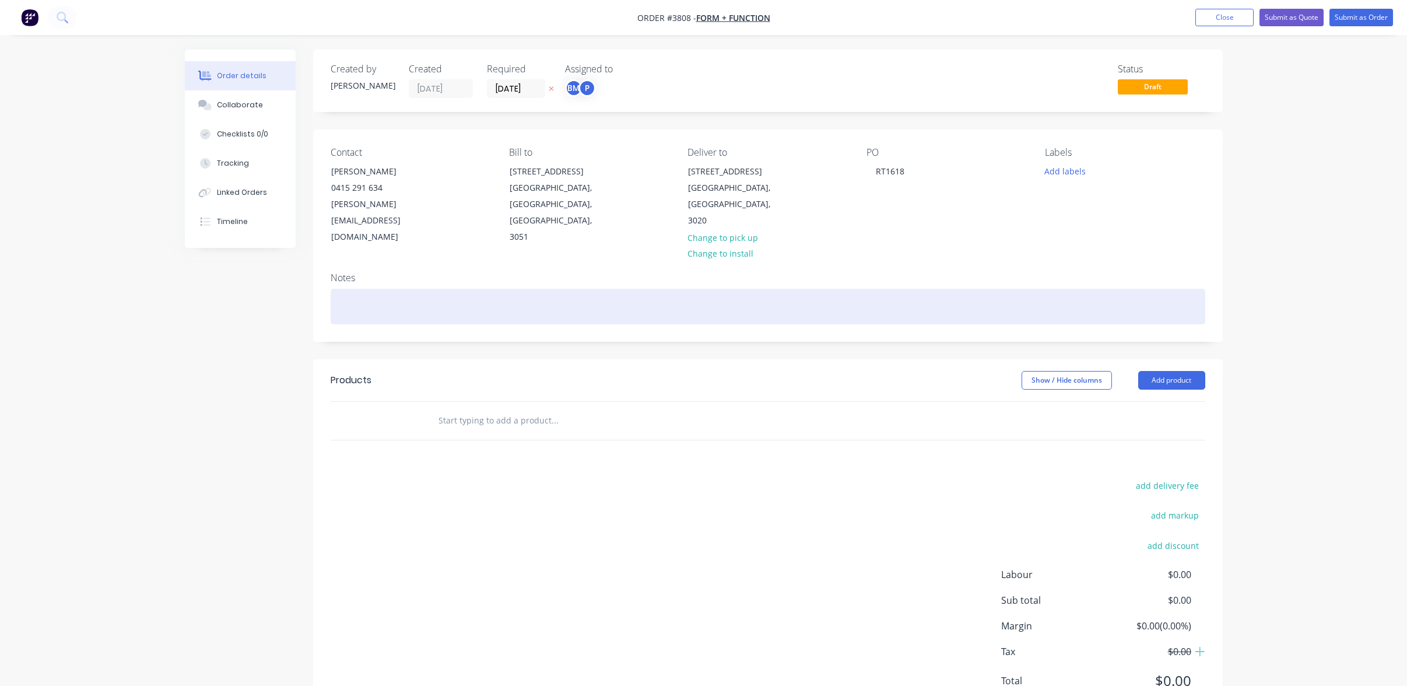
drag, startPoint x: 471, startPoint y: 254, endPoint x: 462, endPoint y: 272, distance: 19.8
click at [465, 267] on div "Notes" at bounding box center [768, 302] width 910 height 78
click at [461, 289] on div at bounding box center [768, 307] width 875 height 36
click at [477, 293] on div at bounding box center [768, 307] width 875 height 36
paste div
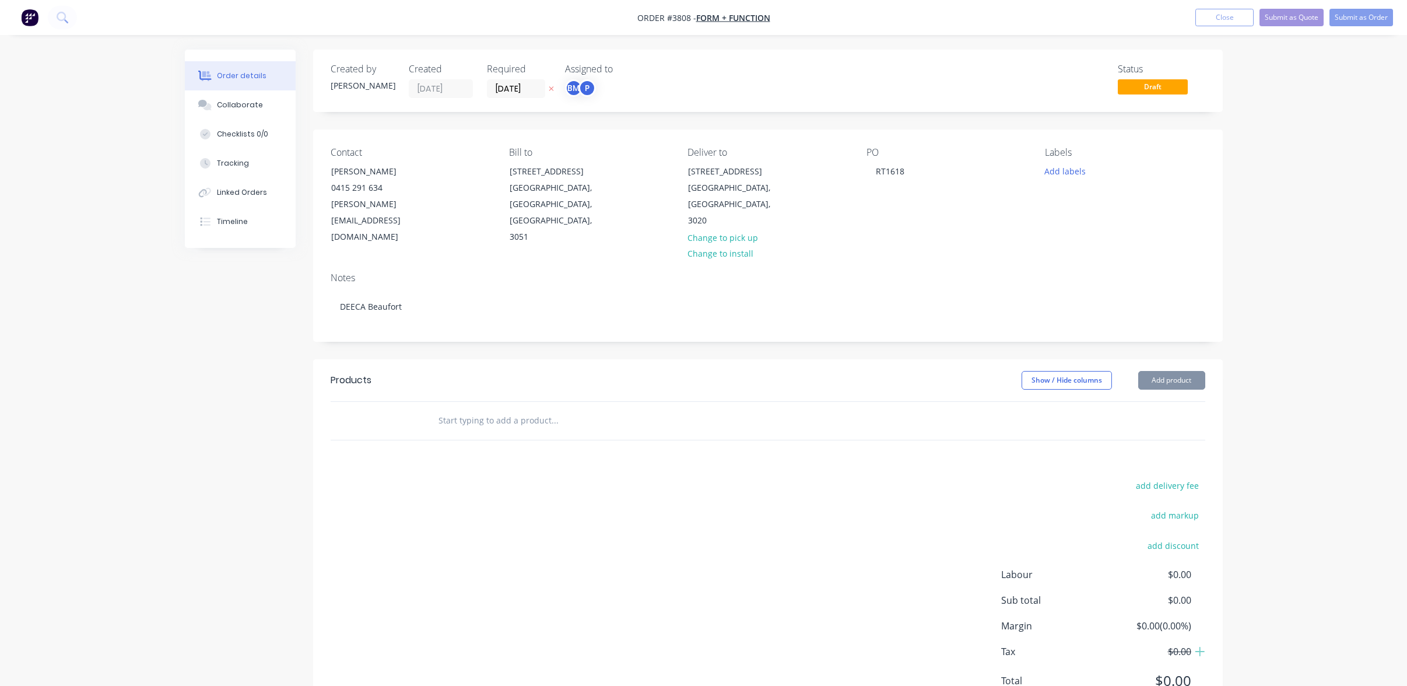
click at [400, 456] on div "Products Show / Hide columns Add product add delivery fee add markup add discou…" at bounding box center [768, 539] width 910 height 361
click at [524, 82] on input "[DATE]" at bounding box center [516, 88] width 57 height 17
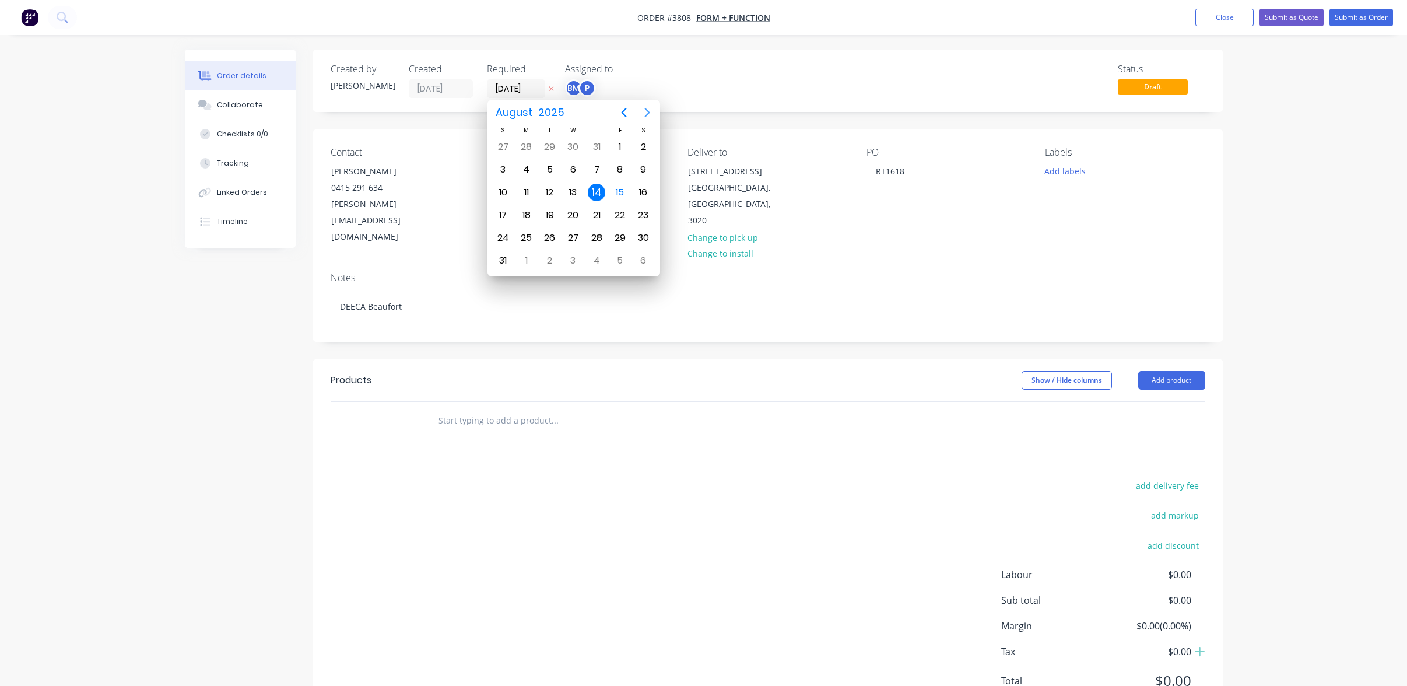
click at [647, 113] on icon "Next page" at bounding box center [647, 113] width 14 height 14
click at [592, 218] on div "25" at bounding box center [596, 214] width 17 height 17
type input "[DATE]"
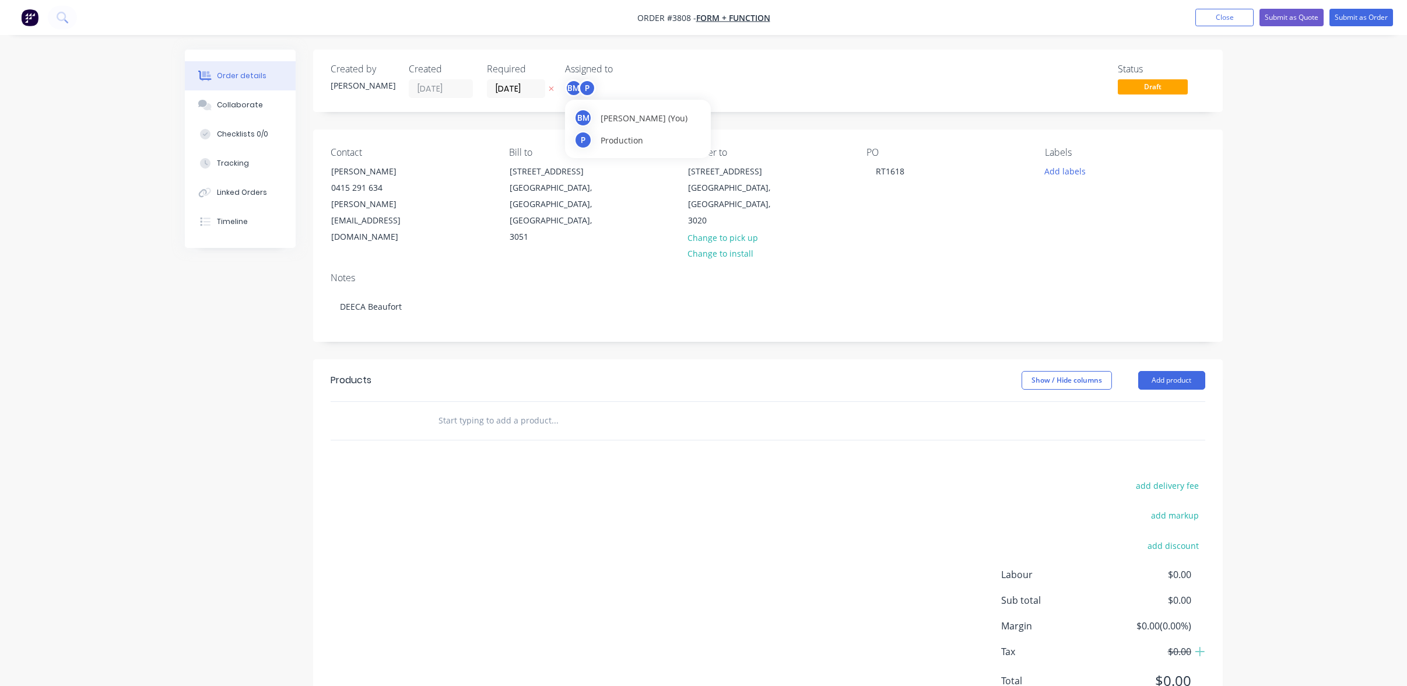
click at [573, 83] on div "BM" at bounding box center [573, 87] width 17 height 17
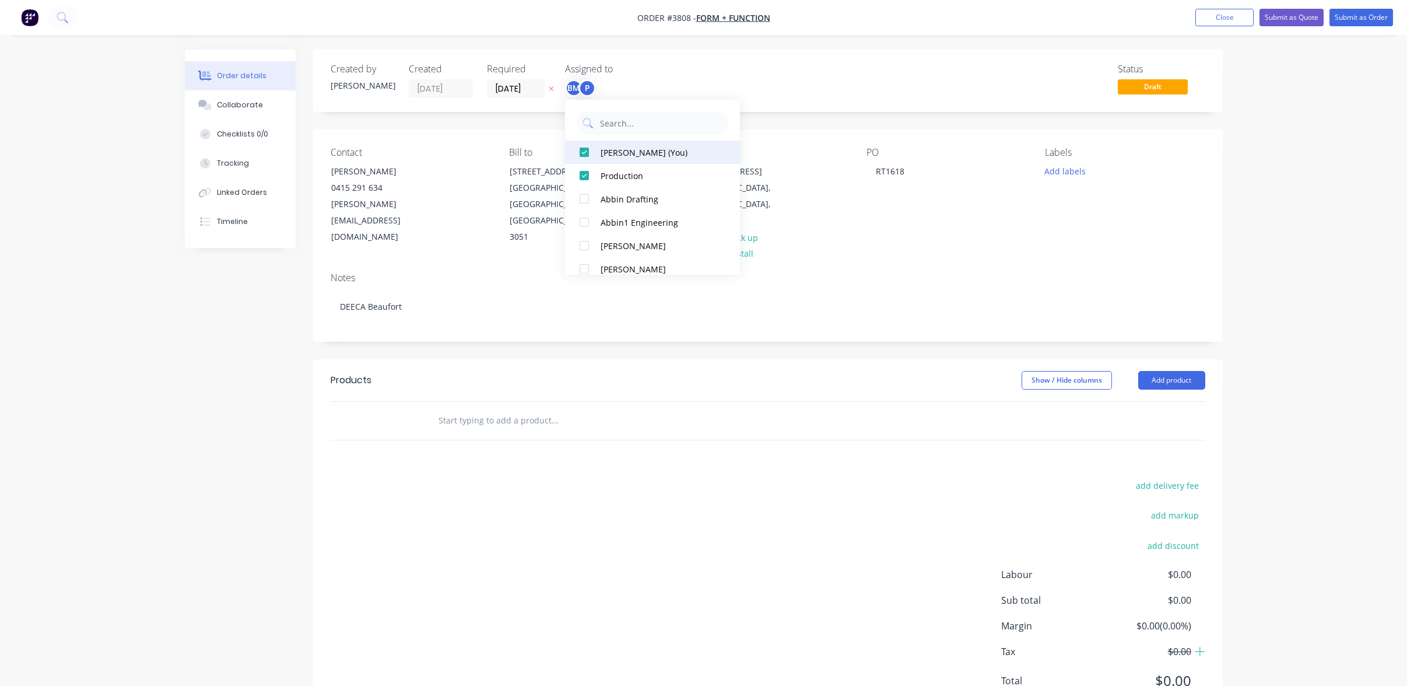
click at [622, 152] on div "[PERSON_NAME] (You)" at bounding box center [659, 152] width 117 height 12
click at [881, 69] on div "Status Draft" at bounding box center [944, 81] width 524 height 34
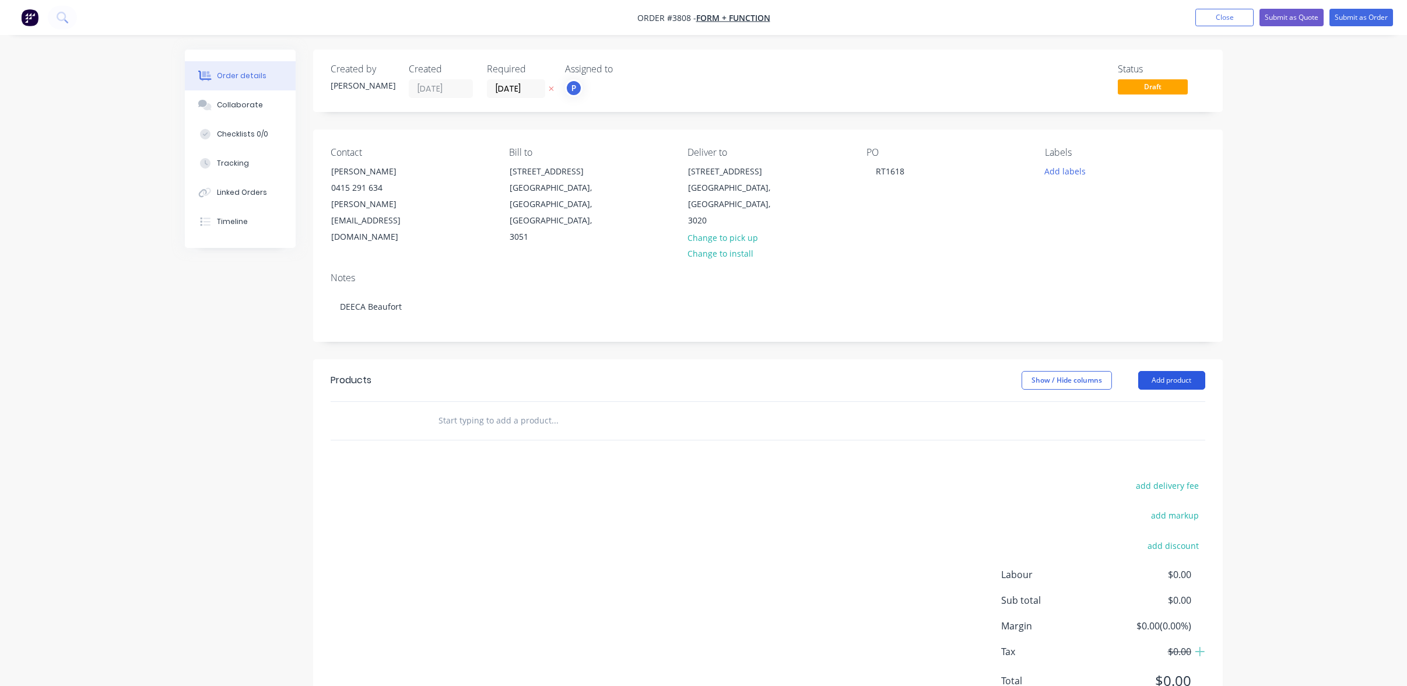
click at [1159, 371] on button "Add product" at bounding box center [1171, 380] width 67 height 19
click at [1157, 401] on div "Product catalogue" at bounding box center [1150, 409] width 90 height 17
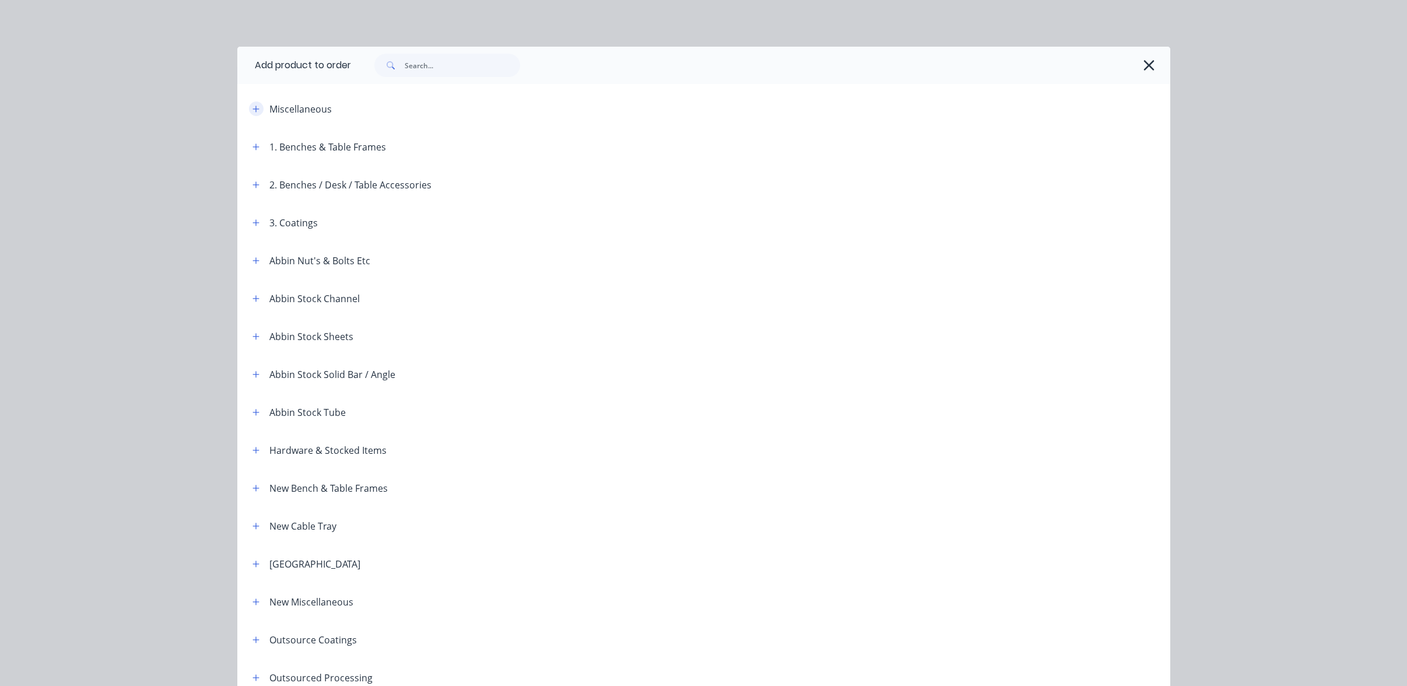
click at [256, 114] on span at bounding box center [256, 108] width 15 height 15
click at [254, 112] on icon "button" at bounding box center [256, 109] width 7 height 8
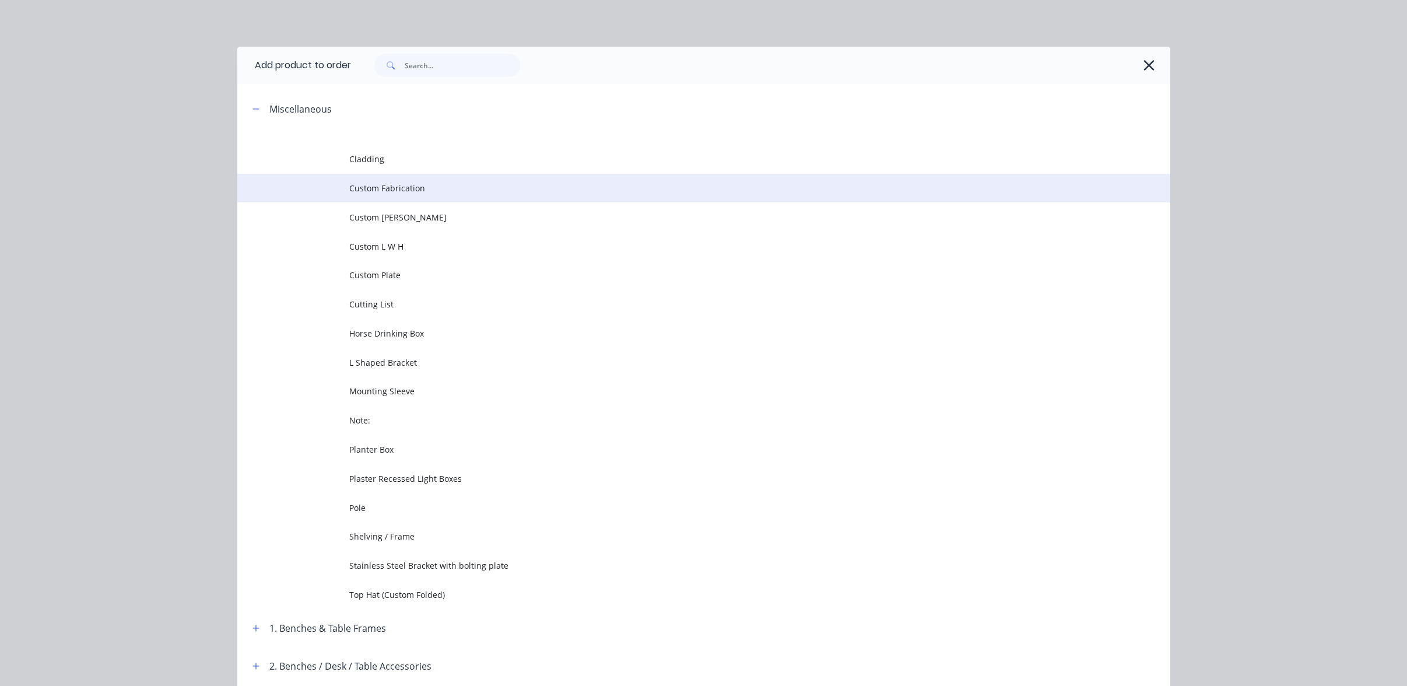
click at [307, 181] on td at bounding box center [293, 188] width 112 height 29
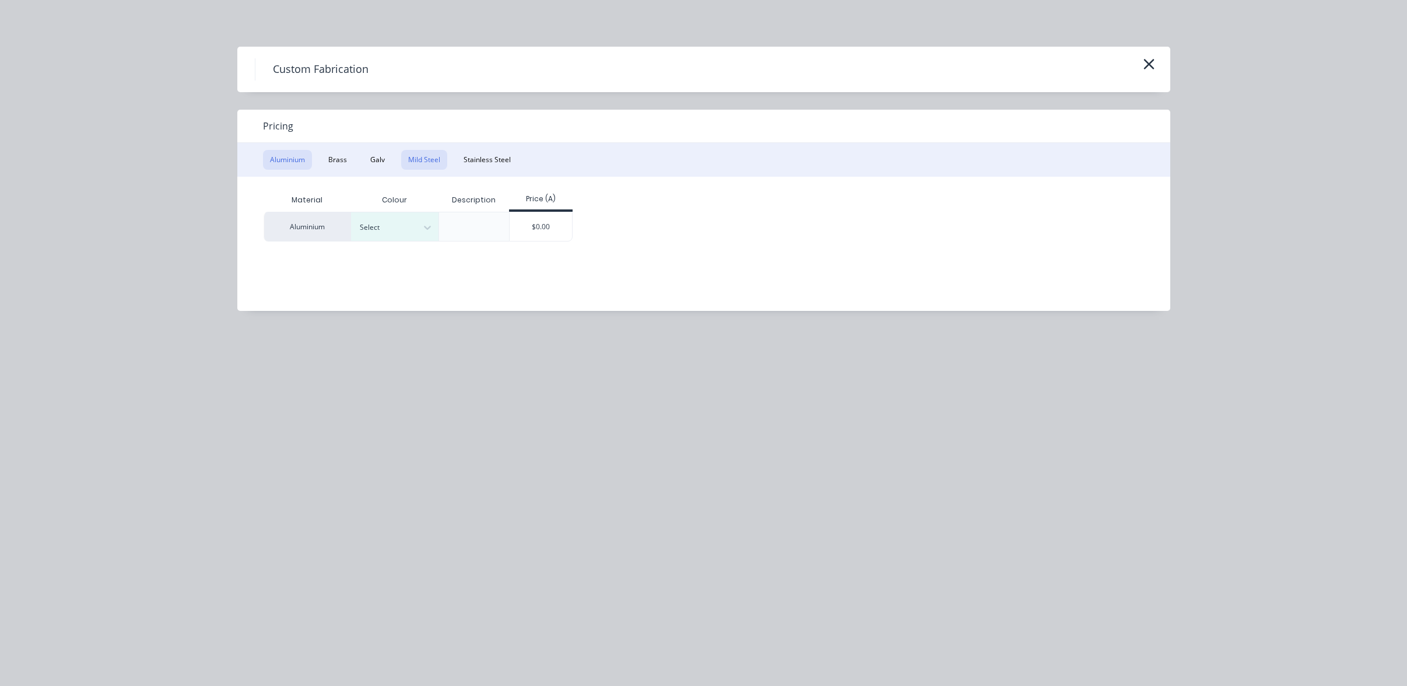
click at [401, 157] on button "Mild Steel" at bounding box center [424, 160] width 46 height 20
click at [444, 230] on div "$0.00" at bounding box center [453, 226] width 62 height 28
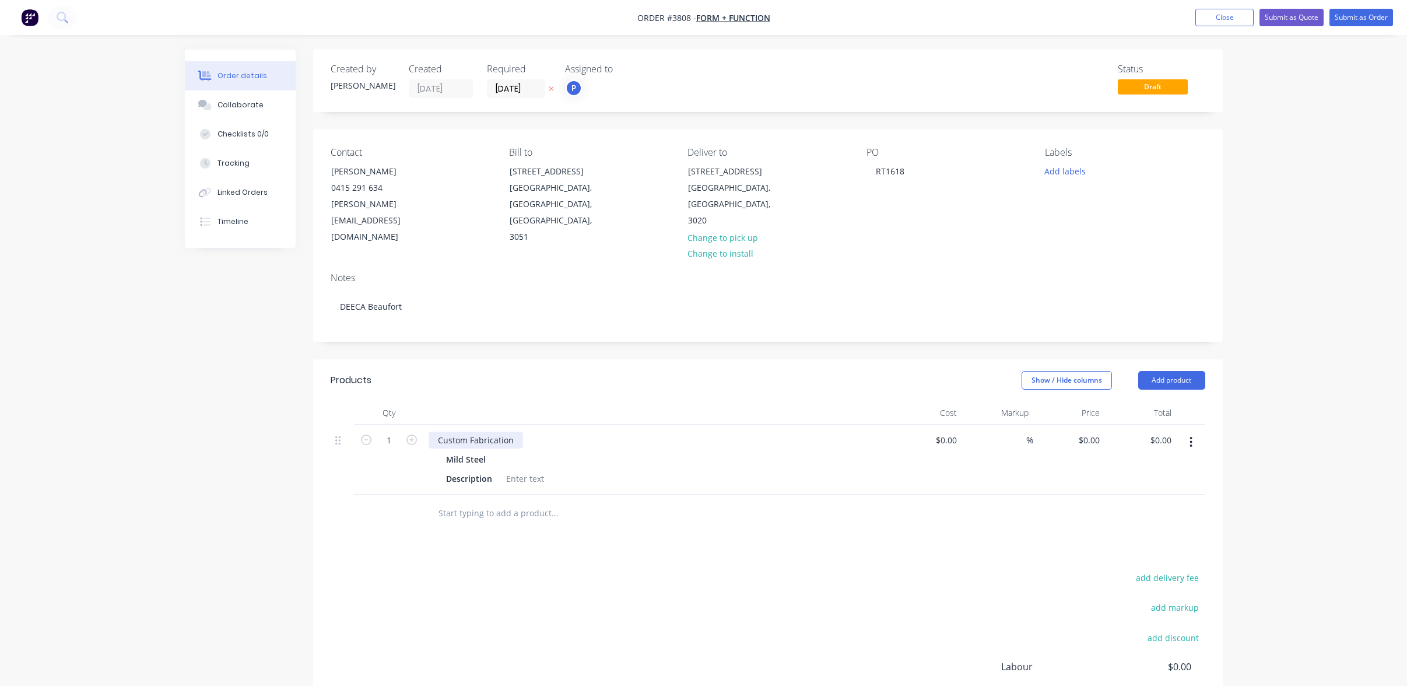
drag, startPoint x: 447, startPoint y: 425, endPoint x: 436, endPoint y: 424, distance: 11.1
click at [447, 432] on div "Custom Fabrication" at bounding box center [476, 440] width 94 height 17
drag, startPoint x: 436, startPoint y: 424, endPoint x: 587, endPoint y: 435, distance: 150.8
click at [587, 435] on div "Custom Fabrication Mild Steel Description" at bounding box center [657, 460] width 467 height 70
paste div
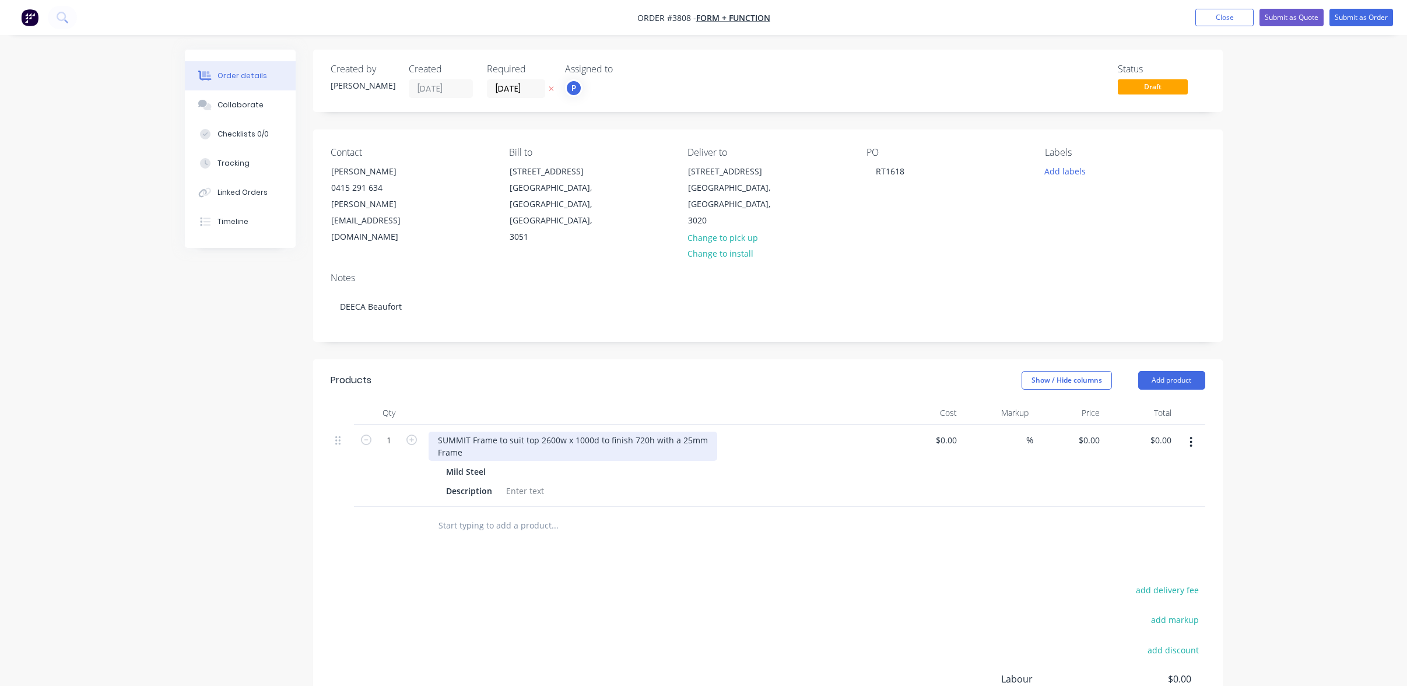
click at [569, 436] on div "SUMMIT Frame to suit top 2600w x 1000d to finish 720h with a 25mm Frame" at bounding box center [573, 446] width 289 height 29
click at [434, 436] on div "SUMMIT Frame to suit top 2600w x 1000d to finish 720h with a 25mm Frame" at bounding box center [573, 446] width 289 height 29
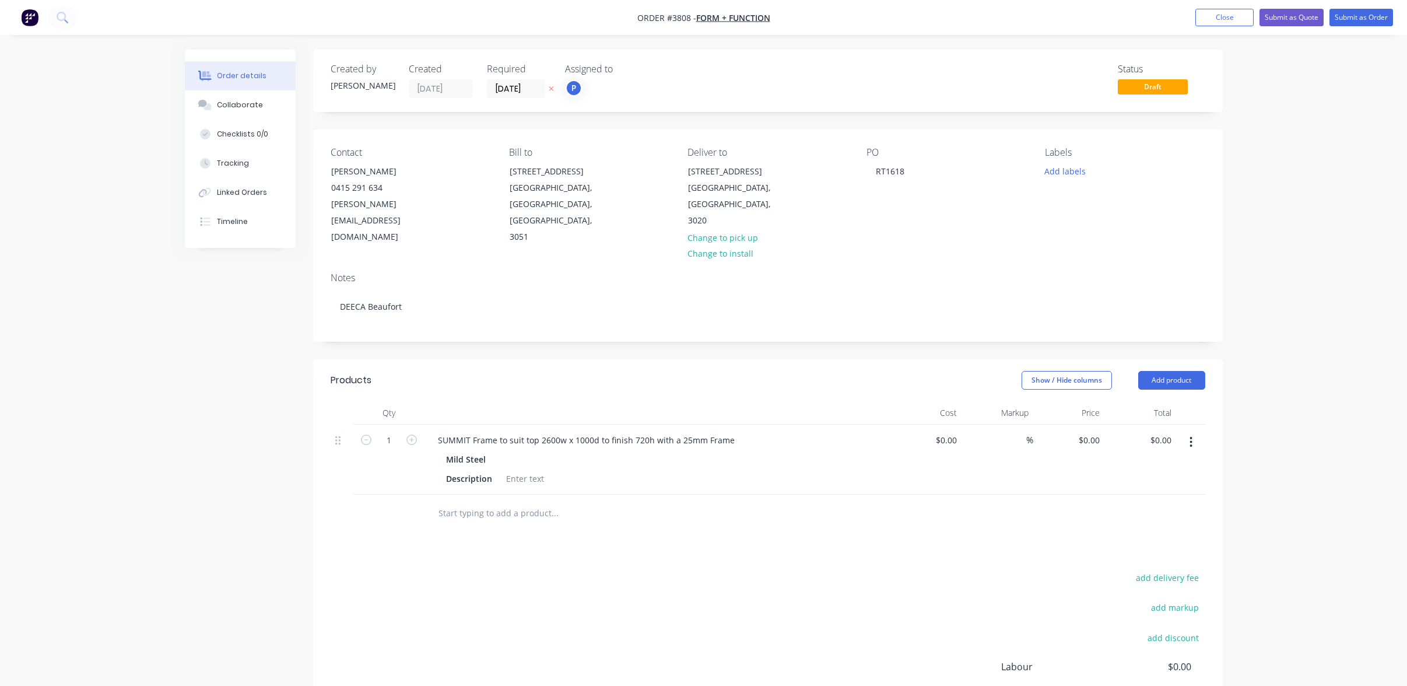
click at [710, 512] on div at bounding box center [634, 514] width 420 height 38
click at [457, 470] on div "Description" at bounding box center [469, 478] width 55 height 17
click at [650, 573] on div "add delivery fee add markup add discount Labour $0.00 Sub total $0.00 Margin $0…" at bounding box center [768, 682] width 875 height 225
click at [1200, 432] on button "button" at bounding box center [1191, 442] width 27 height 21
click at [1179, 488] on div "Duplicate" at bounding box center [1150, 496] width 90 height 17
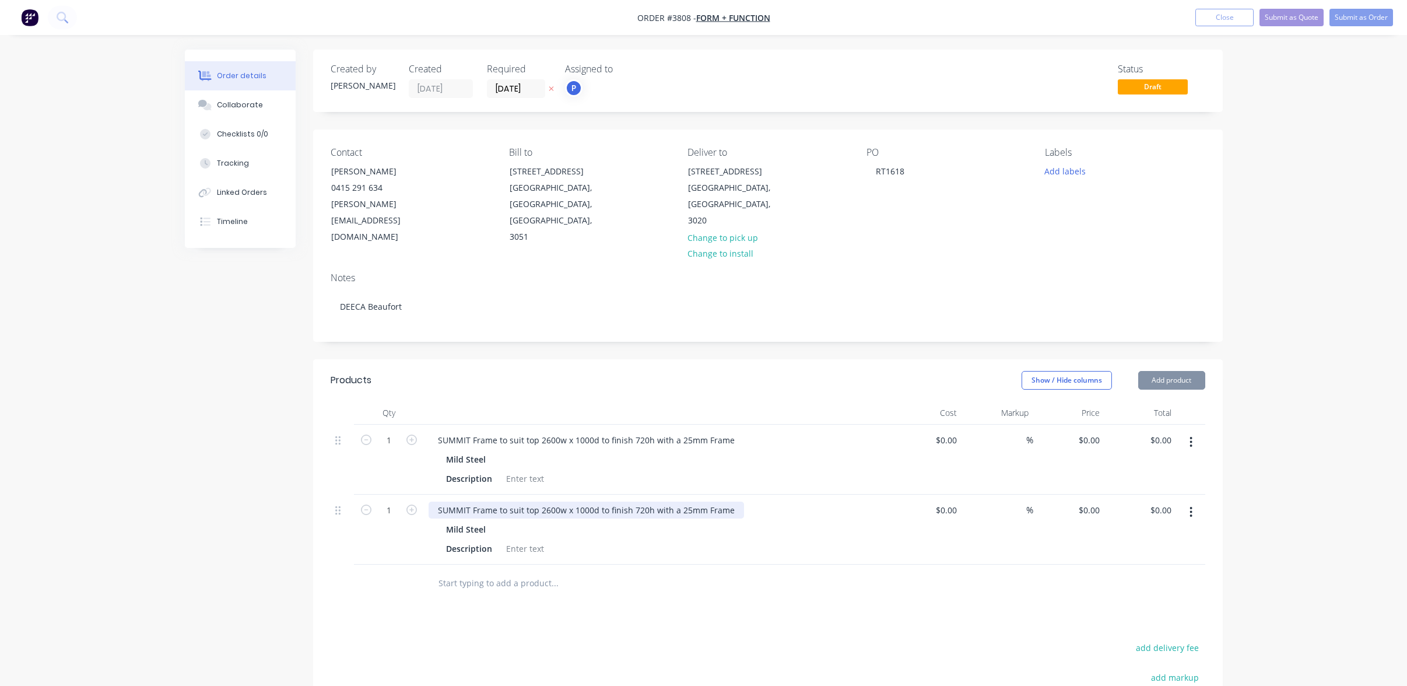
click at [603, 502] on div "SUMMIT Frame to suit top 2600w x 1000d to finish 720h with a 25mm Frame" at bounding box center [587, 510] width 316 height 17
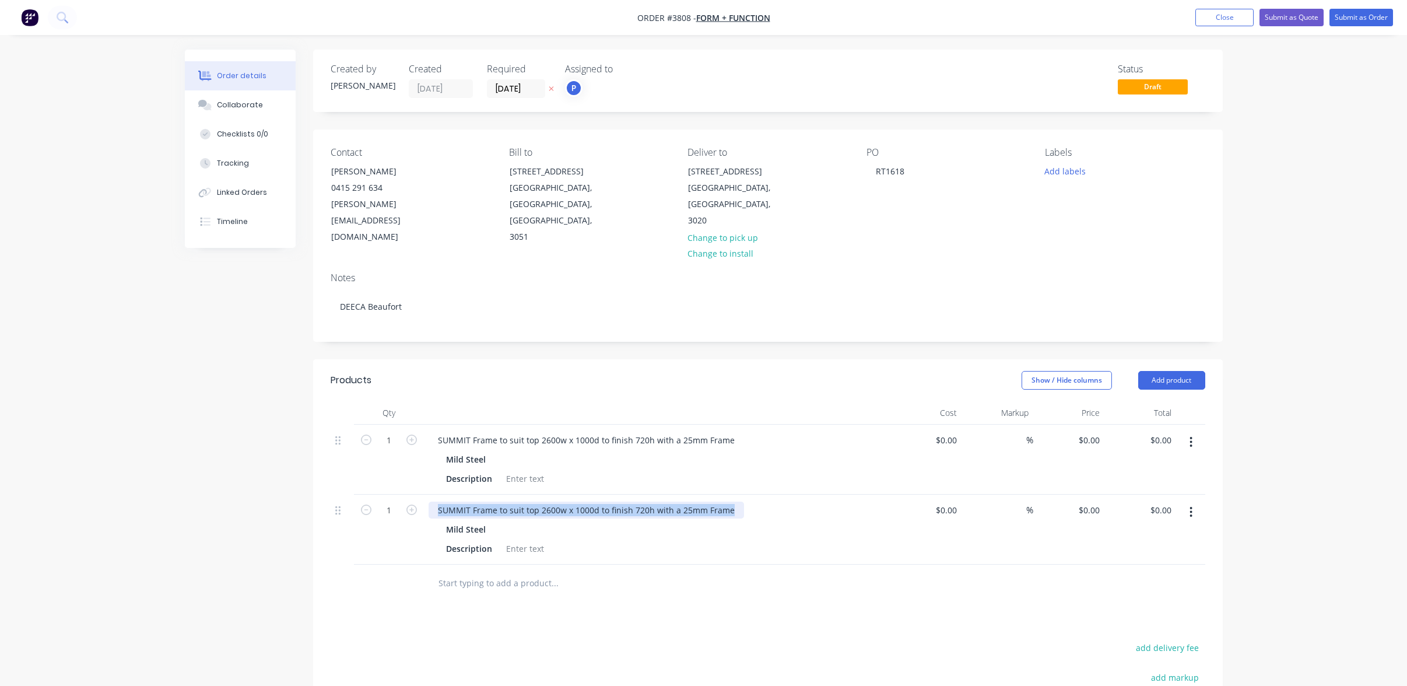
drag, startPoint x: 436, startPoint y: 493, endPoint x: 773, endPoint y: 485, distance: 337.8
click at [773, 502] on div "SUMMIT Frame to suit top 2600w x 1000d to finish 720h with a 25mm Frame" at bounding box center [657, 510] width 457 height 17
paste div
click at [430, 505] on div "SUMMIT Frame to suit top 1200w x 1000d to finish 720h with a 25mm Frame" at bounding box center [573, 516] width 289 height 29
click at [554, 598] on div "Products Show / Hide columns Add product Qty Cost Markup Price Total 1 SUMMIT F…" at bounding box center [768, 620] width 910 height 523
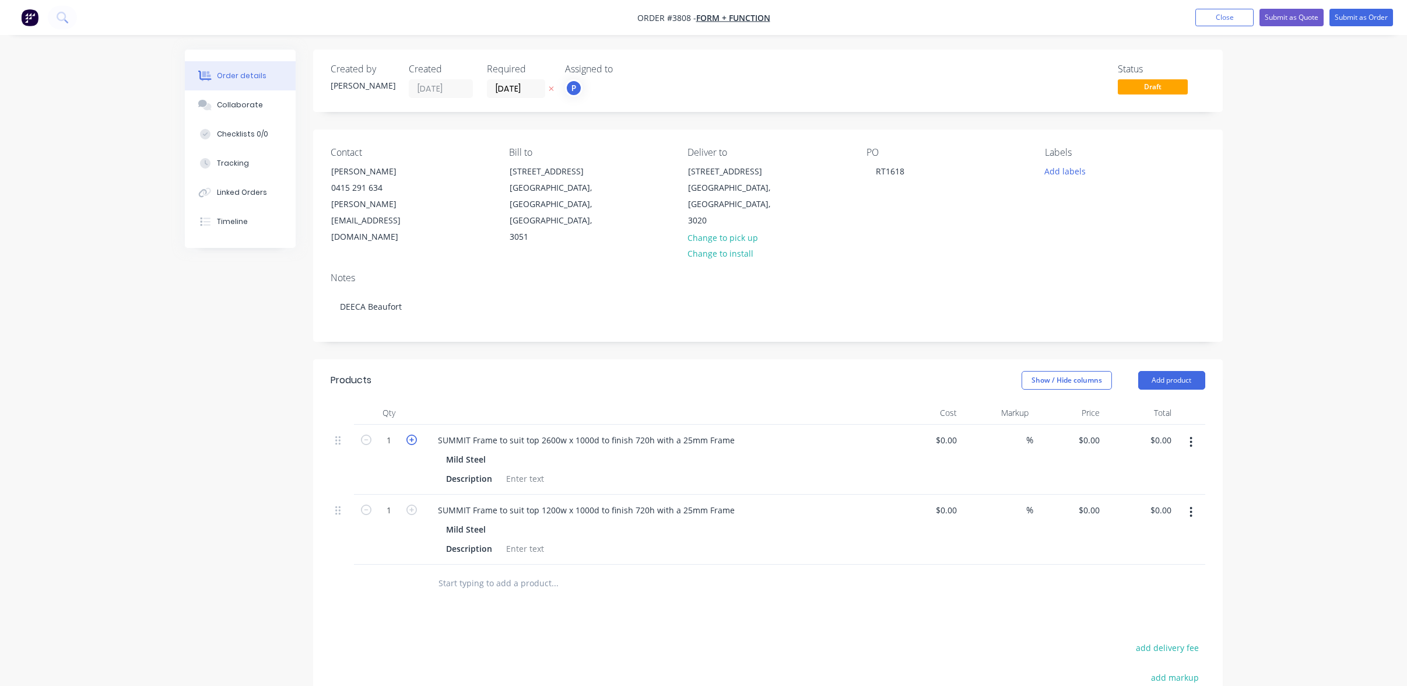
click at [412, 435] on icon "button" at bounding box center [412, 440] width 10 height 10
type input "2"
click at [410, 505] on icon "button" at bounding box center [412, 510] width 10 height 10
type input "3"
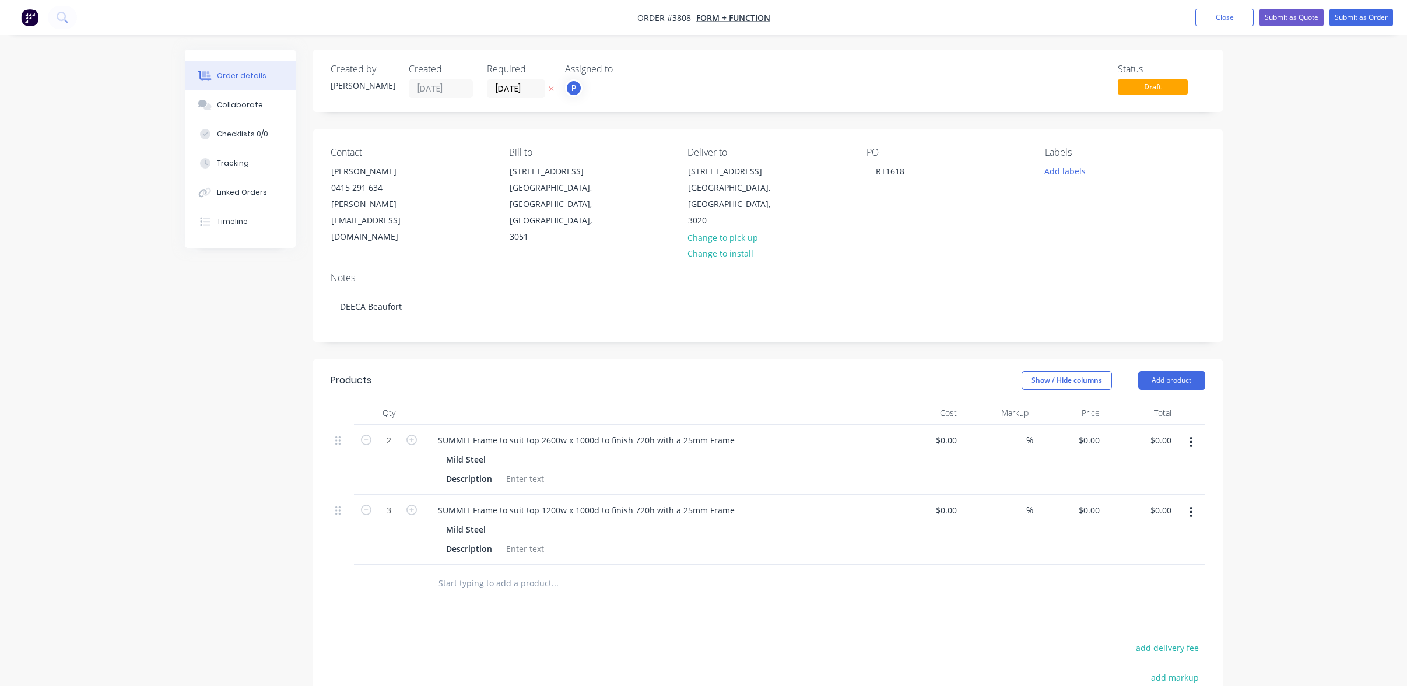
click at [583, 618] on div "Products Show / Hide columns Add product Qty Cost Markup Price Total 2 SUMMIT F…" at bounding box center [768, 620] width 910 height 523
click at [516, 470] on div at bounding box center [525, 478] width 47 height 17
click at [517, 540] on div at bounding box center [525, 548] width 47 height 17
click at [735, 521] on div "Mild Steel" at bounding box center [657, 529] width 422 height 17
drag, startPoint x: 571, startPoint y: 524, endPoint x: 563, endPoint y: 527, distance: 7.9
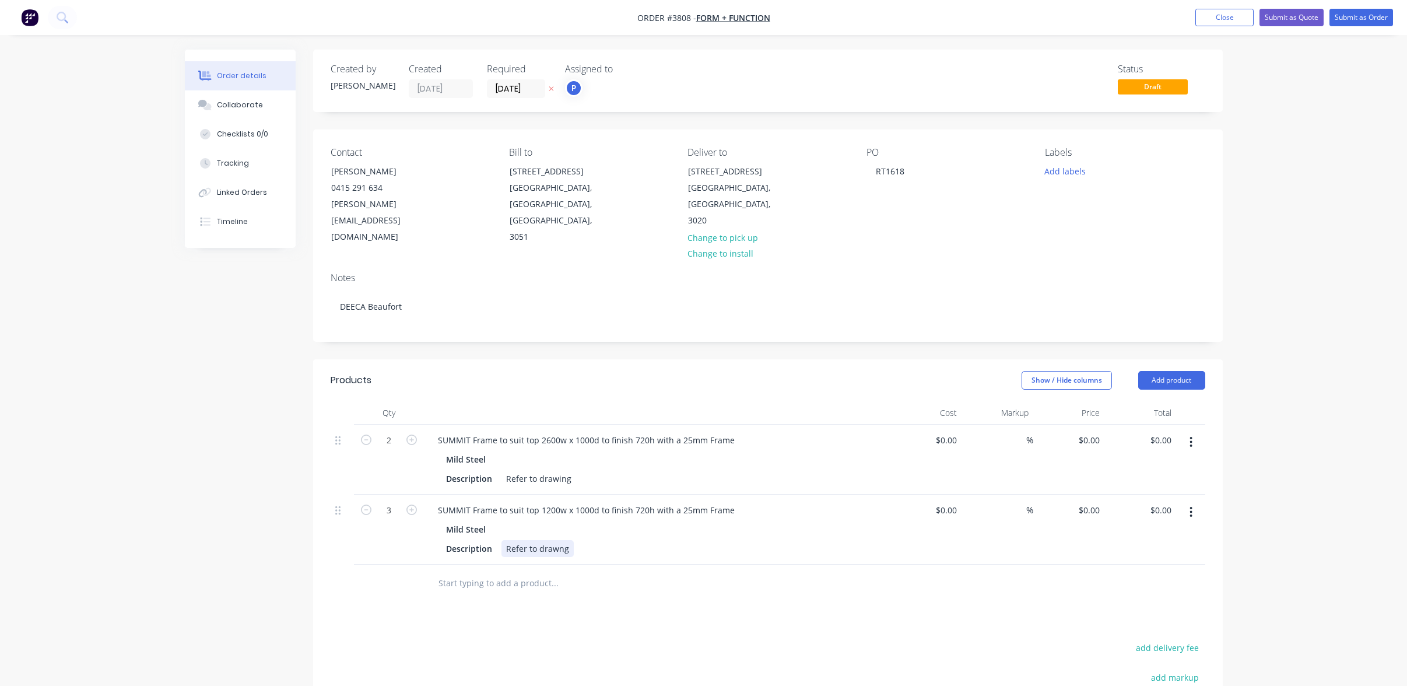
click at [566, 540] on div "Description Refer to drawng" at bounding box center [655, 548] width 427 height 17
click at [563, 540] on div "Refer to drawng" at bounding box center [538, 548] width 72 height 17
click at [703, 594] on div "Products Show / Hide columns Add product Qty Cost Markup Price Total 2 SUMMIT F…" at bounding box center [768, 620] width 910 height 523
click at [566, 540] on div "Refer to drawnig" at bounding box center [539, 548] width 75 height 17
click at [658, 565] on div at bounding box center [634, 584] width 420 height 38
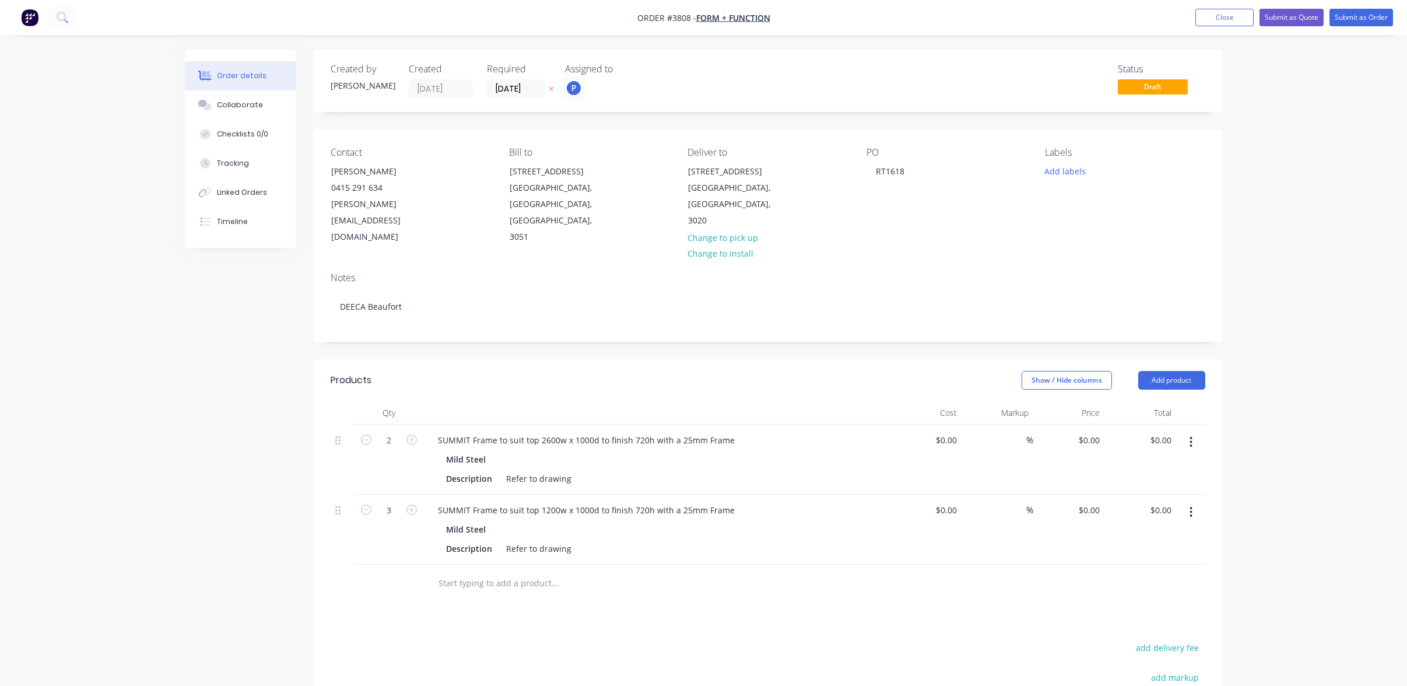
click at [538, 565] on div at bounding box center [634, 584] width 420 height 38
click at [494, 544] on div "SUMMIT Frame to suit top 1200w x 1000d to finish 720h with a 25mm Frame Mild St…" at bounding box center [657, 530] width 467 height 70
drag, startPoint x: 1030, startPoint y: 587, endPoint x: 1137, endPoint y: 560, distance: 110.1
click at [1031, 587] on div "Products Show / Hide columns Add product Qty Cost Markup Price Total 2 SUMMIT F…" at bounding box center [768, 620] width 910 height 523
click at [504, 572] on input "text" at bounding box center [554, 583] width 233 height 23
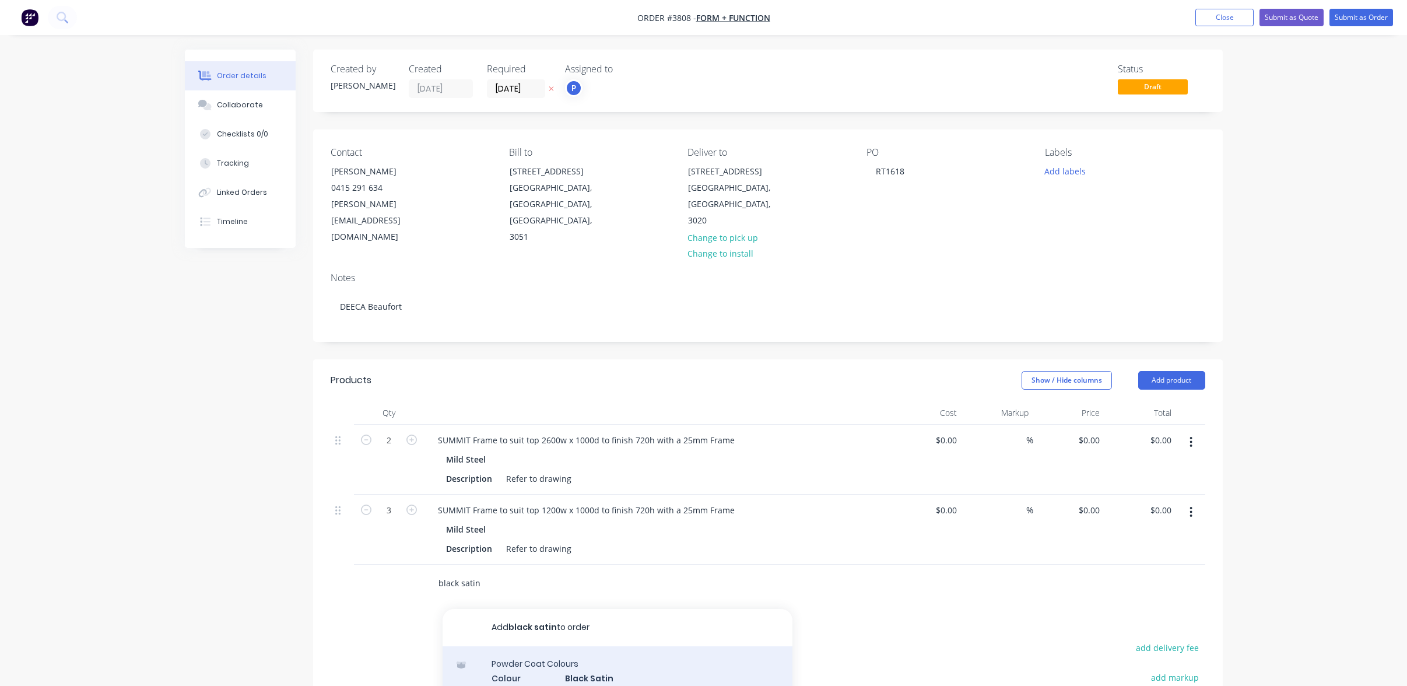
type input "black satin"
click at [584, 669] on div "Powder Coat Colours Colour Black Satin Product Code: - 9109024S Product variant" at bounding box center [618, 691] width 350 height 91
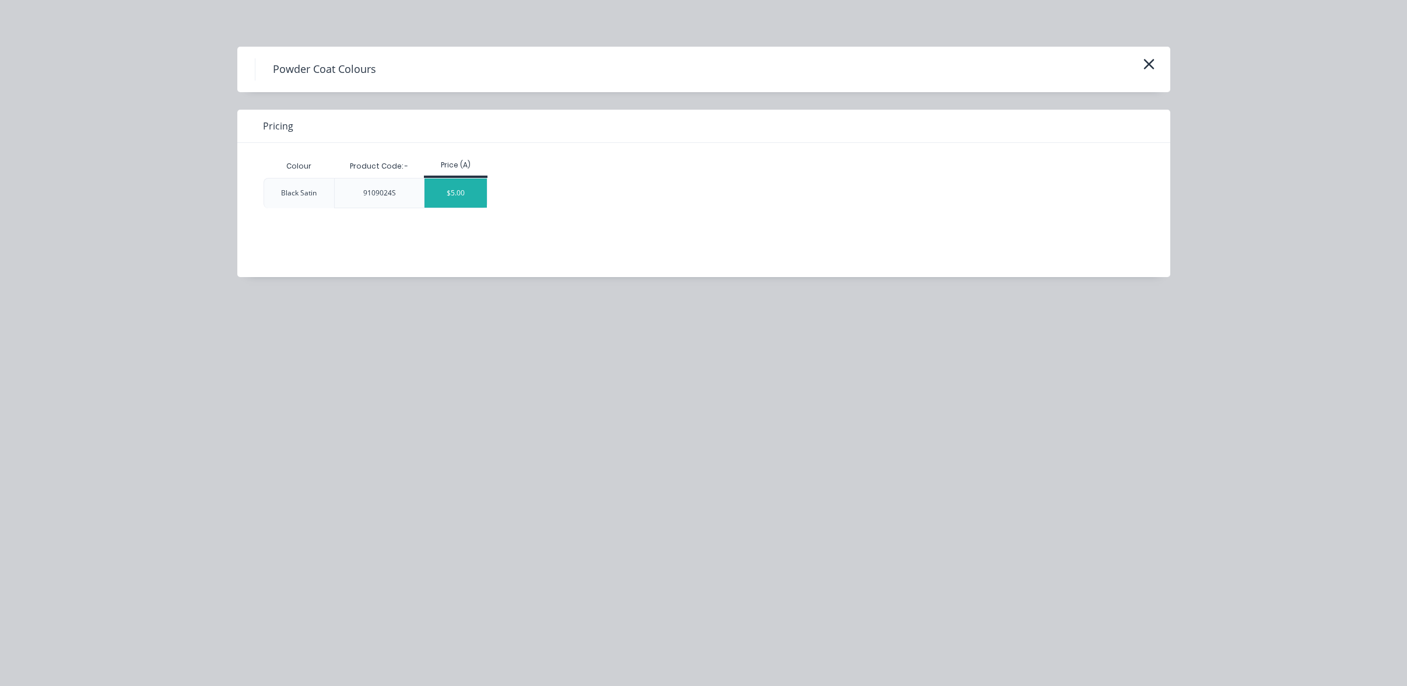
click at [450, 189] on div "$5.00" at bounding box center [456, 192] width 62 height 29
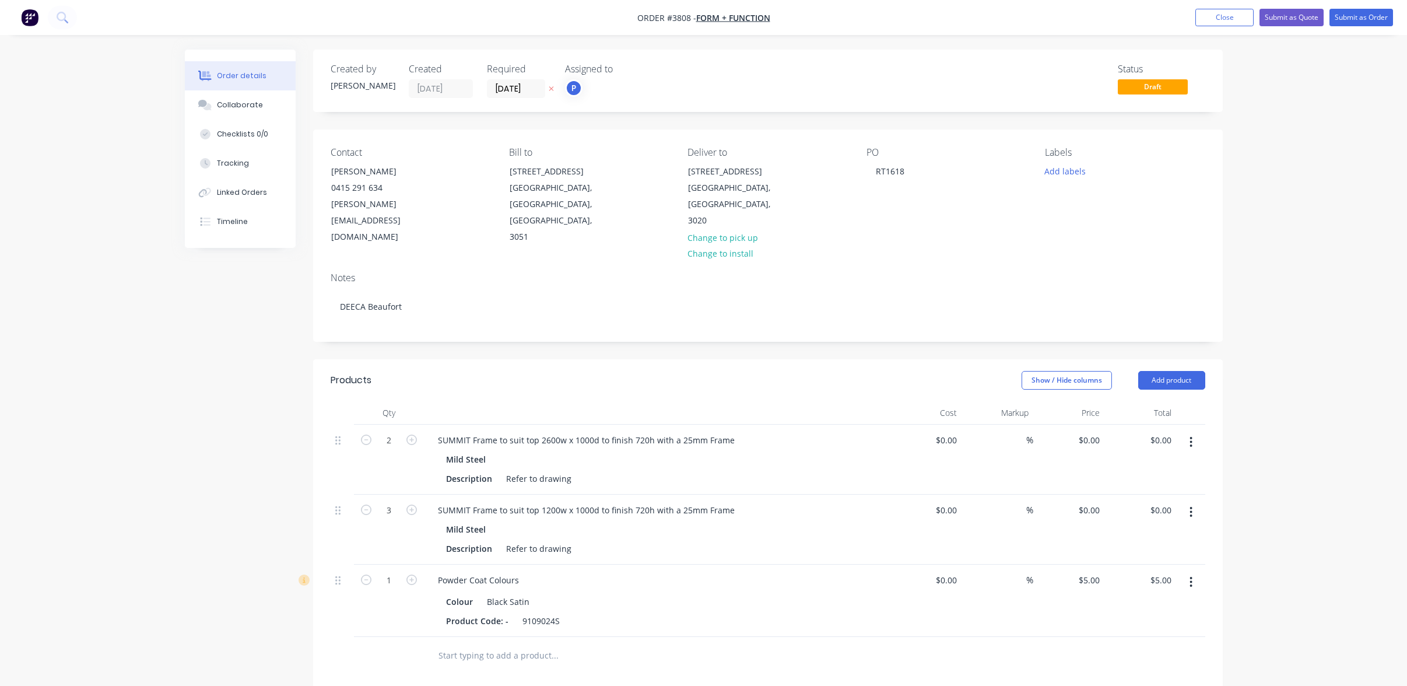
click at [1155, 565] on div "$5.00 $5.00" at bounding box center [1141, 601] width 72 height 72
click at [1156, 572] on div "5.00 $5.00" at bounding box center [1163, 580] width 27 height 17
click at [1102, 642] on div at bounding box center [768, 656] width 875 height 38
type input "5.00"
click at [1150, 567] on div "5.00 5.00" at bounding box center [1141, 601] width 72 height 72
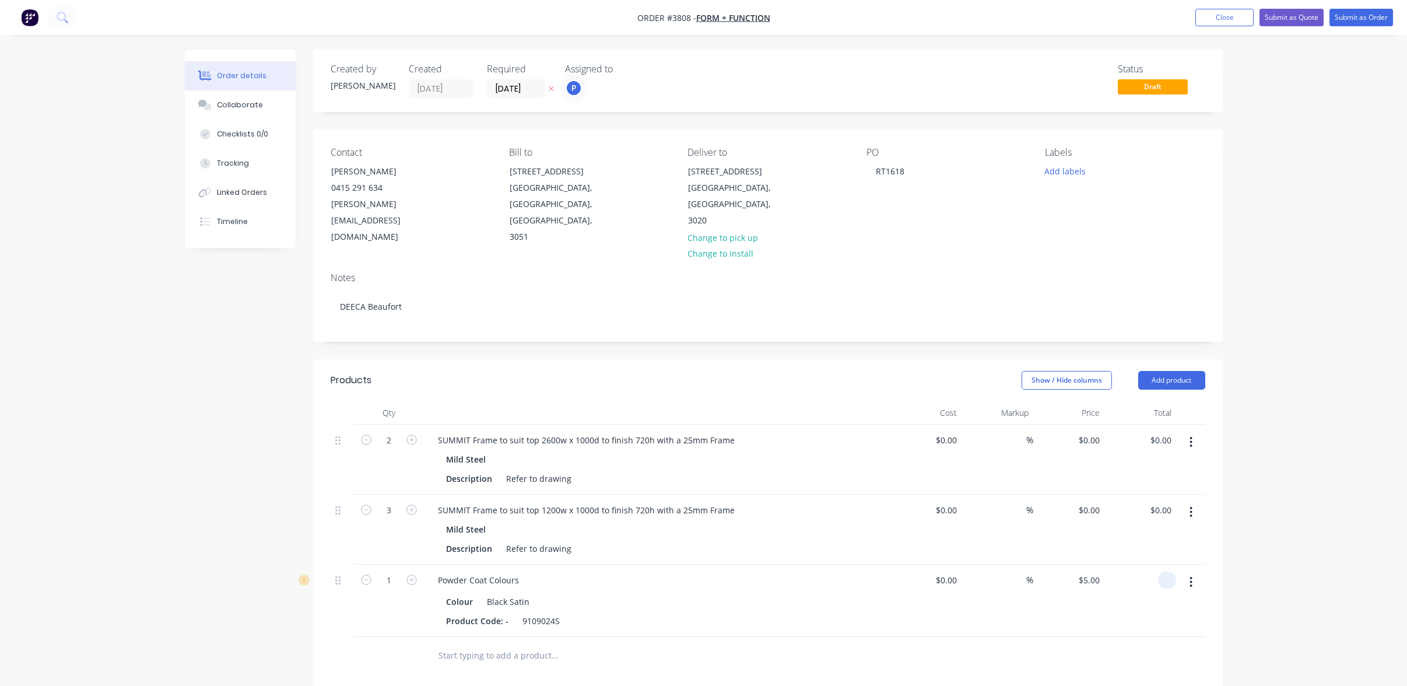
type input "$0.00"
click at [1003, 683] on div "Products Show / Hide columns Add product Qty Cost Markup Price Total 2 SUMMIT F…" at bounding box center [768, 656] width 910 height 595
click at [1046, 180] on div "Labels Add labels" at bounding box center [1125, 196] width 160 height 99
drag, startPoint x: 1088, startPoint y: 165, endPoint x: 1086, endPoint y: 173, distance: 8.5
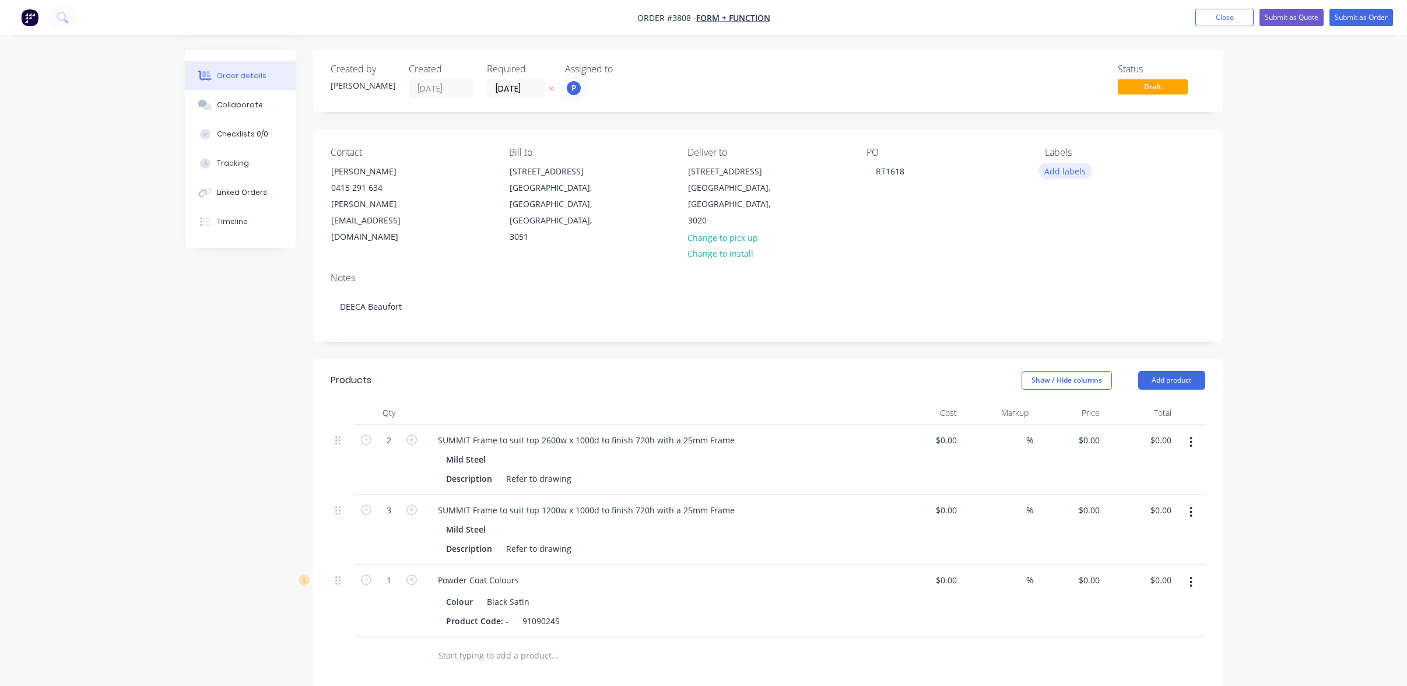
click at [1088, 164] on div "Add labels" at bounding box center [1125, 171] width 160 height 16
click at [1134, 296] on div "A1-Cutting (Saw)" at bounding box center [1110, 298] width 66 height 13
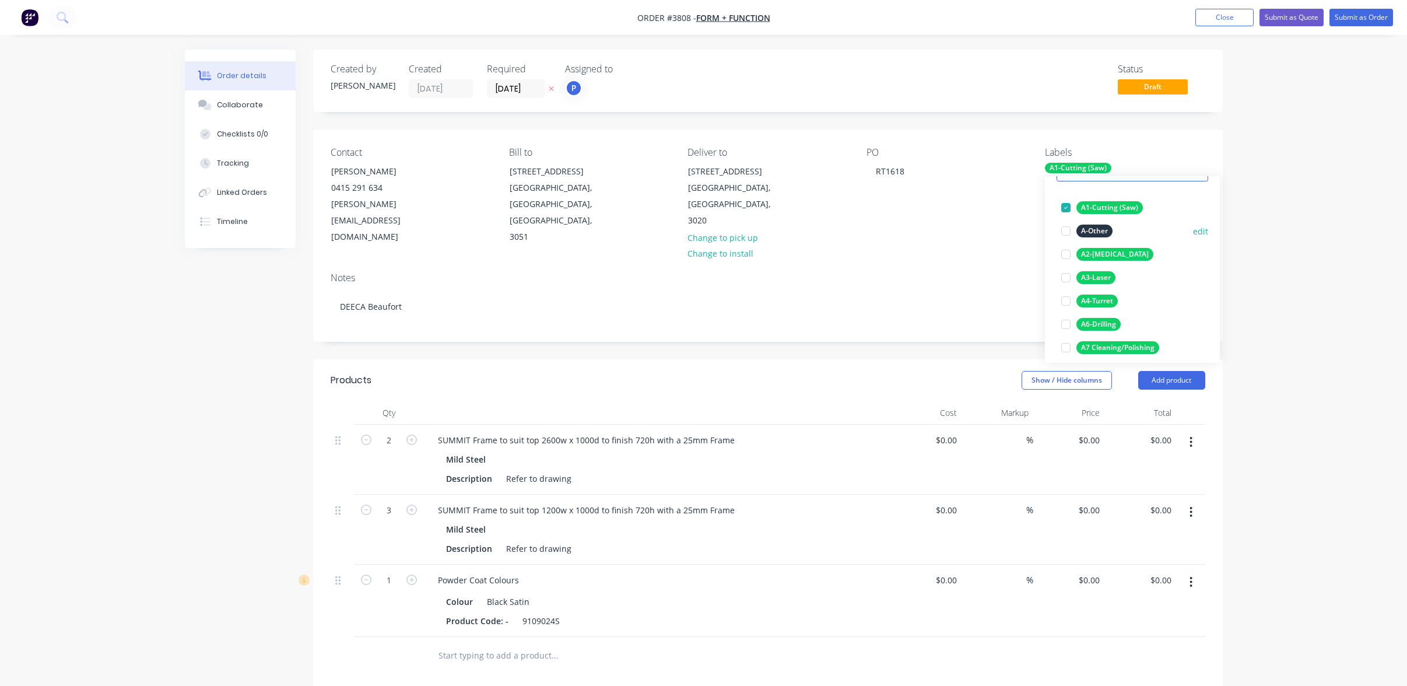
scroll to position [175, 0]
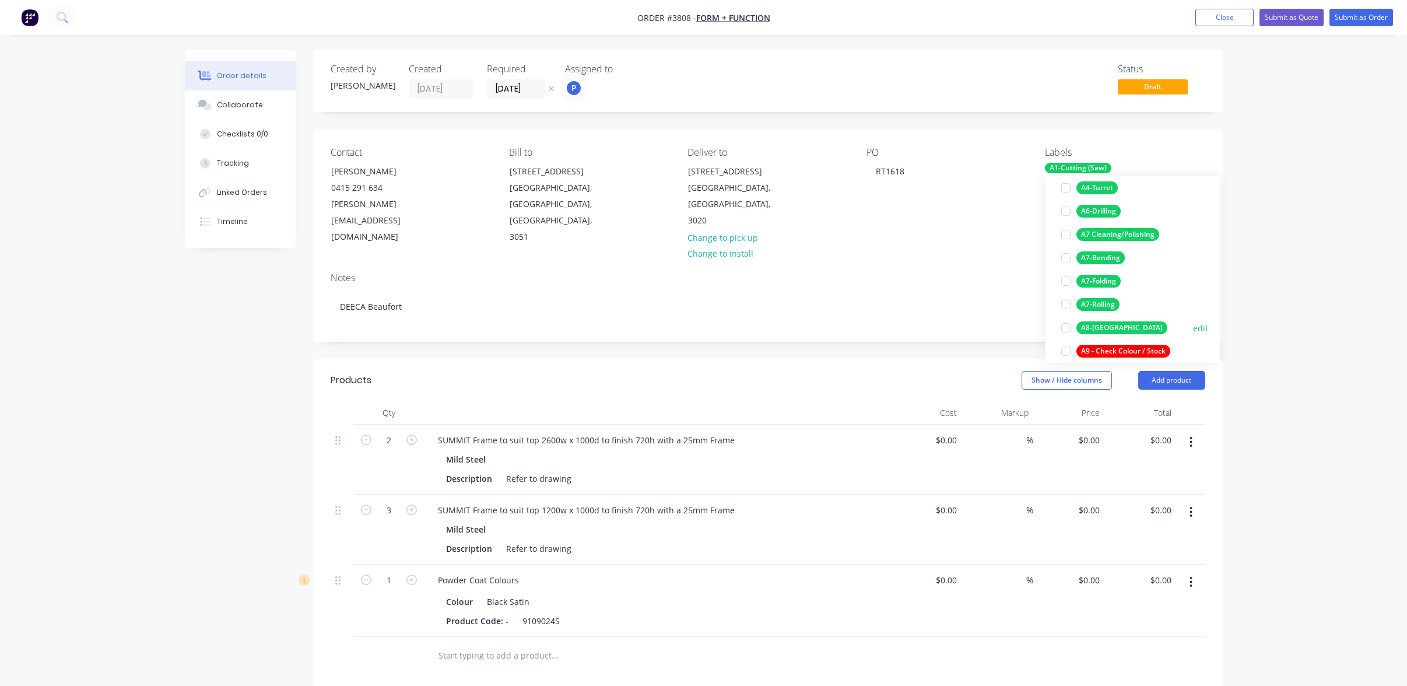
click at [1100, 328] on div "A8-[GEOGRAPHIC_DATA]" at bounding box center [1122, 327] width 91 height 13
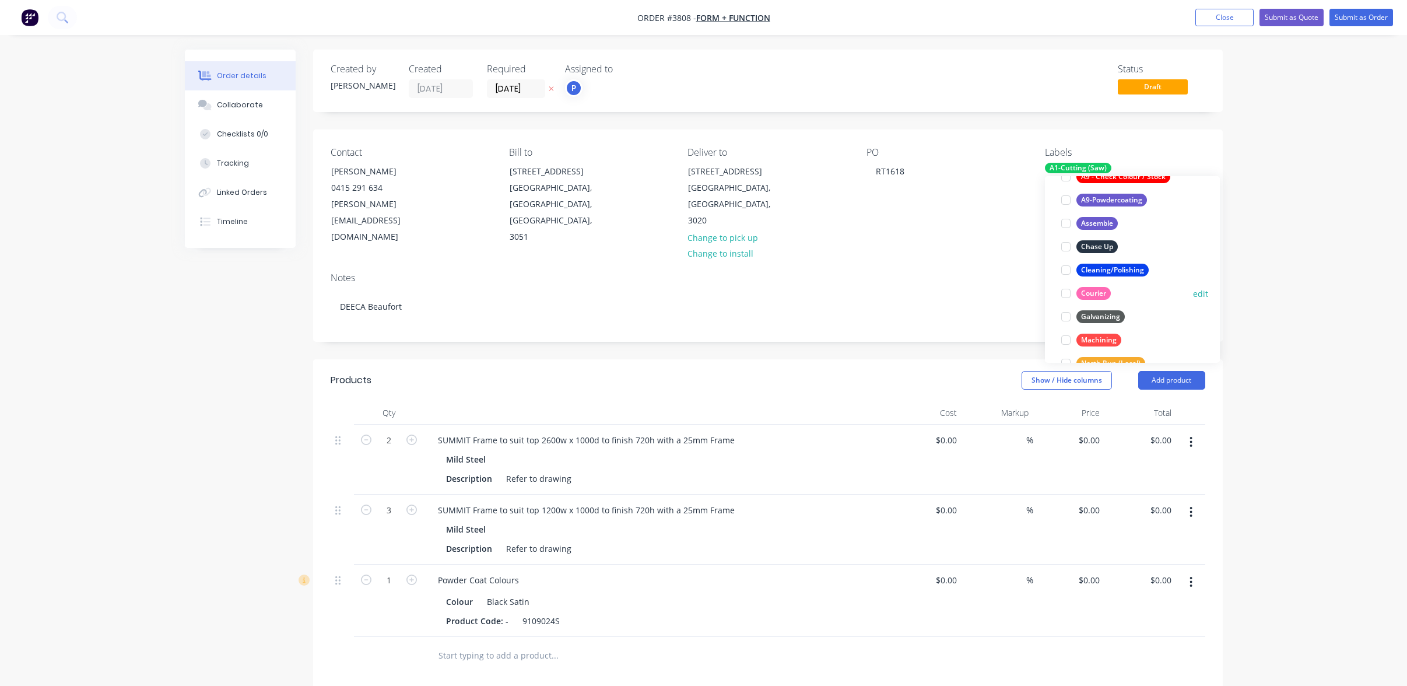
scroll to position [350, 0]
click at [1120, 203] on div "A9-Powdercoating" at bounding box center [1112, 199] width 71 height 13
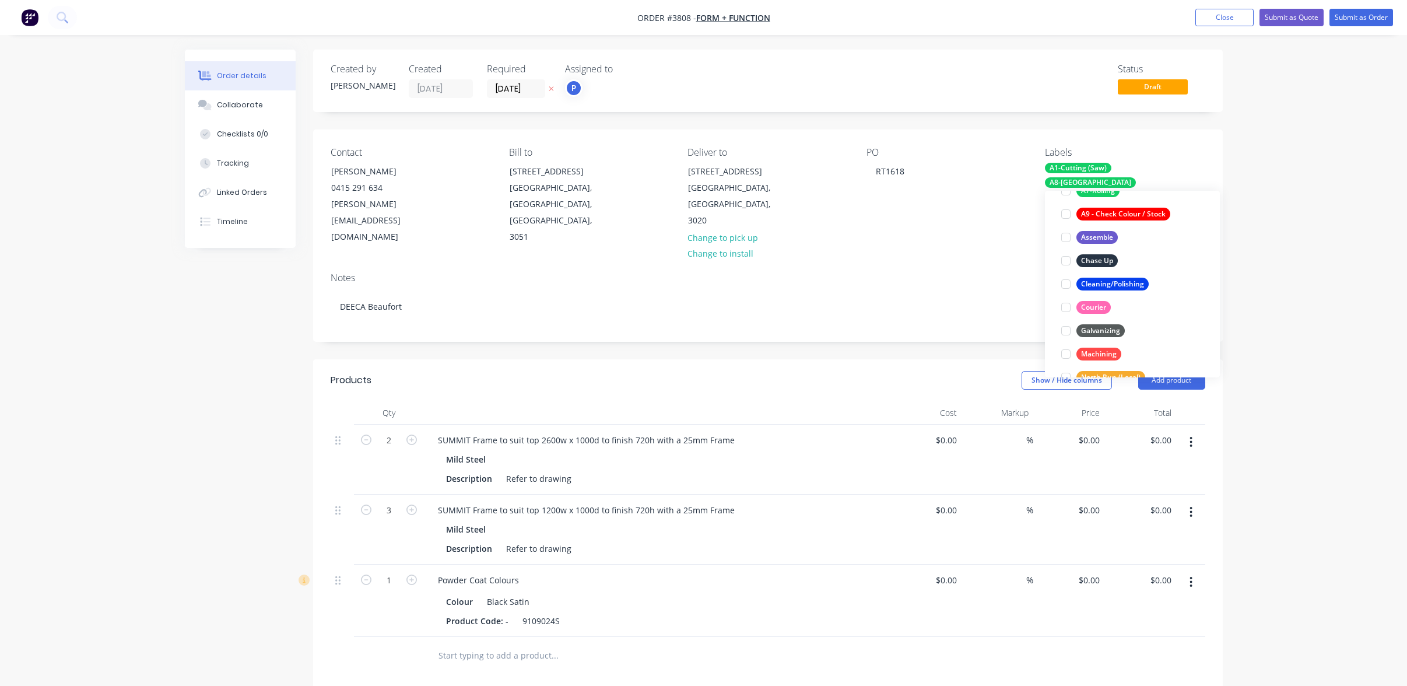
scroll to position [117, 0]
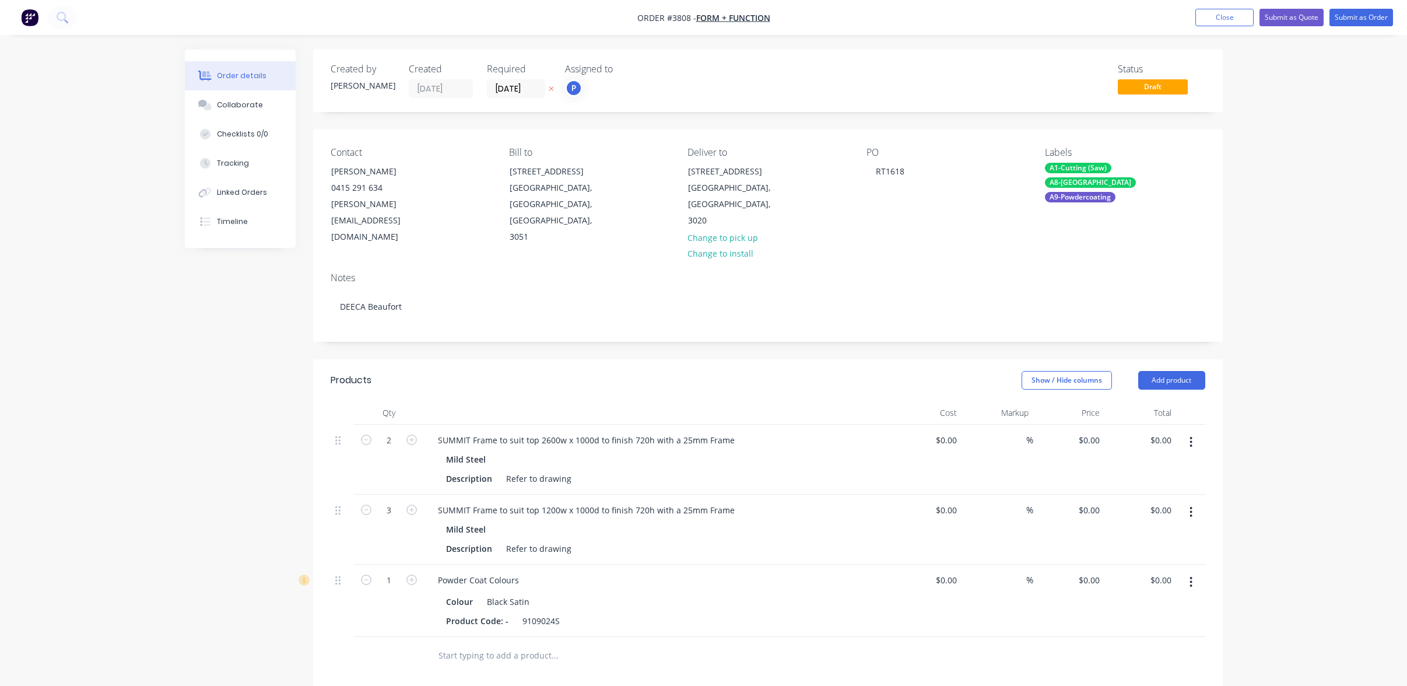
click at [1302, 243] on div "Order details Collaborate Checklists 0/0 Tracking Linked Orders Timeline Order …" at bounding box center [703, 486] width 1407 height 972
click at [219, 106] on div "Collaborate" at bounding box center [240, 105] width 46 height 10
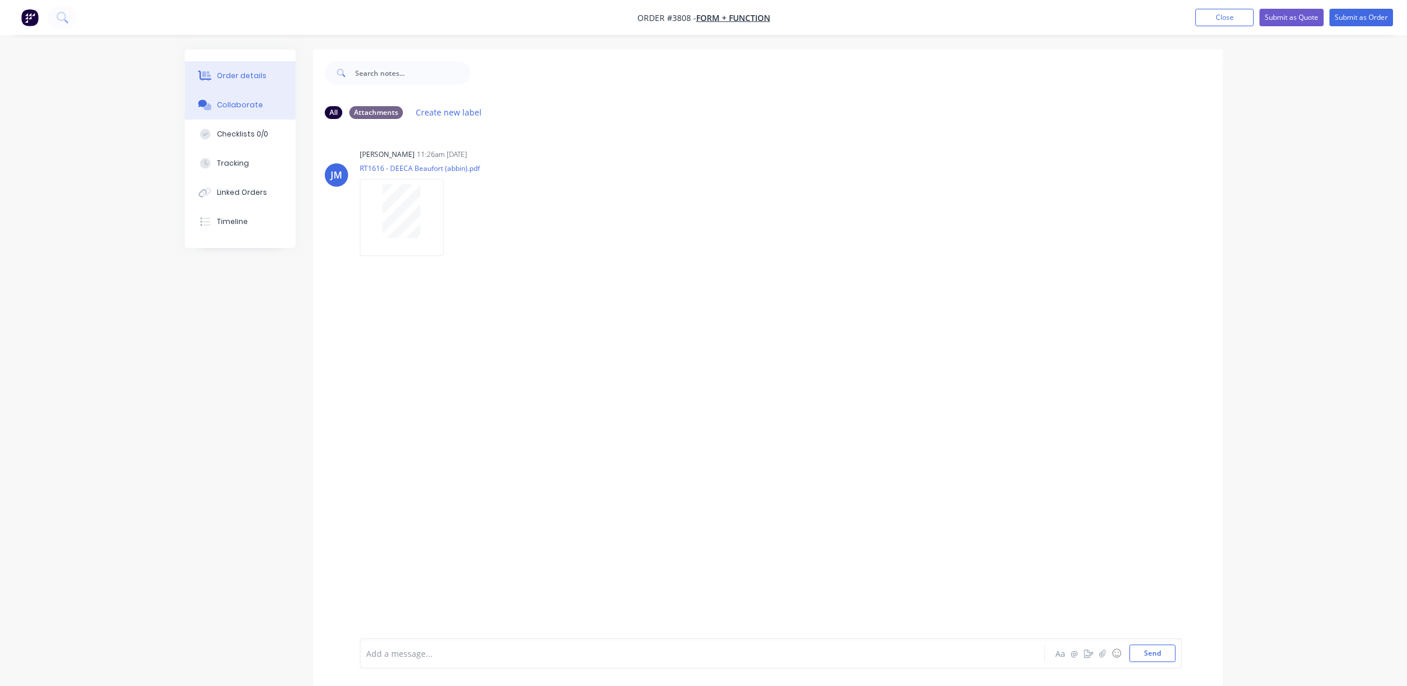
click at [236, 71] on div "Order details" at bounding box center [242, 76] width 50 height 10
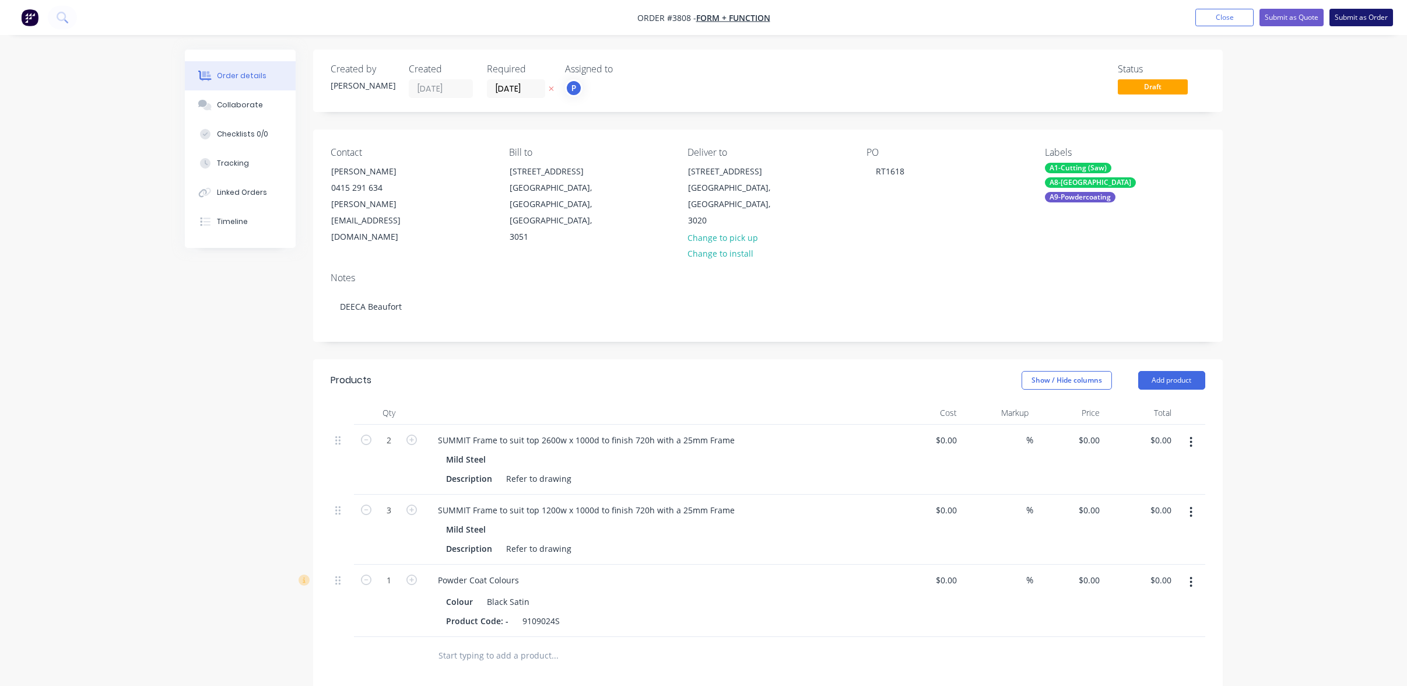
click at [1370, 24] on button "Submit as Order" at bounding box center [1362, 17] width 64 height 17
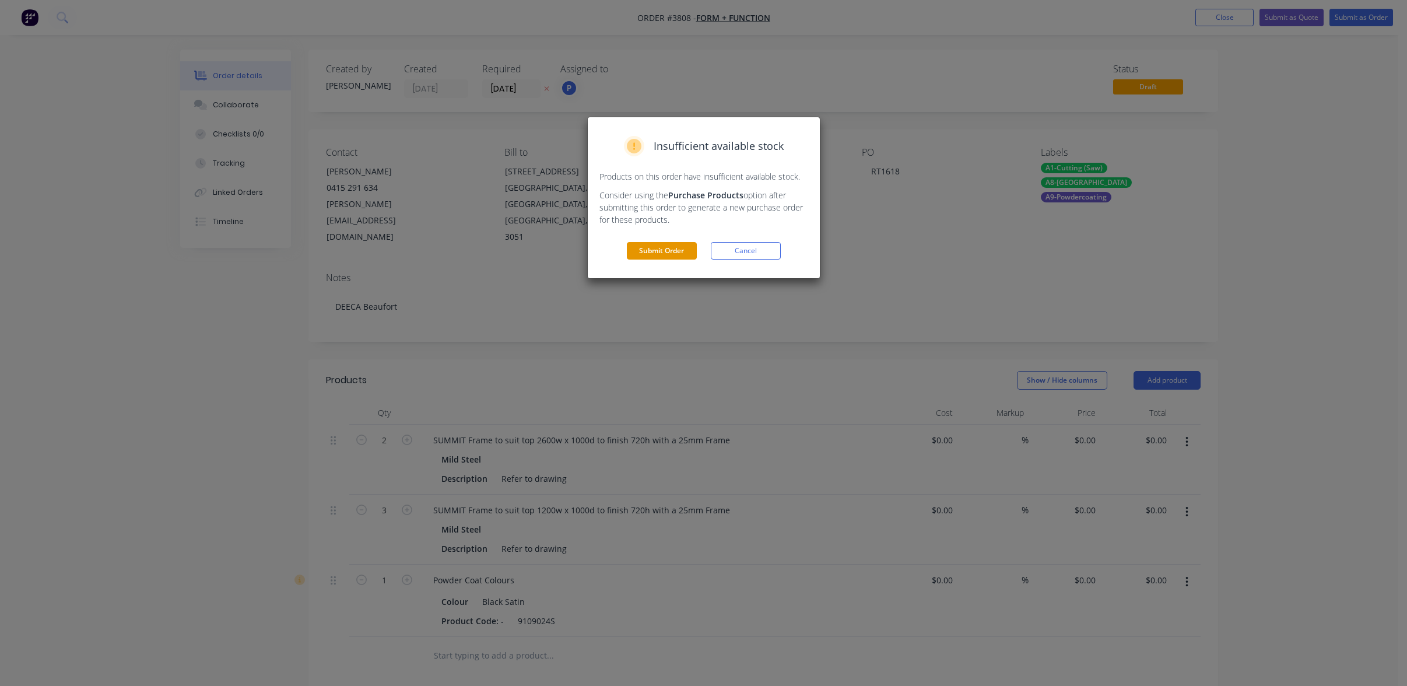
click at [674, 246] on button "Submit Order" at bounding box center [662, 250] width 70 height 17
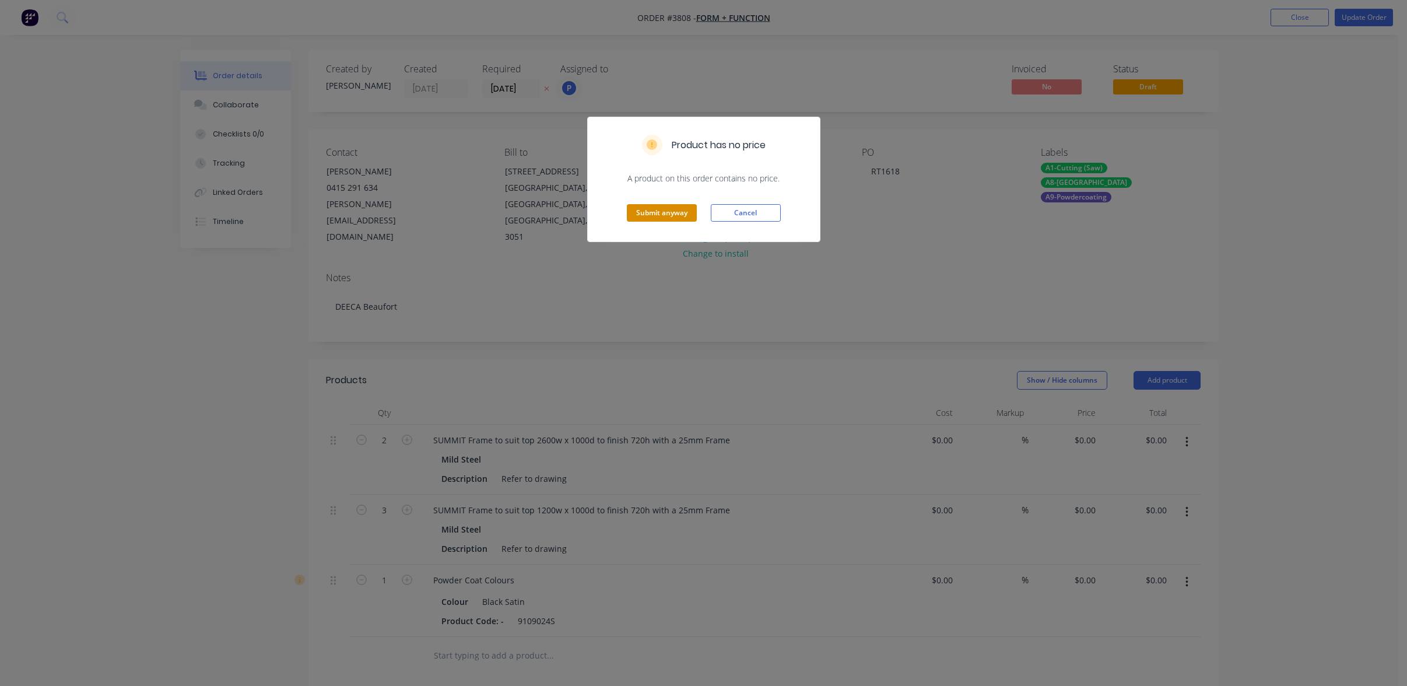
click at [696, 210] on button "Submit anyway" at bounding box center [662, 212] width 70 height 17
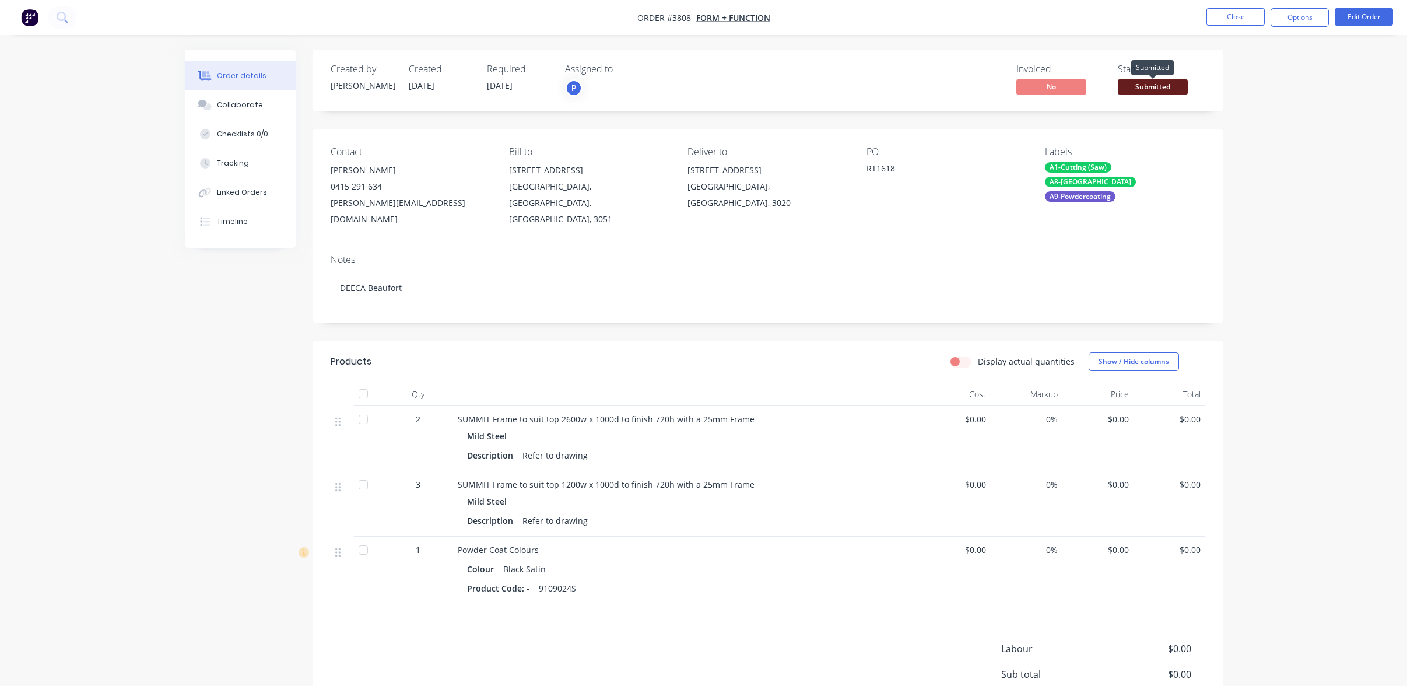
click at [1160, 89] on span "Submitted" at bounding box center [1153, 86] width 70 height 15
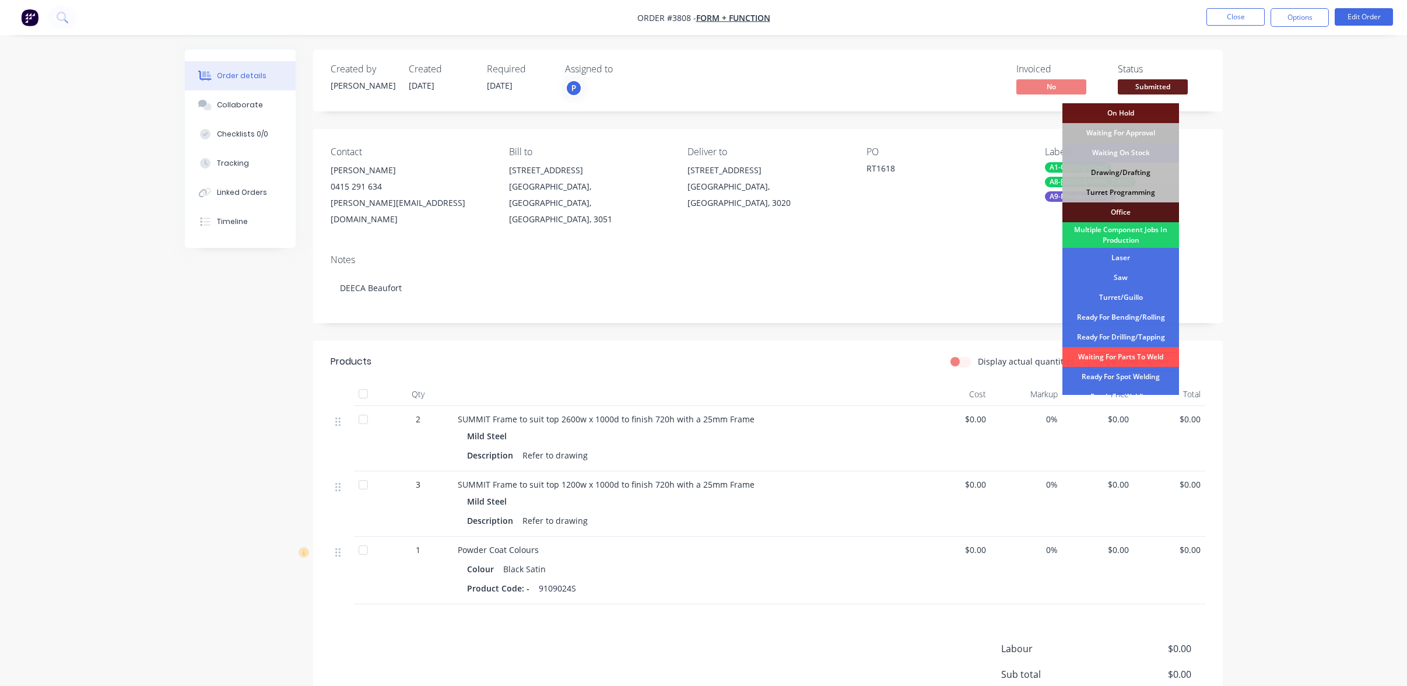
click at [1153, 173] on div "Drawing/Drafting" at bounding box center [1121, 173] width 117 height 20
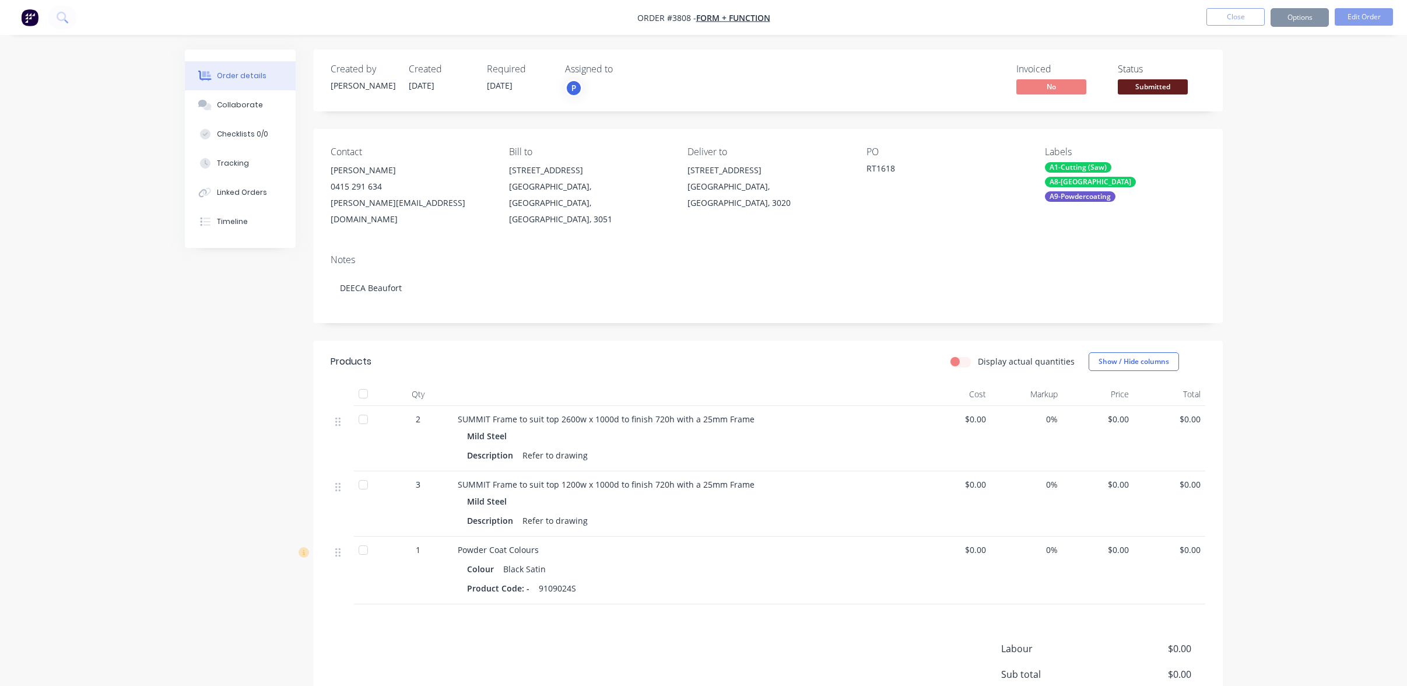
drag, startPoint x: 1306, startPoint y: 132, endPoint x: 1317, endPoint y: 97, distance: 36.0
click at [1312, 124] on div "Order details Collaborate Checklists 0/0 Tracking Linked Orders Timeline Order …" at bounding box center [703, 406] width 1407 height 812
click at [1288, 22] on button "Options" at bounding box center [1300, 17] width 58 height 19
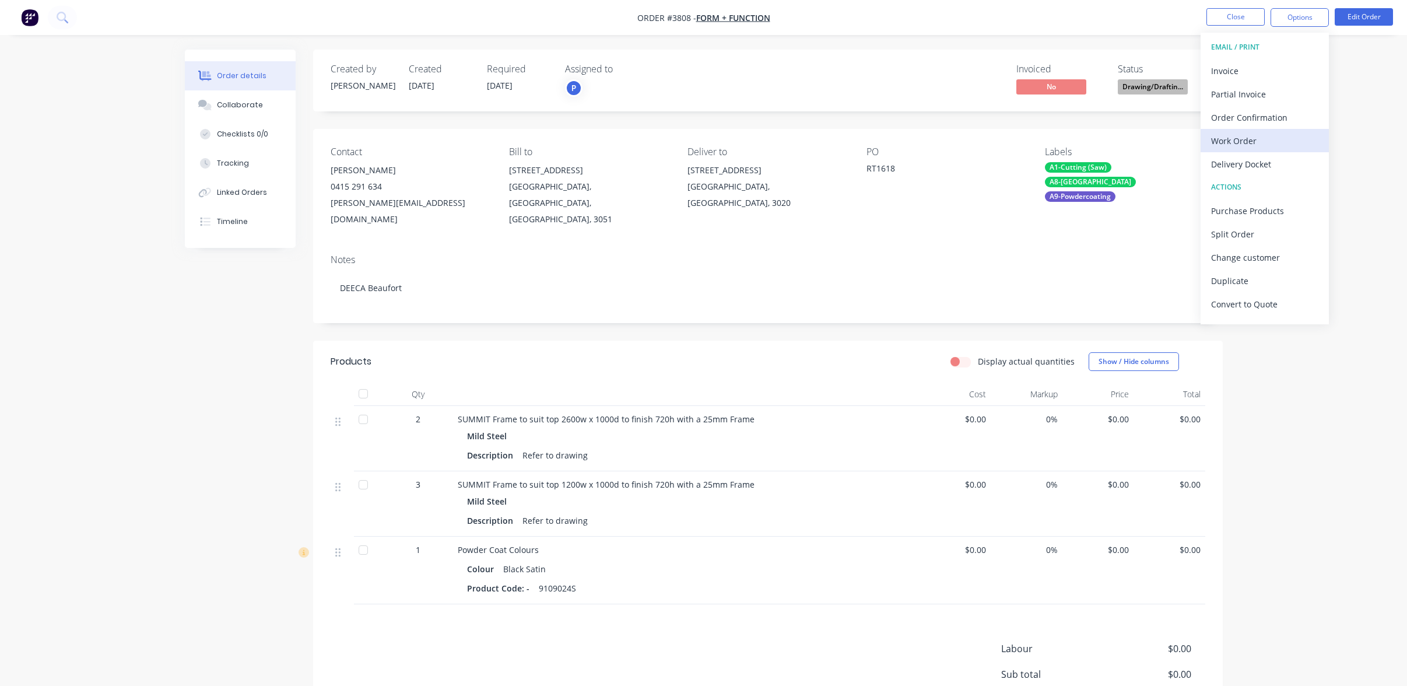
click at [1294, 138] on div "Work Order" at bounding box center [1264, 140] width 107 height 17
click at [1296, 100] on div "With pricing" at bounding box center [1264, 94] width 107 height 17
click at [1255, 79] on div "Back" at bounding box center [1264, 70] width 107 height 17
click at [1299, 146] on div "Work Order" at bounding box center [1264, 140] width 107 height 17
click at [1299, 122] on div "Without pricing" at bounding box center [1264, 117] width 107 height 17
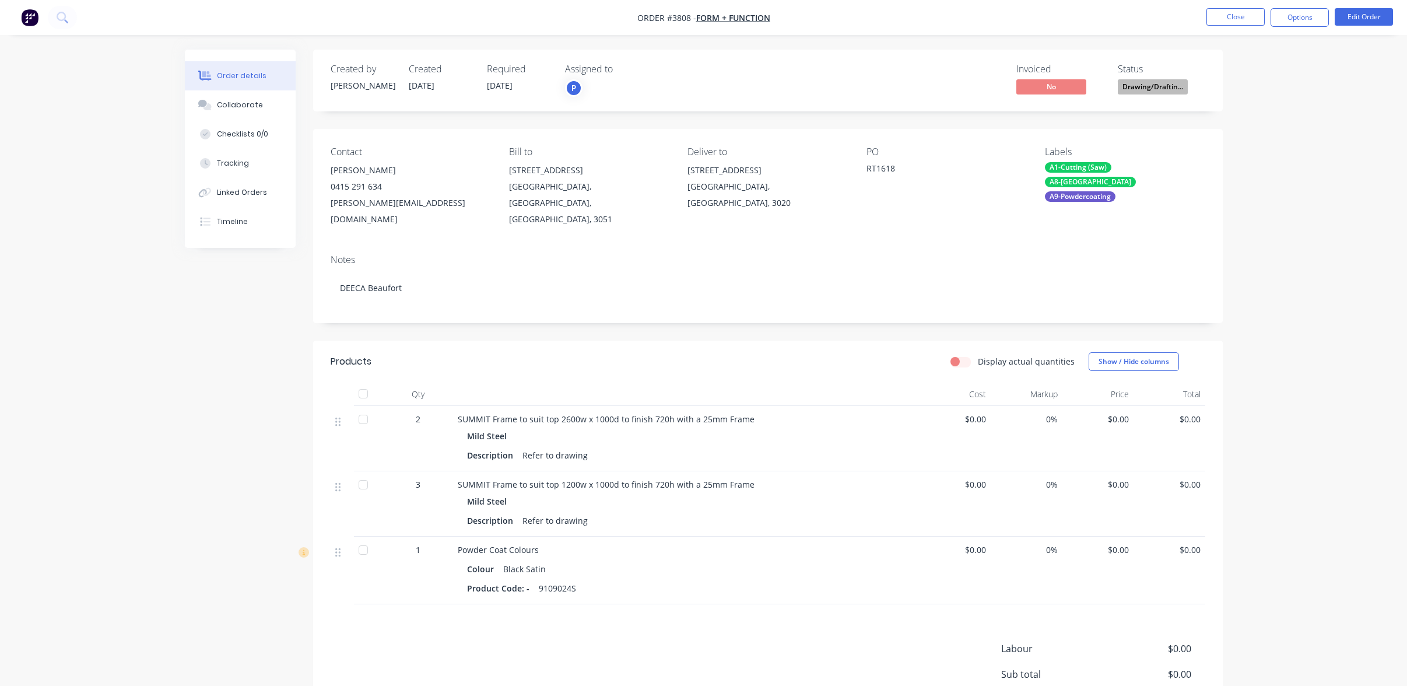
click at [131, 143] on div "Order details Collaborate Checklists 0/0 Tracking Linked Orders Timeline Order …" at bounding box center [703, 406] width 1407 height 812
click at [1232, 18] on button "Close" at bounding box center [1236, 16] width 58 height 17
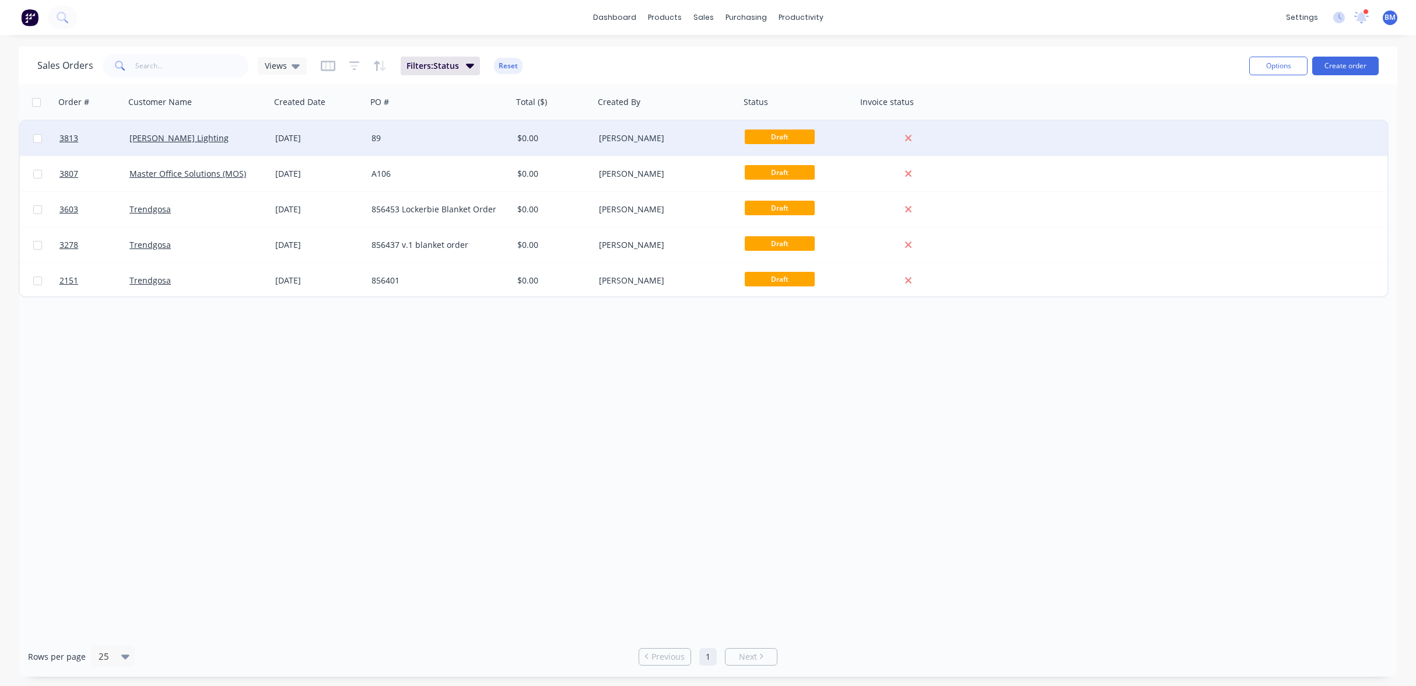
click at [234, 125] on div "[PERSON_NAME] Lighting" at bounding box center [198, 138] width 146 height 35
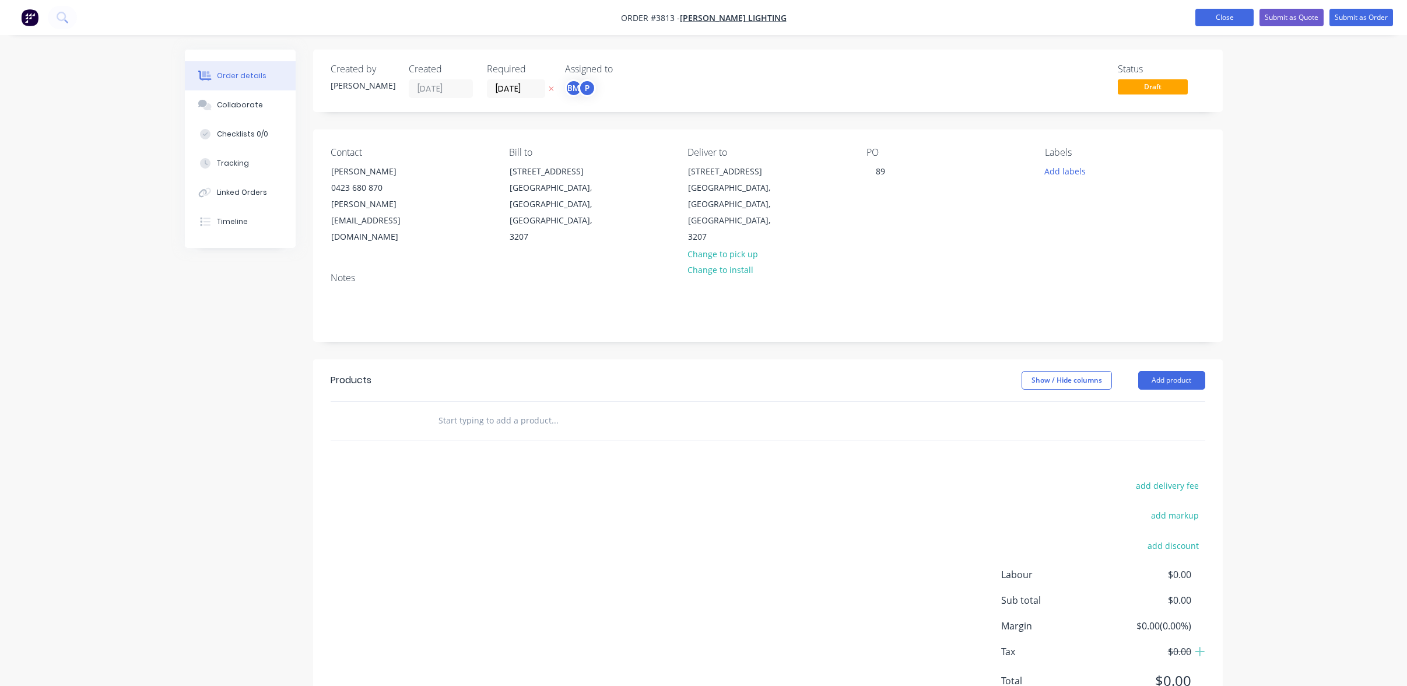
click at [1227, 16] on button "Close" at bounding box center [1225, 17] width 58 height 17
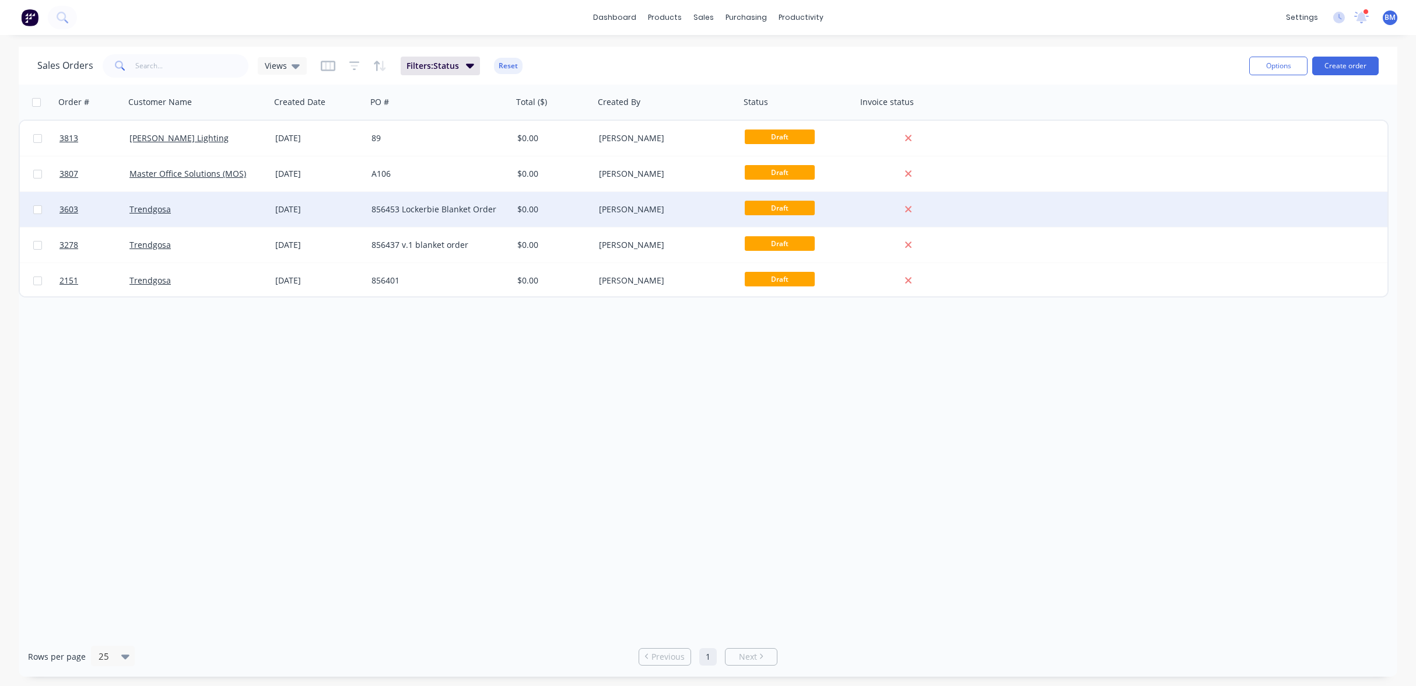
click at [306, 197] on div "[DATE]" at bounding box center [319, 209] width 96 height 35
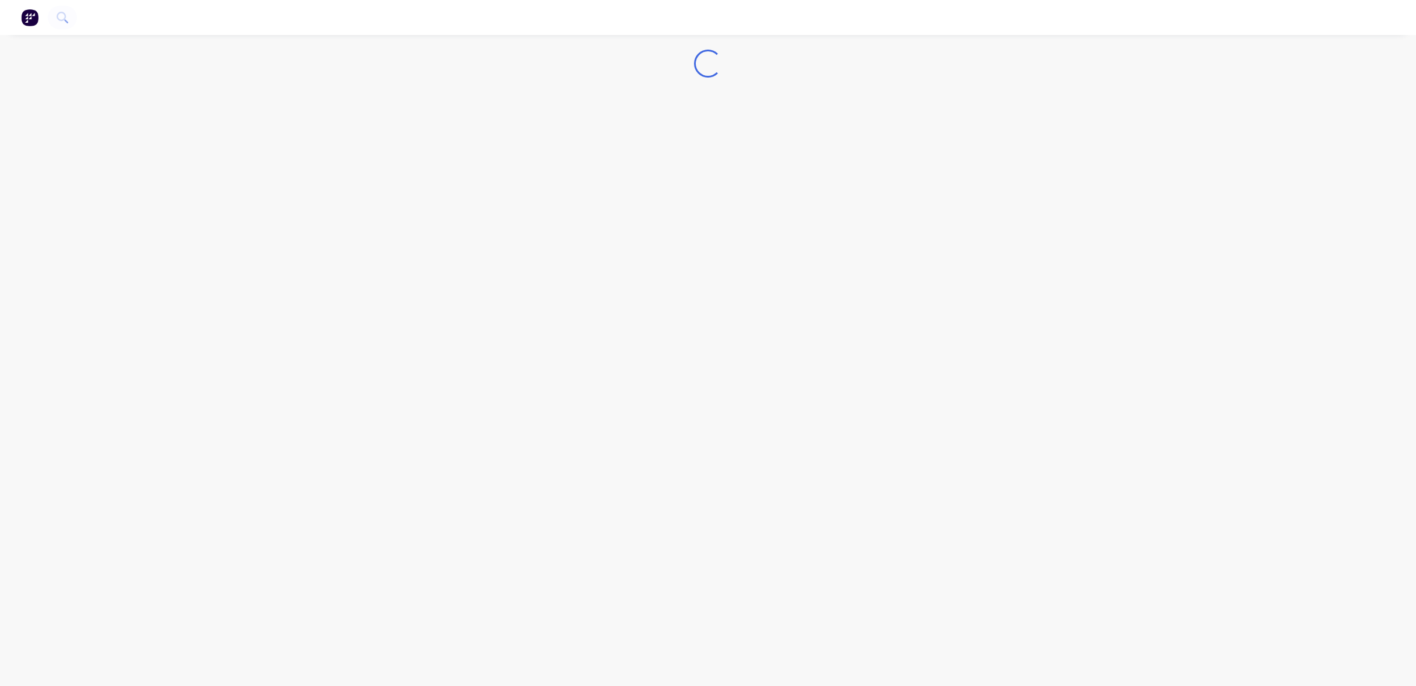
drag, startPoint x: 306, startPoint y: 197, endPoint x: 311, endPoint y: 176, distance: 22.2
click at [311, 176] on div "Loading..." at bounding box center [708, 343] width 1416 height 686
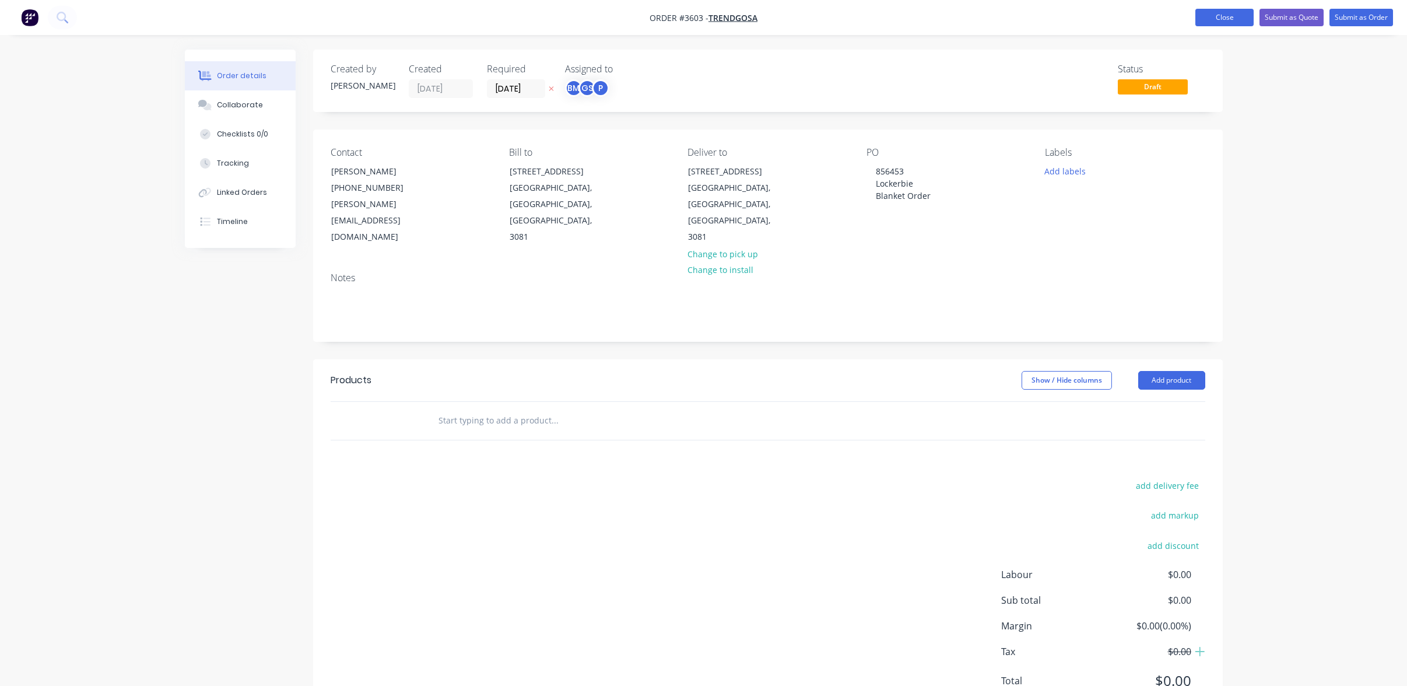
click at [1217, 12] on button "Close" at bounding box center [1225, 17] width 58 height 17
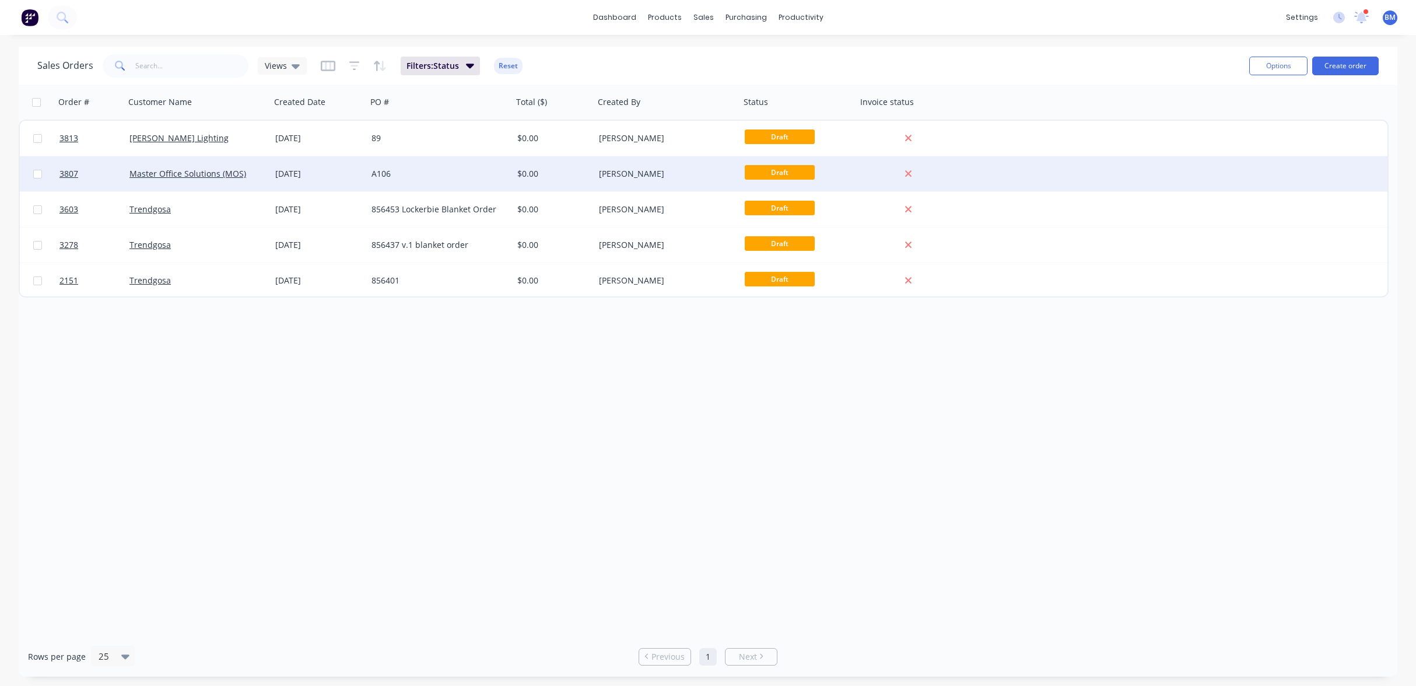
click at [290, 174] on div "[DATE]" at bounding box center [318, 174] width 87 height 12
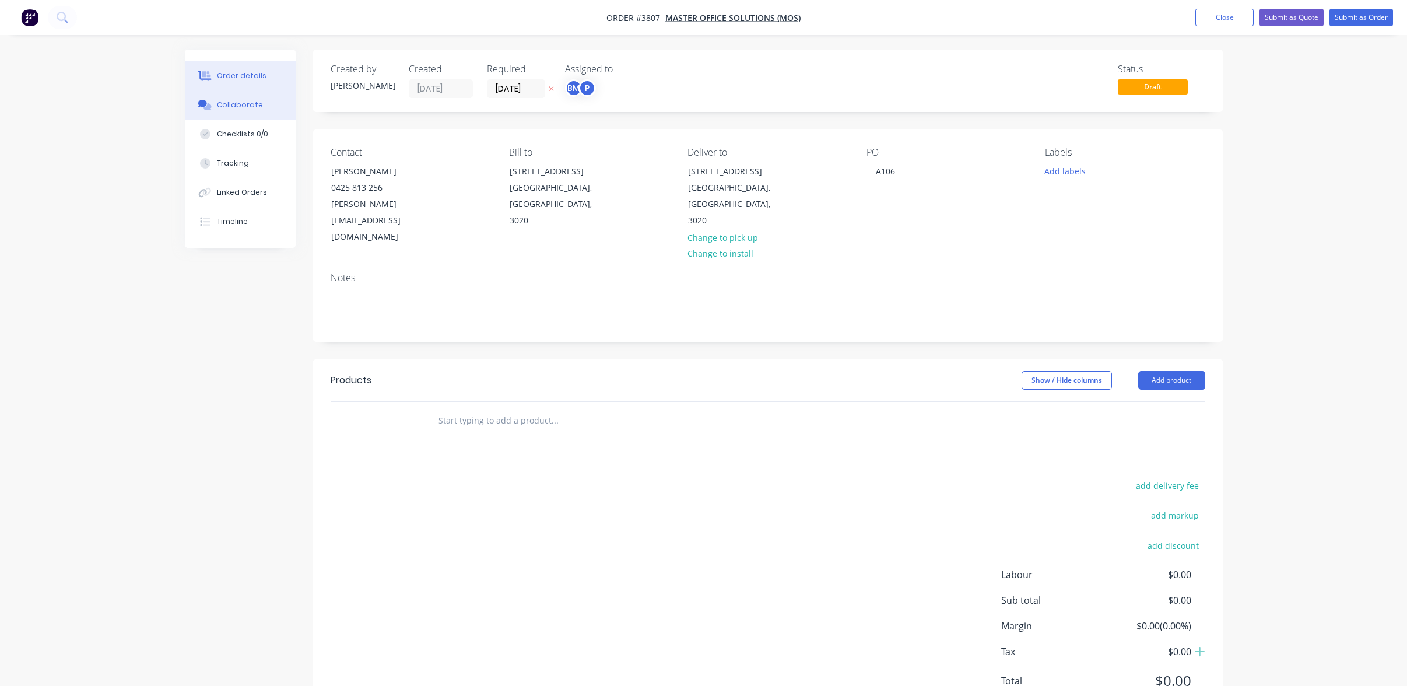
click at [222, 101] on div "Collaborate" at bounding box center [240, 105] width 46 height 10
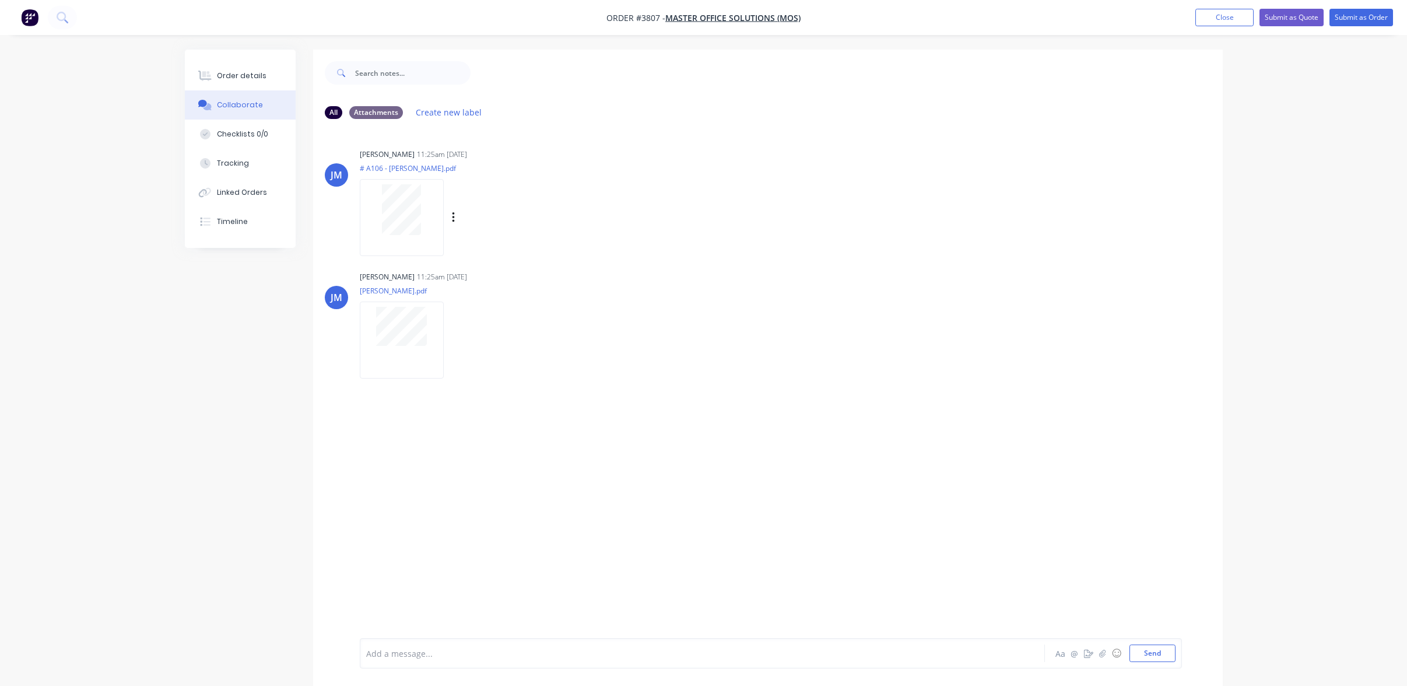
click at [413, 238] on div at bounding box center [402, 217] width 84 height 76
click at [412, 352] on div at bounding box center [402, 340] width 84 height 76
click at [240, 83] on button "Order details" at bounding box center [240, 75] width 111 height 29
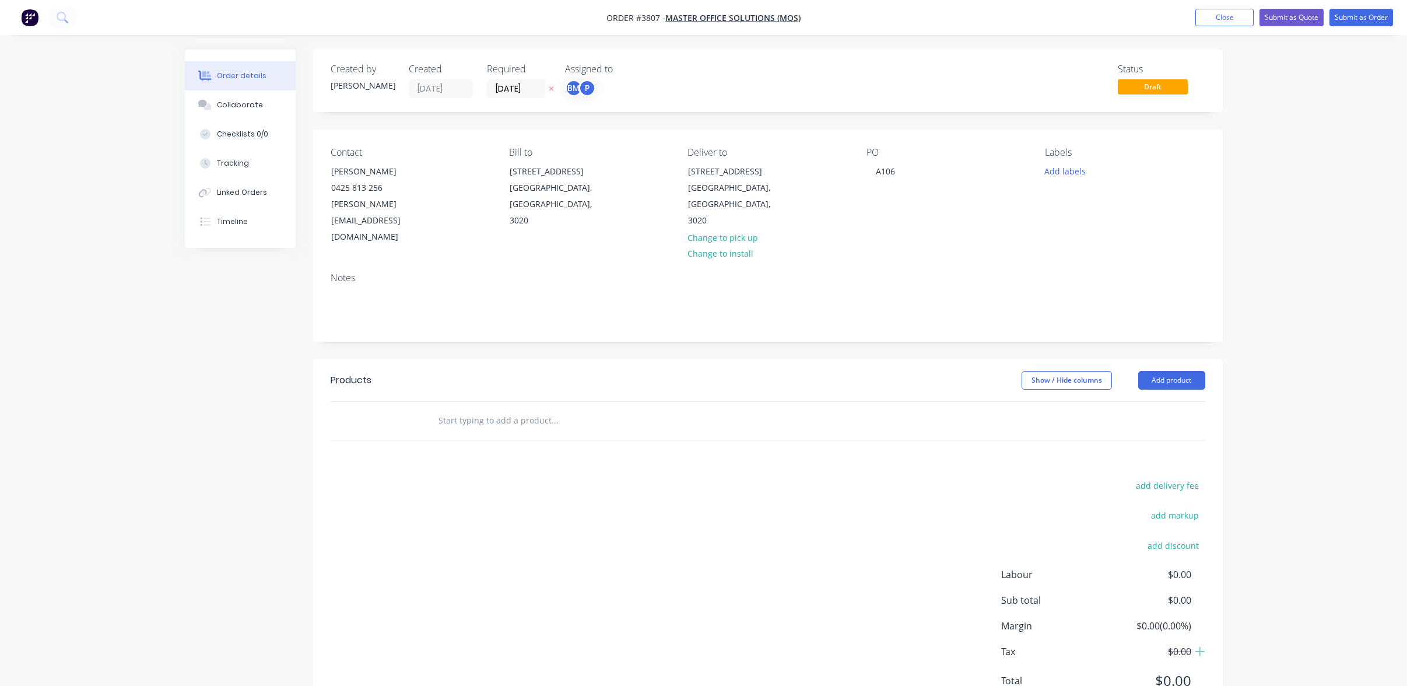
click at [604, 478] on div "add delivery fee add markup add discount Labour $0.00 Sub total $0.00 Margin $0…" at bounding box center [768, 590] width 875 height 225
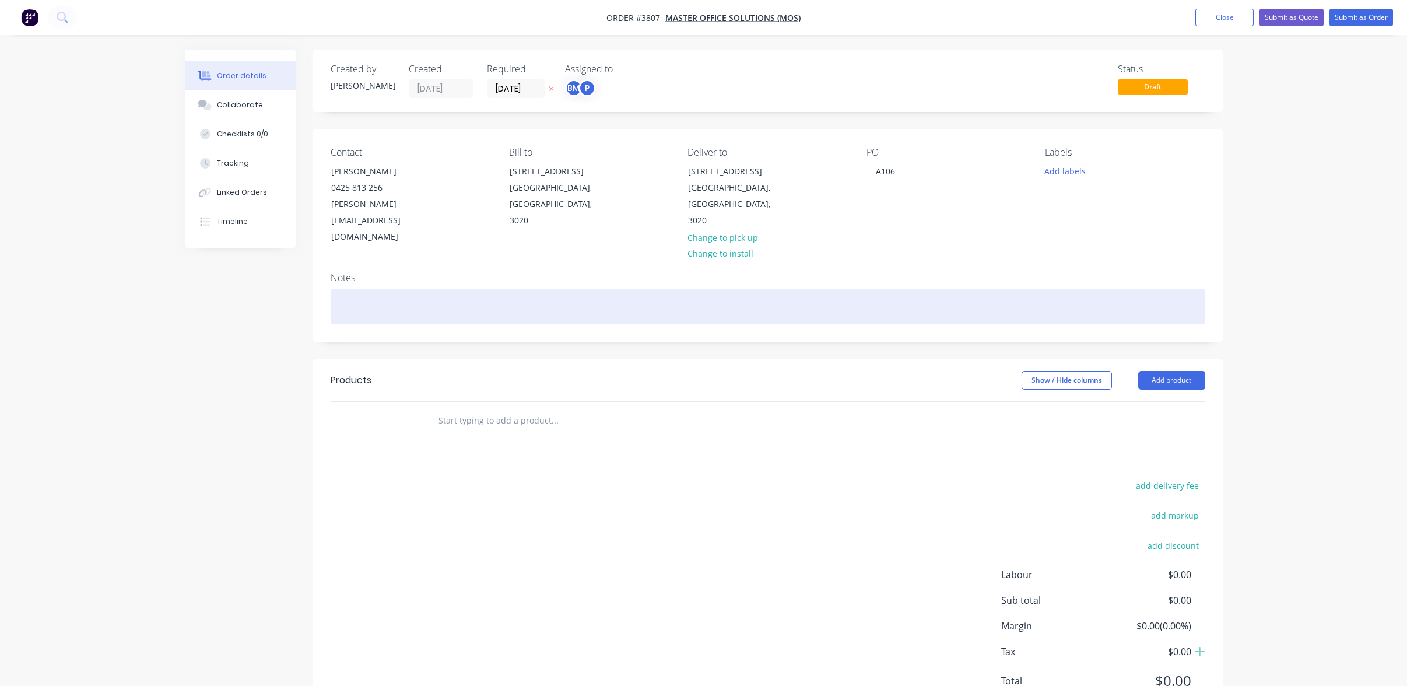
drag, startPoint x: 492, startPoint y: 261, endPoint x: 486, endPoint y: 264, distance: 6.3
click at [490, 289] on div at bounding box center [768, 307] width 875 height 36
paste div
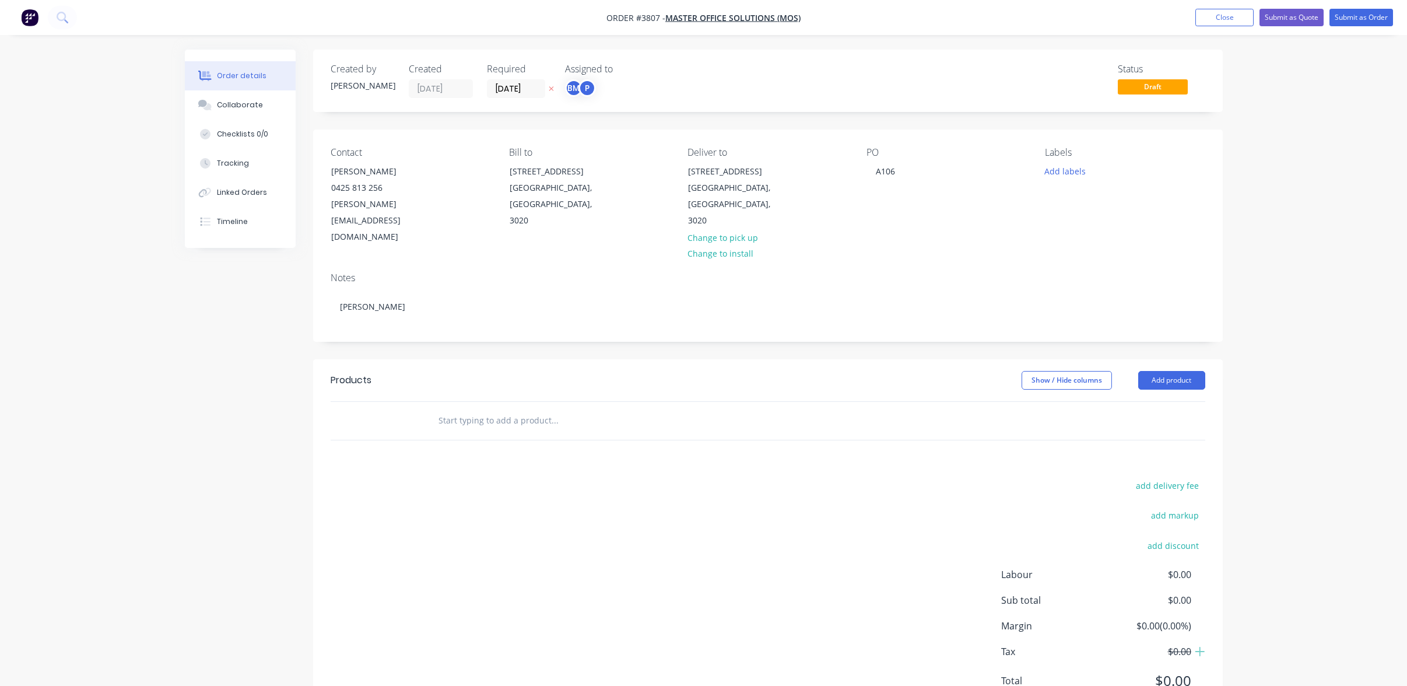
click at [577, 76] on div "Assigned to BM P" at bounding box center [623, 81] width 117 height 34
click at [596, 121] on div "[PERSON_NAME] (You)" at bounding box center [637, 117] width 127 height 17
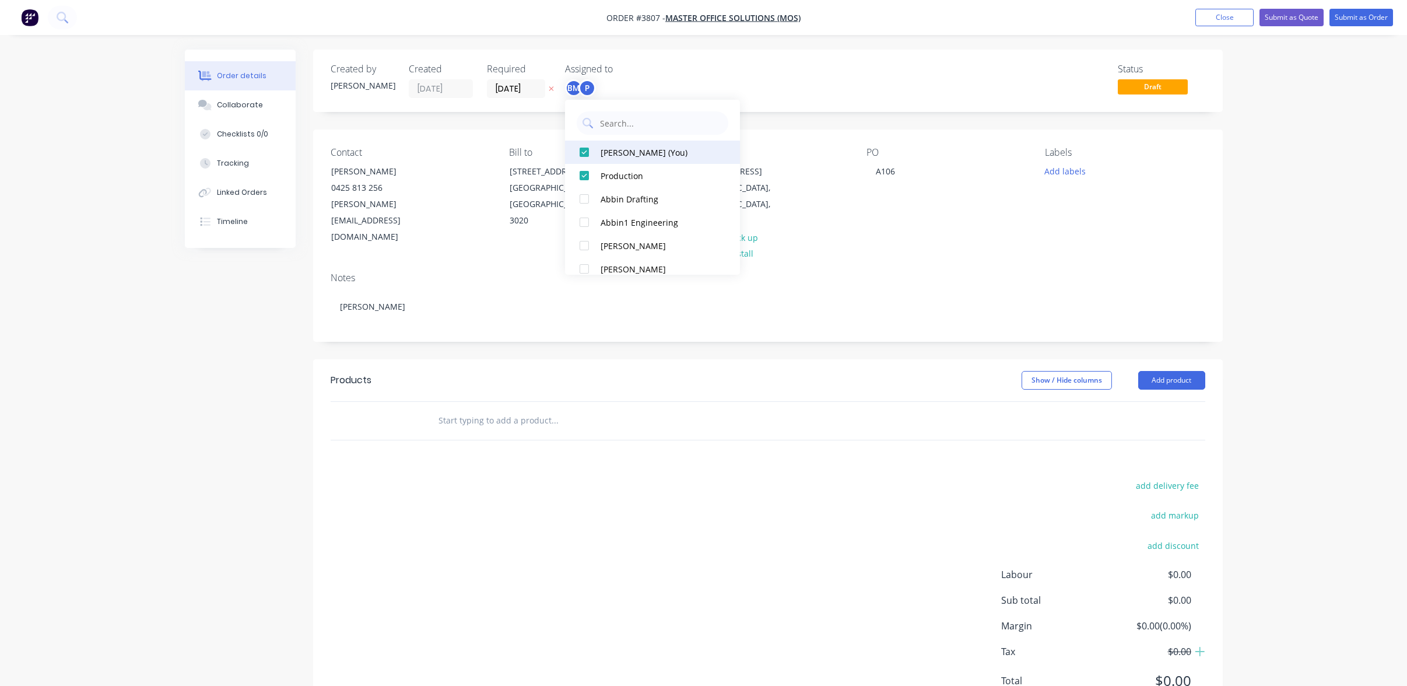
click at [595, 153] on div at bounding box center [584, 152] width 23 height 23
click at [572, 489] on div "add delivery fee add markup add discount Labour $0.00 Sub total $0.00 Margin $0…" at bounding box center [768, 590] width 875 height 225
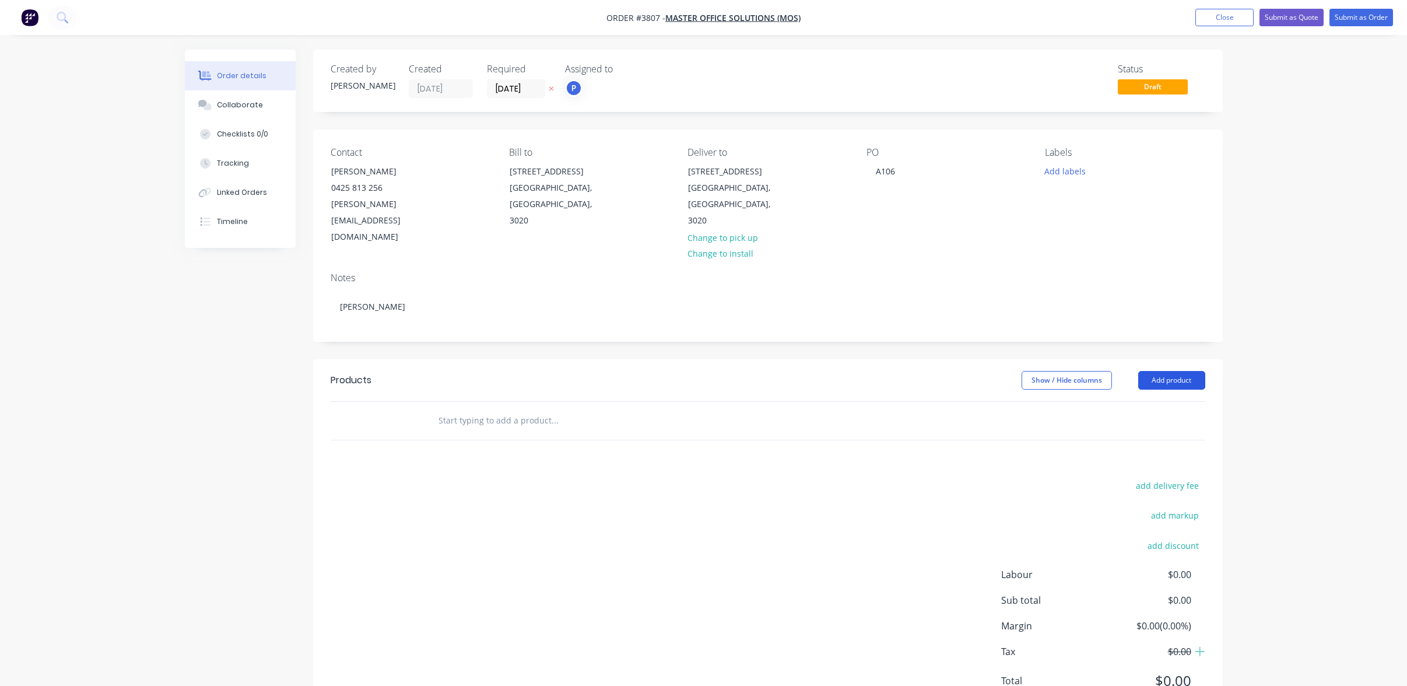
click at [1193, 371] on button "Add product" at bounding box center [1171, 380] width 67 height 19
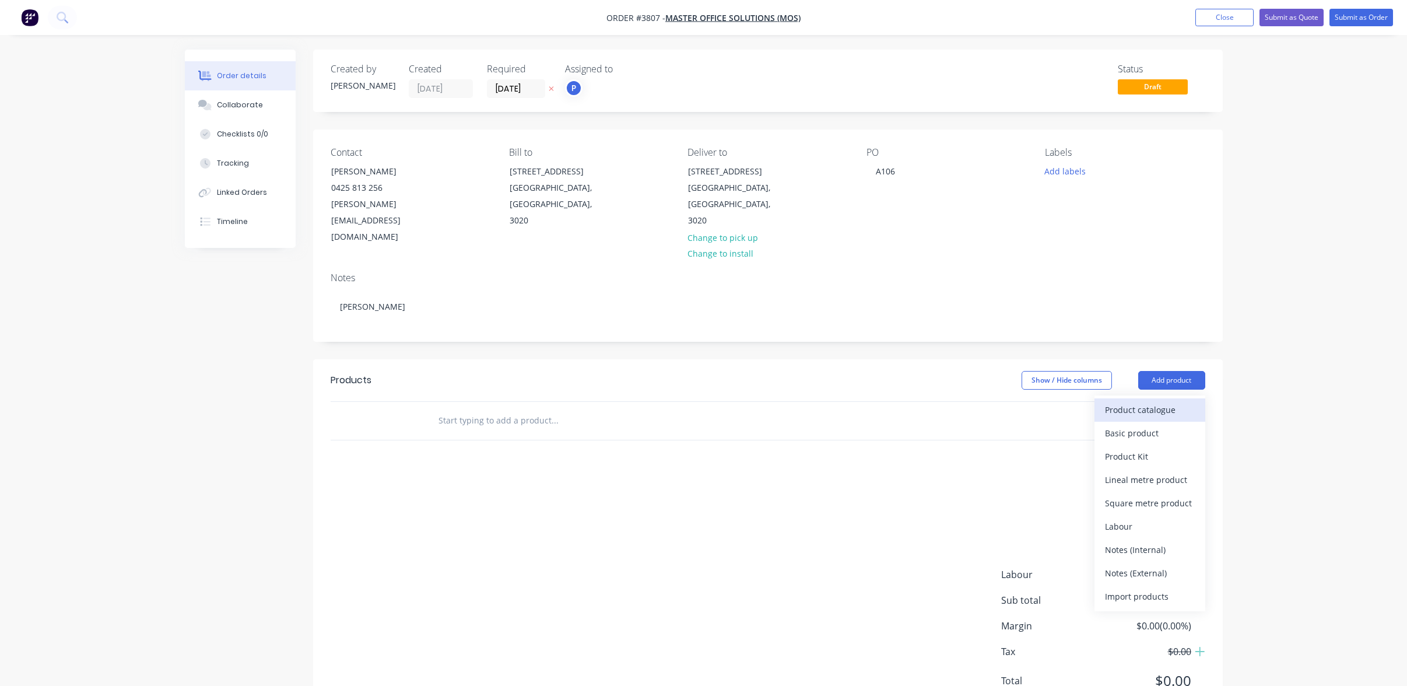
click at [1183, 401] on div "Product catalogue" at bounding box center [1150, 409] width 90 height 17
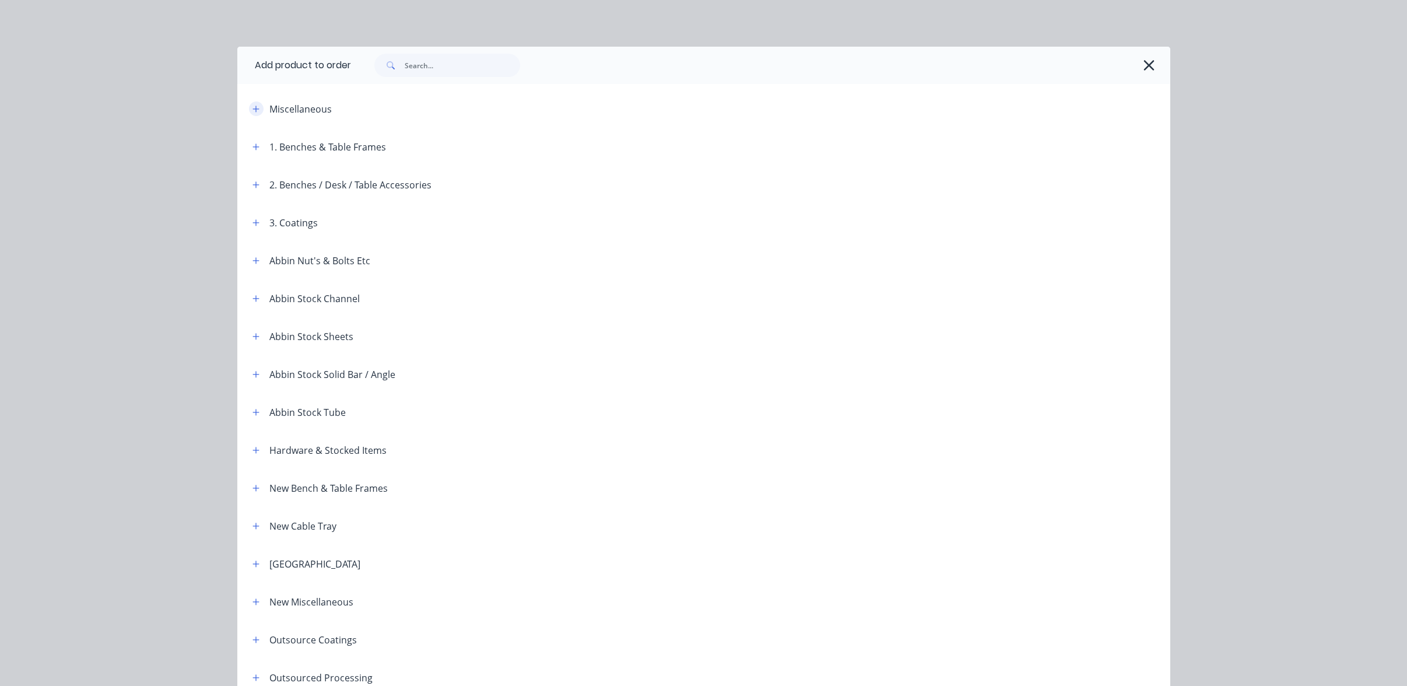
click at [253, 107] on icon "button" at bounding box center [256, 109] width 7 height 8
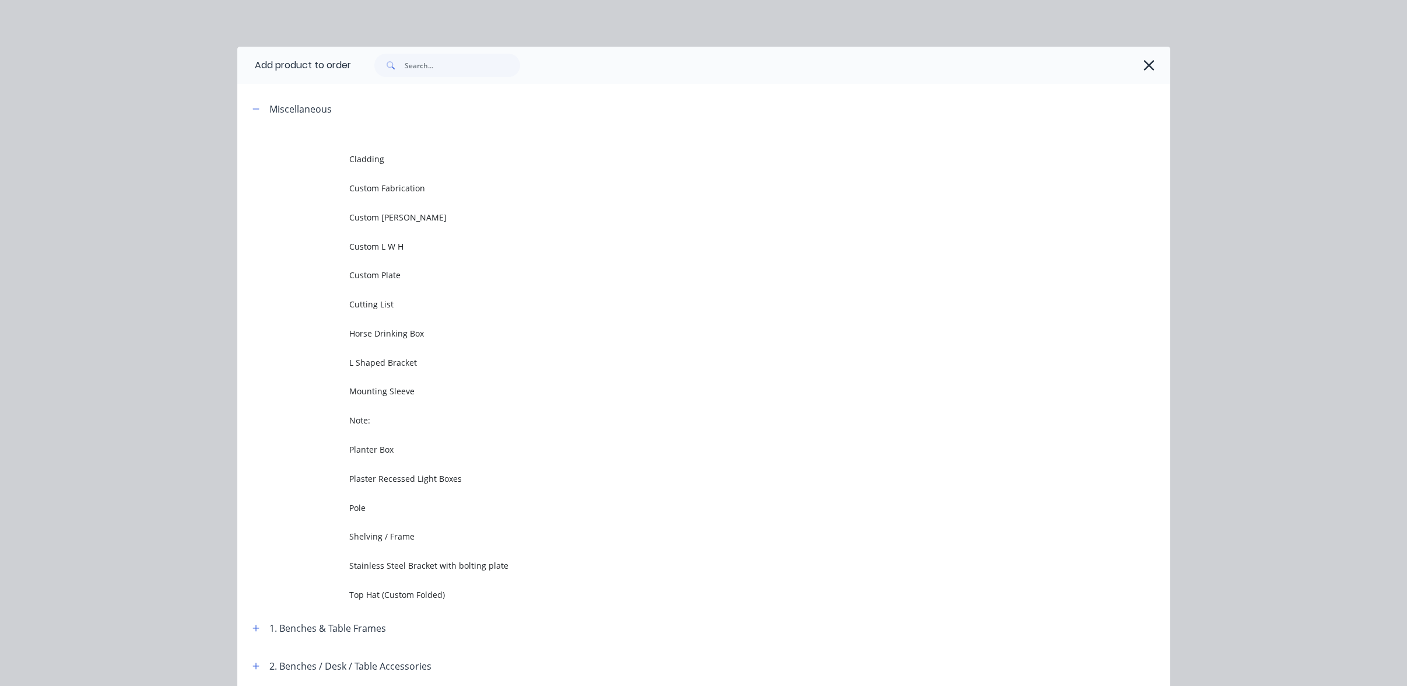
click at [325, 192] on td at bounding box center [293, 188] width 112 height 29
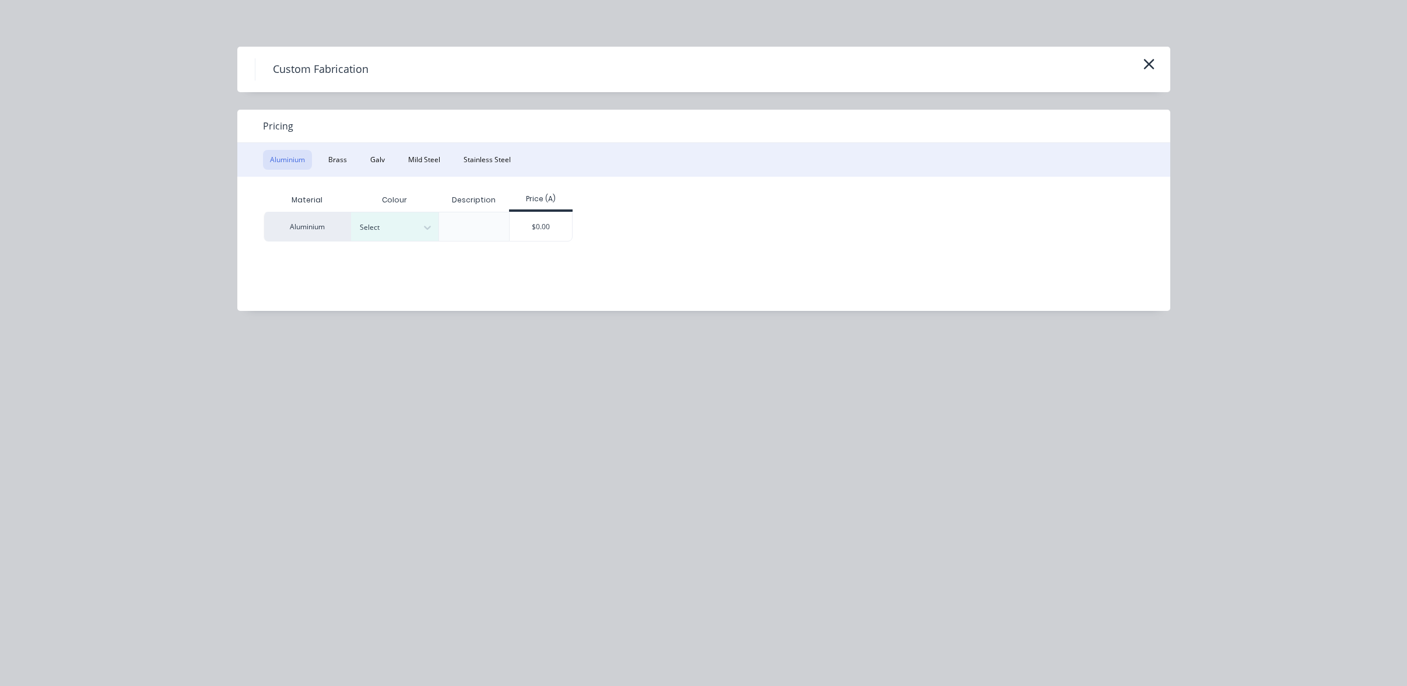
click at [422, 145] on div "Aluminium Brass Galv Mild Steel Stainless Steel" at bounding box center [703, 160] width 933 height 34
click at [423, 154] on button "Mild Steel" at bounding box center [424, 160] width 46 height 20
drag, startPoint x: 496, startPoint y: 239, endPoint x: 468, endPoint y: 234, distance: 28.3
click at [496, 239] on div "Mild Steel $0.00" at bounding box center [695, 226] width 863 height 29
click at [468, 234] on div "$0.00" at bounding box center [453, 226] width 62 height 28
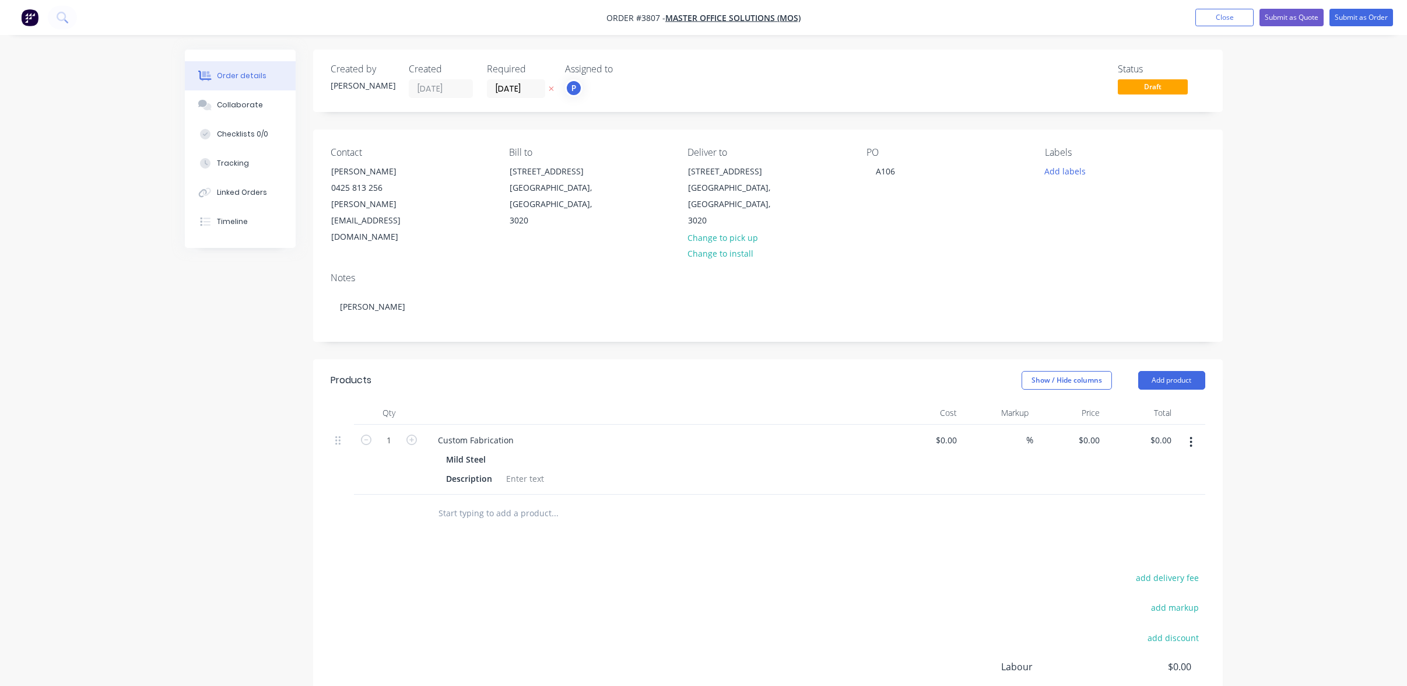
click at [498, 367] on header "Products Show / Hide columns Add product" at bounding box center [768, 380] width 910 height 42
click at [487, 432] on div "Custom Fabrication" at bounding box center [476, 440] width 94 height 17
drag, startPoint x: 511, startPoint y: 411, endPoint x: 488, endPoint y: 360, distance: 55.8
click at [259, 377] on div "Created by [PERSON_NAME] Created [DATE] Required [DATE] Assigned to P Status Dr…" at bounding box center [704, 440] width 1038 height 780
paste div
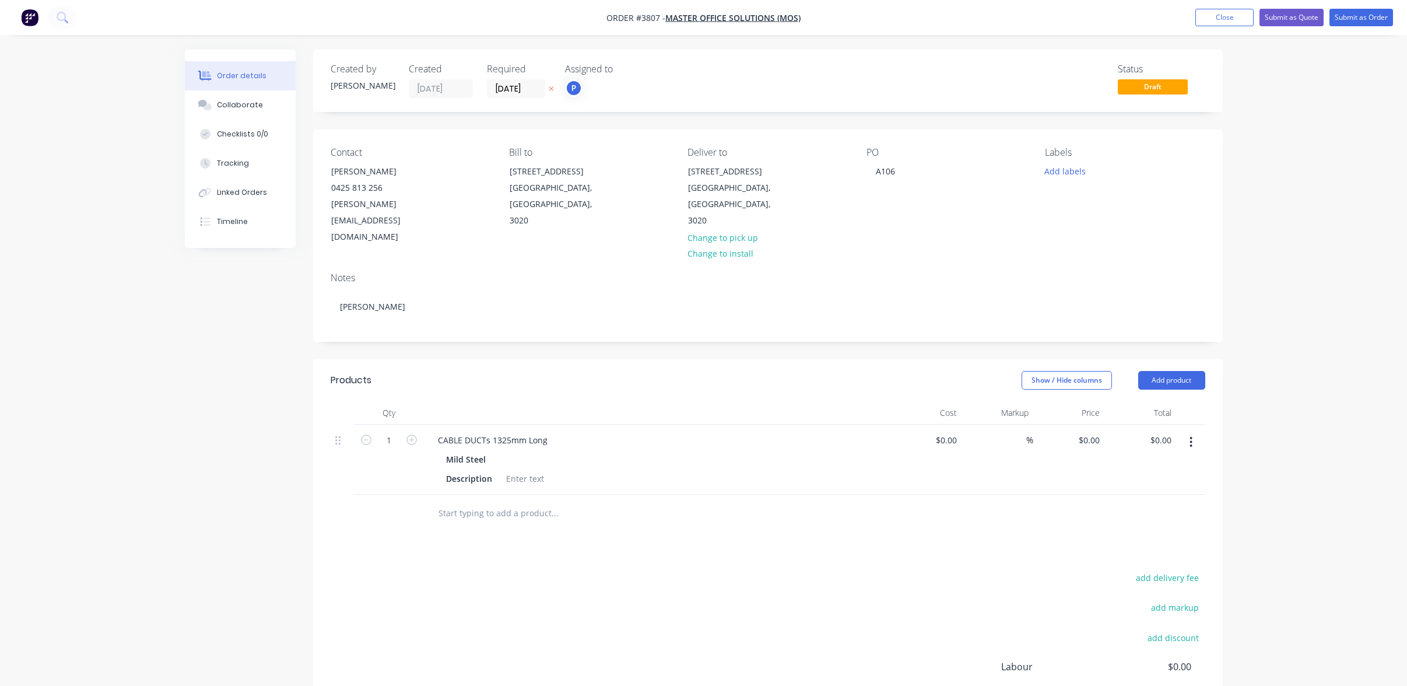
drag, startPoint x: 703, startPoint y: 512, endPoint x: 693, endPoint y: 504, distance: 13.3
click at [694, 505] on div "Products Show / Hide columns Add product Qty Cost Markup Price Total 1 CABLE DU…" at bounding box center [768, 585] width 910 height 453
drag, startPoint x: 385, startPoint y: 411, endPoint x: 405, endPoint y: 410, distance: 19.8
click at [387, 432] on input "1" at bounding box center [389, 440] width 30 height 17
type input "9"
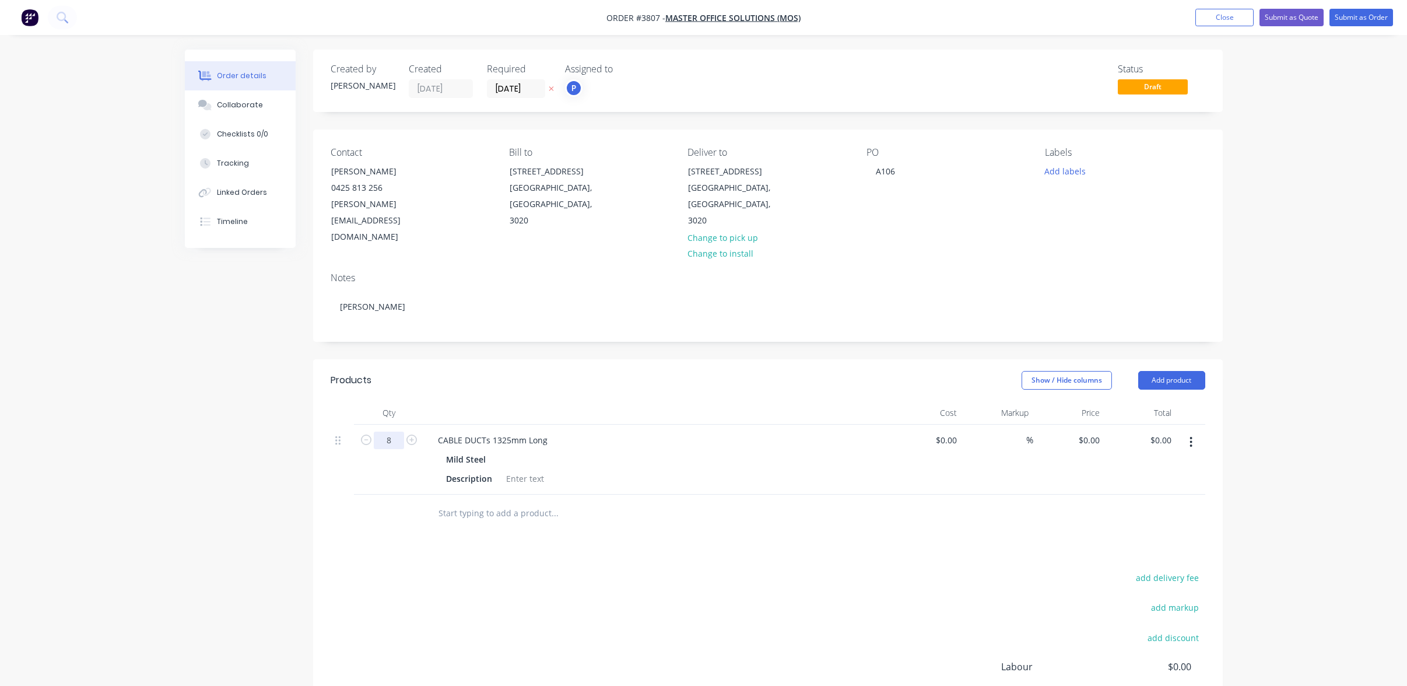
type input "8"
click at [479, 570] on div "add delivery fee add markup add discount Labour $0.00 Sub total $0.00 Margin $0…" at bounding box center [768, 682] width 875 height 225
click at [566, 498] on div at bounding box center [634, 514] width 420 height 38
click at [531, 470] on div at bounding box center [525, 478] width 47 height 17
click at [537, 470] on div "Refer tyo drawing" at bounding box center [541, 478] width 79 height 17
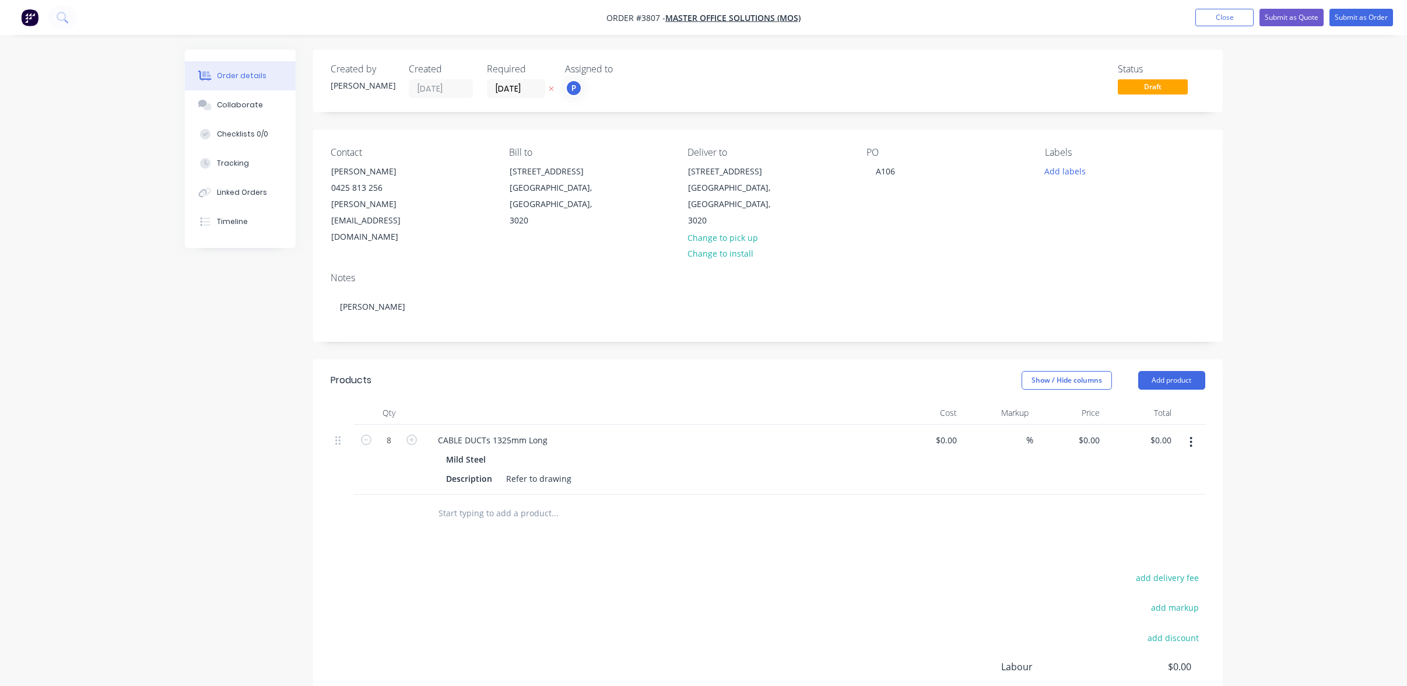
click at [805, 572] on div "add delivery fee add markup add discount Labour $0.00 Sub total $0.00 Margin $0…" at bounding box center [768, 682] width 875 height 225
click at [267, 289] on div "Created by [PERSON_NAME] Created [DATE] Required [DATE] Assigned to P Status Dr…" at bounding box center [704, 440] width 1038 height 780
click at [526, 502] on input "text" at bounding box center [554, 513] width 233 height 23
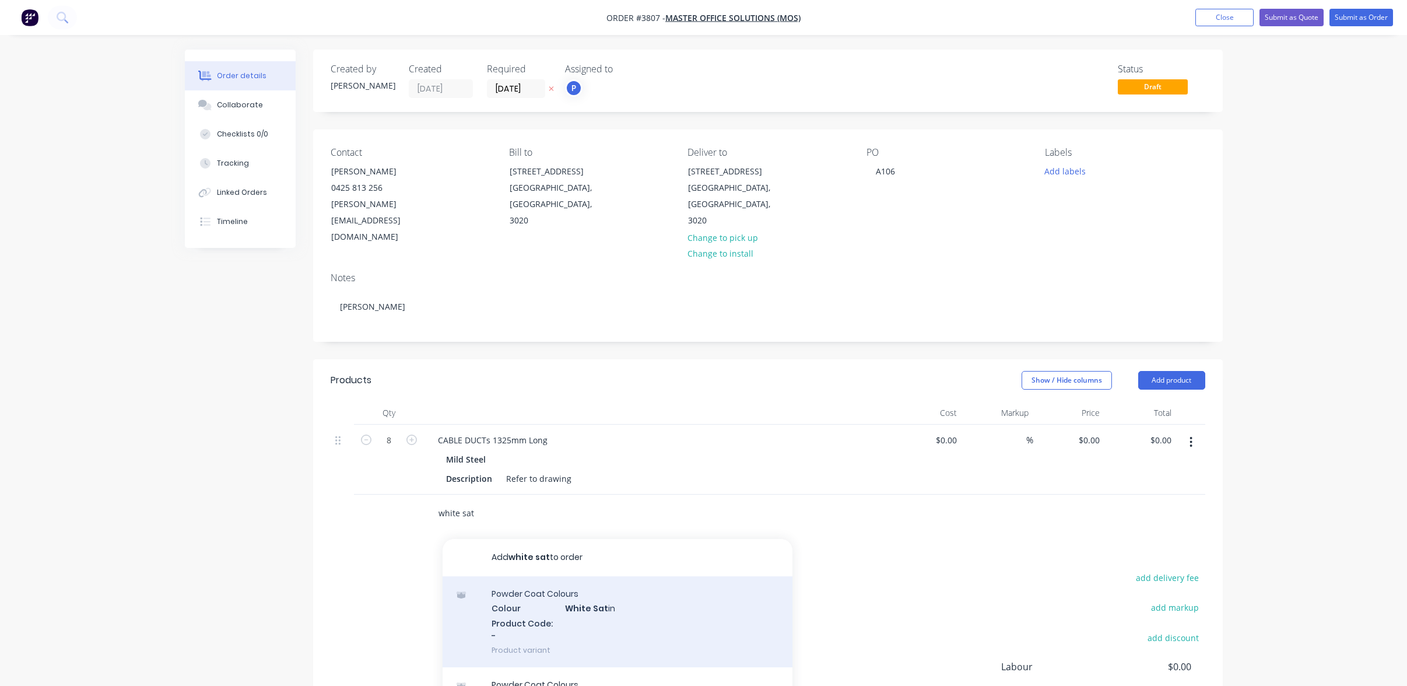
type input "white sat"
click at [574, 576] on div "Powder Coat Colours Colour White Sat in Product Code: - Product variant" at bounding box center [618, 621] width 350 height 91
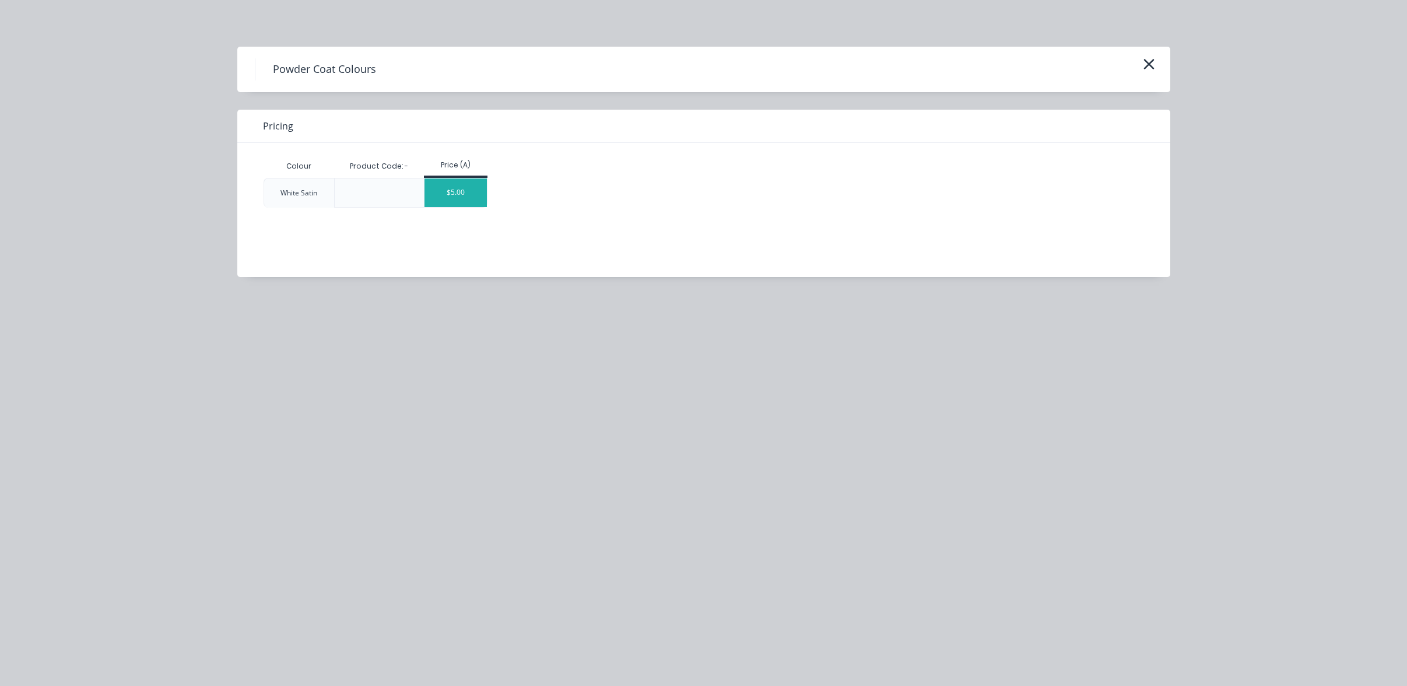
click at [466, 191] on div "$5.00" at bounding box center [456, 192] width 62 height 29
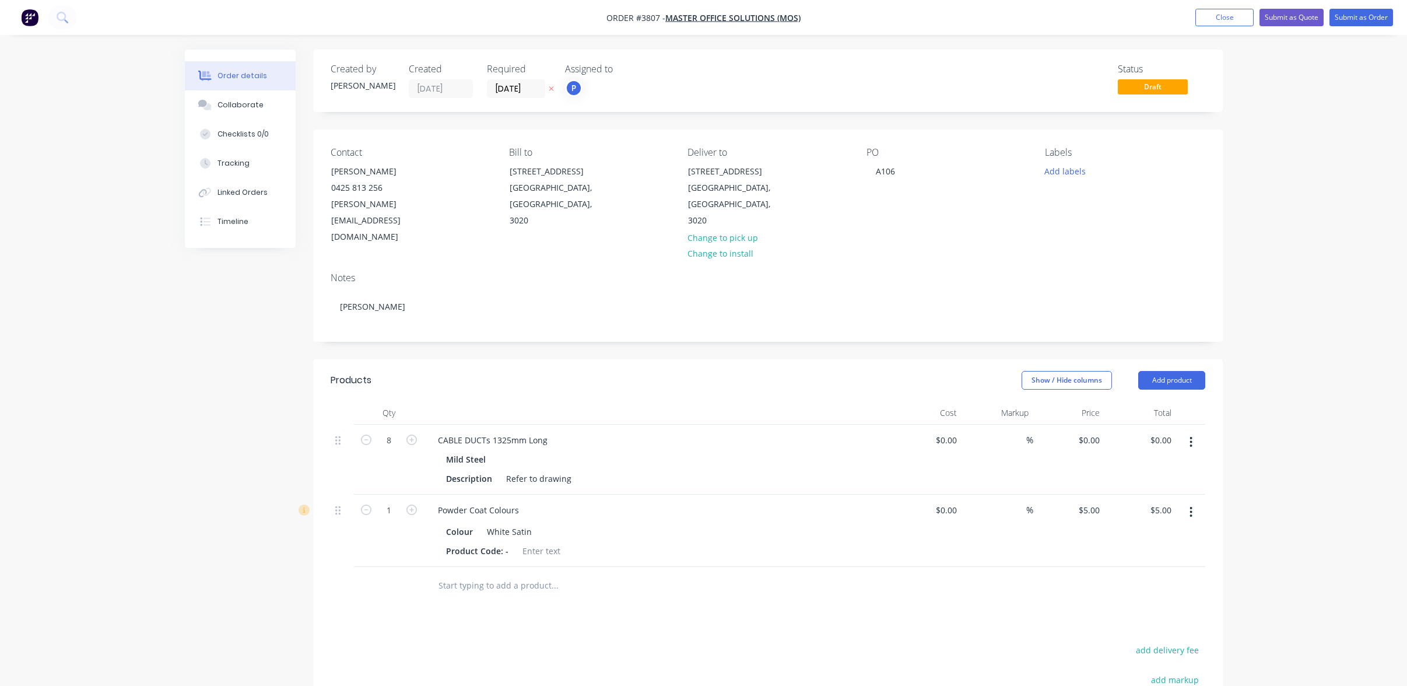
click at [635, 586] on div "Products Show / Hide columns Add product Qty Cost Markup Price Total 8 CABLE DU…" at bounding box center [768, 622] width 910 height 526
click at [269, 467] on div "Created by [PERSON_NAME] Created [DATE] Required [DATE] Assigned to P Status Dr…" at bounding box center [704, 476] width 1038 height 853
drag, startPoint x: 707, startPoint y: 444, endPoint x: 756, endPoint y: 451, distance: 48.9
click at [845, 470] on div "Description Refer to drawing" at bounding box center [655, 478] width 427 height 17
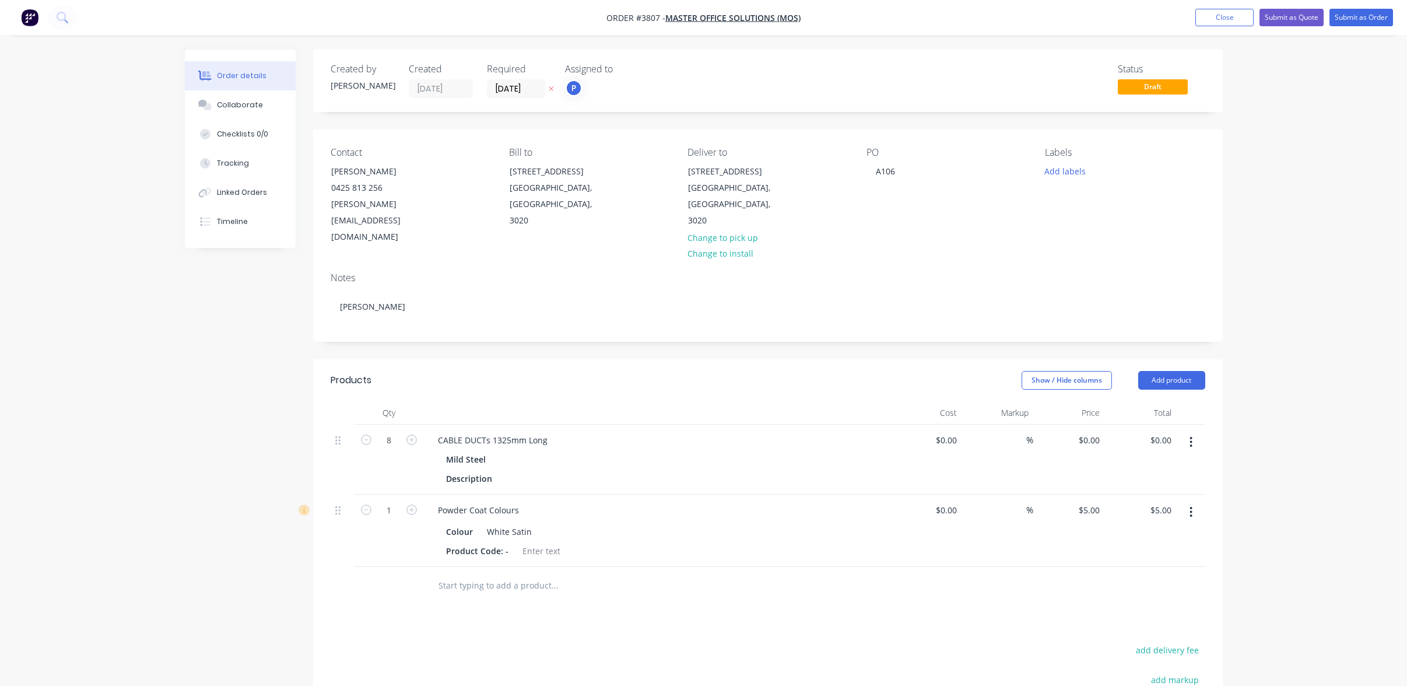
click at [1197, 502] on button "button" at bounding box center [1191, 512] width 27 height 21
click at [1183, 604] on div "Delete" at bounding box center [1150, 612] width 90 height 17
click at [461, 470] on div "Description" at bounding box center [469, 478] width 55 height 17
drag, startPoint x: 444, startPoint y: 449, endPoint x: 577, endPoint y: 450, distance: 133.0
click at [577, 470] on div "Description" at bounding box center [655, 478] width 427 height 17
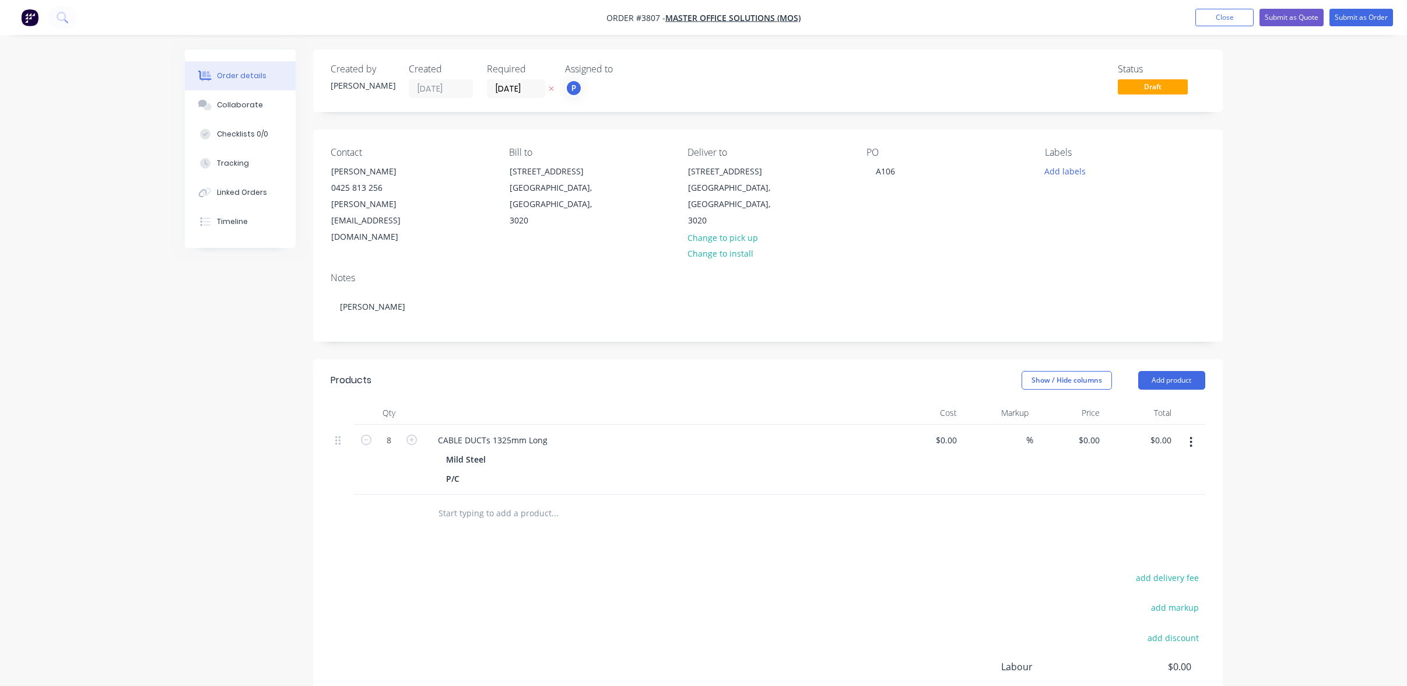
click at [626, 592] on div "add delivery fee add markup add discount Labour $0.00 Sub total $0.00 Margin $0…" at bounding box center [768, 682] width 875 height 225
click at [478, 470] on div at bounding box center [477, 478] width 17 height 17
click at [694, 570] on div "add delivery fee add markup add discount Labour $0.00 Sub total $0.00 Margin $0…" at bounding box center [768, 682] width 875 height 225
click at [479, 470] on div "white satin" at bounding box center [495, 478] width 52 height 17
click at [609, 504] on div "Products Show / Hide columns Add product Qty Cost Markup Price Total 8 CABLE DU…" at bounding box center [768, 585] width 910 height 453
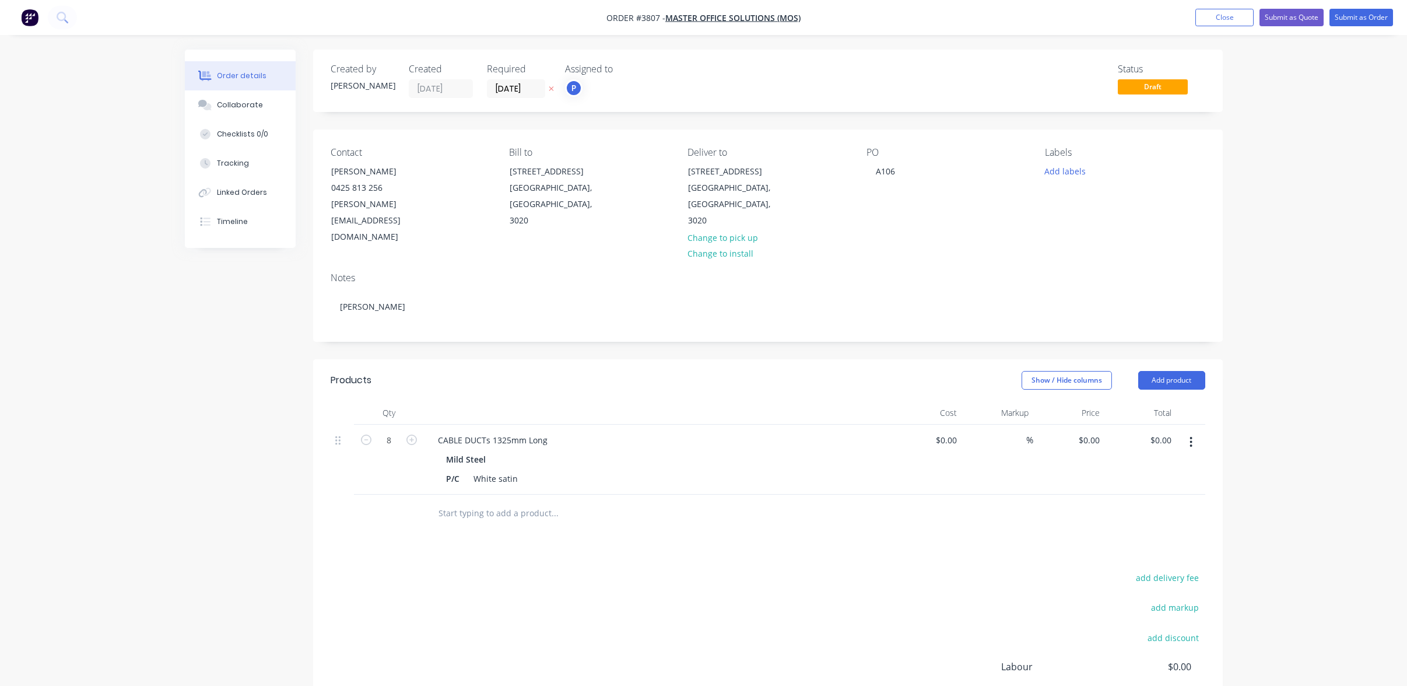
click at [416, 303] on div "Notes [PERSON_NAME]" at bounding box center [768, 302] width 910 height 78
click at [1059, 167] on button "Add labels" at bounding box center [1066, 171] width 54 height 16
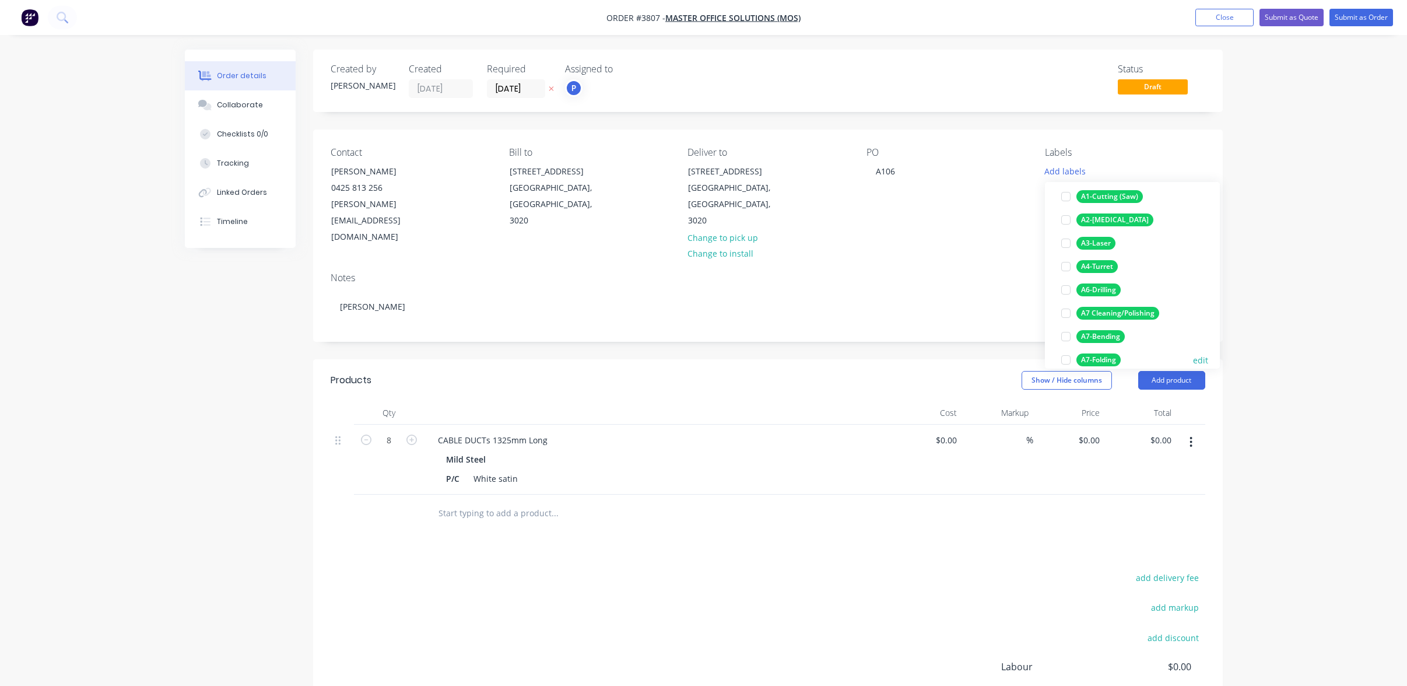
scroll to position [117, 0]
click at [1107, 345] on div "A7-Folding" at bounding box center [1099, 345] width 44 height 13
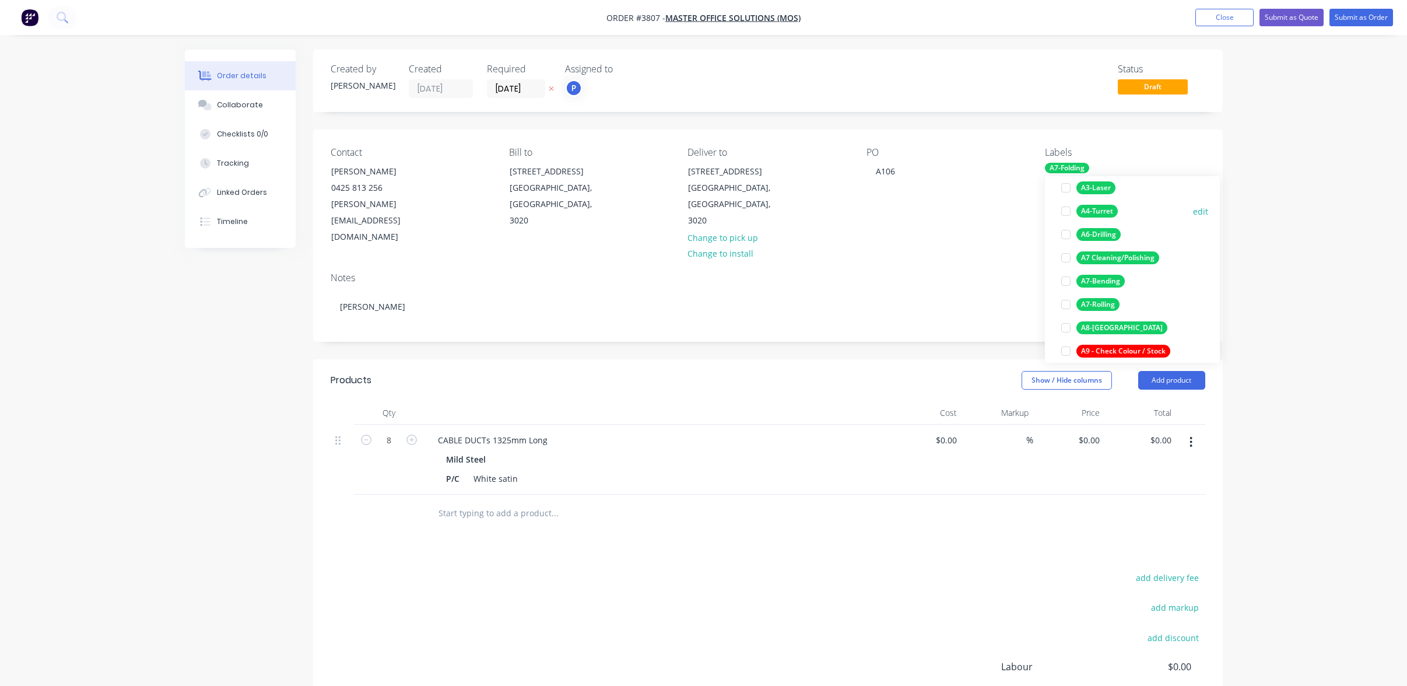
click at [1105, 208] on div "A4-Turret" at bounding box center [1097, 211] width 41 height 13
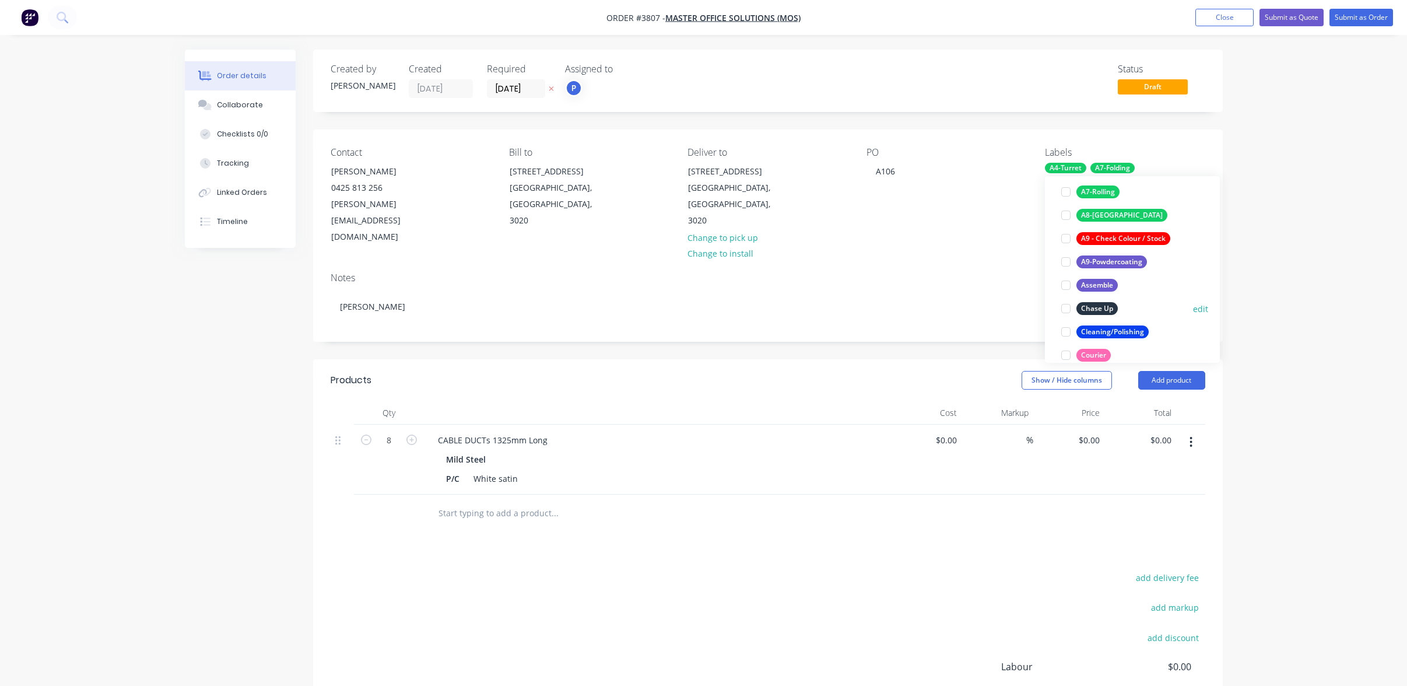
scroll to position [292, 0]
click at [1136, 257] on div "A9-Powdercoating" at bounding box center [1112, 257] width 71 height 13
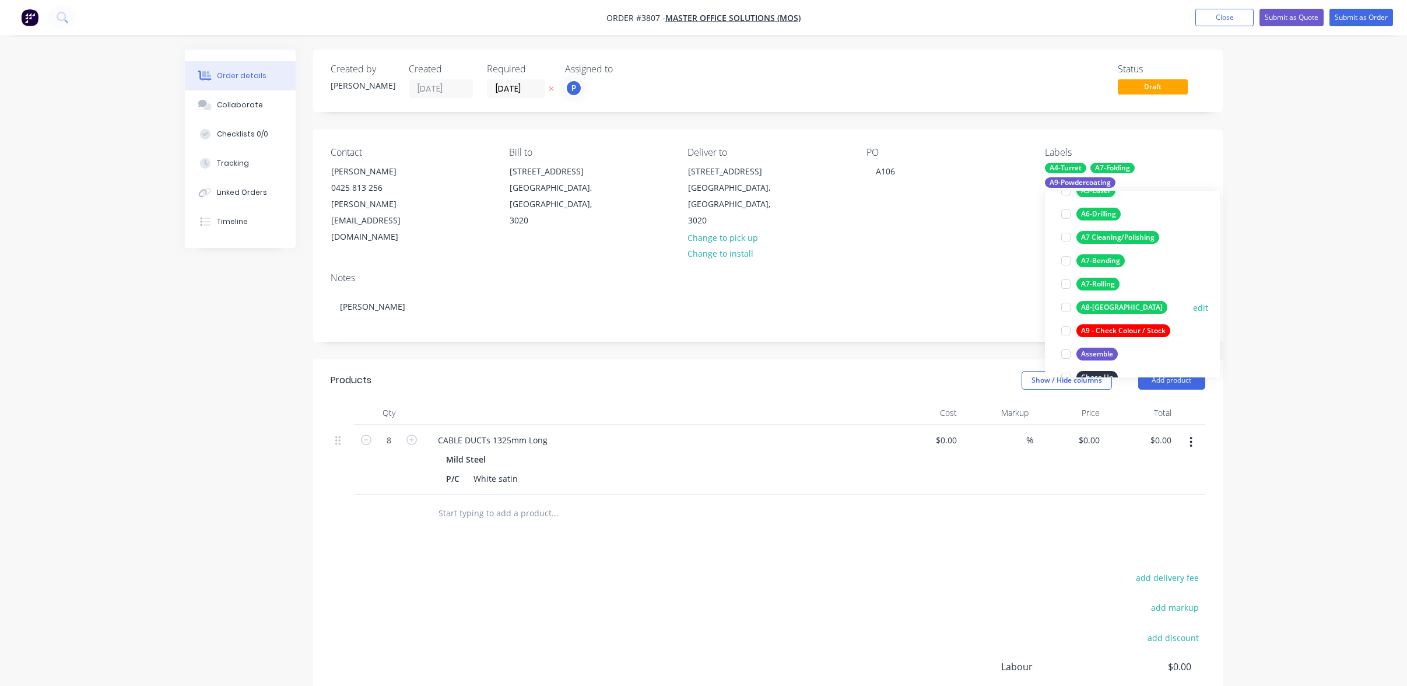
click at [1115, 309] on div "A8-[GEOGRAPHIC_DATA]" at bounding box center [1122, 307] width 91 height 13
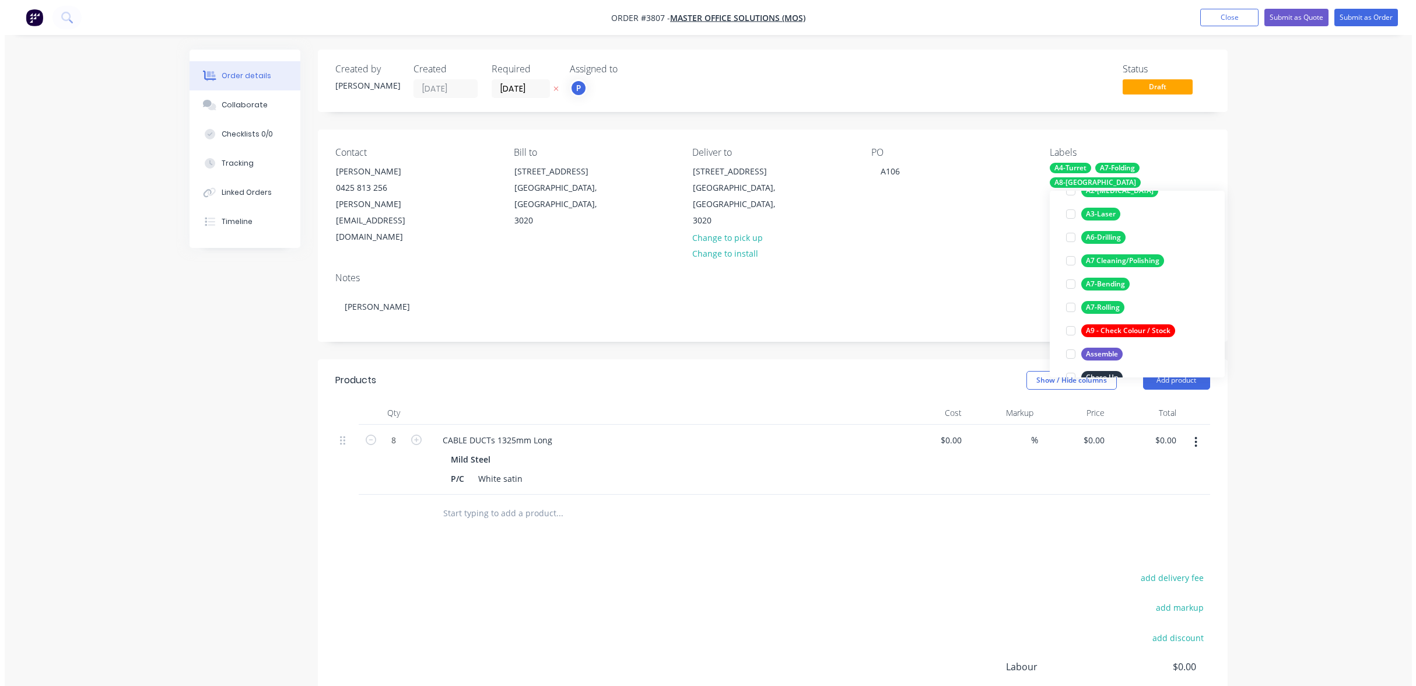
scroll to position [23, 0]
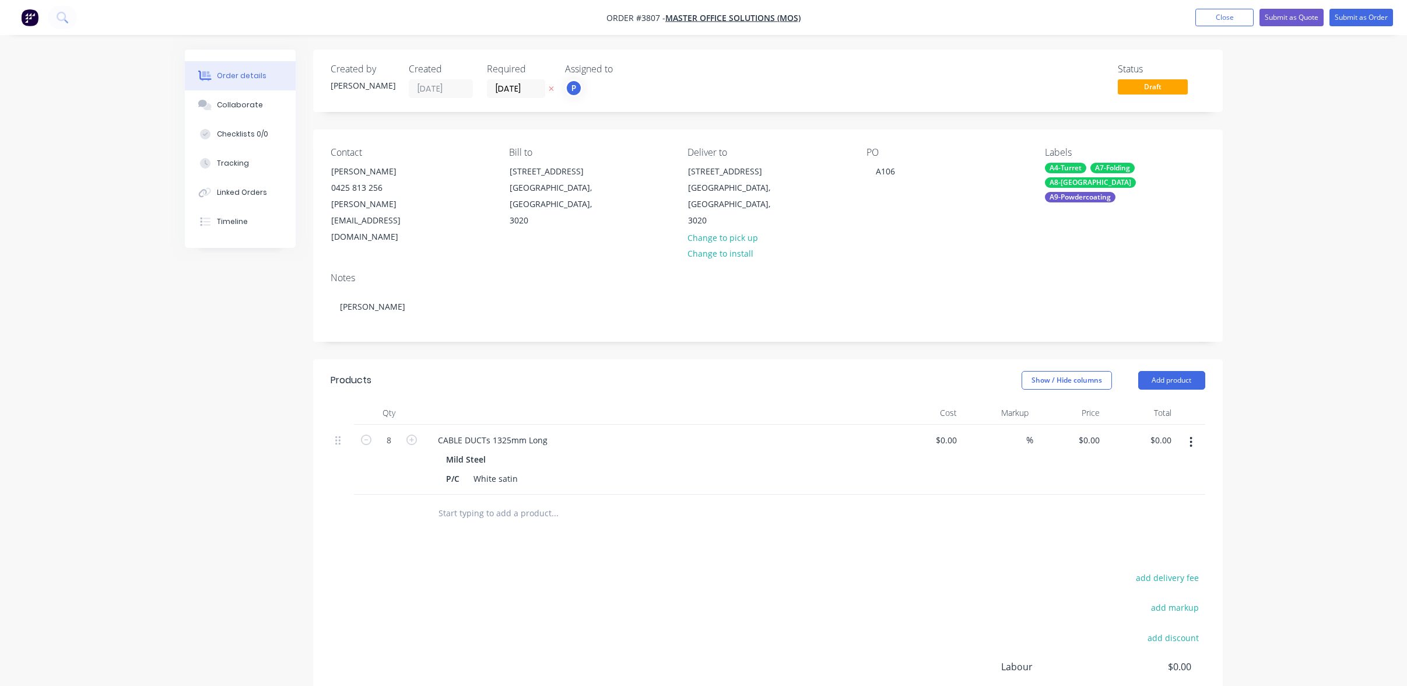
click at [1359, 298] on div "Order details Collaborate Checklists 0/0 Tracking Linked Orders Timeline Order …" at bounding box center [703, 415] width 1407 height 830
click at [1344, 12] on button "Submit as Order" at bounding box center [1362, 17] width 64 height 17
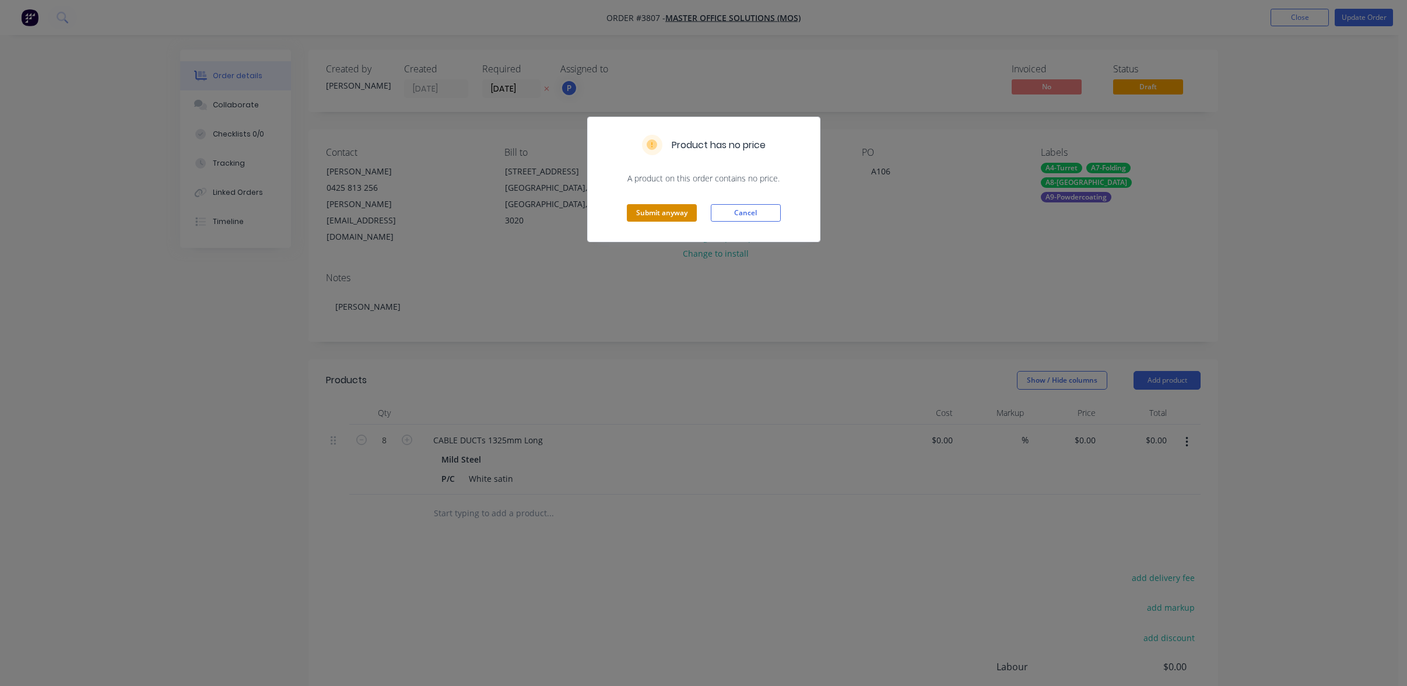
click at [672, 210] on button "Submit anyway" at bounding box center [662, 212] width 70 height 17
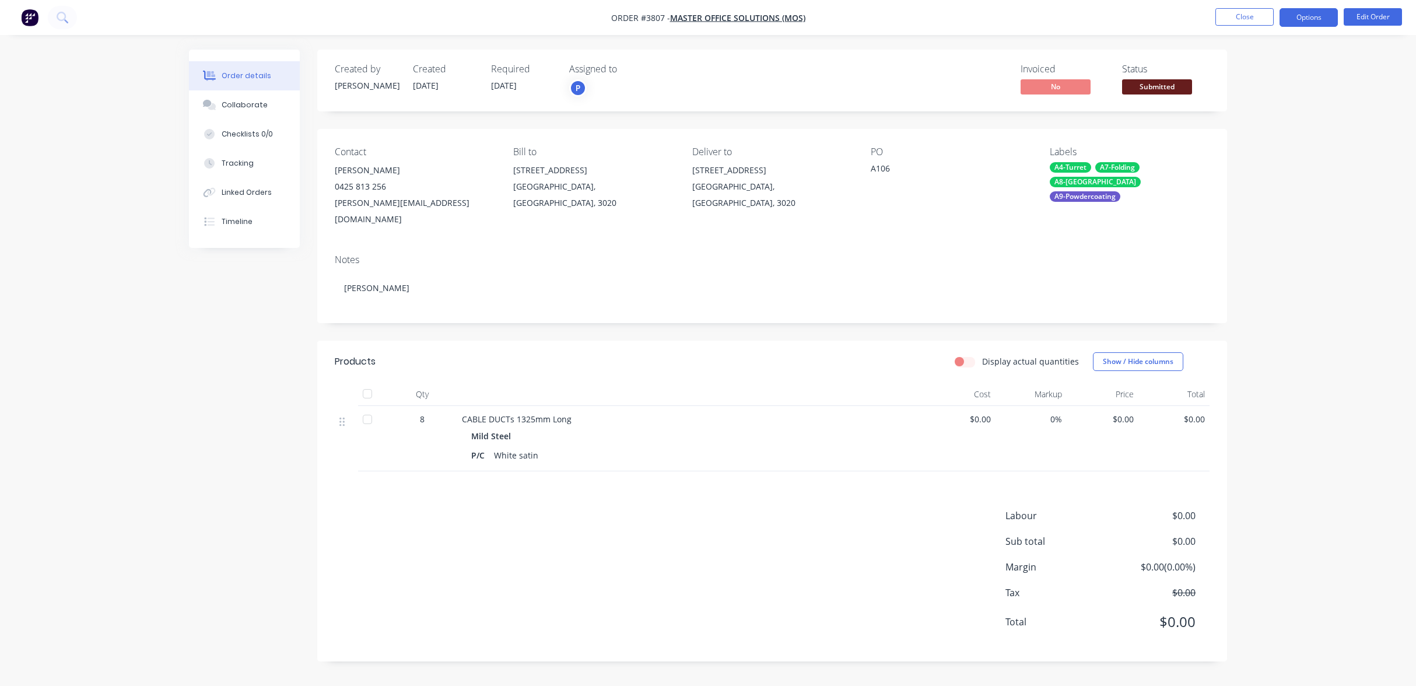
click at [1310, 16] on button "Options" at bounding box center [1309, 17] width 58 height 19
click at [1243, 144] on div "Work Order" at bounding box center [1273, 140] width 107 height 17
click at [1267, 111] on div "Without pricing" at bounding box center [1273, 117] width 107 height 17
click at [1153, 90] on span "Submitted" at bounding box center [1157, 86] width 70 height 15
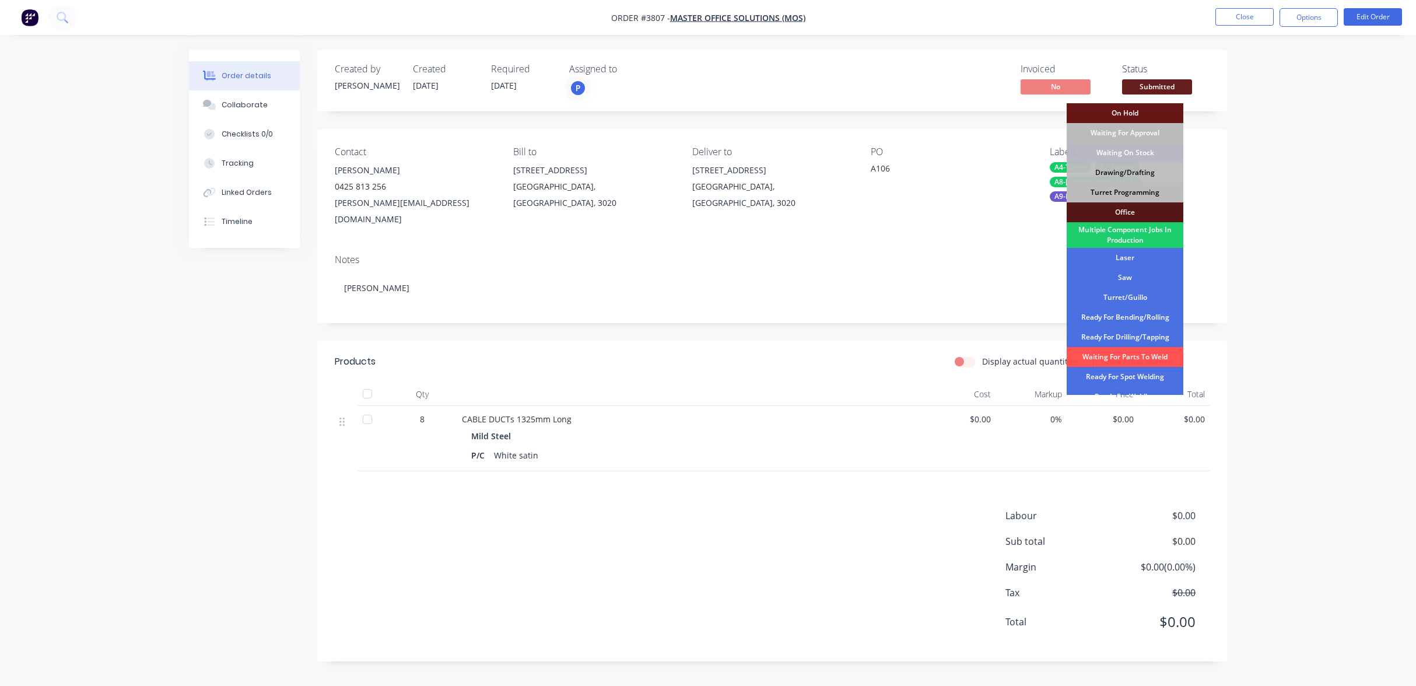
click at [1123, 192] on div "Turret Programming" at bounding box center [1125, 193] width 117 height 20
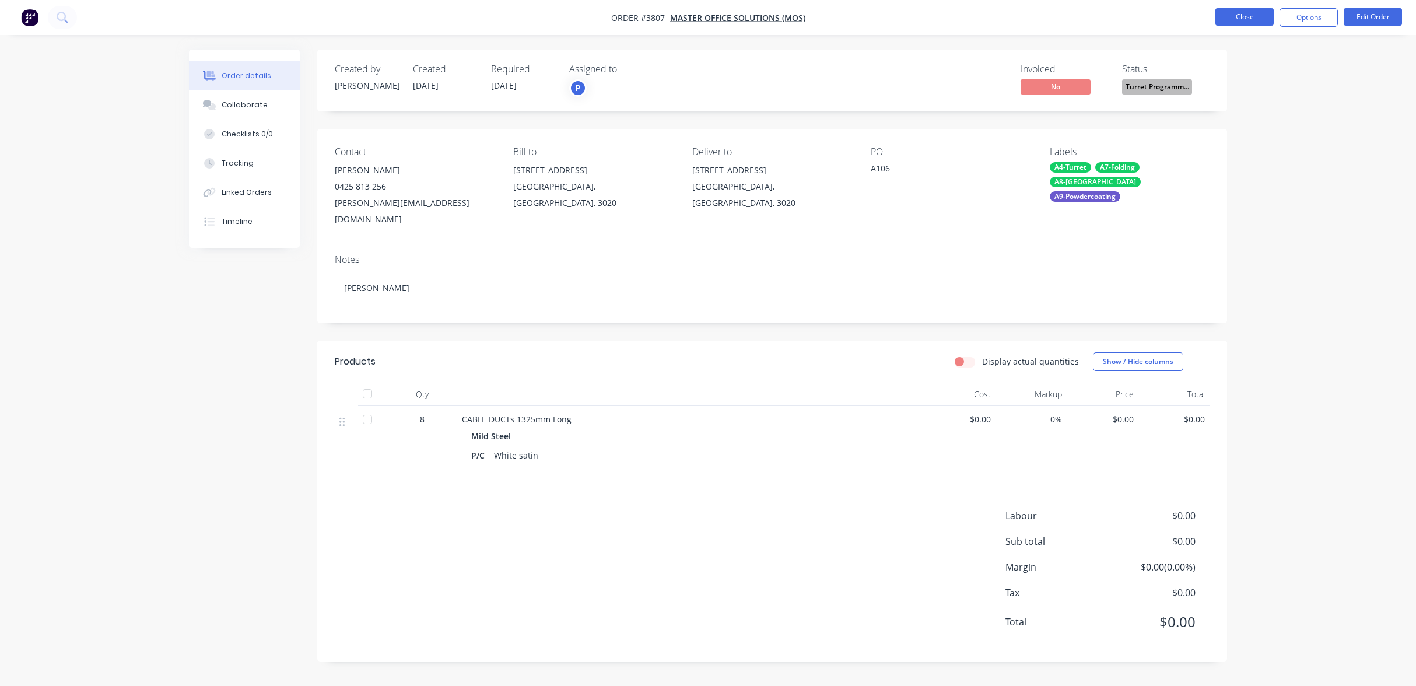
click at [1248, 8] on button "Close" at bounding box center [1244, 16] width 58 height 17
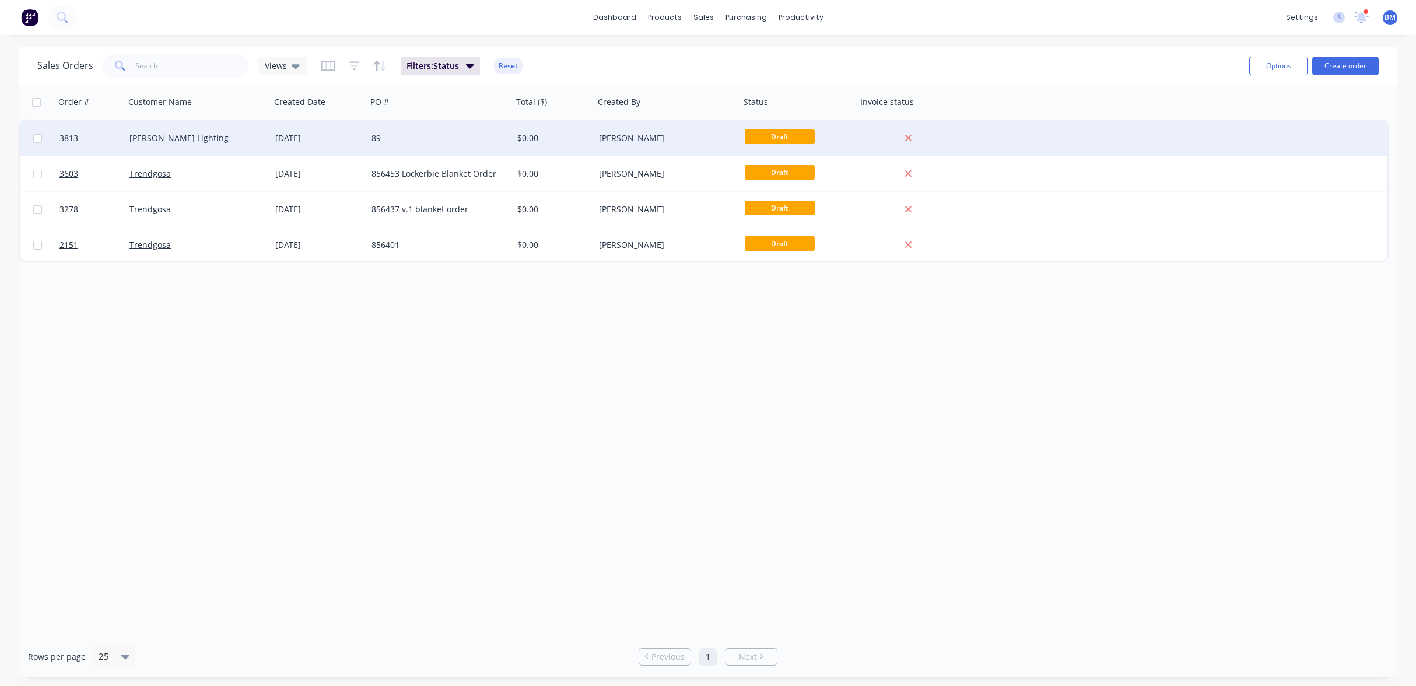
click at [267, 134] on div "[PERSON_NAME] Lighting" at bounding box center [198, 138] width 146 height 35
